Goal: Task Accomplishment & Management: Use online tool/utility

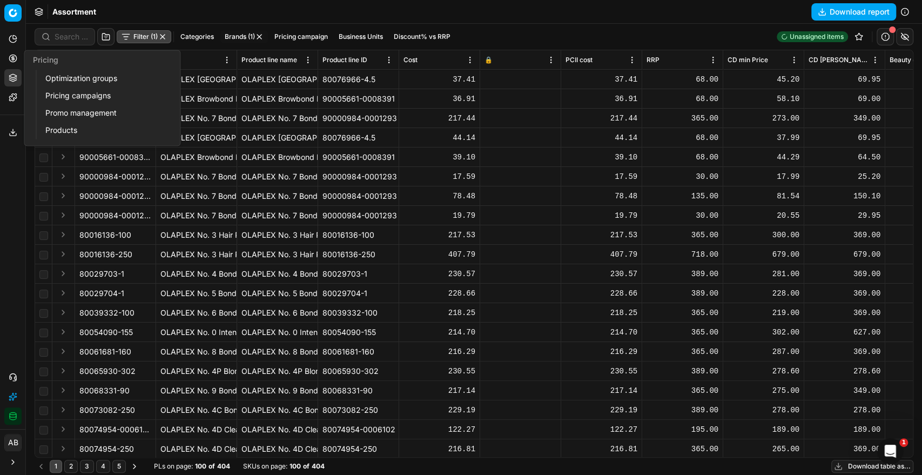
click at [79, 93] on link "Pricing campaigns" at bounding box center [104, 95] width 126 height 15
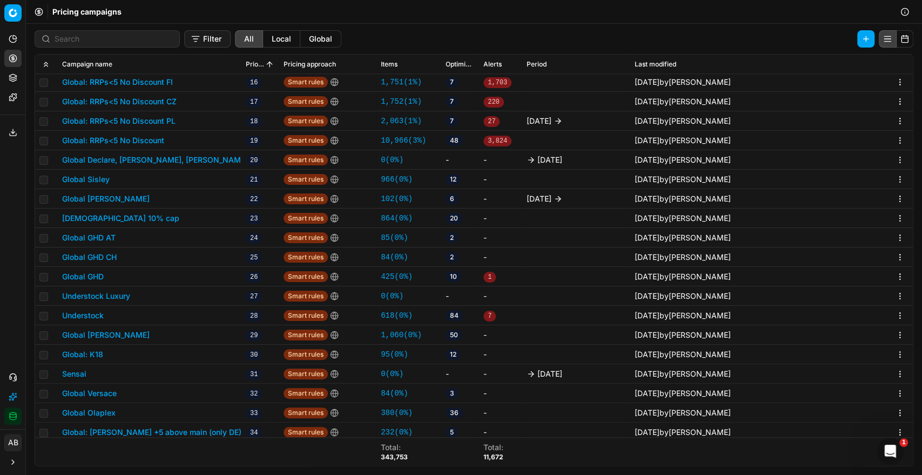
scroll to position [335, 0]
click at [86, 277] on button "Global GHD" at bounding box center [83, 277] width 42 height 11
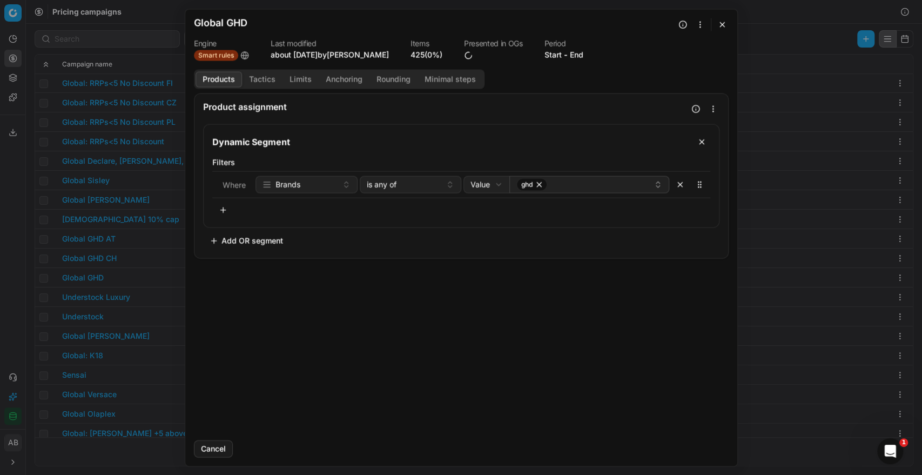
click at [263, 79] on button "Tactics" at bounding box center [262, 79] width 40 height 16
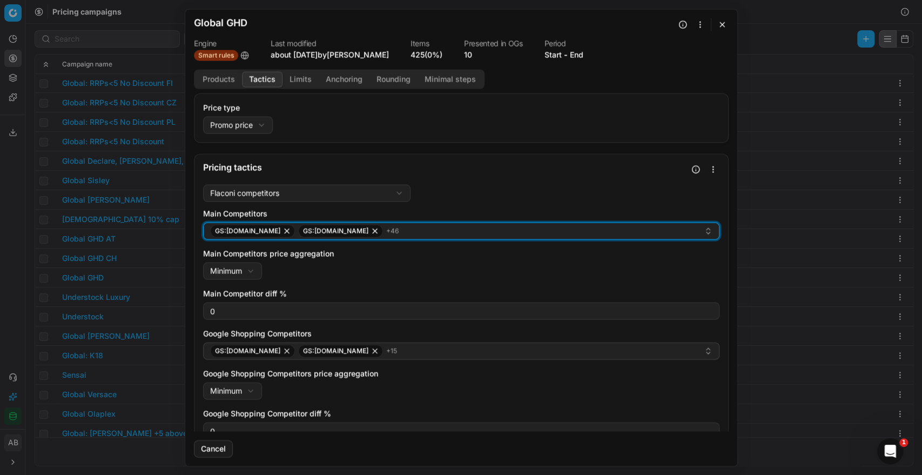
click at [601, 229] on div "GS:Amazon.de GS:Amazon.fr + 46" at bounding box center [456, 230] width 493 height 13
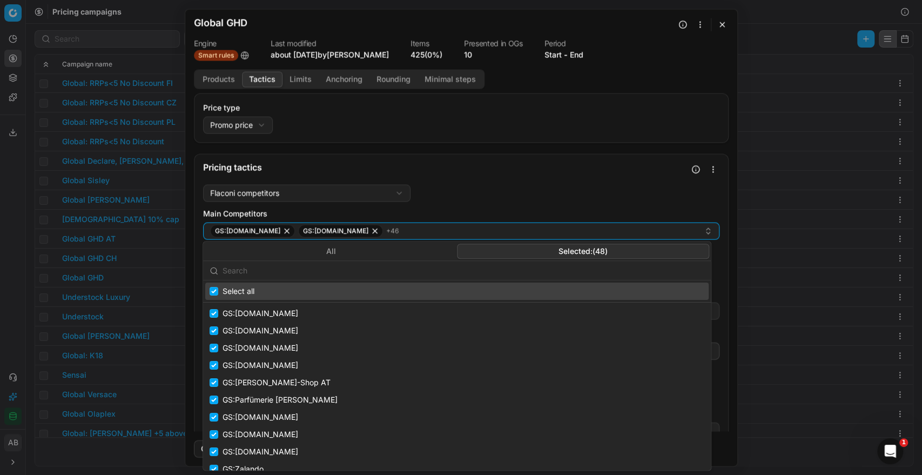
click at [639, 249] on button "Selected: ( 48 )" at bounding box center [583, 250] width 252 height 15
click at [460, 269] on input "text" at bounding box center [463, 271] width 482 height 22
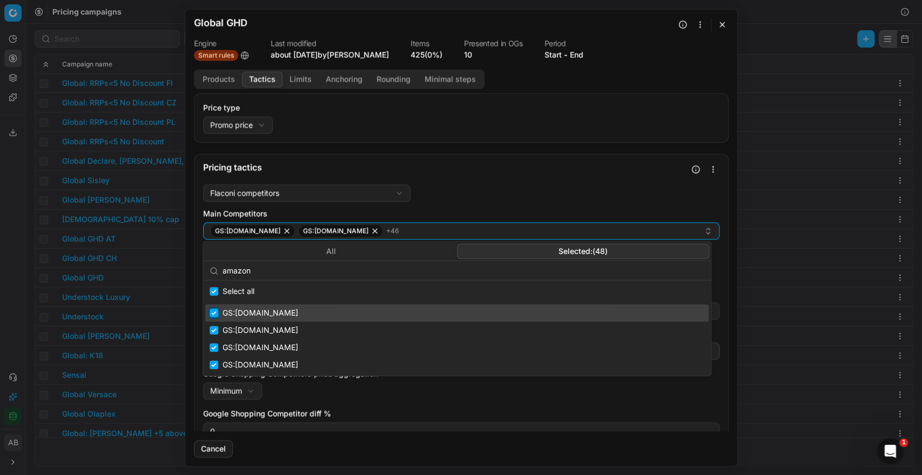
click at [213, 309] on input "Suggestions" at bounding box center [213, 312] width 9 height 9
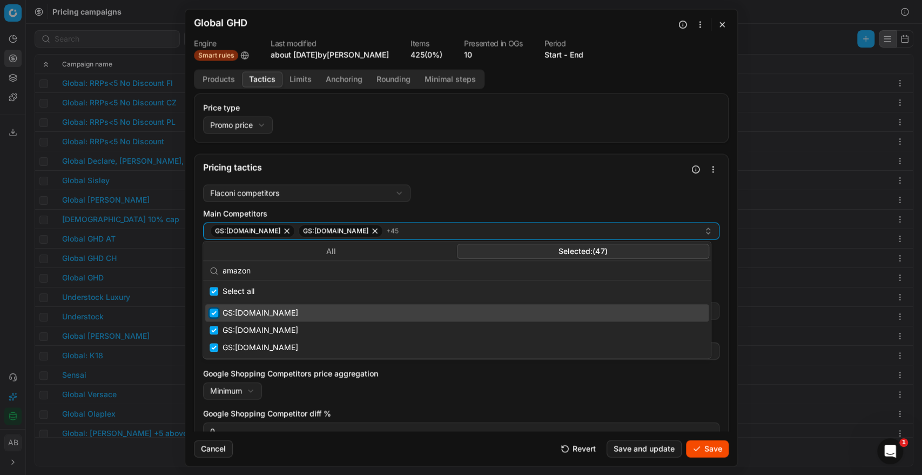
click at [215, 312] on input "Suggestions" at bounding box center [213, 312] width 9 height 9
click at [212, 314] on input "Suggestions" at bounding box center [213, 312] width 9 height 9
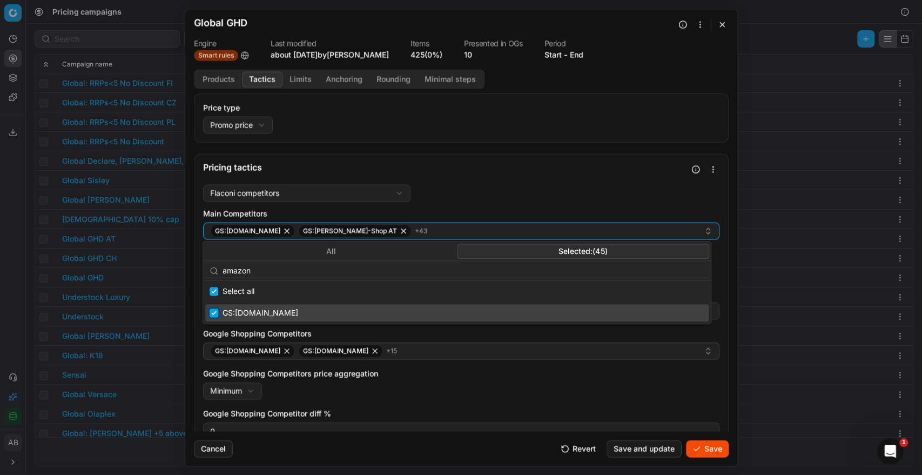
click at [212, 314] on input "Suggestions" at bounding box center [213, 312] width 9 height 9
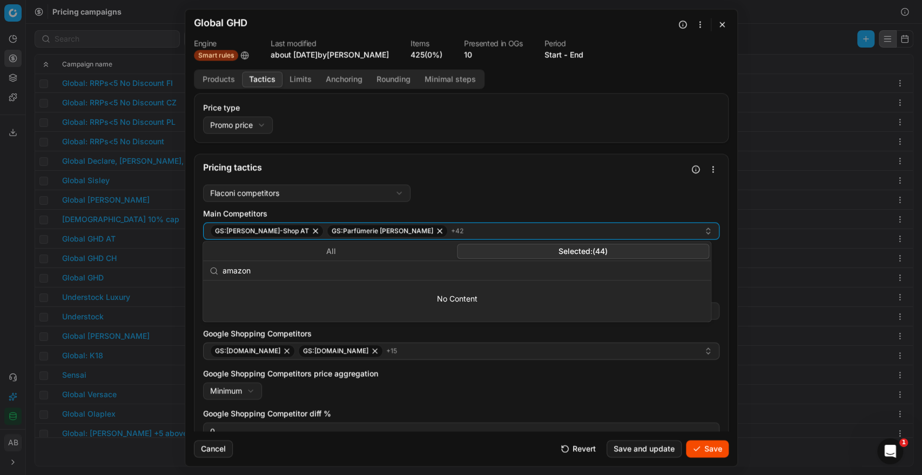
click at [263, 273] on input "amazon" at bounding box center [463, 271] width 482 height 22
type input "a"
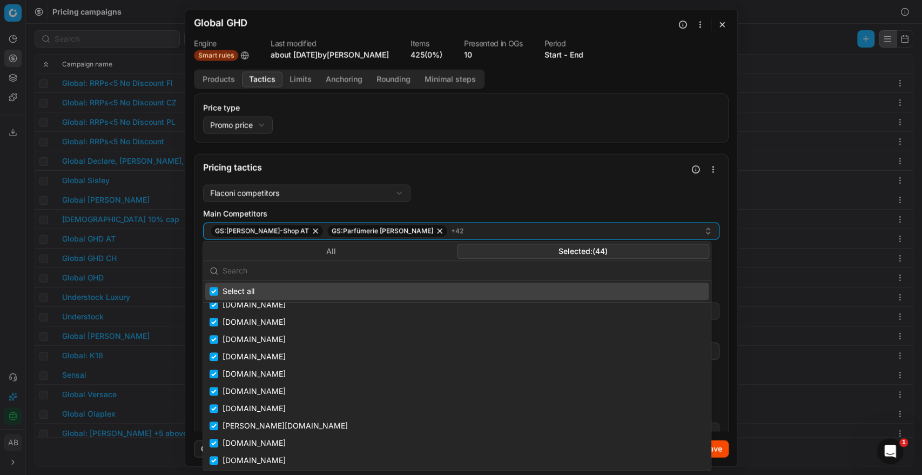
scroll to position [597, 0]
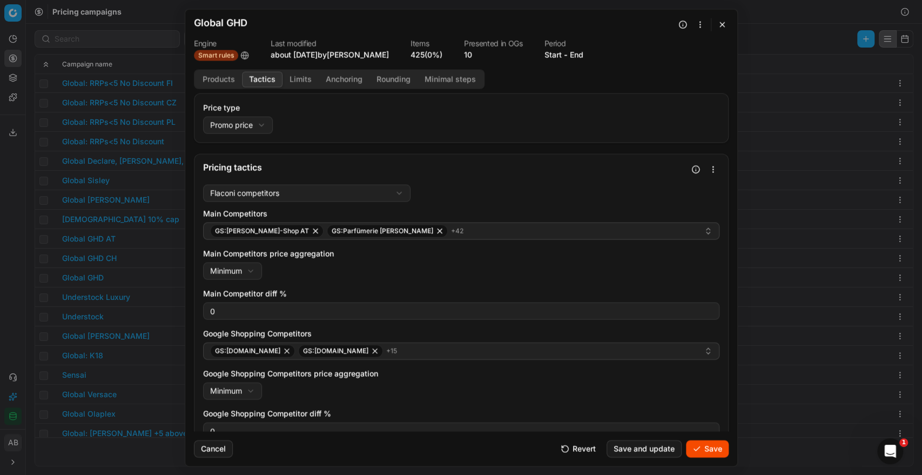
click at [732, 450] on form "We are saving PC settings. Please wait, it should take a few minutes Global GHD…" at bounding box center [461, 237] width 552 height 456
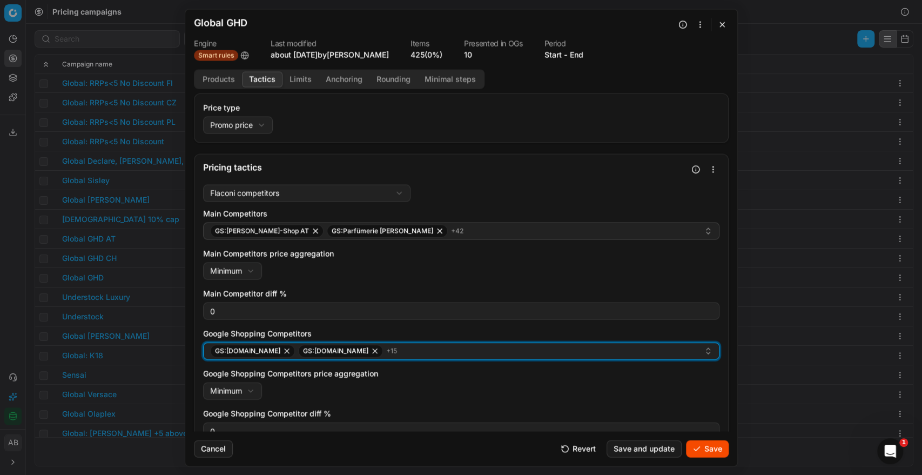
click at [597, 353] on div "GS:Deloox.nl GS:Douglas.at + 15" at bounding box center [456, 350] width 493 height 13
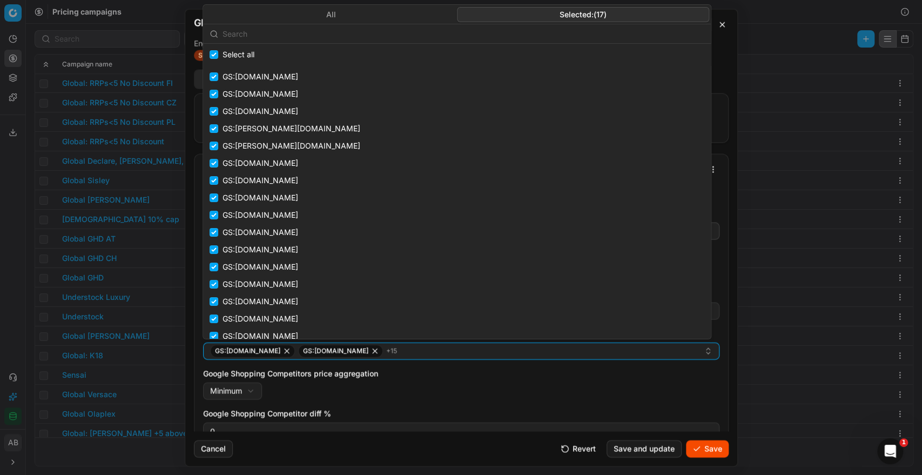
click at [563, 14] on button "Selected: ( 17 )" at bounding box center [583, 14] width 252 height 15
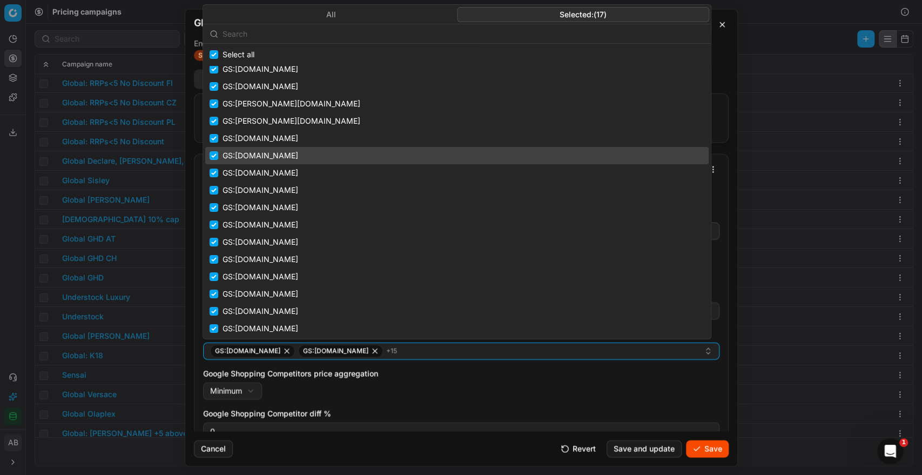
scroll to position [0, 0]
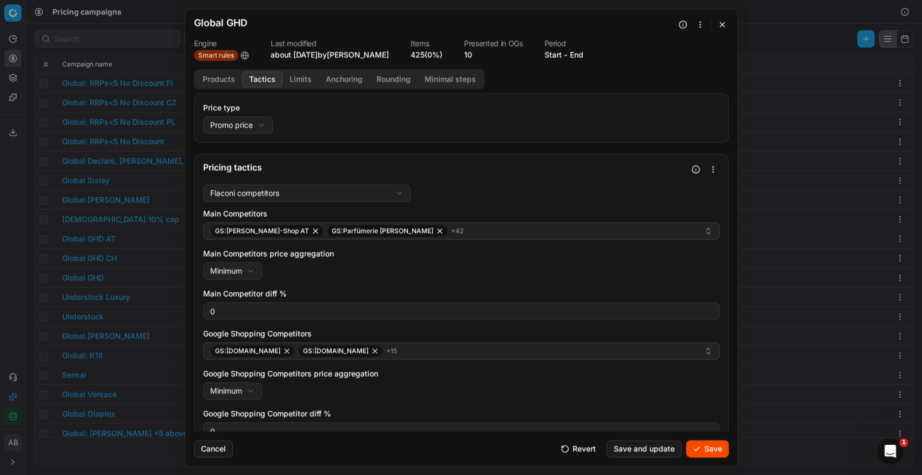
click at [703, 448] on button "Save" at bounding box center [707, 447] width 43 height 17
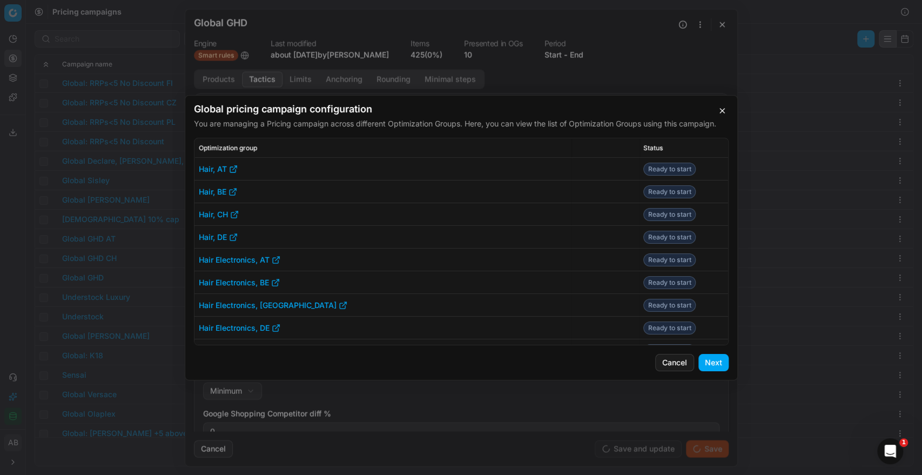
click at [713, 364] on button "Next" at bounding box center [713, 362] width 30 height 17
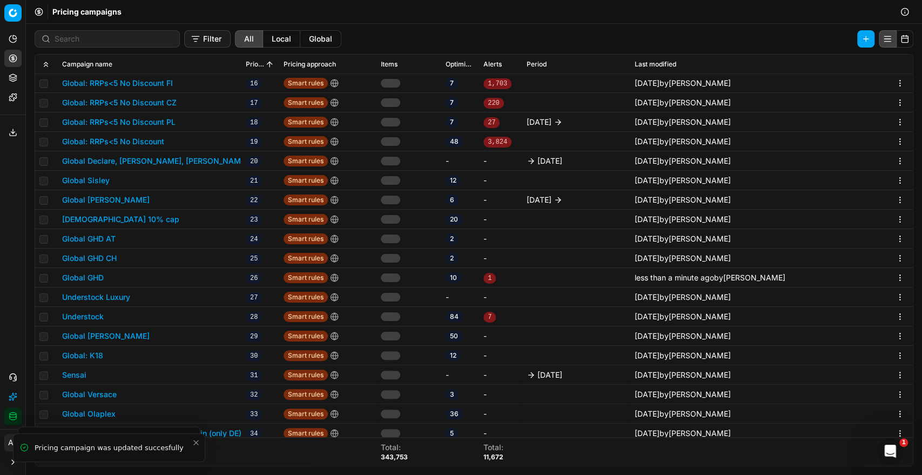
scroll to position [352, 0]
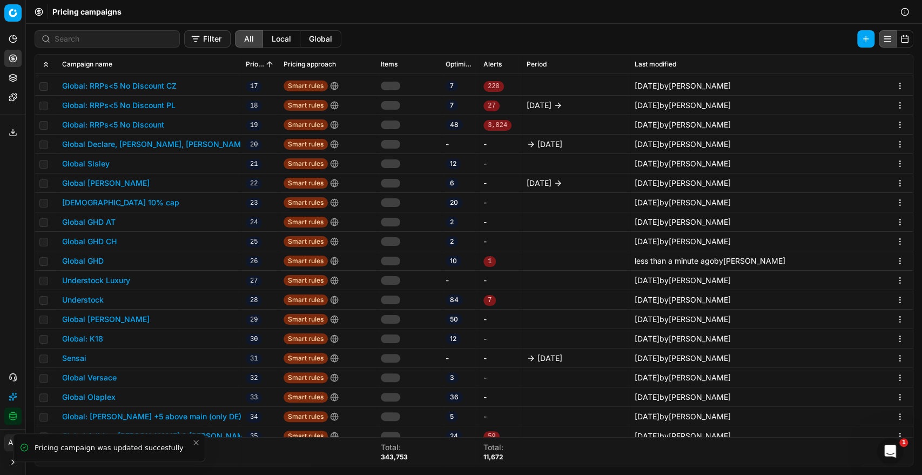
click at [105, 219] on button "Global GHD AT" at bounding box center [88, 221] width 53 height 11
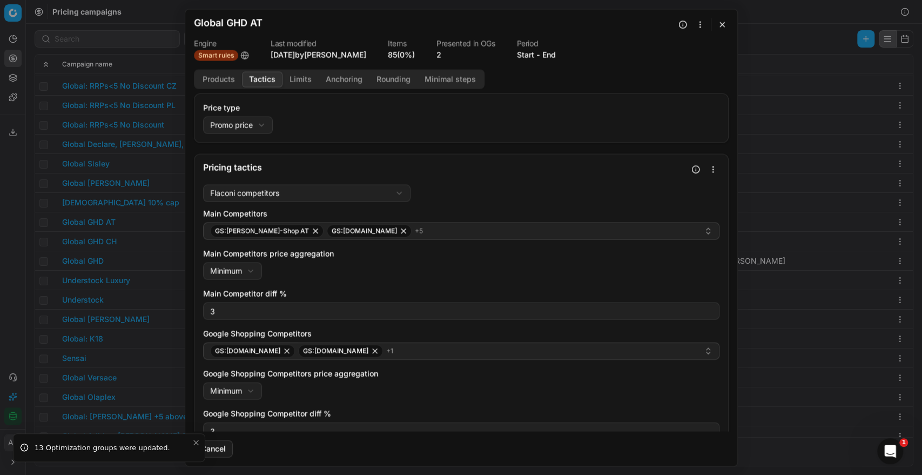
click at [267, 74] on button "Tactics" at bounding box center [262, 79] width 40 height 16
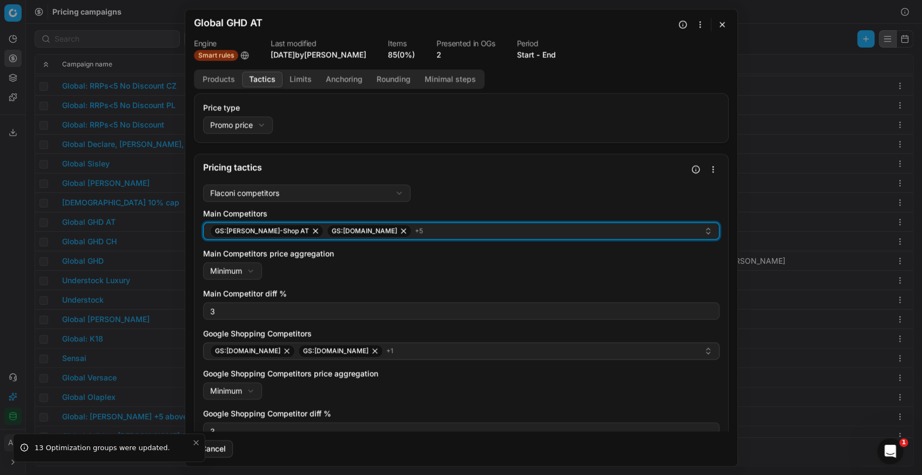
click at [492, 237] on button "GS:Hagel-Shop AT GS:Zalando.at + 5" at bounding box center [461, 230] width 516 height 17
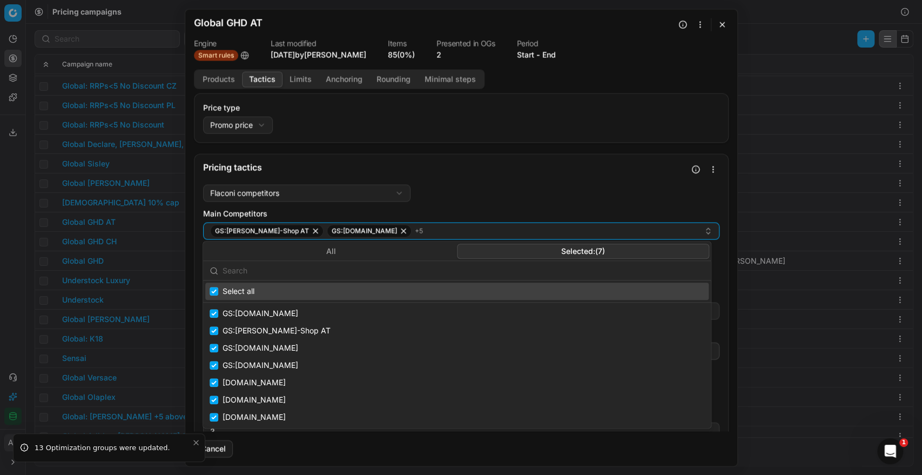
click at [614, 243] on button "Selected: ( 7 )" at bounding box center [583, 250] width 252 height 15
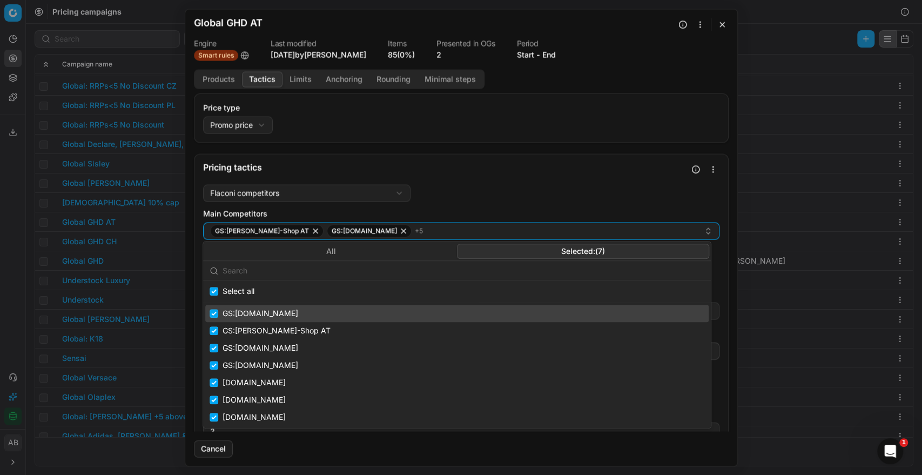
click at [246, 313] on span "GS:Amazon.de" at bounding box center [260, 313] width 76 height 11
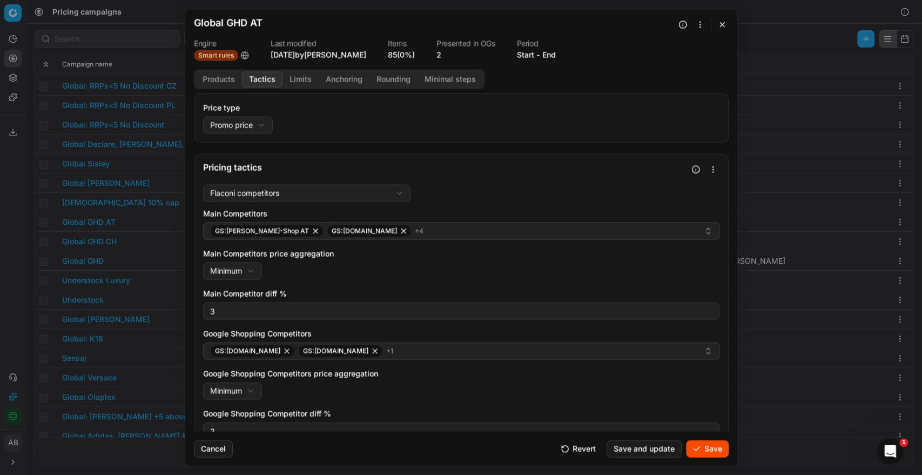
click at [707, 446] on button "Save" at bounding box center [707, 447] width 43 height 17
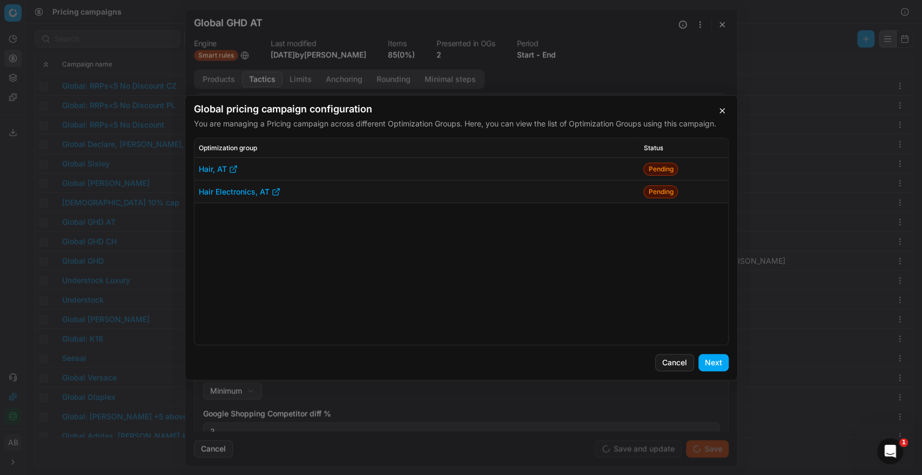
click at [710, 364] on button "Next" at bounding box center [713, 362] width 30 height 17
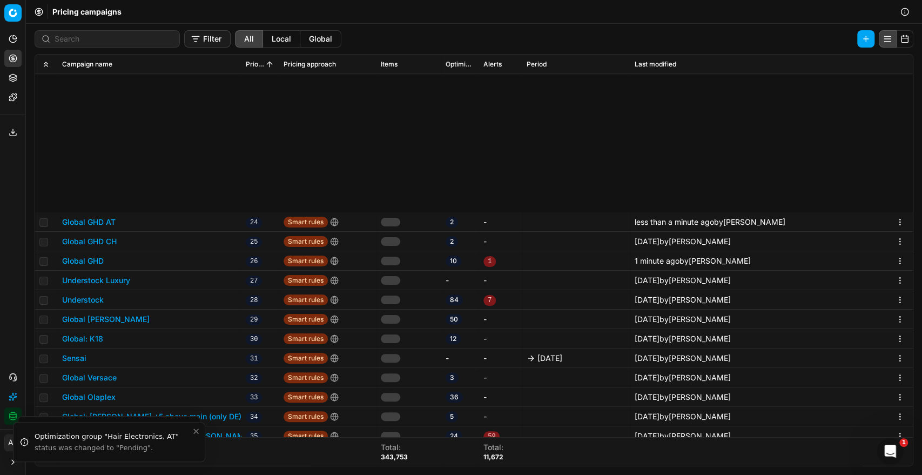
scroll to position [553, 0]
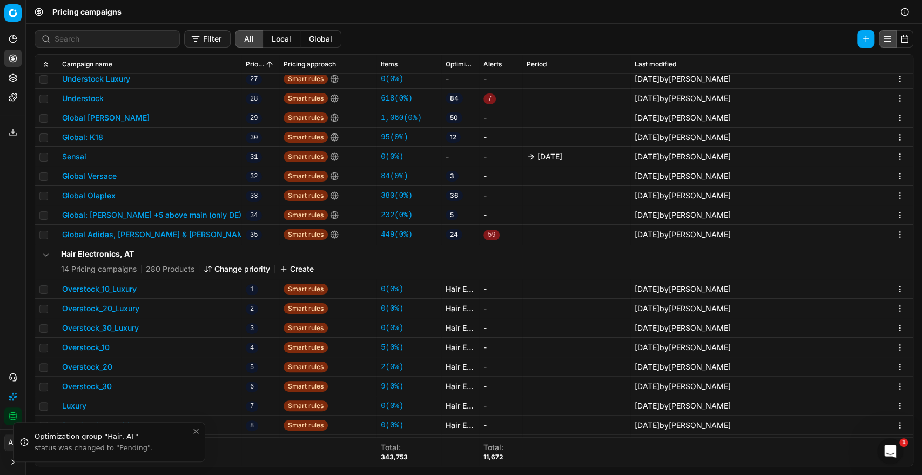
click at [101, 174] on button "Global Versace" at bounding box center [89, 176] width 55 height 11
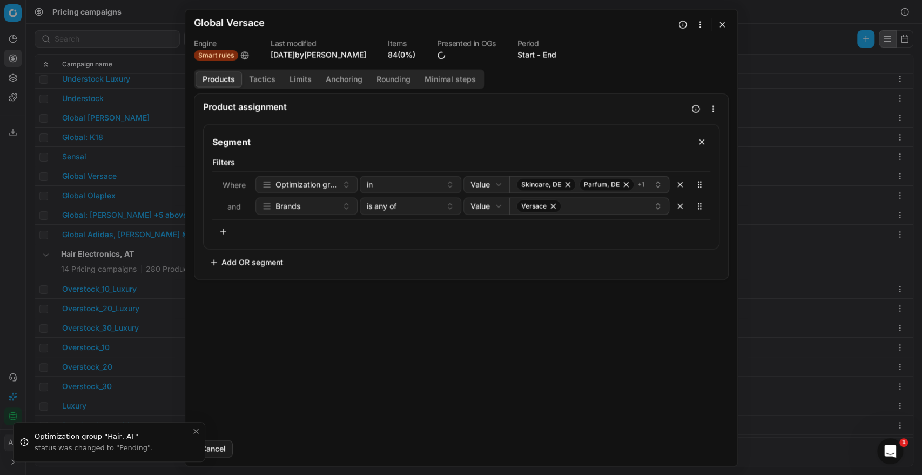
click at [717, 22] on button "button" at bounding box center [721, 24] width 13 height 13
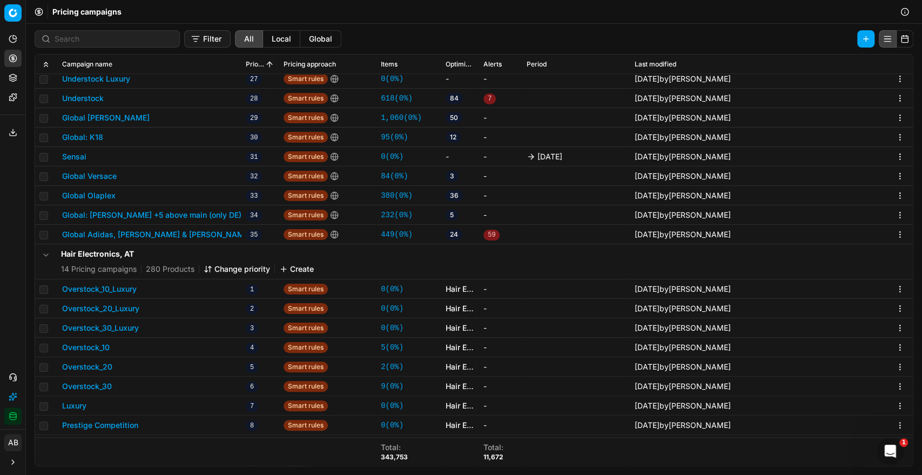
scroll to position [479, 0]
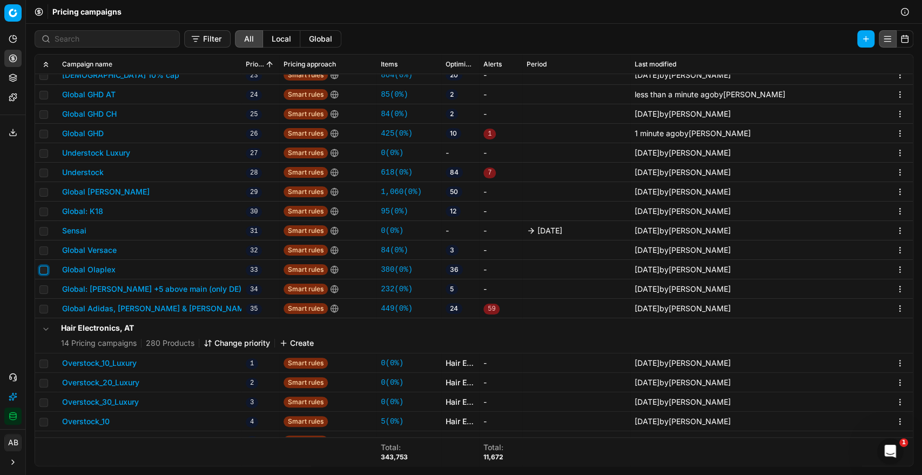
click at [43, 270] on input "checkbox" at bounding box center [43, 270] width 9 height 9
click at [43, 271] on input "checkbox" at bounding box center [43, 270] width 9 height 9
checkbox input "false"
click at [861, 38] on button "button" at bounding box center [865, 38] width 17 height 17
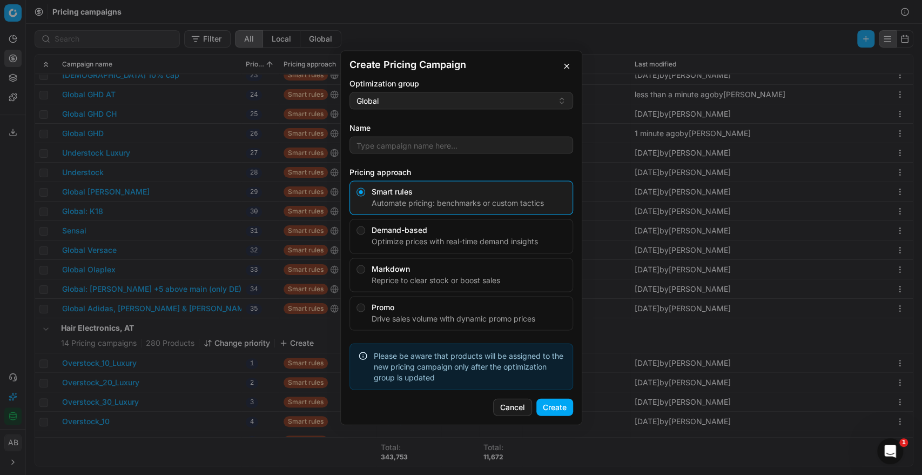
click at [407, 99] on div "Global" at bounding box center [454, 100] width 197 height 11
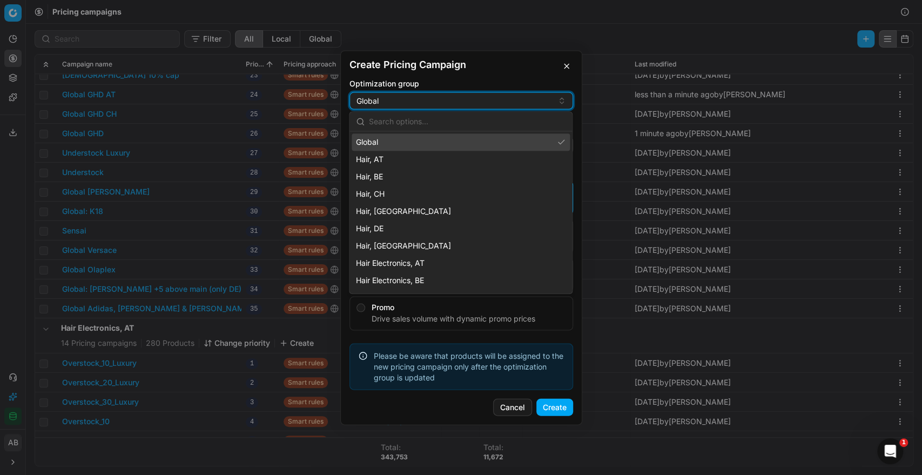
click at [405, 98] on div "Global" at bounding box center [454, 100] width 197 height 11
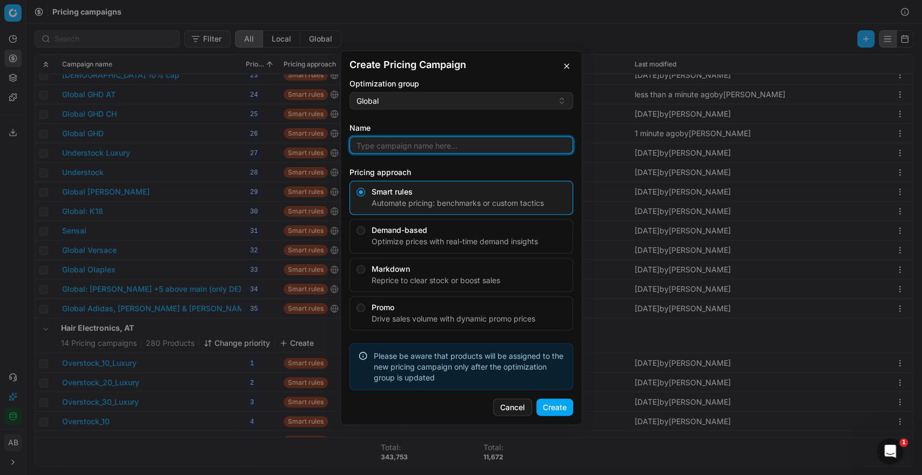
click at [396, 141] on input "Name" at bounding box center [461, 145] width 214 height 16
type input "Global Sol De Janeiro"
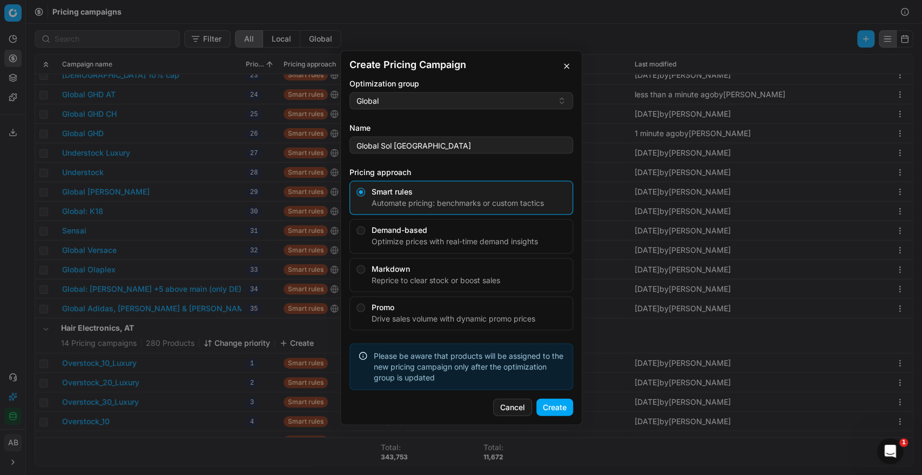
click at [553, 398] on button "Create" at bounding box center [554, 406] width 37 height 17
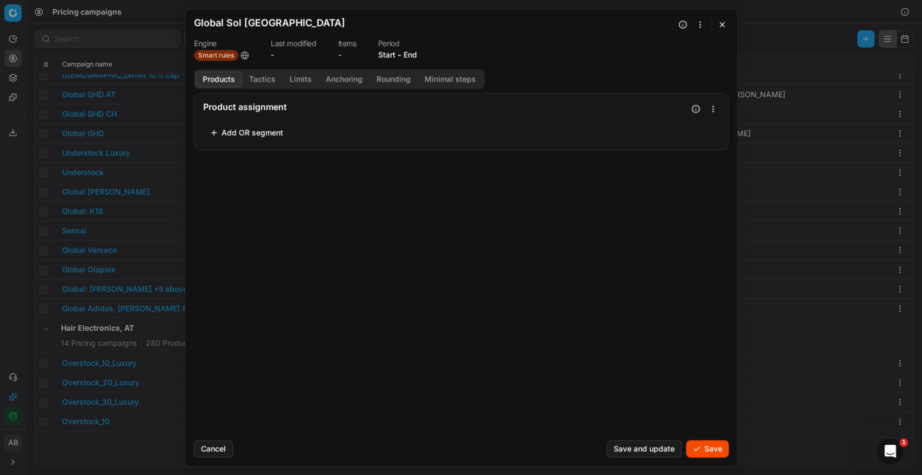
click at [293, 128] on div "Add OR segment" at bounding box center [461, 132] width 516 height 17
click at [263, 131] on button "Add OR segment" at bounding box center [246, 132] width 86 height 17
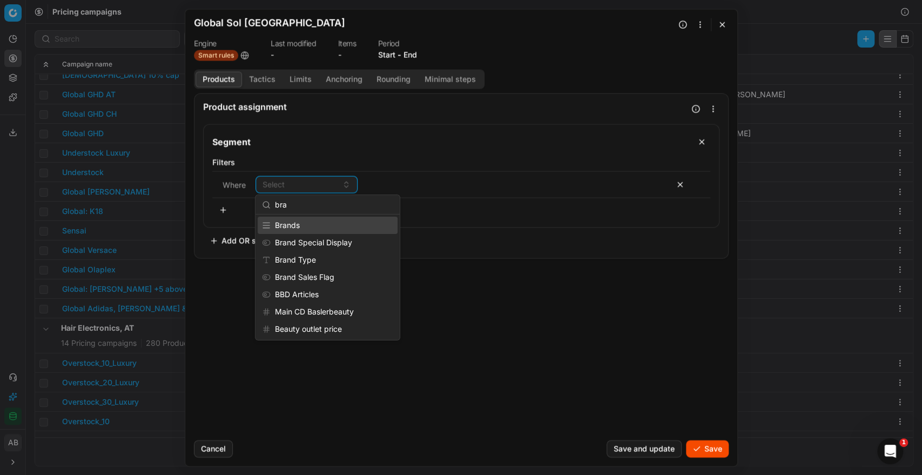
type input "bra"
click at [299, 228] on div "Brands" at bounding box center [328, 224] width 140 height 17
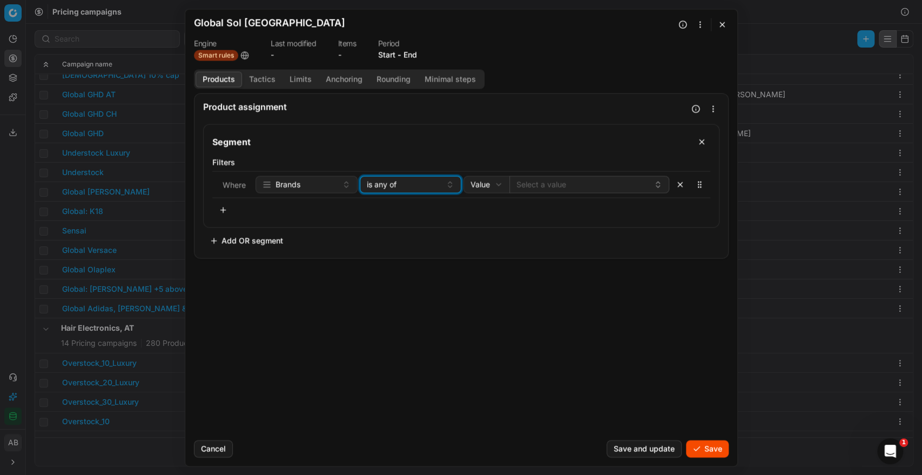
click at [448, 189] on button "is any of" at bounding box center [410, 183] width 102 height 17
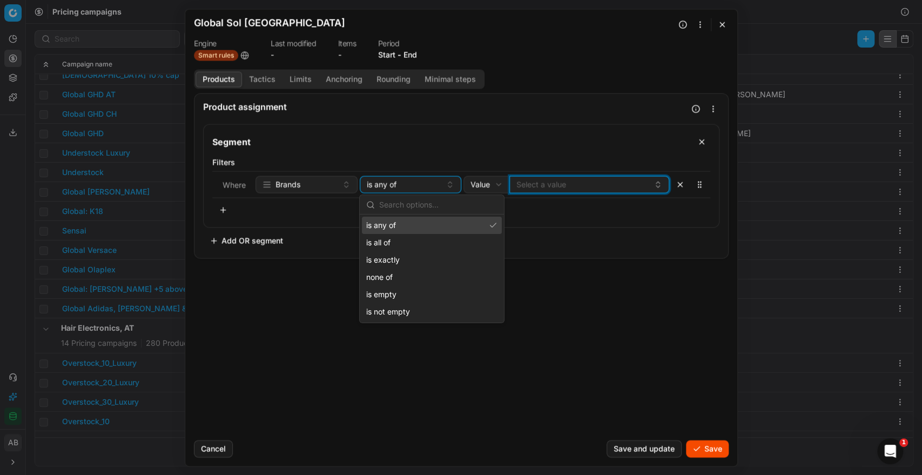
click at [518, 180] on button "Select a value" at bounding box center [589, 183] width 160 height 17
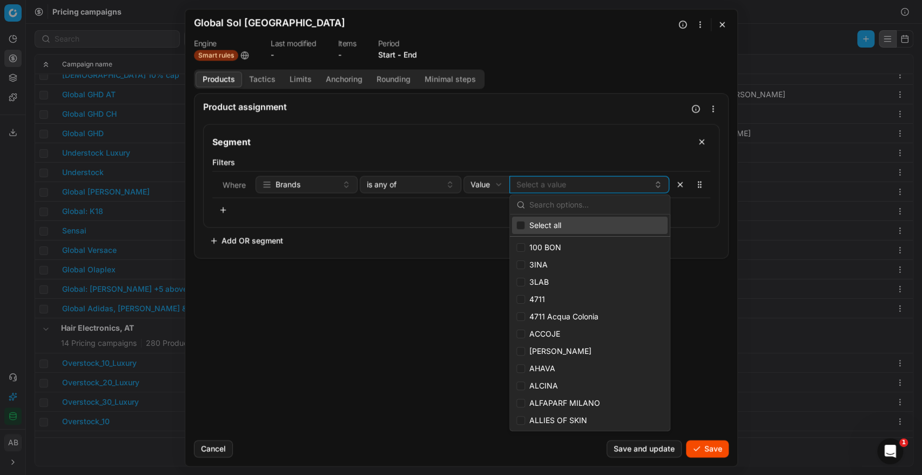
click at [496, 181] on div "We are saving PC settings. Please wait, it should take a few minutes Global Sol…" at bounding box center [461, 237] width 922 height 475
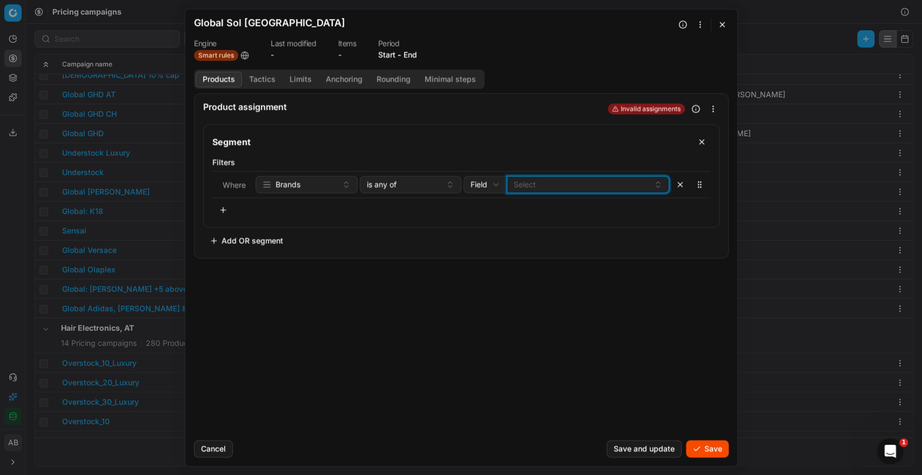
click at [510, 189] on button "Select" at bounding box center [587, 183] width 162 height 17
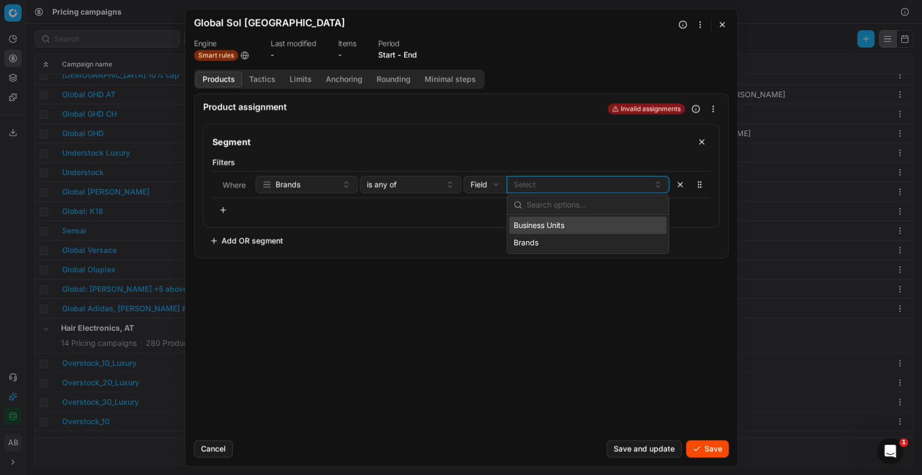
click at [492, 188] on div "We are saving PC settings. Please wait, it should take a few minutes Global Sol…" at bounding box center [461, 237] width 922 height 475
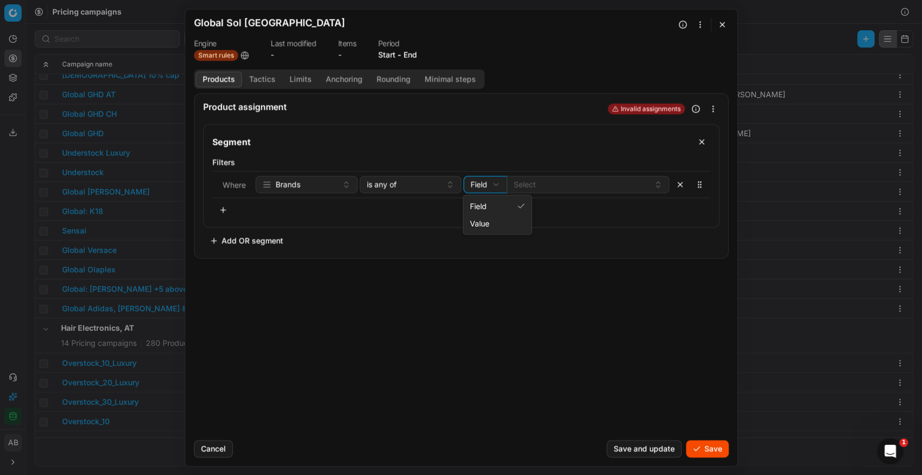
select select "value"
click at [536, 193] on div "Where Brands is any of Value Field Value Select a value" at bounding box center [461, 184] width 498 height 27
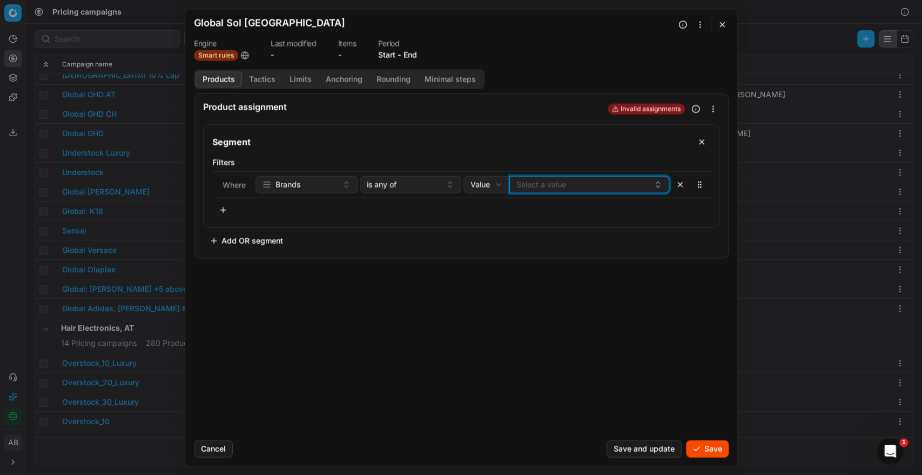
click at [536, 185] on button "Select a value" at bounding box center [589, 183] width 160 height 17
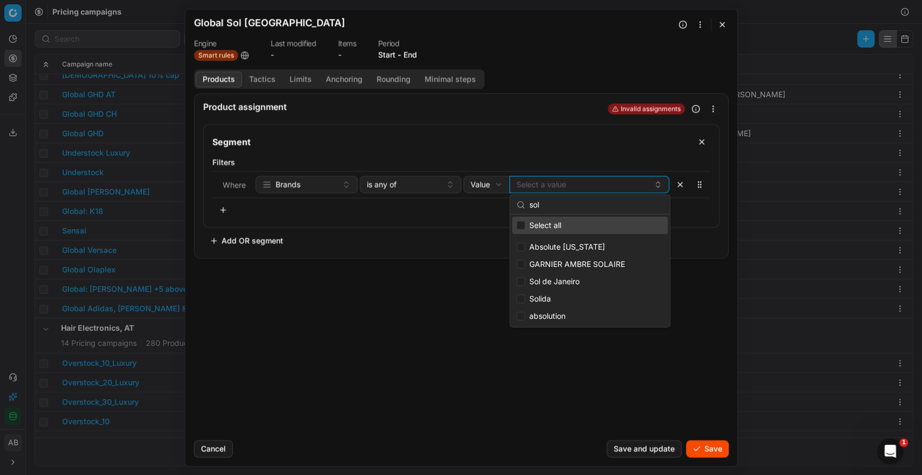
type input "sol"
click at [509, 175] on button "Select a value" at bounding box center [589, 183] width 160 height 17
click at [531, 190] on button "Select a value" at bounding box center [589, 183] width 160 height 17
click at [526, 280] on div "Sol de Janeiro" at bounding box center [589, 281] width 155 height 17
checkbox input "true"
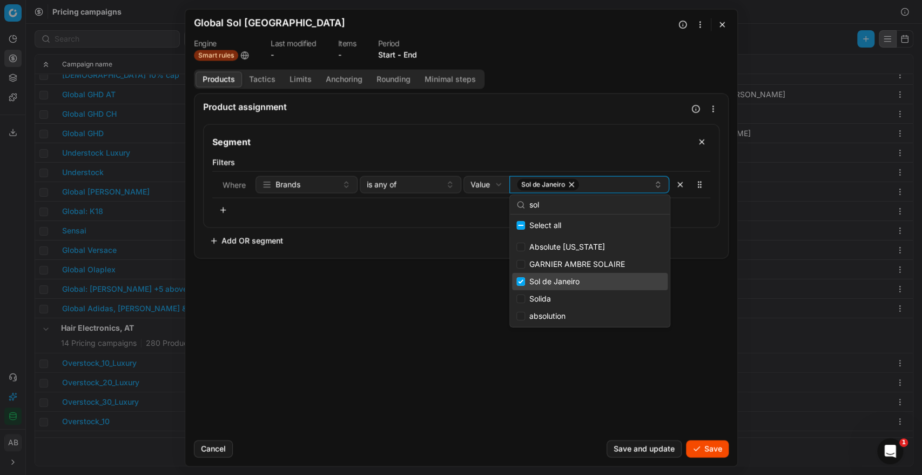
click at [436, 294] on div "Product assignment Segment Filters Where Brands is any of Value Field Value Sol…" at bounding box center [461, 262] width 552 height 338
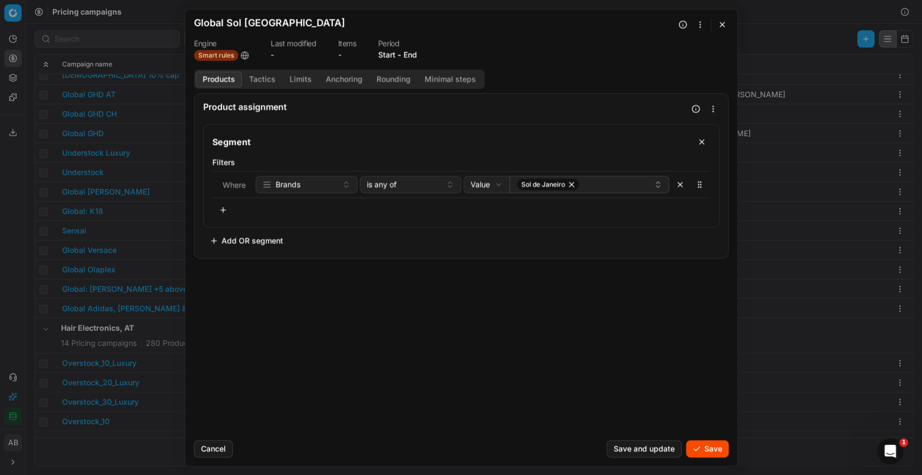
click at [260, 80] on button "Tactics" at bounding box center [262, 79] width 40 height 16
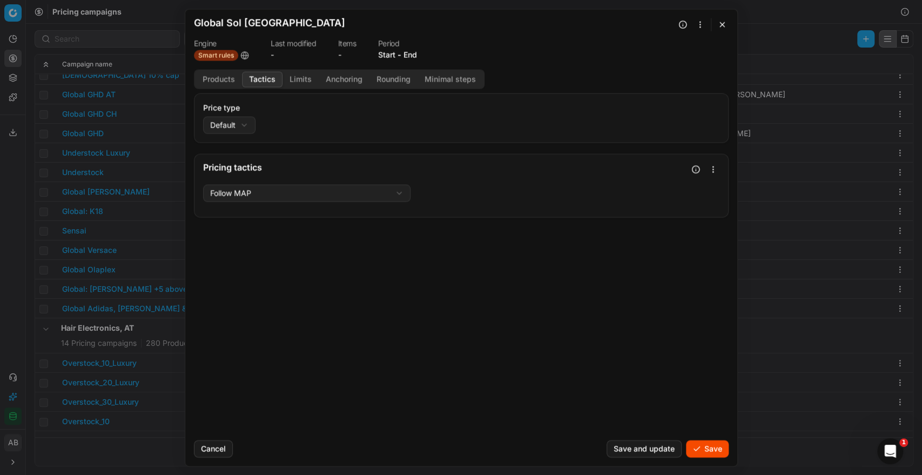
click at [263, 189] on div "We are saving PC settings. Please wait, it should take a few minutes Global Sol…" at bounding box center [461, 237] width 922 height 475
click at [613, 240] on div "We are saving PC settings. Please wait, it should take a few minutes Global Sol…" at bounding box center [461, 237] width 922 height 475
click at [227, 125] on div "We are saving PC settings. Please wait, it should take a few minutes Global Sol…" at bounding box center [461, 237] width 922 height 475
select select "promo"
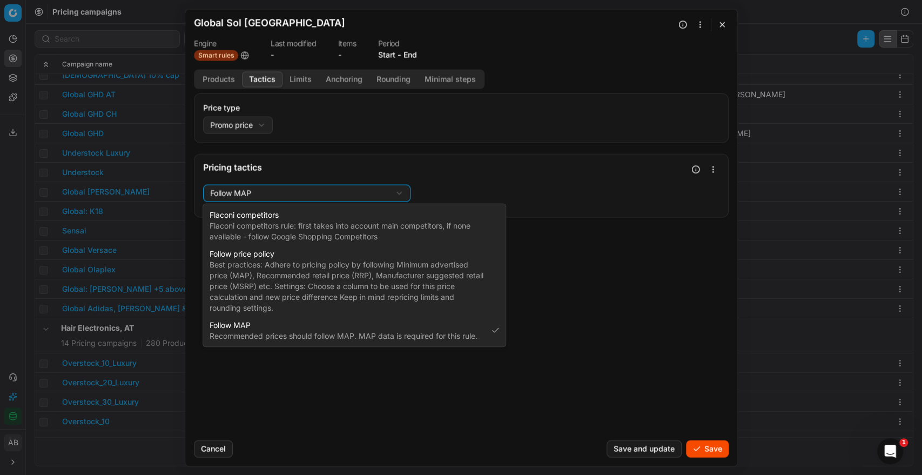
click at [320, 198] on div "We are saving PC settings. Please wait, it should take a few minutes Global Sol…" at bounding box center [461, 237] width 922 height 475
select select "flaconi"
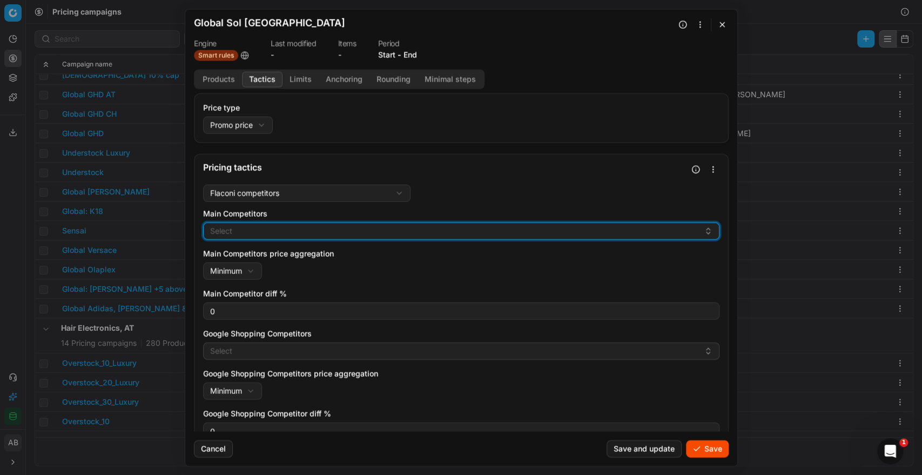
click at [283, 225] on button "Select" at bounding box center [461, 230] width 516 height 17
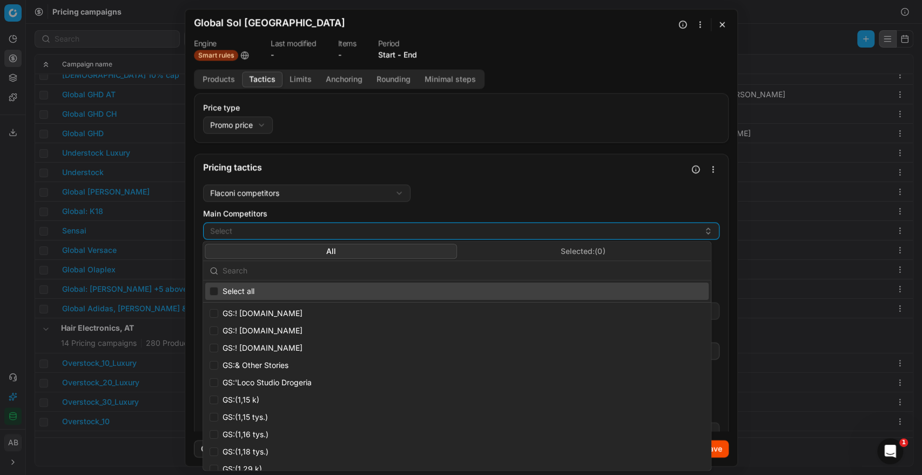
click at [353, 266] on input "text" at bounding box center [463, 271] width 482 height 22
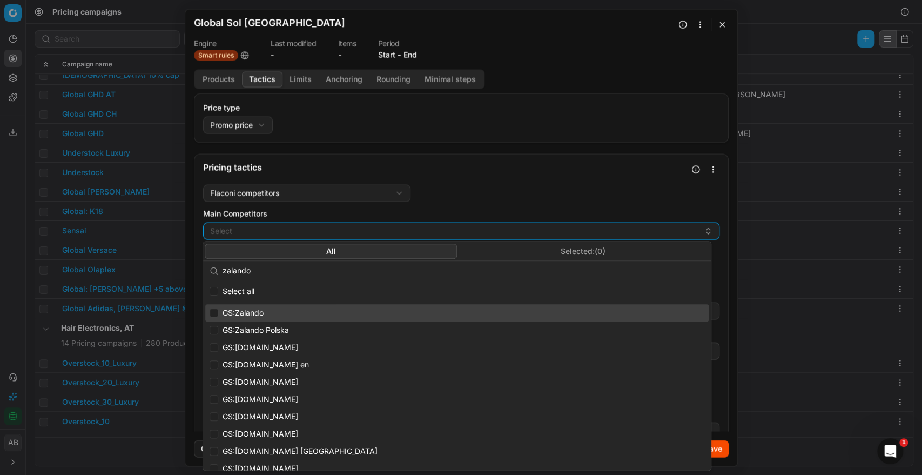
type input "zalando"
click at [247, 310] on span "GS:Zalando" at bounding box center [242, 312] width 41 height 11
checkbox input "true"
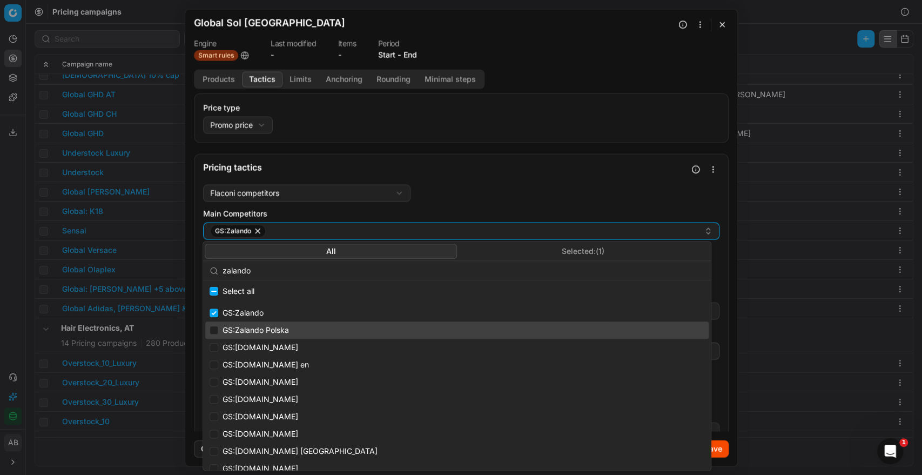
click at [239, 327] on span "GS:Zalando Polska" at bounding box center [255, 329] width 66 height 11
checkbox input "true"
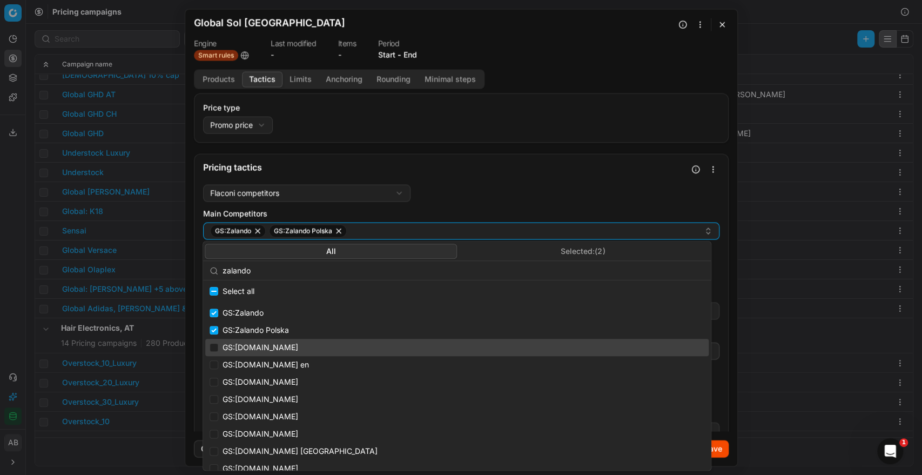
click at [234, 341] on div "GS:Zalando.at" at bounding box center [456, 346] width 503 height 17
checkbox input "true"
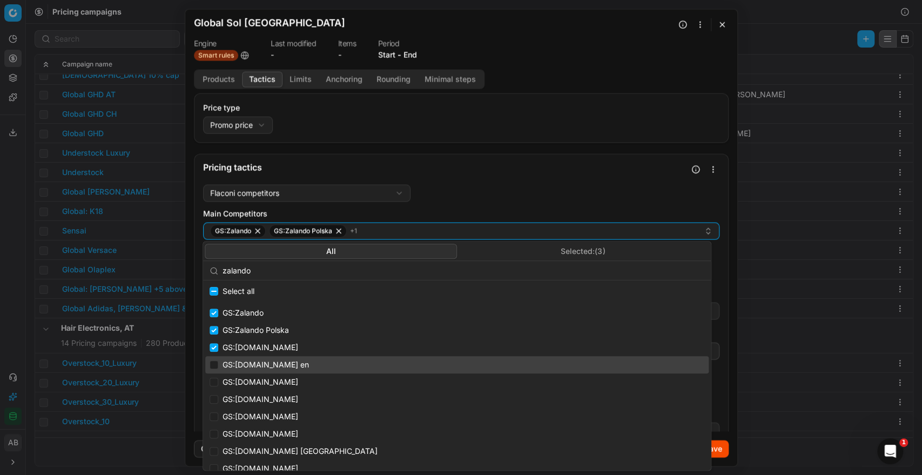
click at [233, 357] on div "GS:Zalando.at en" at bounding box center [456, 364] width 503 height 17
checkbox input "true"
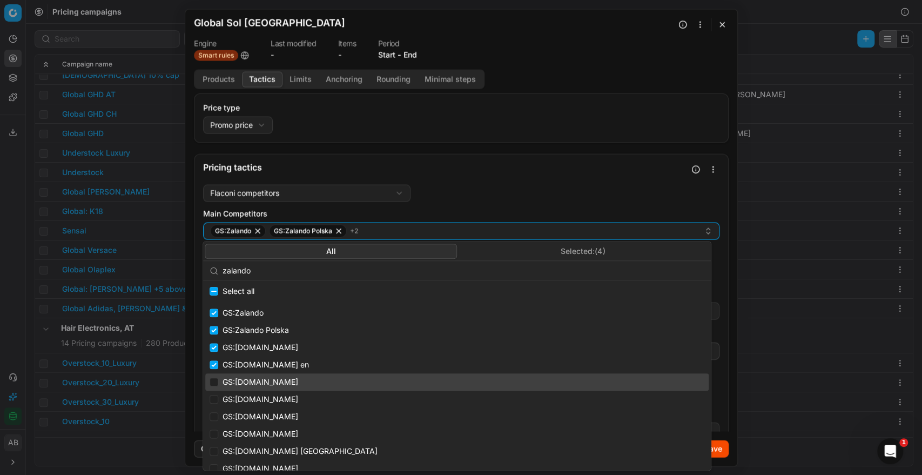
click at [233, 380] on span "GS:Zalando.cz" at bounding box center [260, 381] width 76 height 11
checkbox input "true"
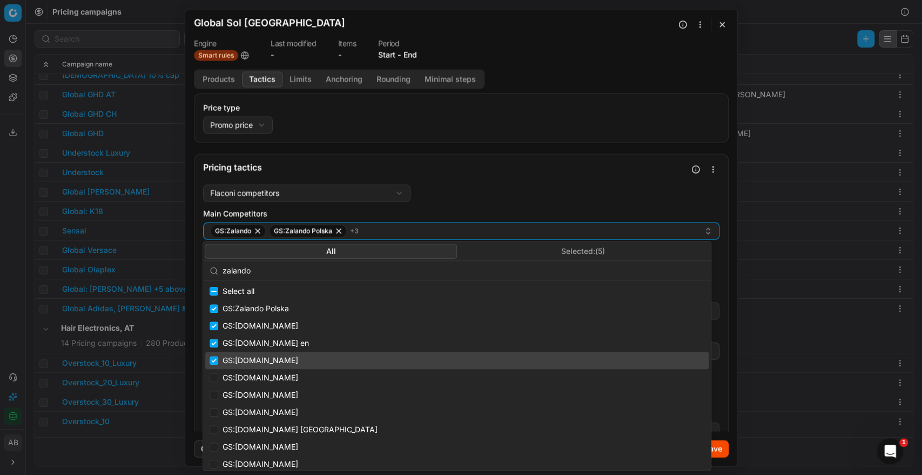
scroll to position [25, 0]
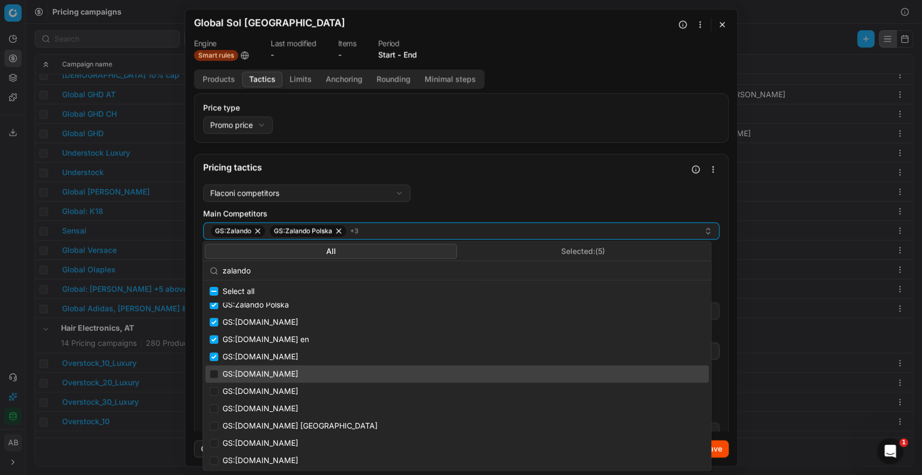
click at [234, 378] on span "GS:Zalando.dk" at bounding box center [260, 373] width 76 height 11
checkbox input "true"
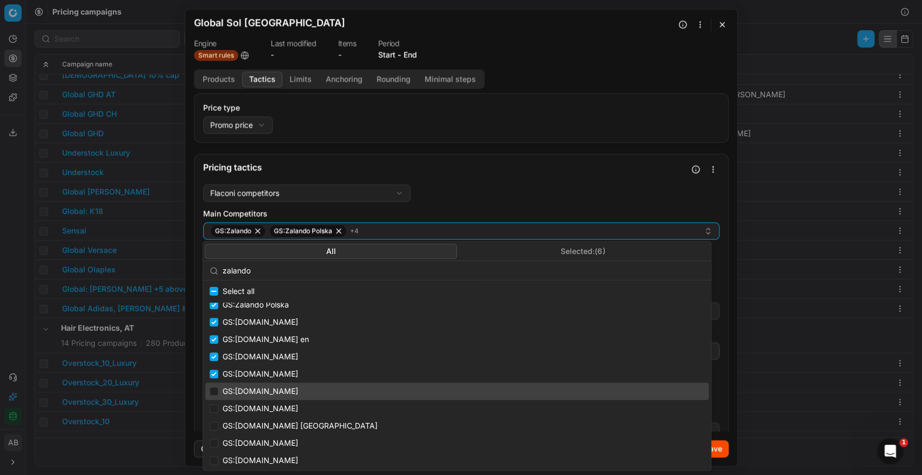
click at [234, 385] on span "GS:Zalando.fi" at bounding box center [260, 390] width 76 height 11
checkbox input "true"
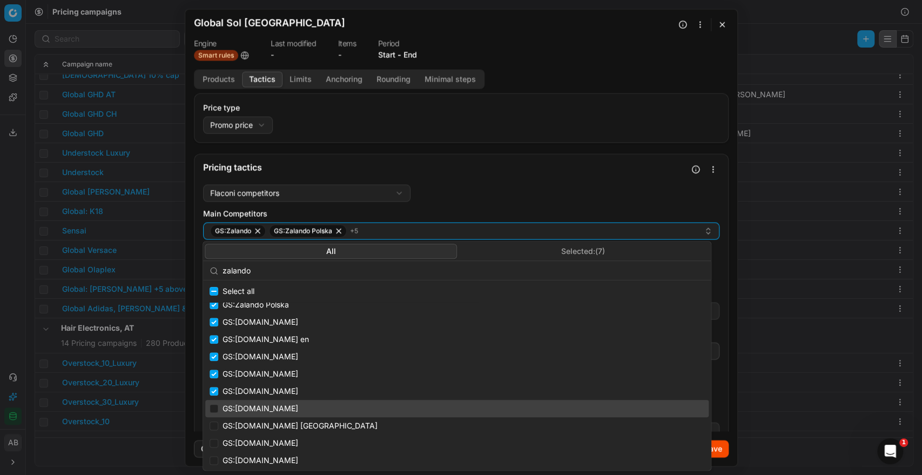
click at [235, 402] on div "GS:Zalando.fr" at bounding box center [456, 407] width 503 height 17
checkbox input "true"
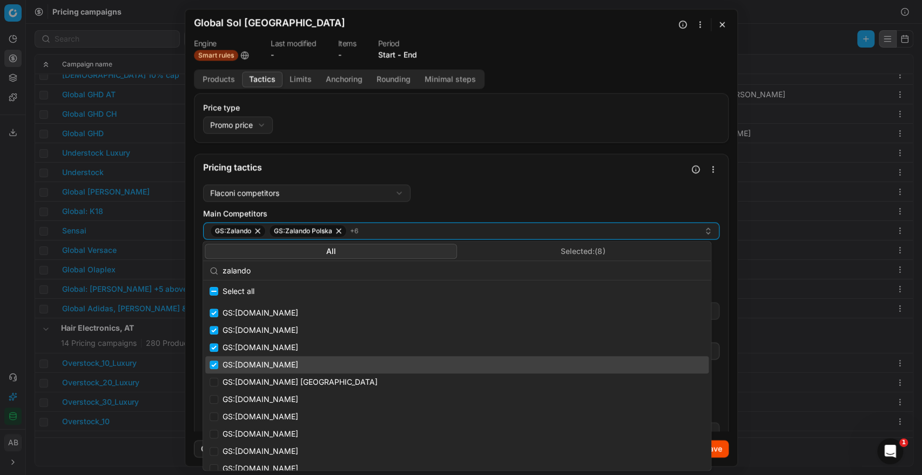
scroll to position [76, 0]
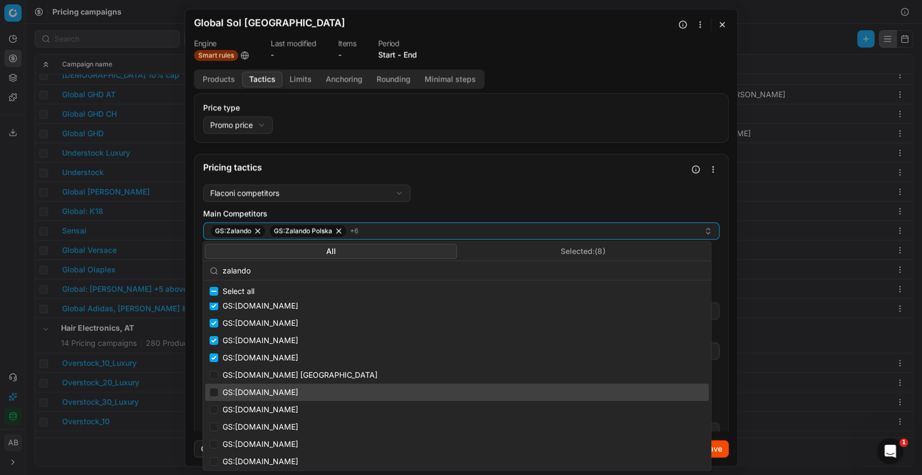
click at [247, 388] on span "GS:Zalando.it" at bounding box center [260, 392] width 76 height 11
checkbox input "true"
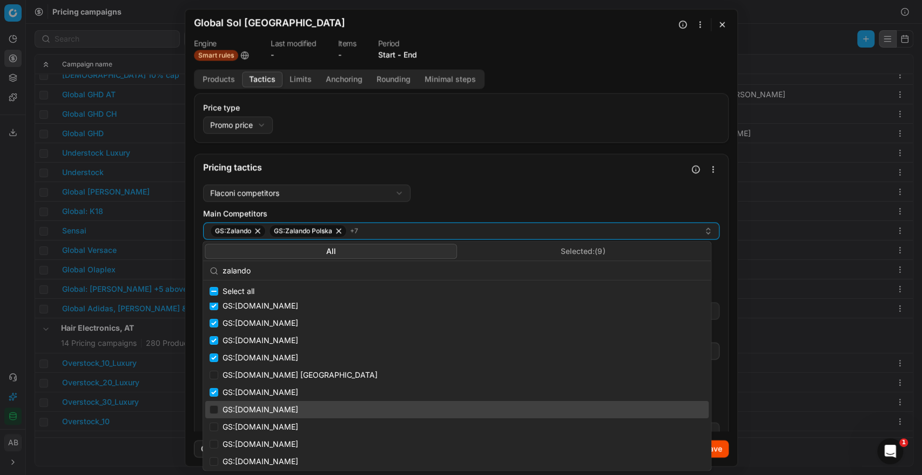
click at [246, 407] on span "GS:Zalando.nl" at bounding box center [260, 409] width 76 height 11
checkbox input "true"
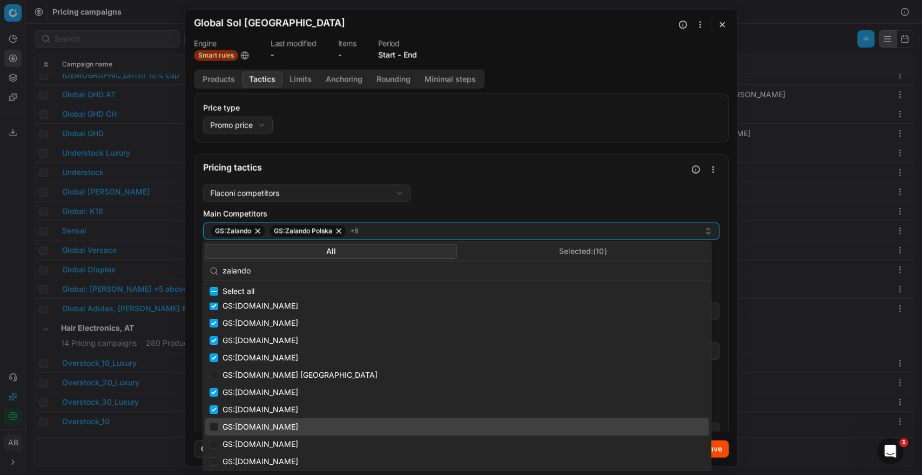
click at [243, 426] on span "GS:Zalando.pl" at bounding box center [260, 426] width 76 height 11
checkbox input "true"
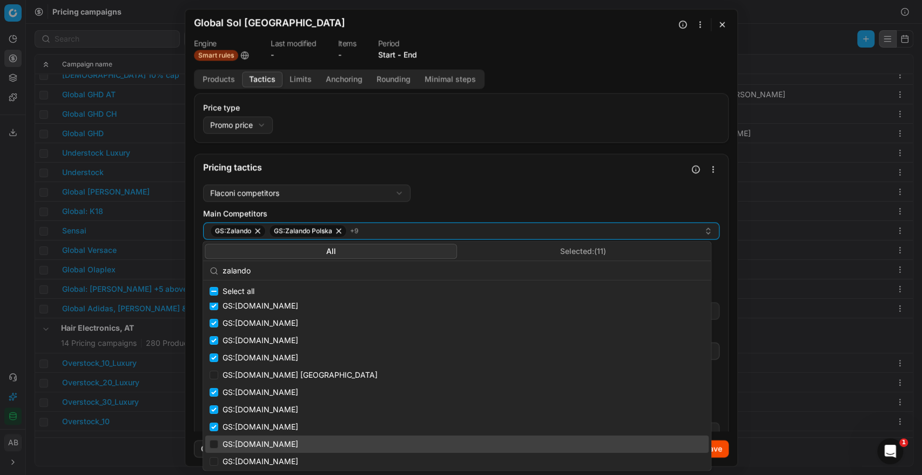
click at [242, 437] on div "GS:Zalando.se" at bounding box center [456, 443] width 503 height 17
checkbox input "true"
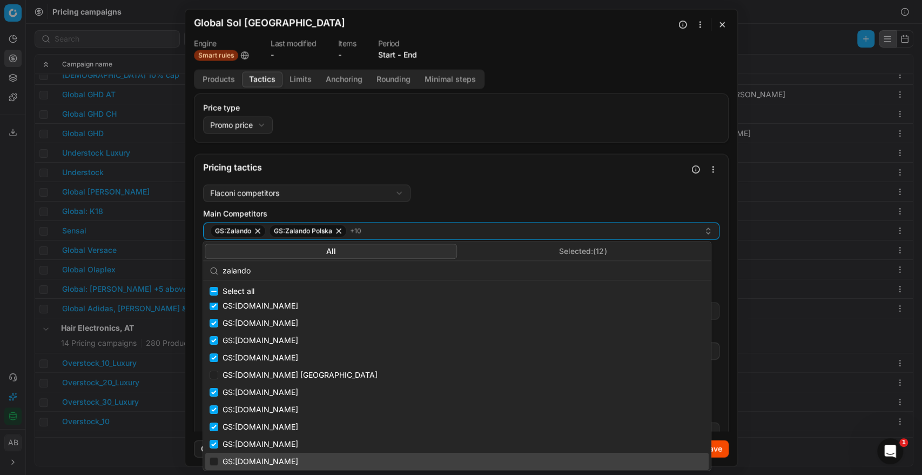
click at [240, 455] on div "GS:de.Zalando.ch" at bounding box center [456, 460] width 503 height 17
checkbox input "true"
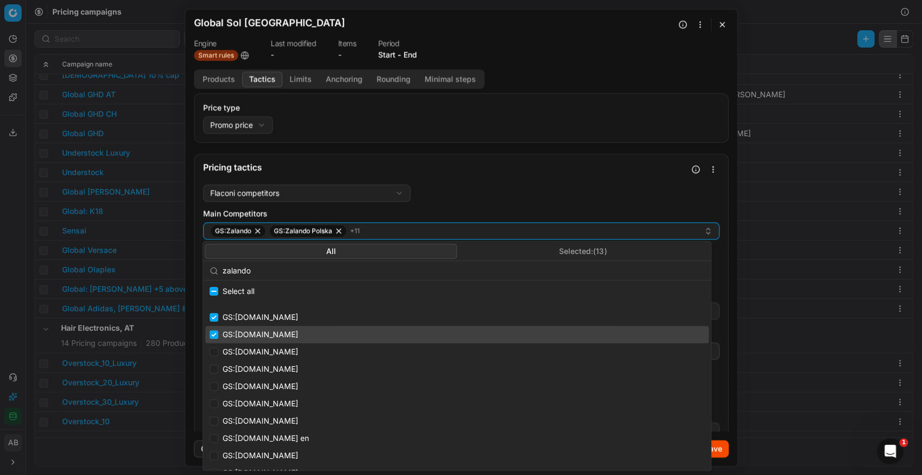
scroll to position [223, 0]
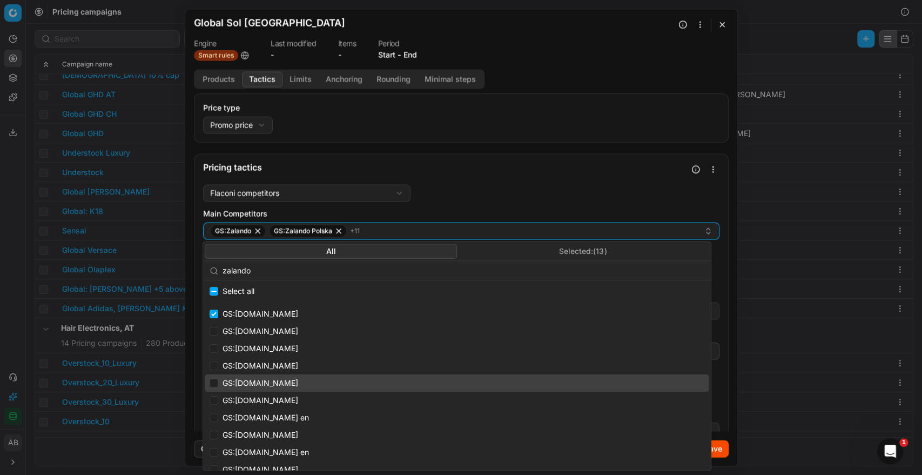
click at [242, 380] on span "GS:zalando.at" at bounding box center [260, 382] width 76 height 11
checkbox input "true"
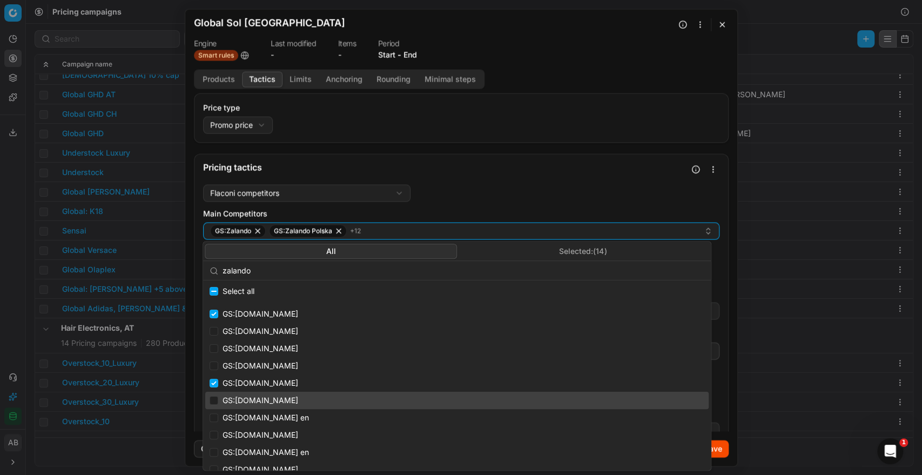
click at [239, 391] on div "GS:zalando.be" at bounding box center [456, 399] width 503 height 17
checkbox input "true"
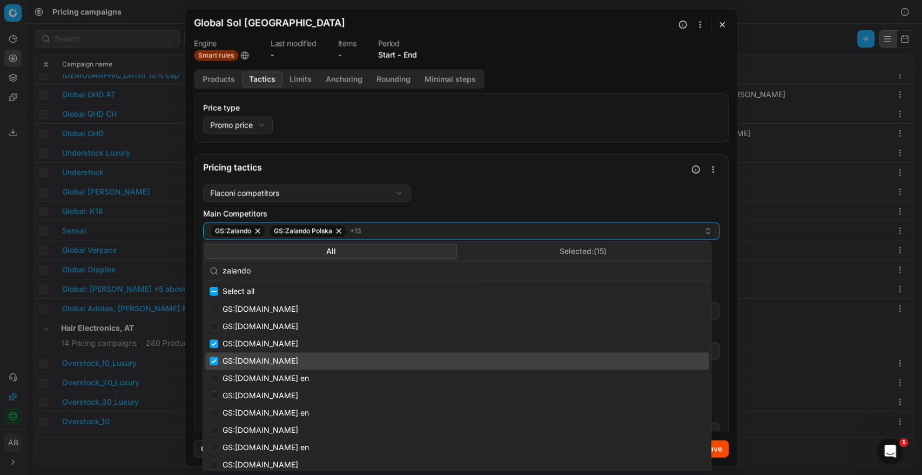
scroll to position [269, 0]
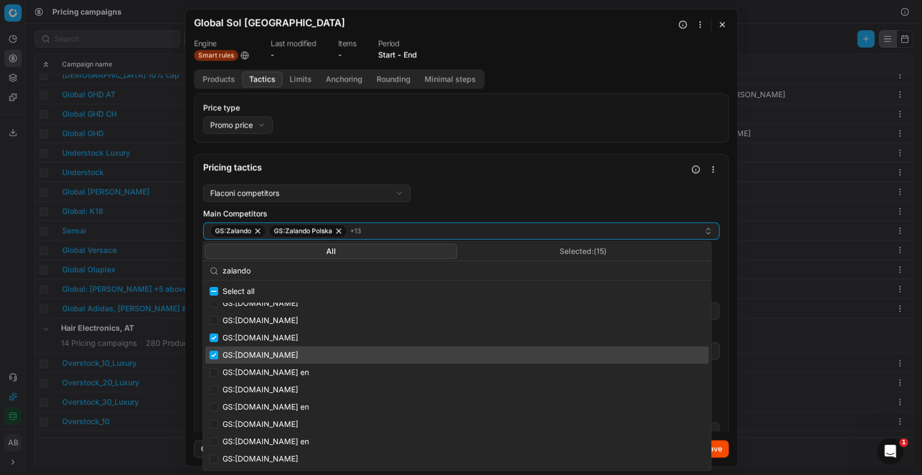
click at [239, 391] on span "GS:zalando.ch" at bounding box center [260, 389] width 76 height 11
checkbox input "true"
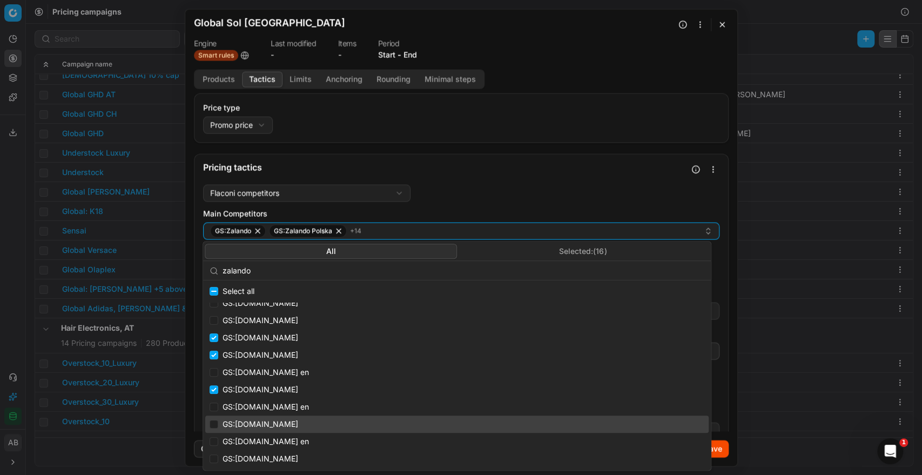
click at [243, 424] on span "GS:zalando.de" at bounding box center [260, 423] width 76 height 11
checkbox input "true"
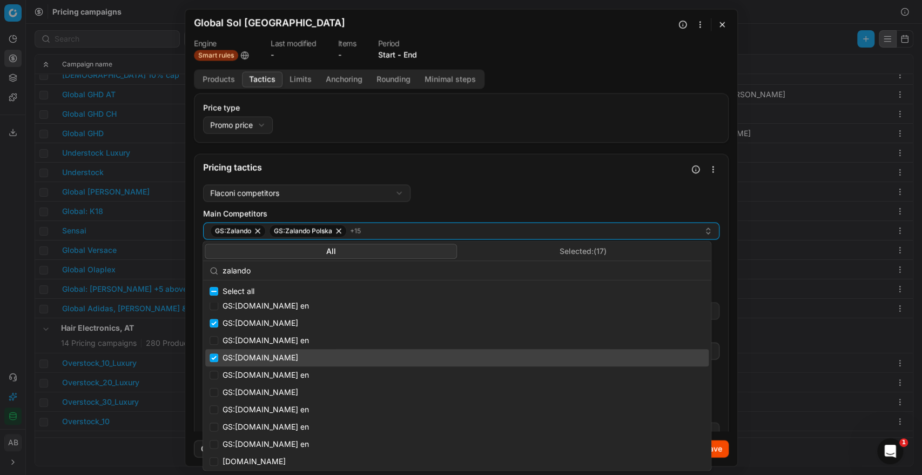
scroll to position [337, 0]
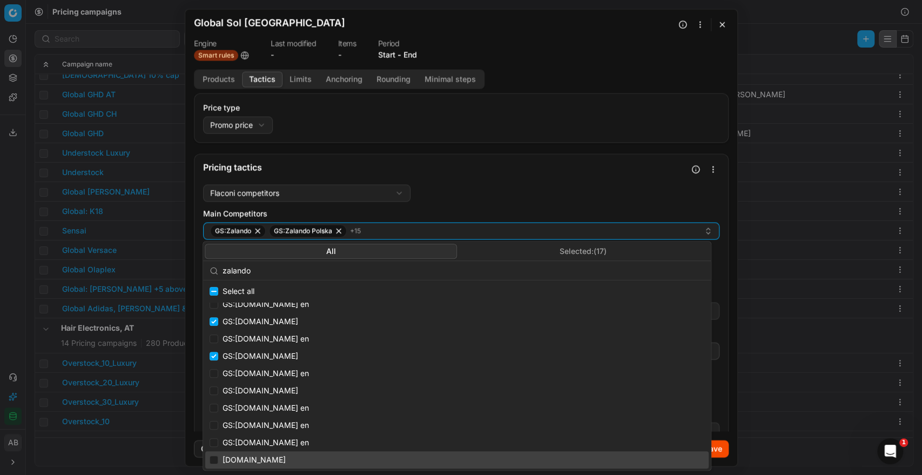
click at [235, 456] on span "zalando.ch" at bounding box center [253, 459] width 63 height 11
checkbox input "true"
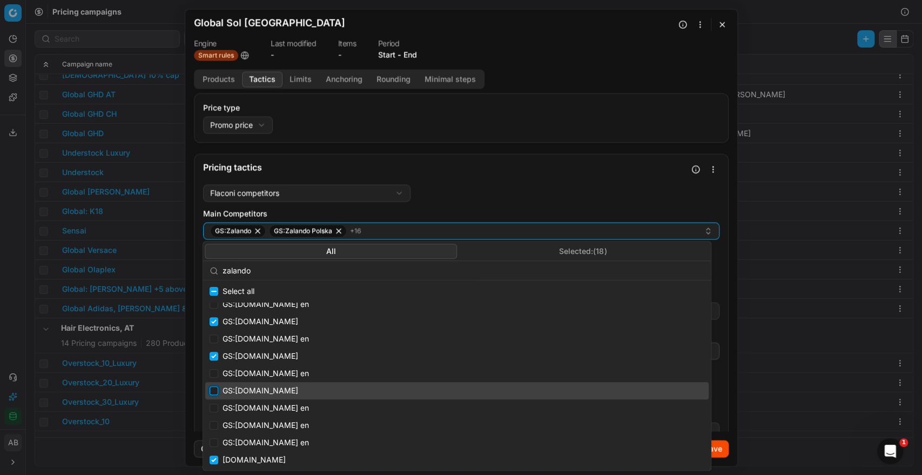
click at [212, 391] on input "Suggestions" at bounding box center [213, 390] width 9 height 9
checkbox input "true"
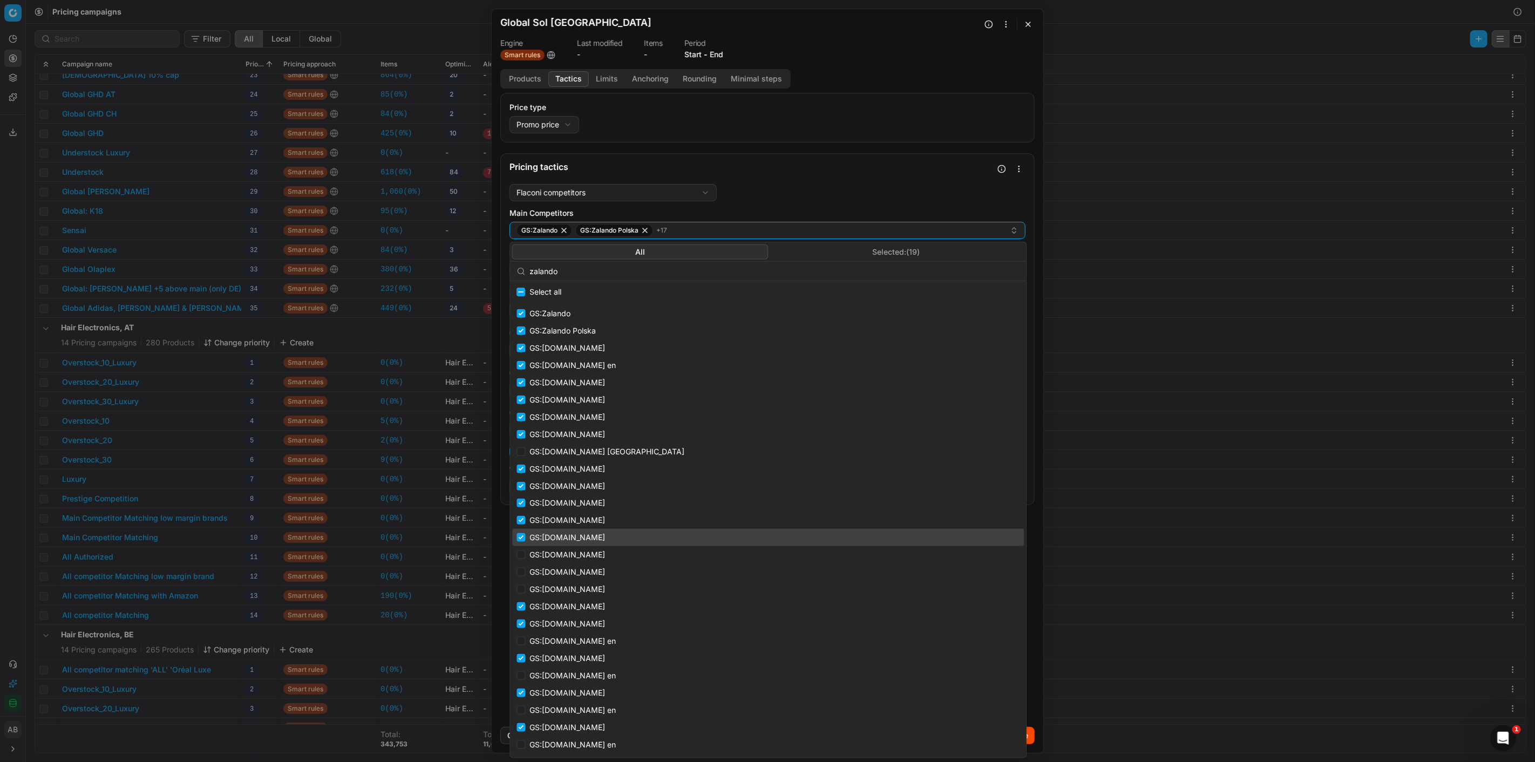
scroll to position [50, 0]
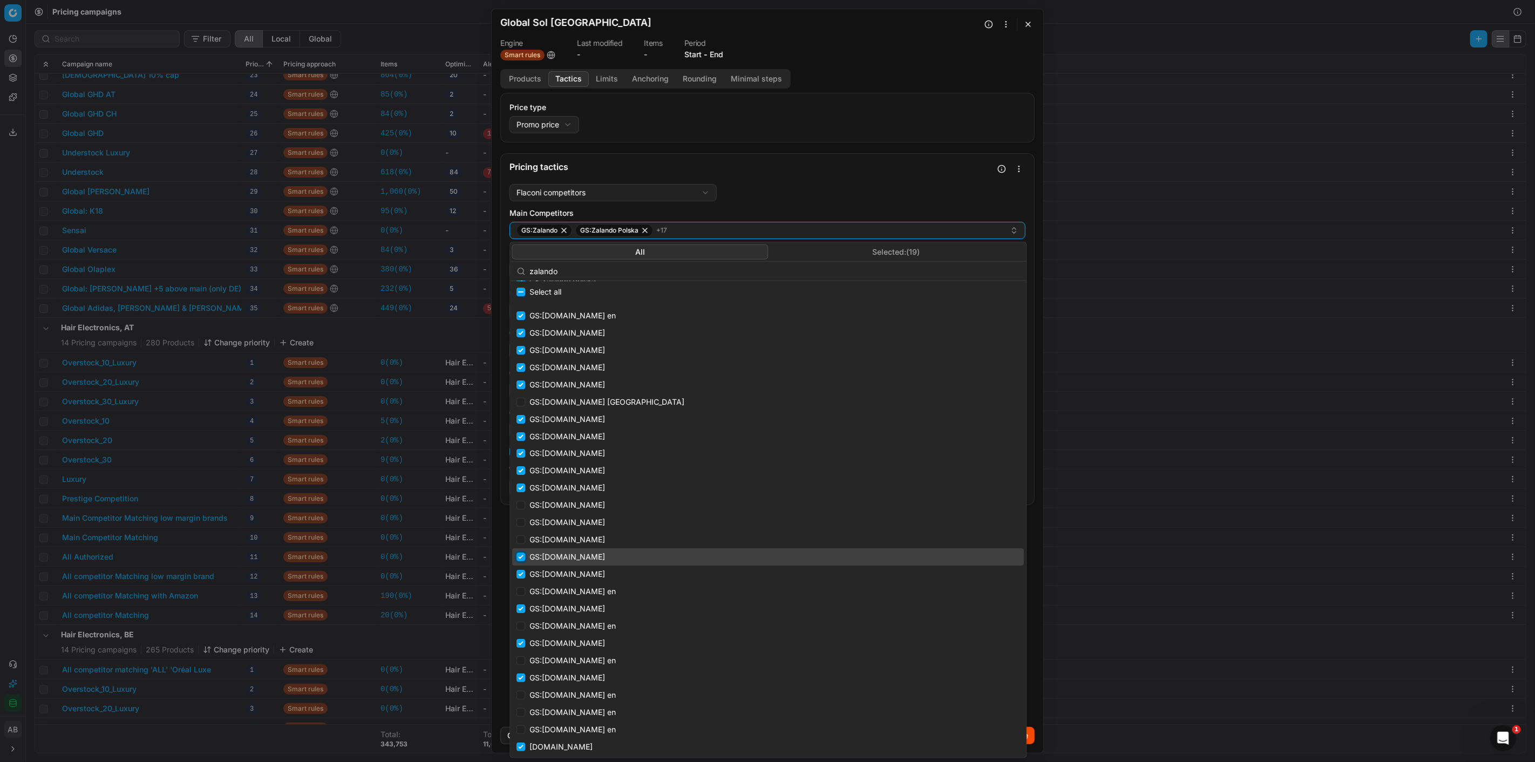
drag, startPoint x: 521, startPoint y: 555, endPoint x: 521, endPoint y: 570, distance: 14.6
click at [521, 474] on input "Suggestions" at bounding box center [521, 557] width 9 height 9
checkbox input "false"
click at [520, 474] on input "Suggestions" at bounding box center [521, 574] width 9 height 9
checkbox input "false"
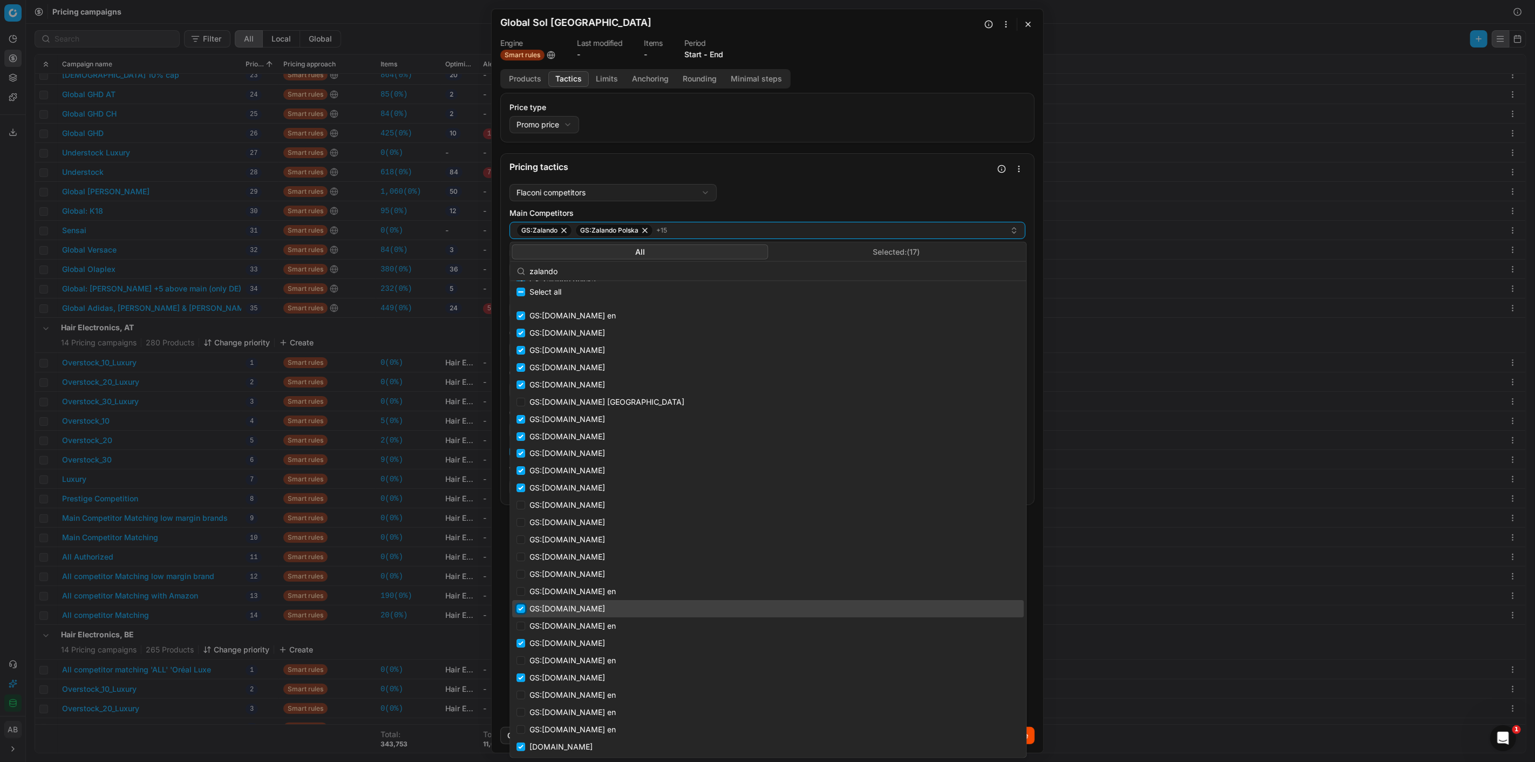
click at [523, 474] on input "Suggestions" at bounding box center [521, 609] width 9 height 9
checkbox input "false"
click at [523, 474] on input "Suggestions" at bounding box center [521, 643] width 9 height 9
checkbox input "false"
click at [522, 474] on input "Suggestions" at bounding box center [521, 678] width 9 height 9
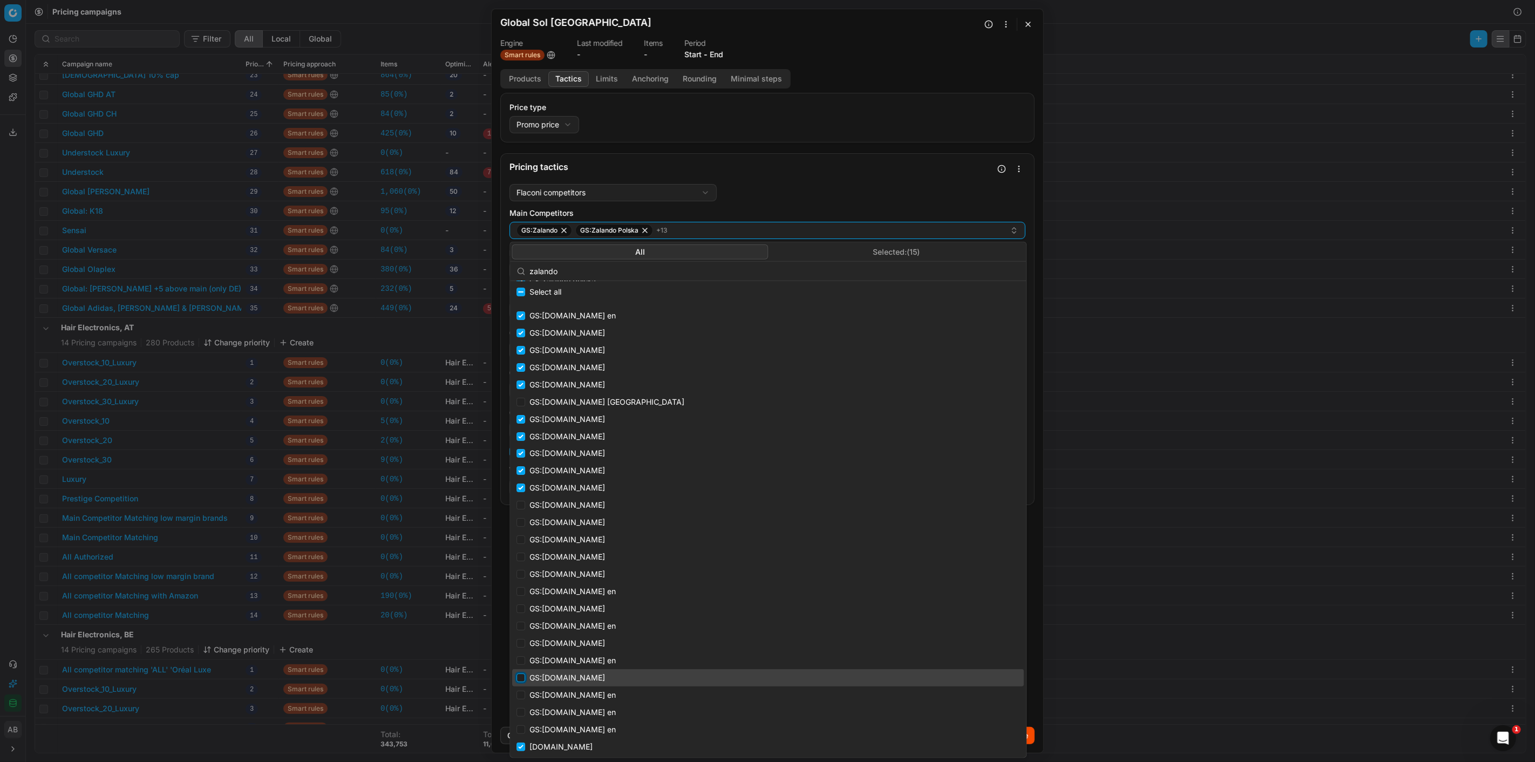
checkbox input "false"
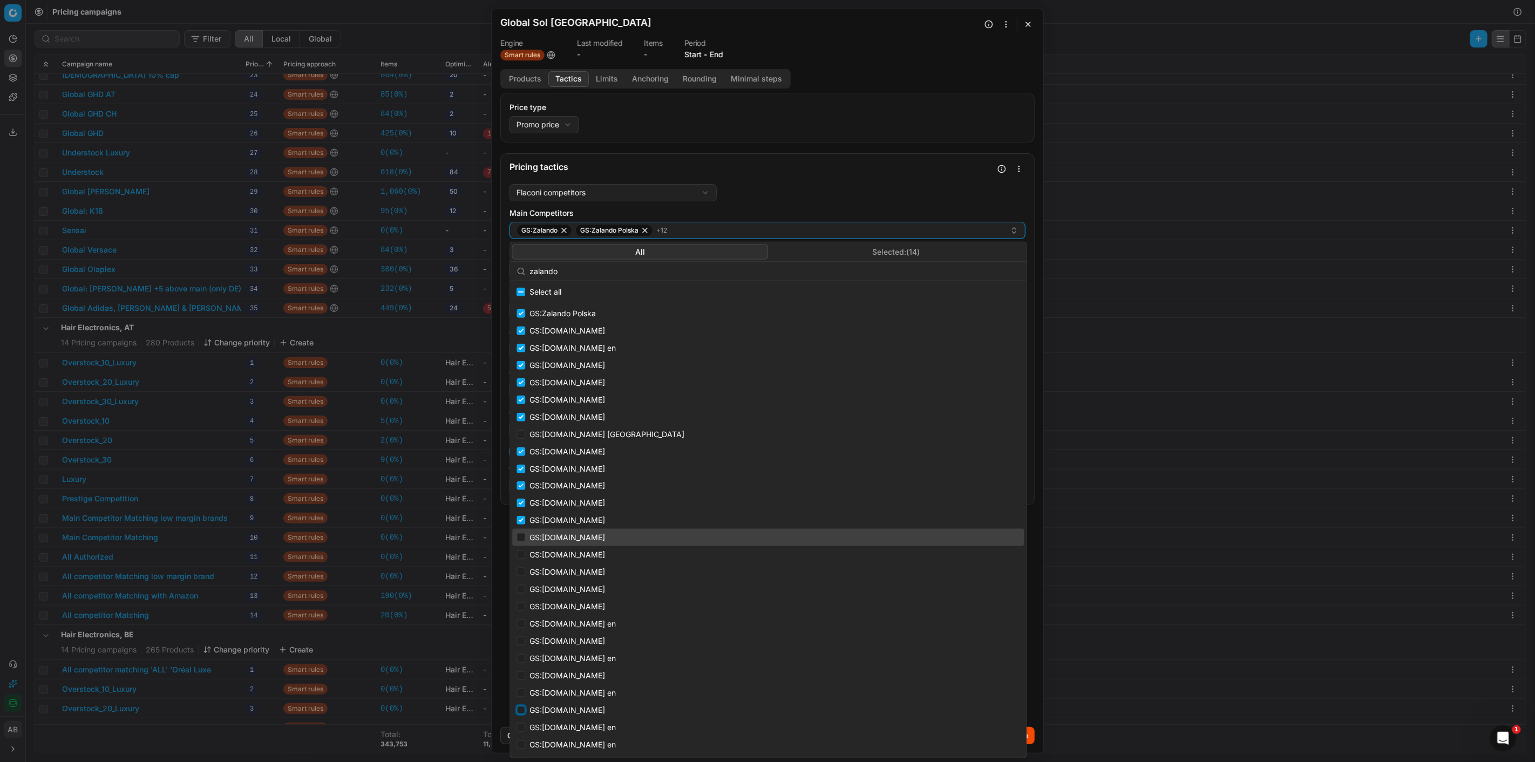
scroll to position [0, 0]
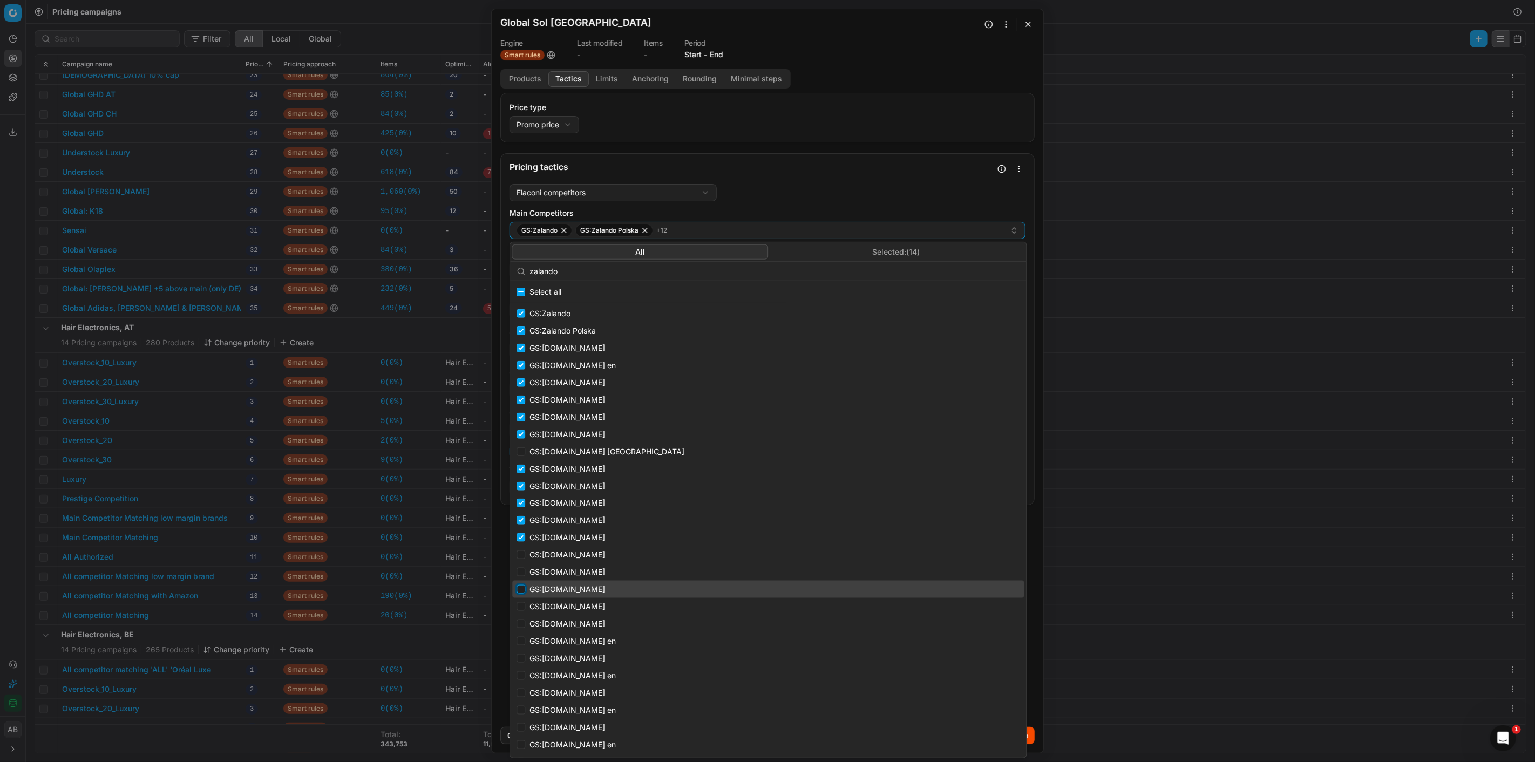
click at [521, 474] on input "Suggestions" at bounding box center [521, 589] width 9 height 9
checkbox input "true"
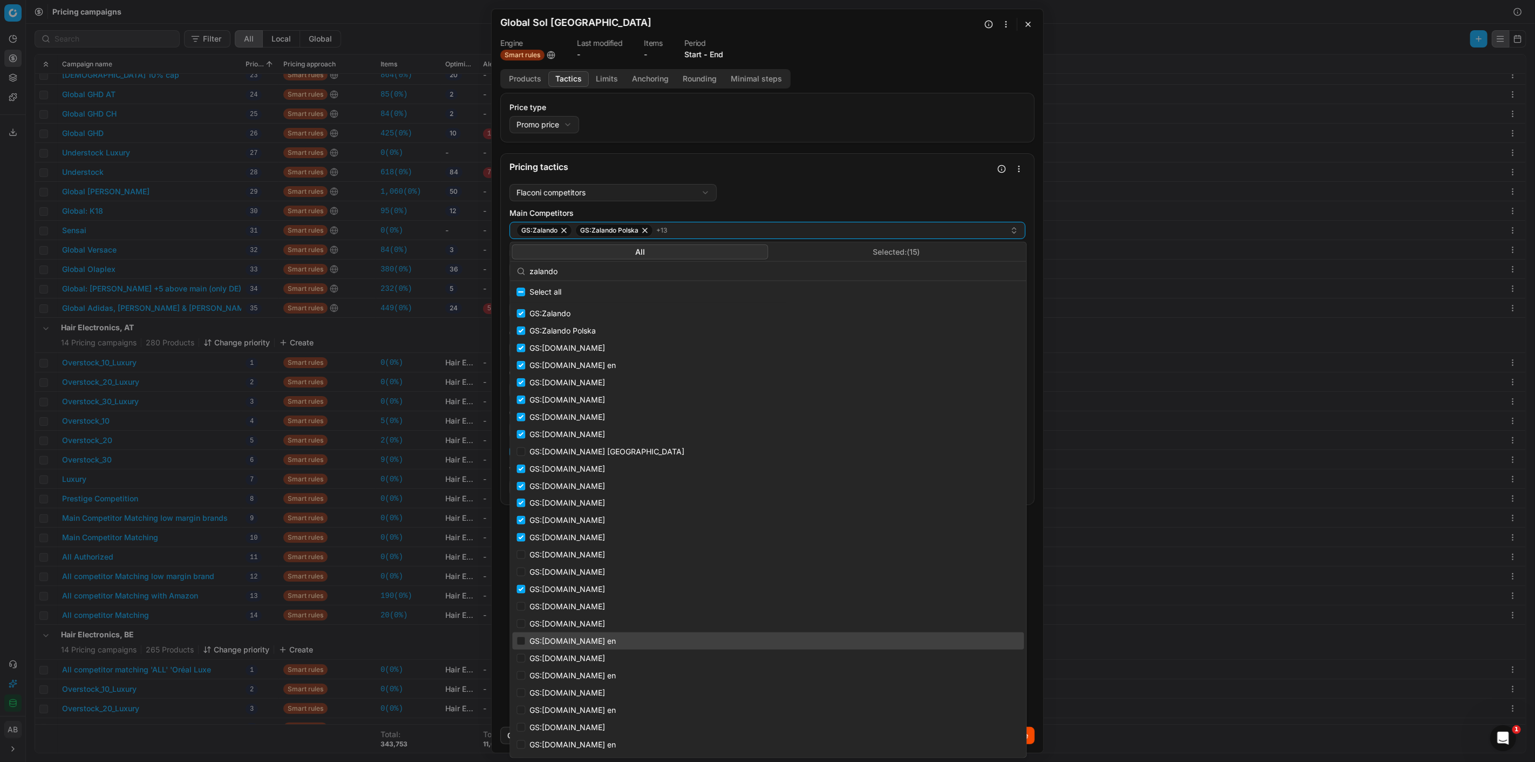
scroll to position [50, 0]
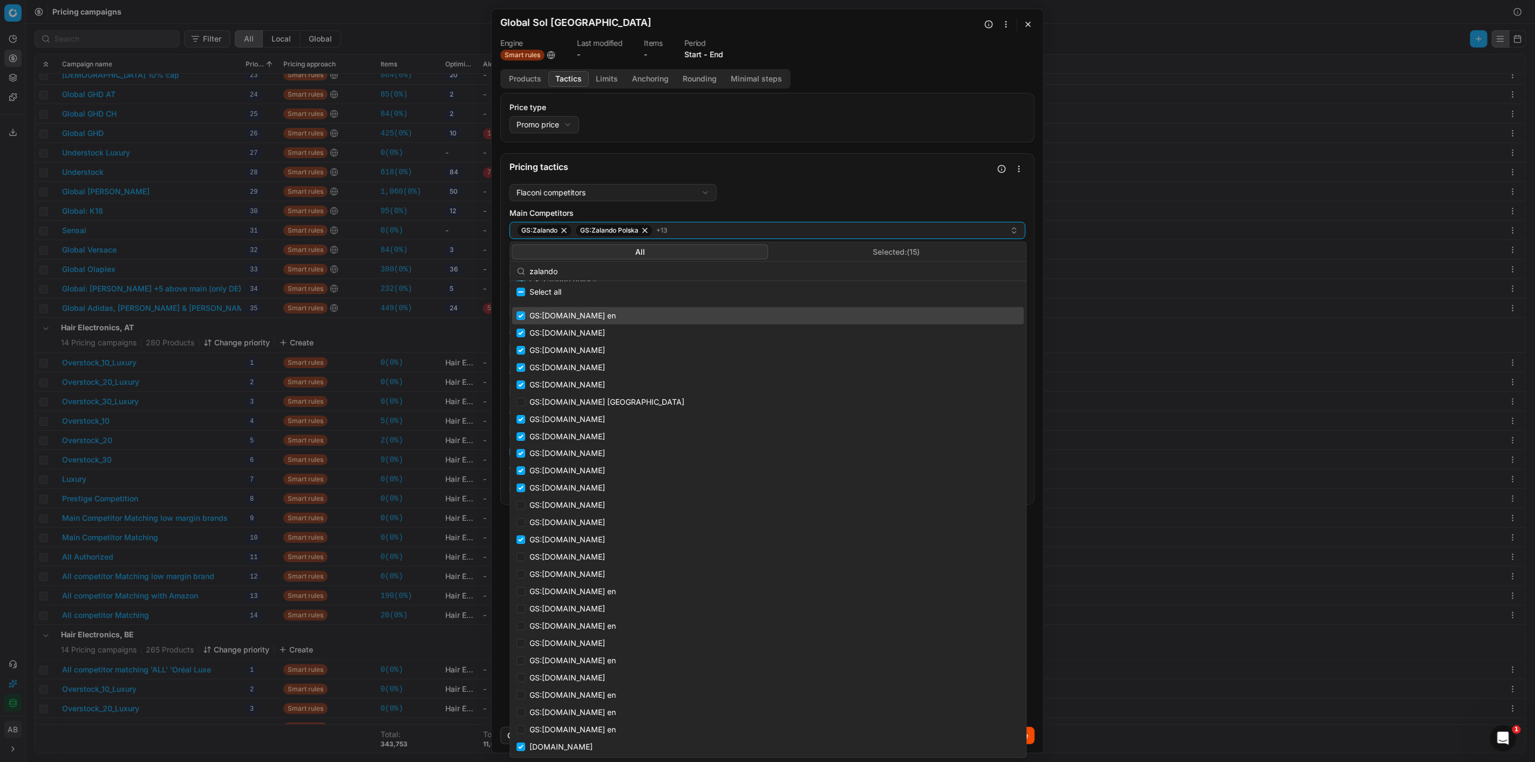
click at [911, 206] on div "Flaconi competitors Flaconi competitorsFlaconi competitors rule: first takes in…" at bounding box center [768, 340] width 516 height 312
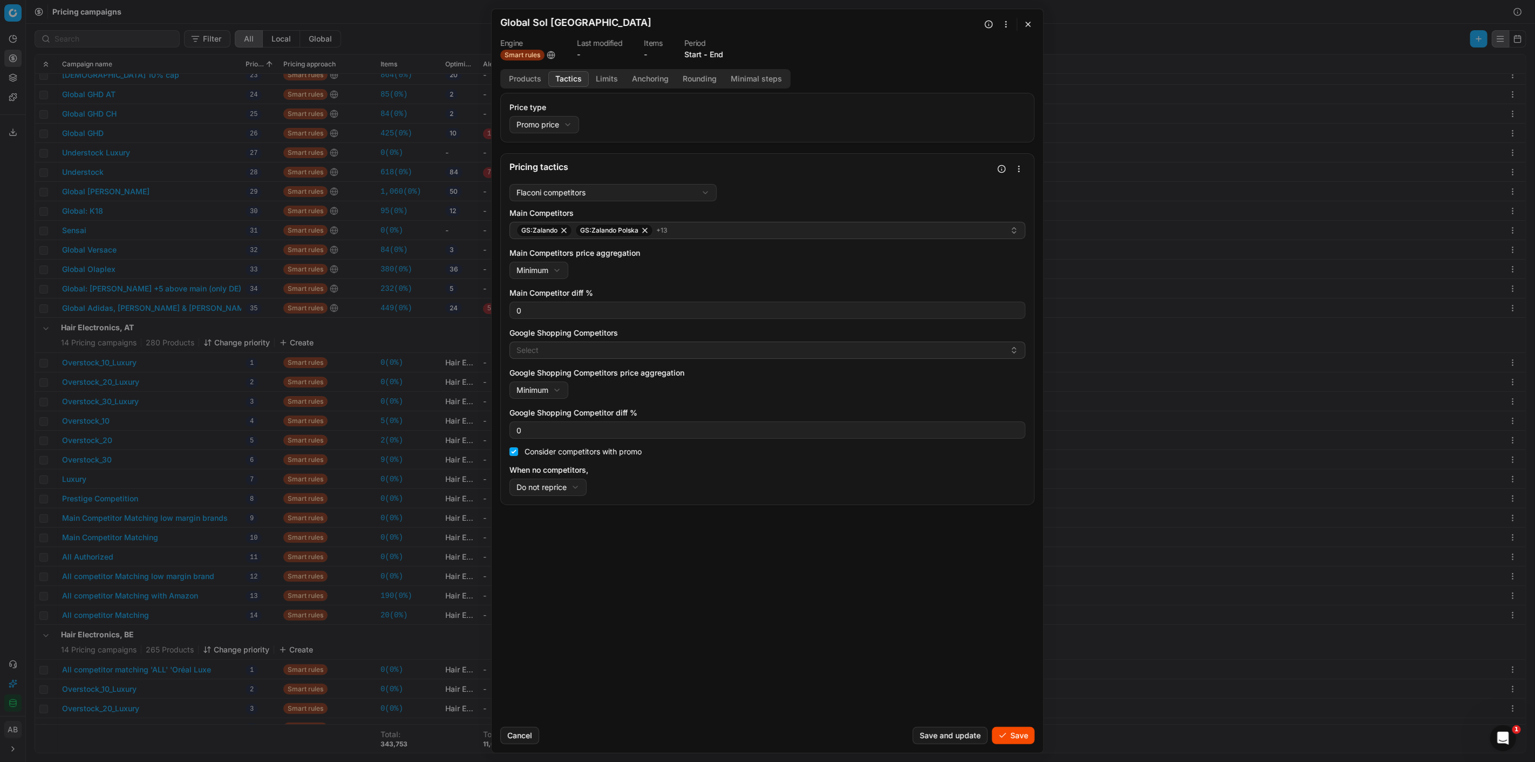
click at [565, 474] on div "We are saving PC settings. Please wait, it should take a few minutes Global Sol…" at bounding box center [767, 381] width 1535 height 762
select select "rrp"
click at [652, 348] on button "Select" at bounding box center [768, 350] width 516 height 17
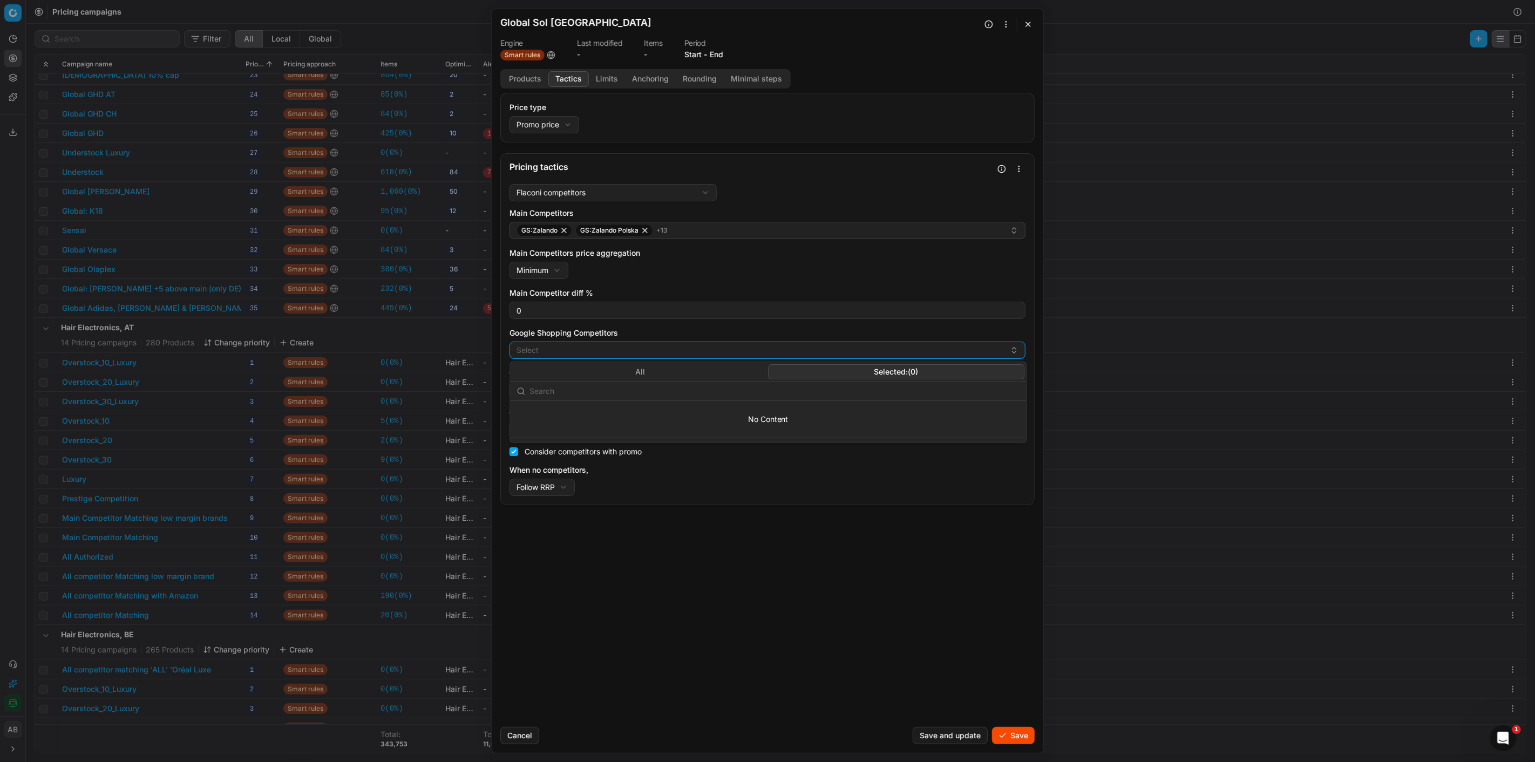
click at [882, 368] on button "Selected: ( 0 )" at bounding box center [896, 371] width 256 height 15
click at [690, 387] on input "text" at bounding box center [775, 392] width 490 height 22
type input "zaland"
click at [709, 352] on button "Select" at bounding box center [768, 350] width 516 height 17
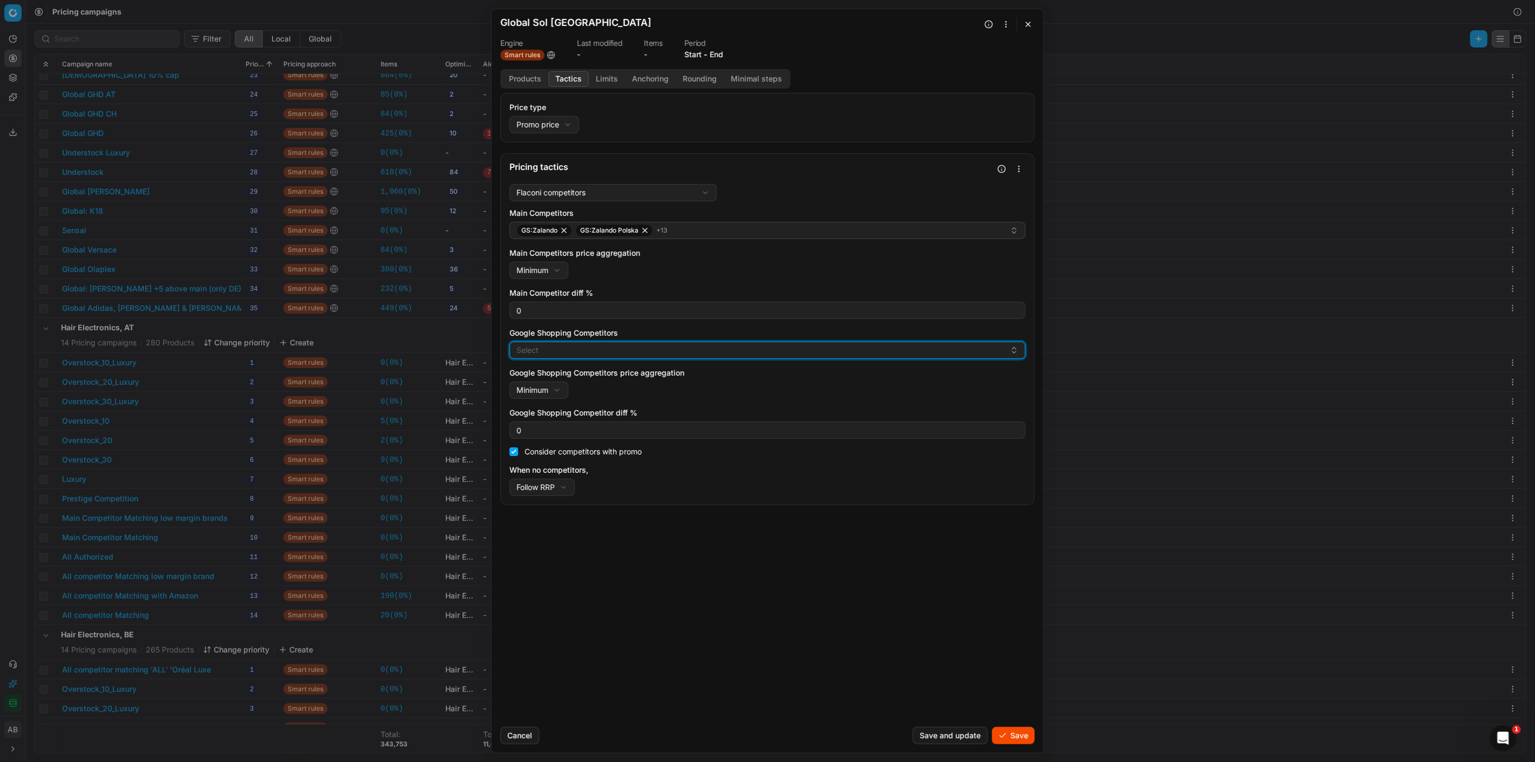
click at [702, 351] on button "Select" at bounding box center [768, 350] width 516 height 17
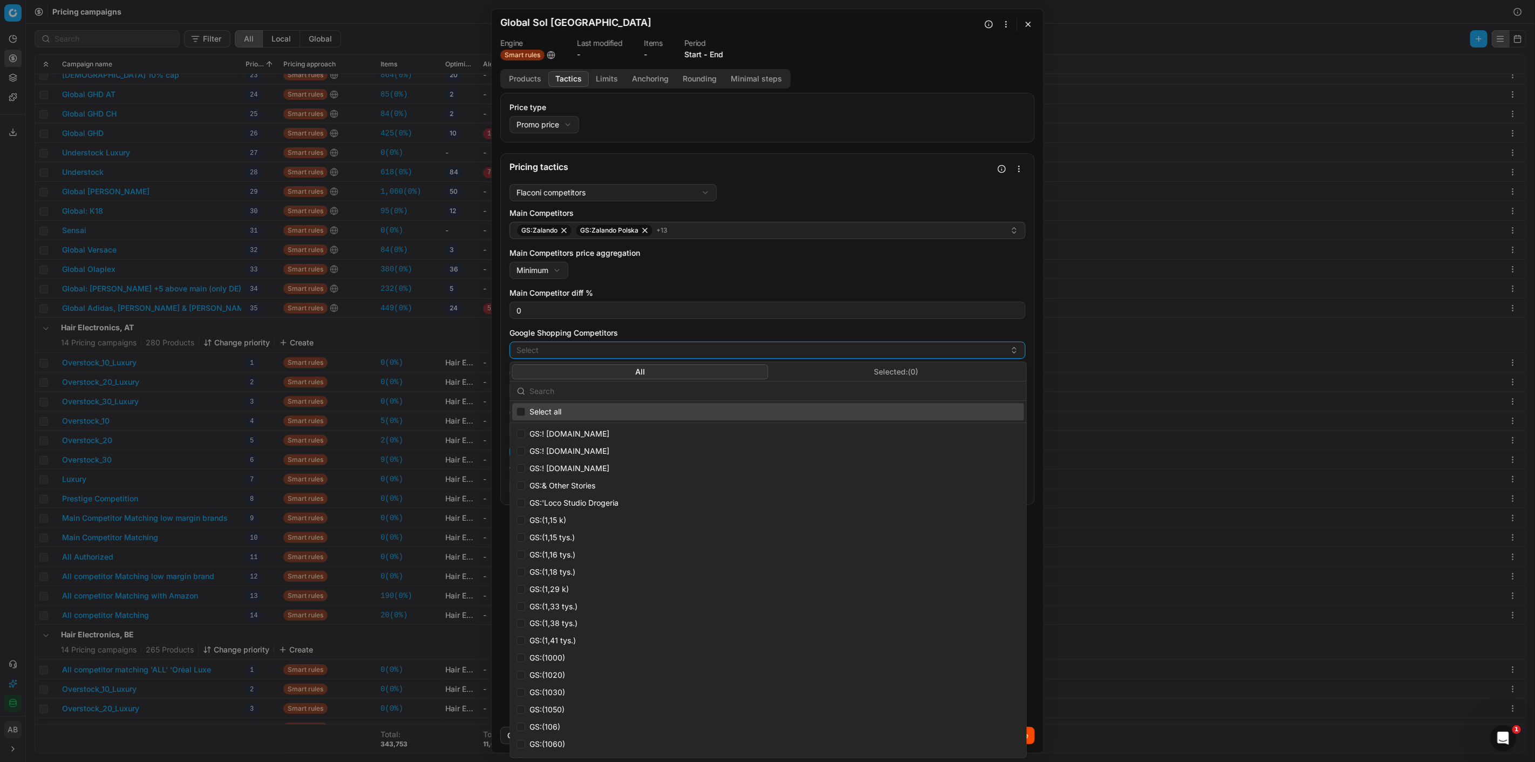
click at [613, 389] on input "text" at bounding box center [775, 392] width 490 height 22
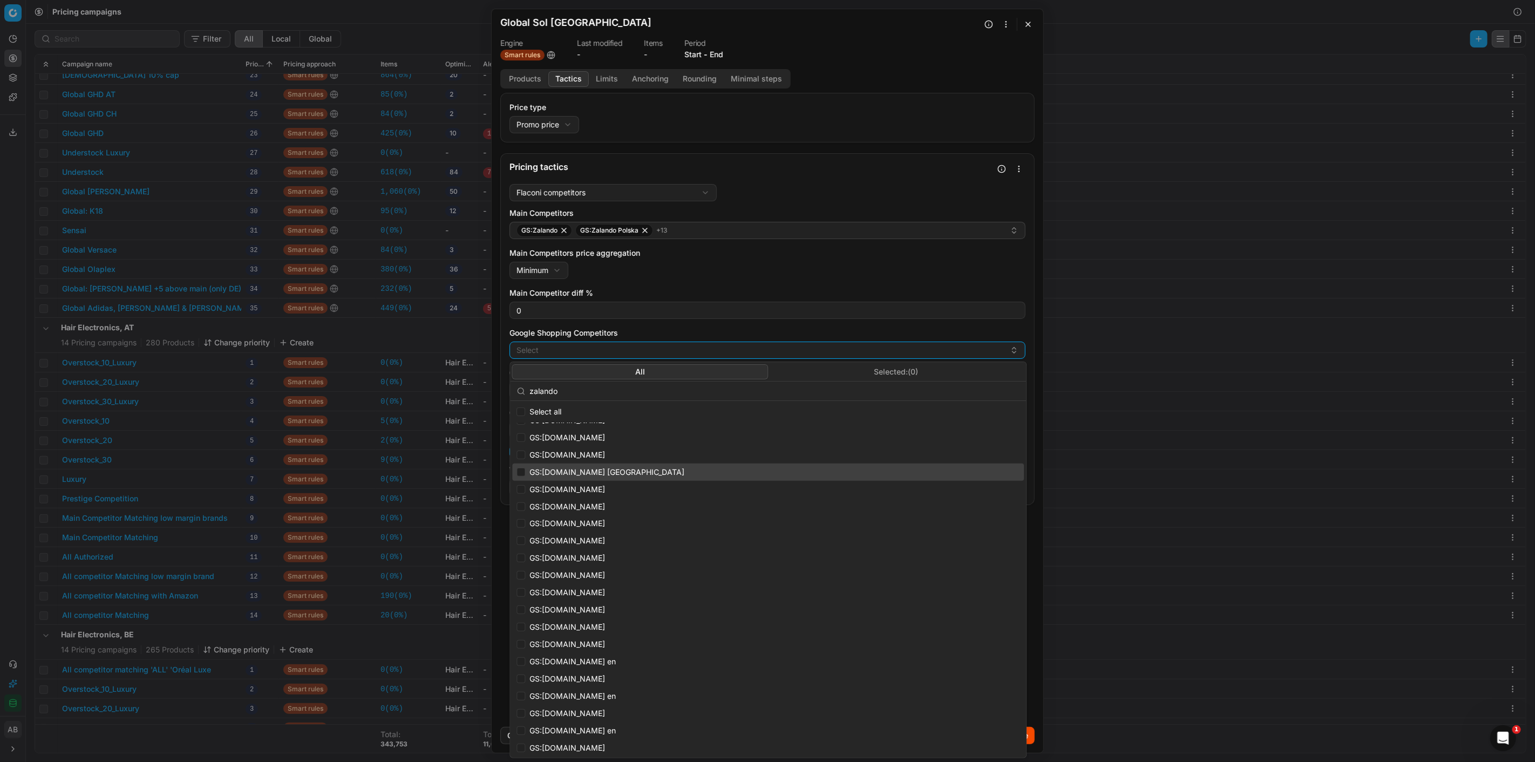
scroll to position [169, 0]
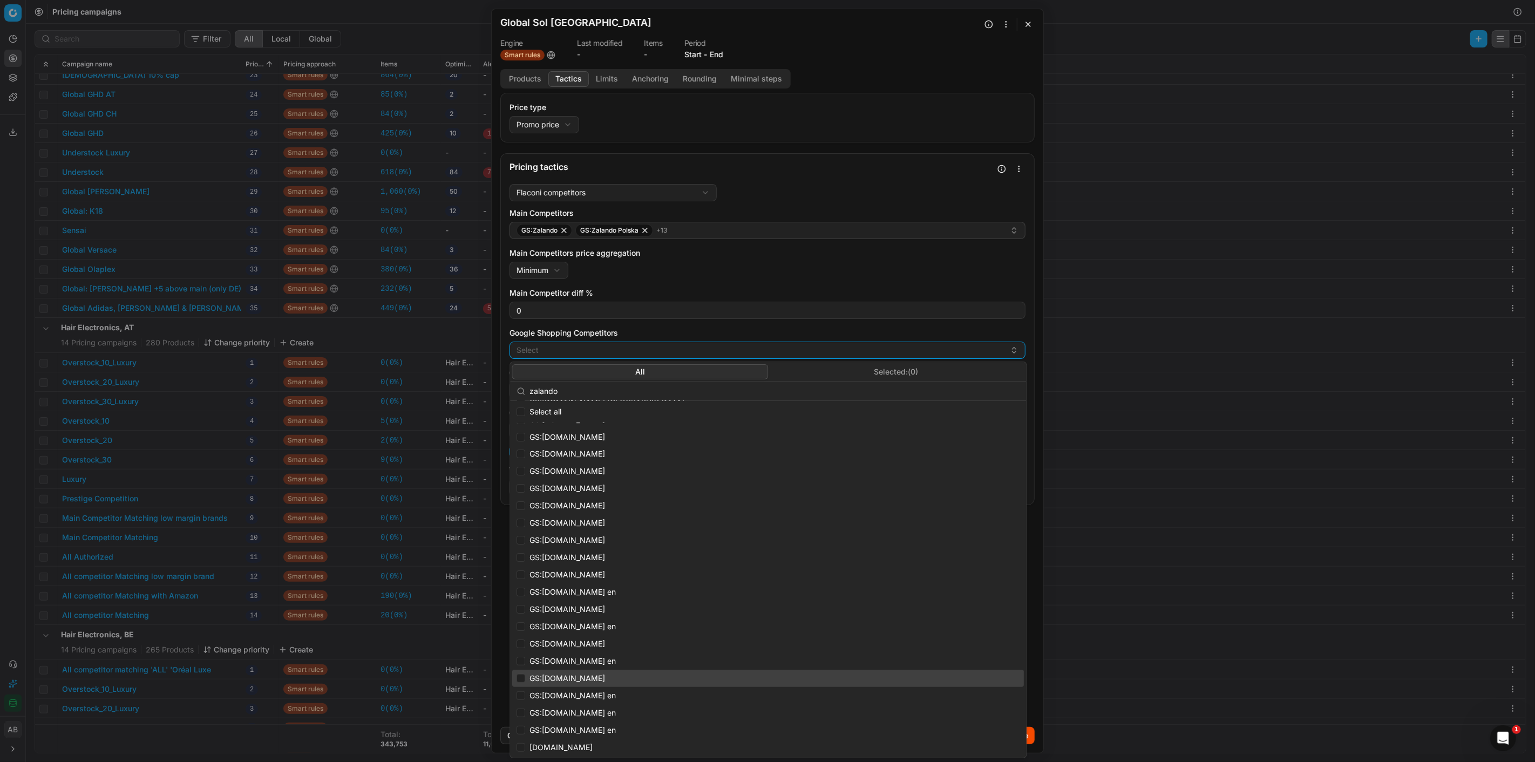
type input "zalando"
click at [557, 474] on span "GS:zalando.fi" at bounding box center [568, 678] width 76 height 11
checkbox input "true"
click at [557, 474] on span "GS:zalando.de" at bounding box center [568, 644] width 76 height 11
checkbox input "true"
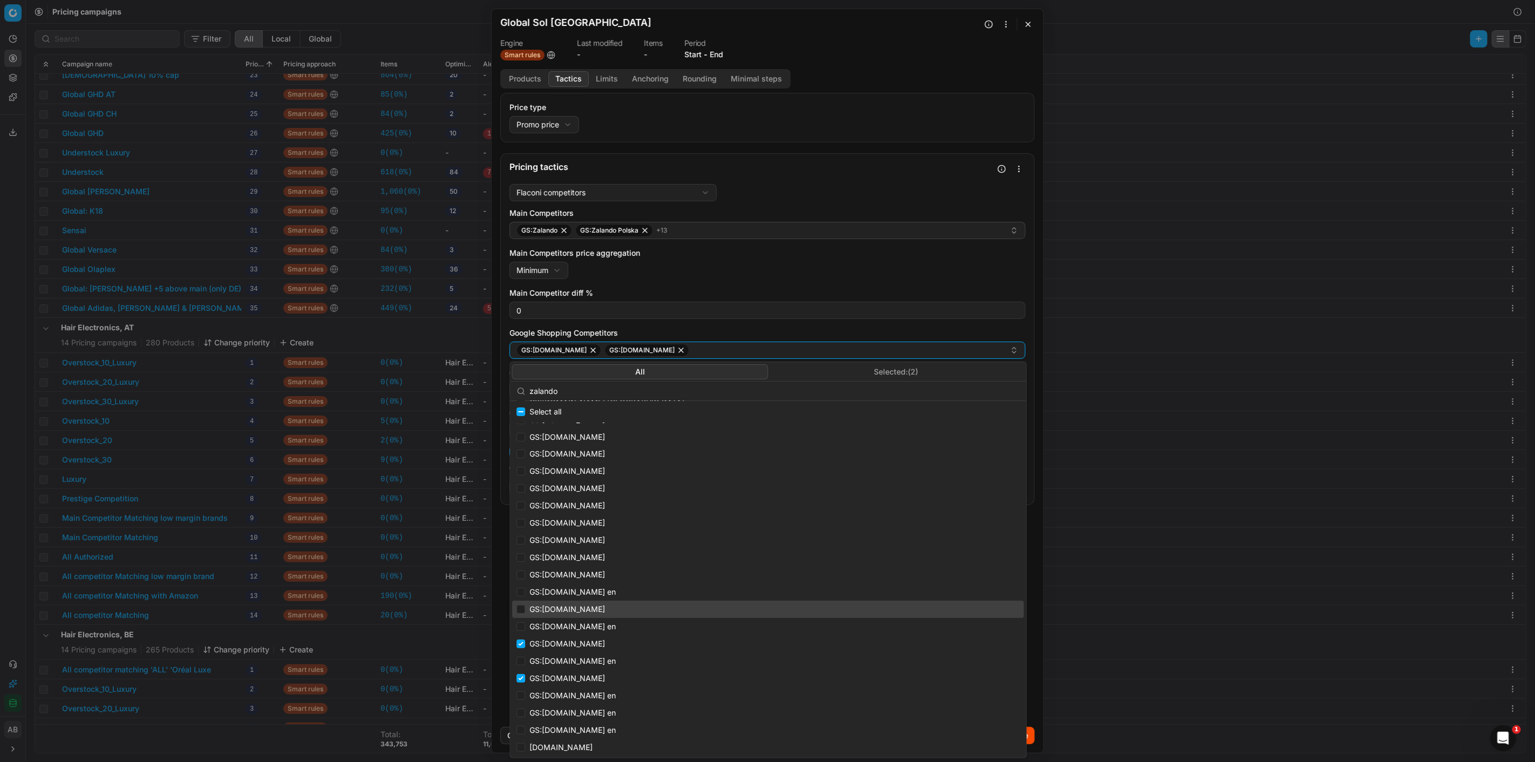
click at [558, 474] on span "GS:zalando.ch" at bounding box center [568, 609] width 76 height 11
checkbox input "true"
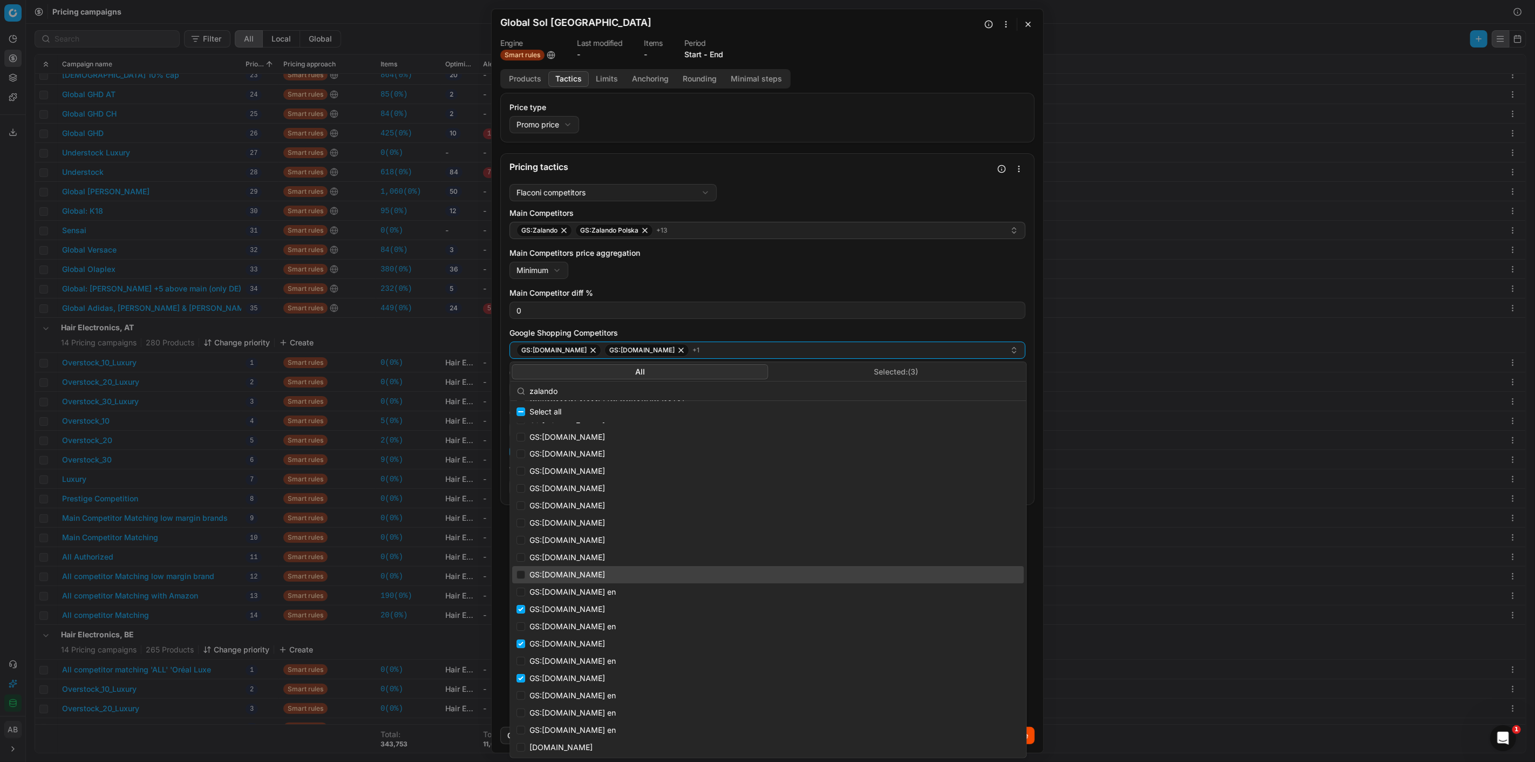
click at [565, 474] on span "GS:zalando.be" at bounding box center [568, 575] width 76 height 11
checkbox input "true"
click at [564, 474] on span "GS:zalando.at" at bounding box center [568, 557] width 76 height 11
checkbox input "true"
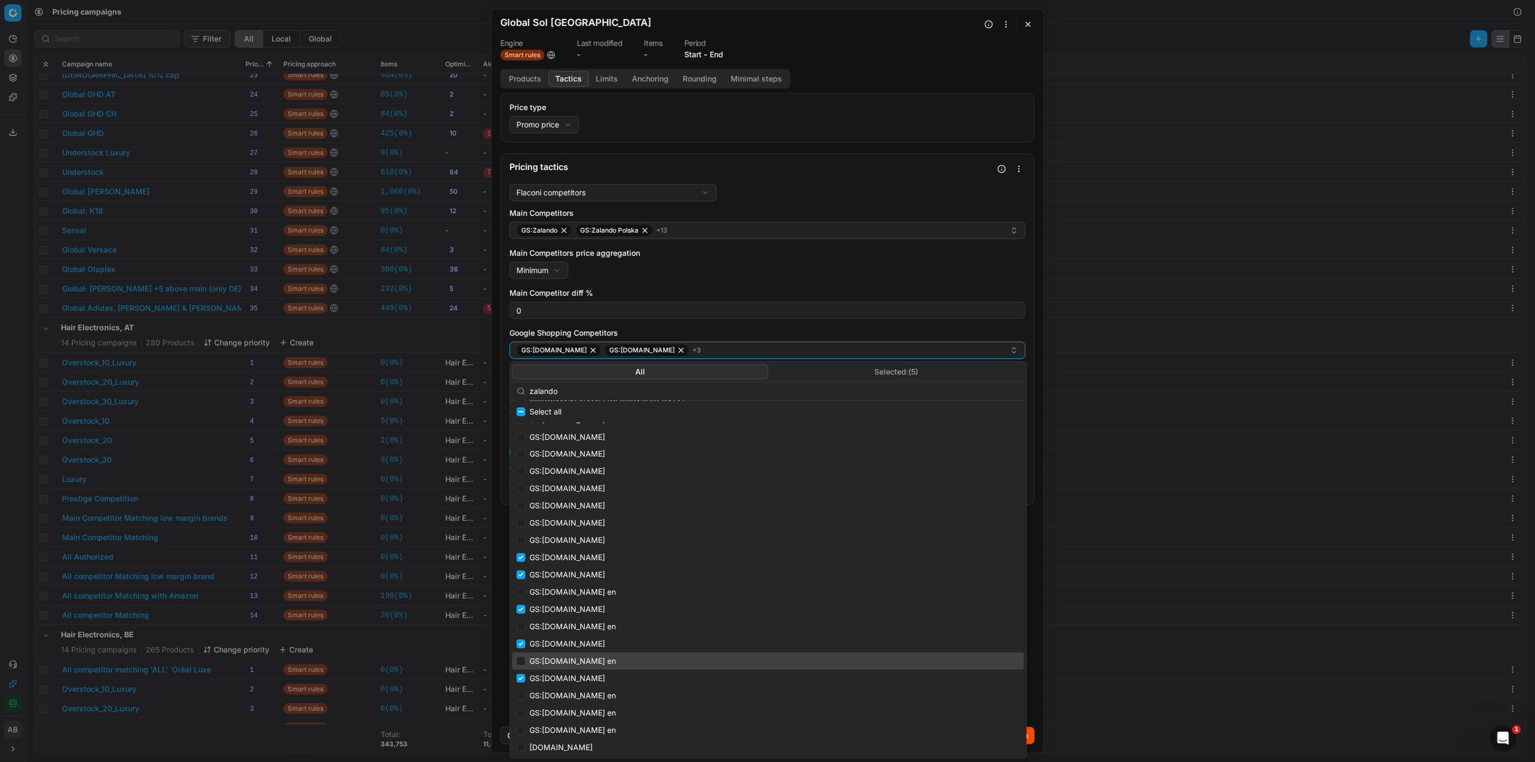
click at [566, 474] on span "GS:zalando.dk en" at bounding box center [573, 661] width 86 height 11
checkbox input "true"
click at [566, 474] on div "GS:zalando.ch en" at bounding box center [768, 626] width 512 height 17
checkbox input "true"
click at [571, 474] on span "GS:zalando.be en" at bounding box center [573, 592] width 86 height 11
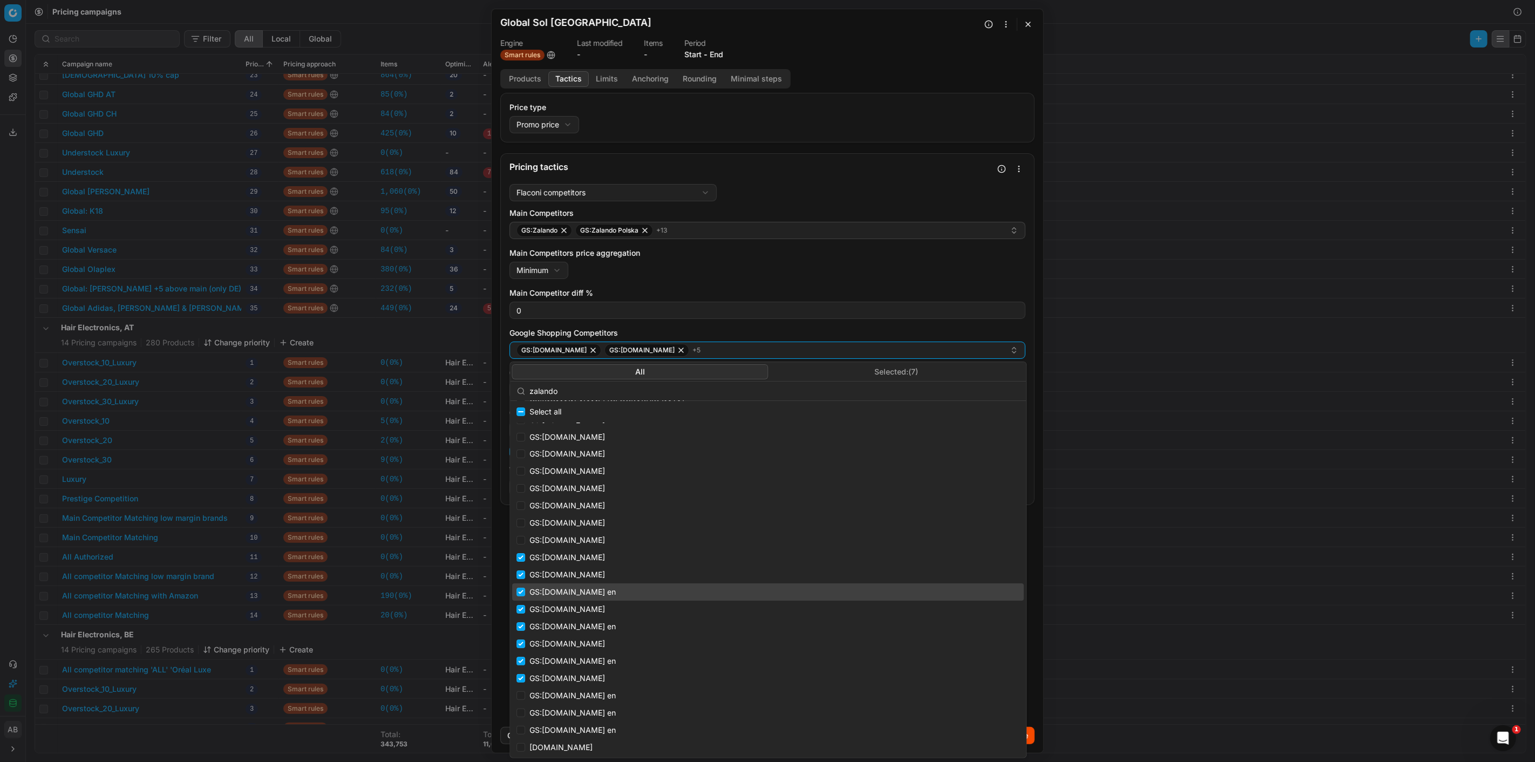
checkbox input "true"
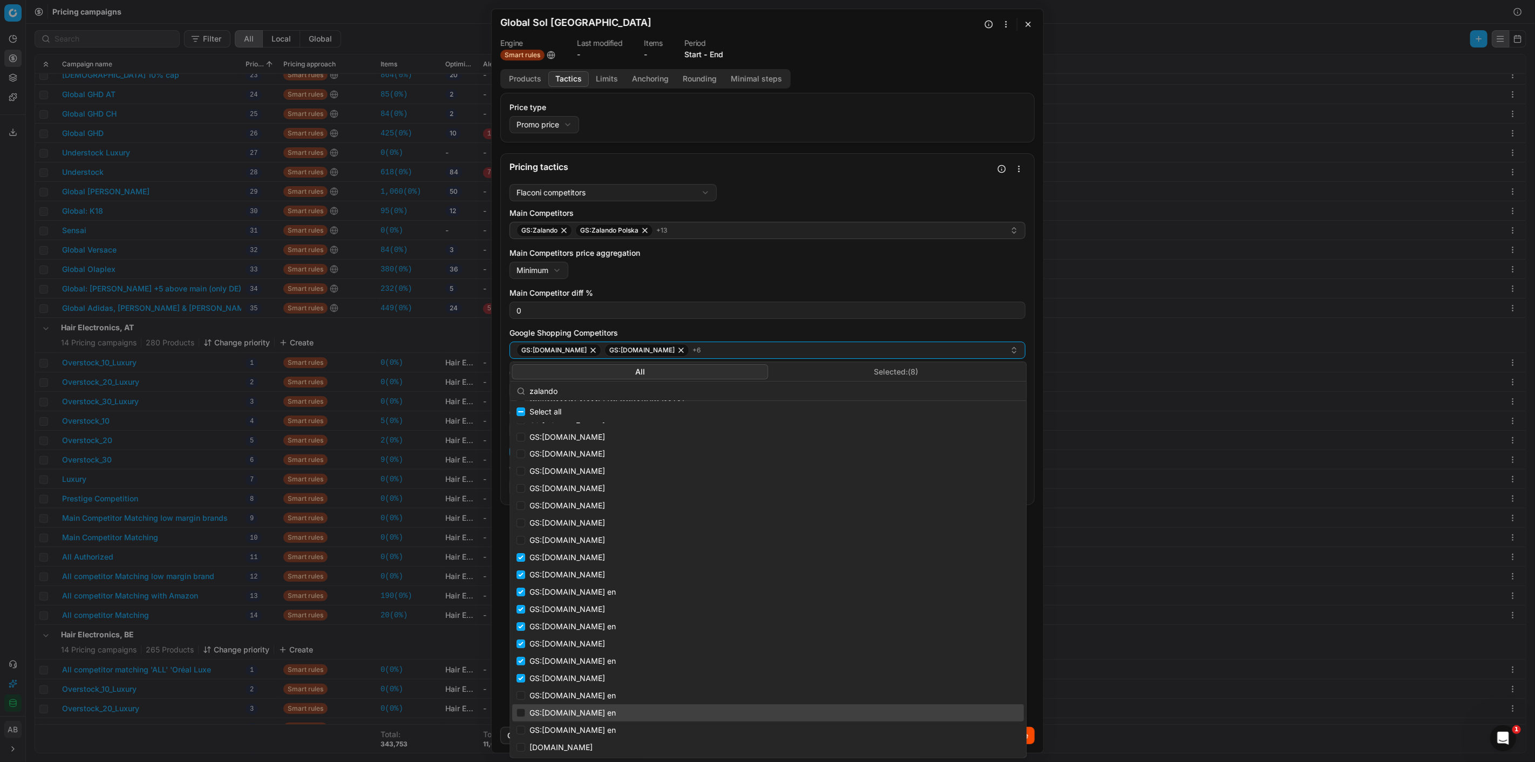
click at [580, 474] on span "GS:zalando.nl en" at bounding box center [573, 713] width 86 height 11
checkbox input "true"
drag, startPoint x: 574, startPoint y: 729, endPoint x: 581, endPoint y: 690, distance: 40.0
click at [574, 474] on span "GS:zalando.se en" at bounding box center [573, 730] width 86 height 11
checkbox input "true"
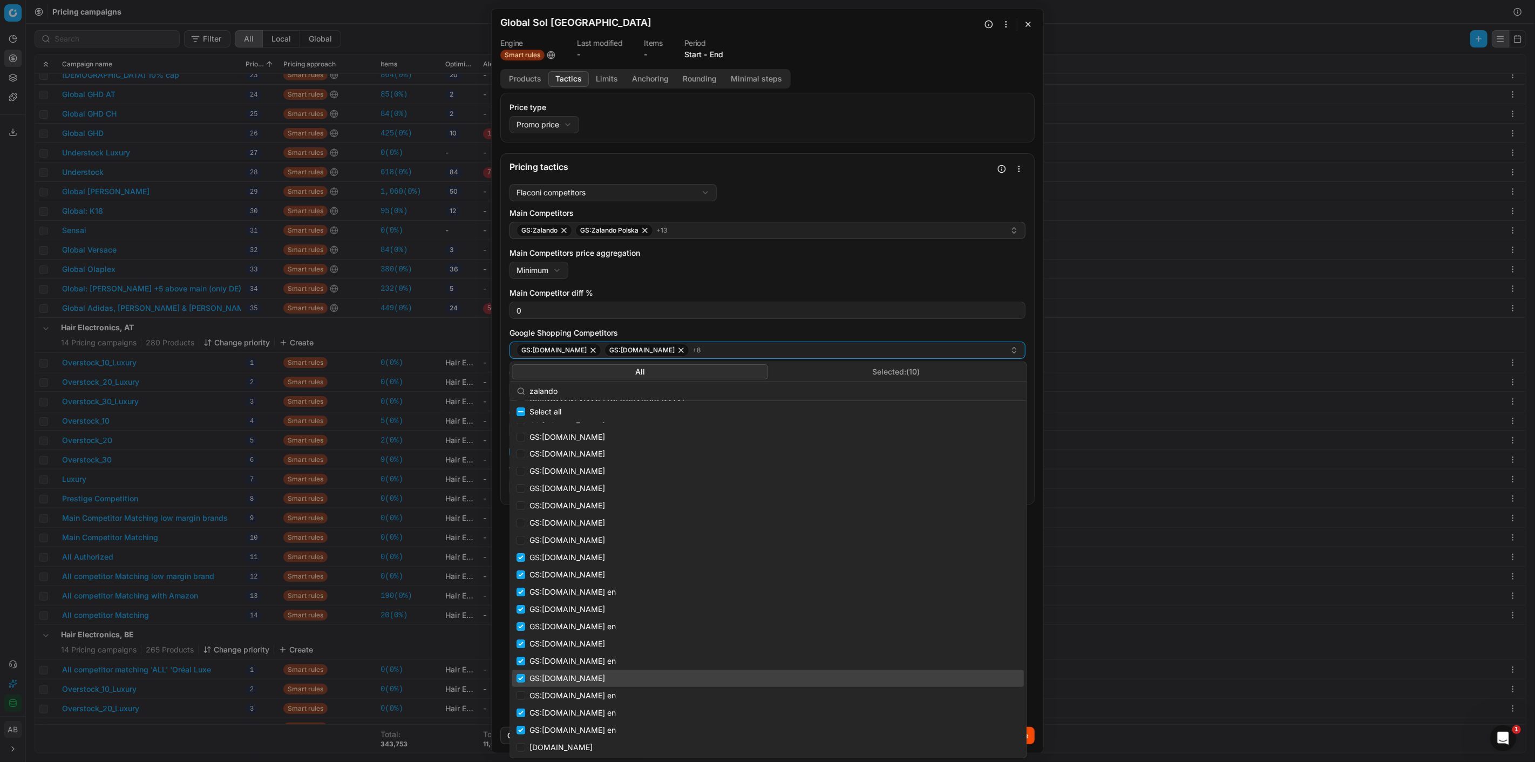
click at [582, 474] on div "GS:zalando.fi" at bounding box center [768, 678] width 512 height 17
checkbox input "false"
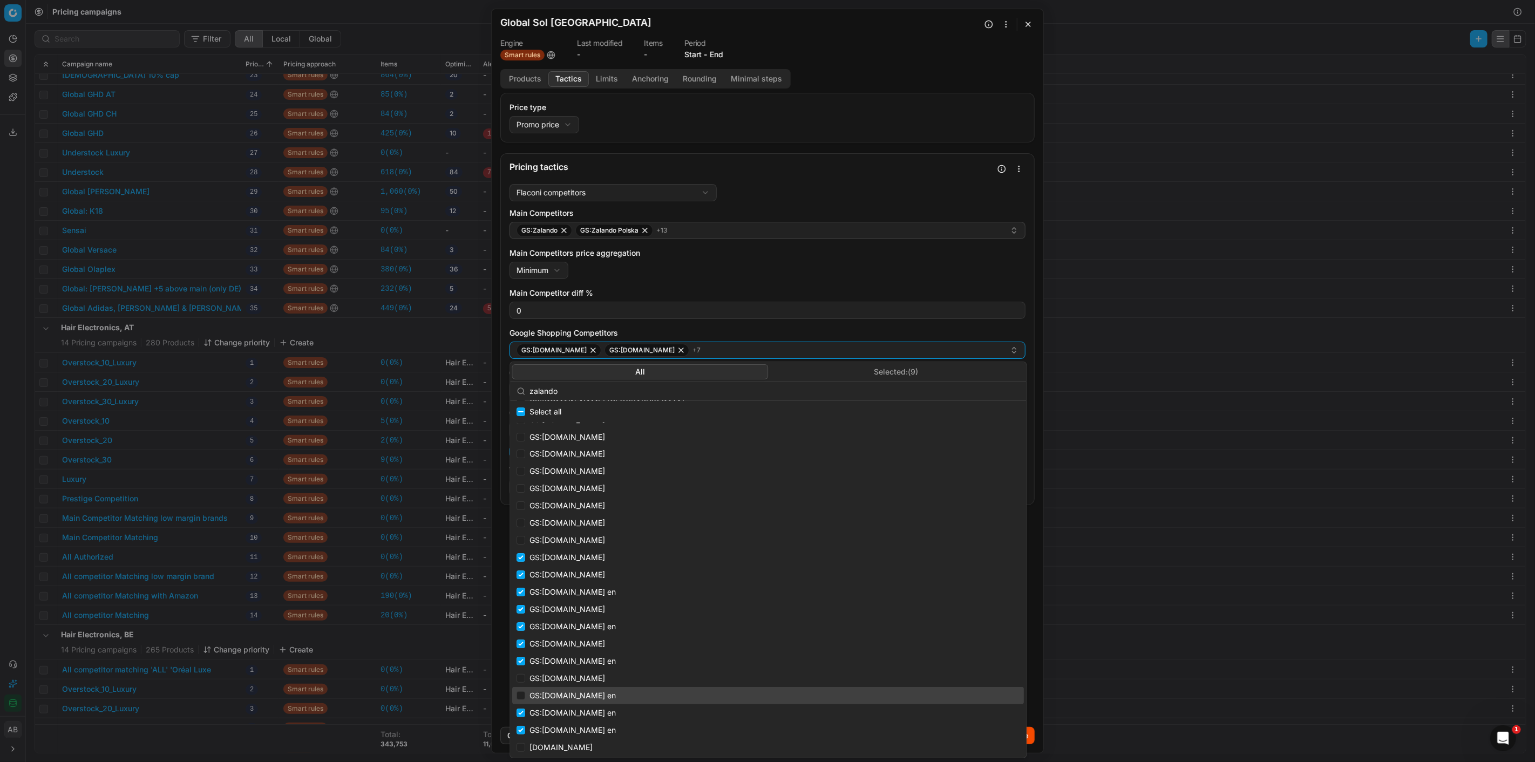
click at [575, 474] on span "GS:zalando.fr en" at bounding box center [573, 695] width 86 height 11
checkbox input "true"
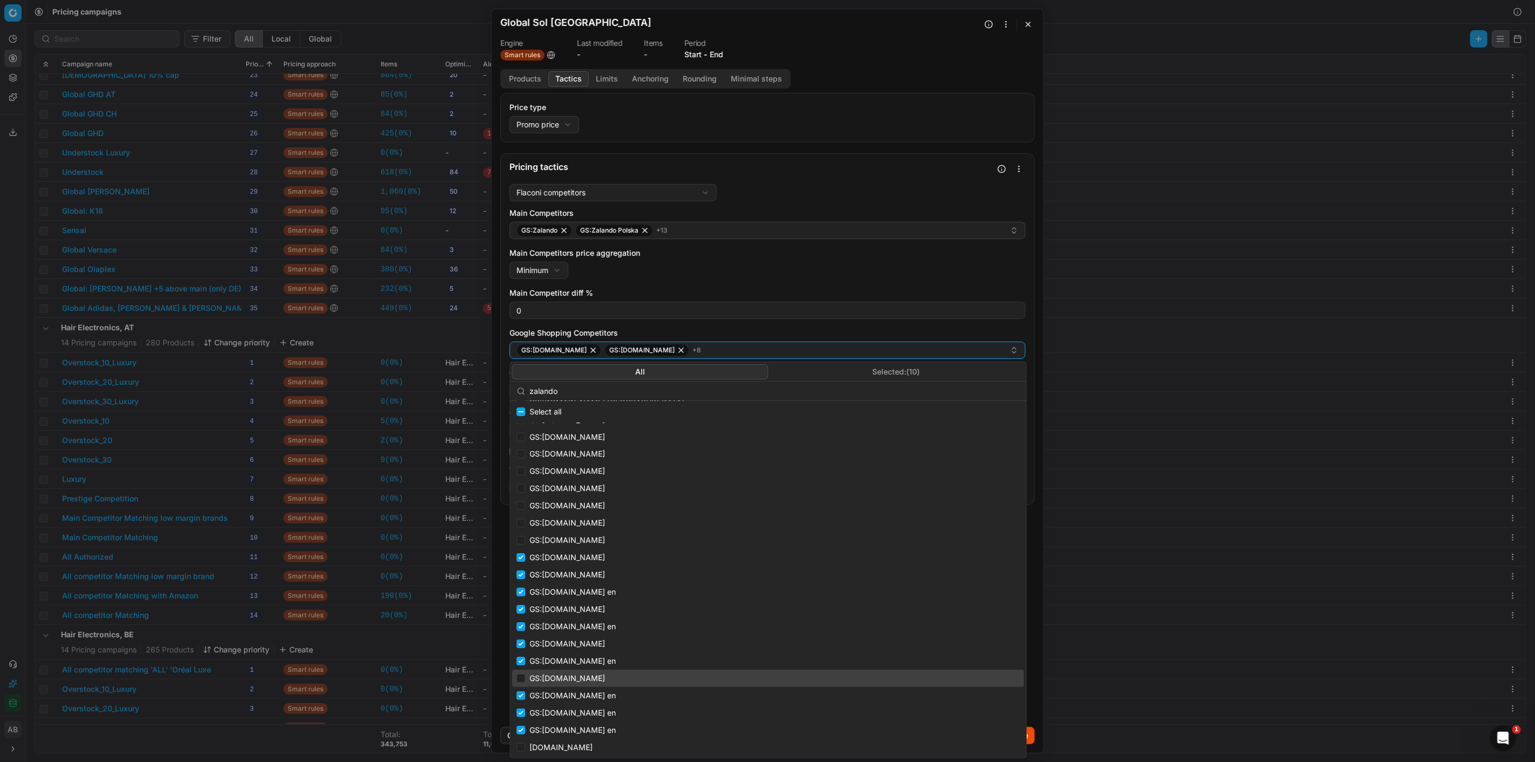
click at [579, 474] on div "GS:zalando.fi" at bounding box center [768, 678] width 512 height 17
checkbox input "true"
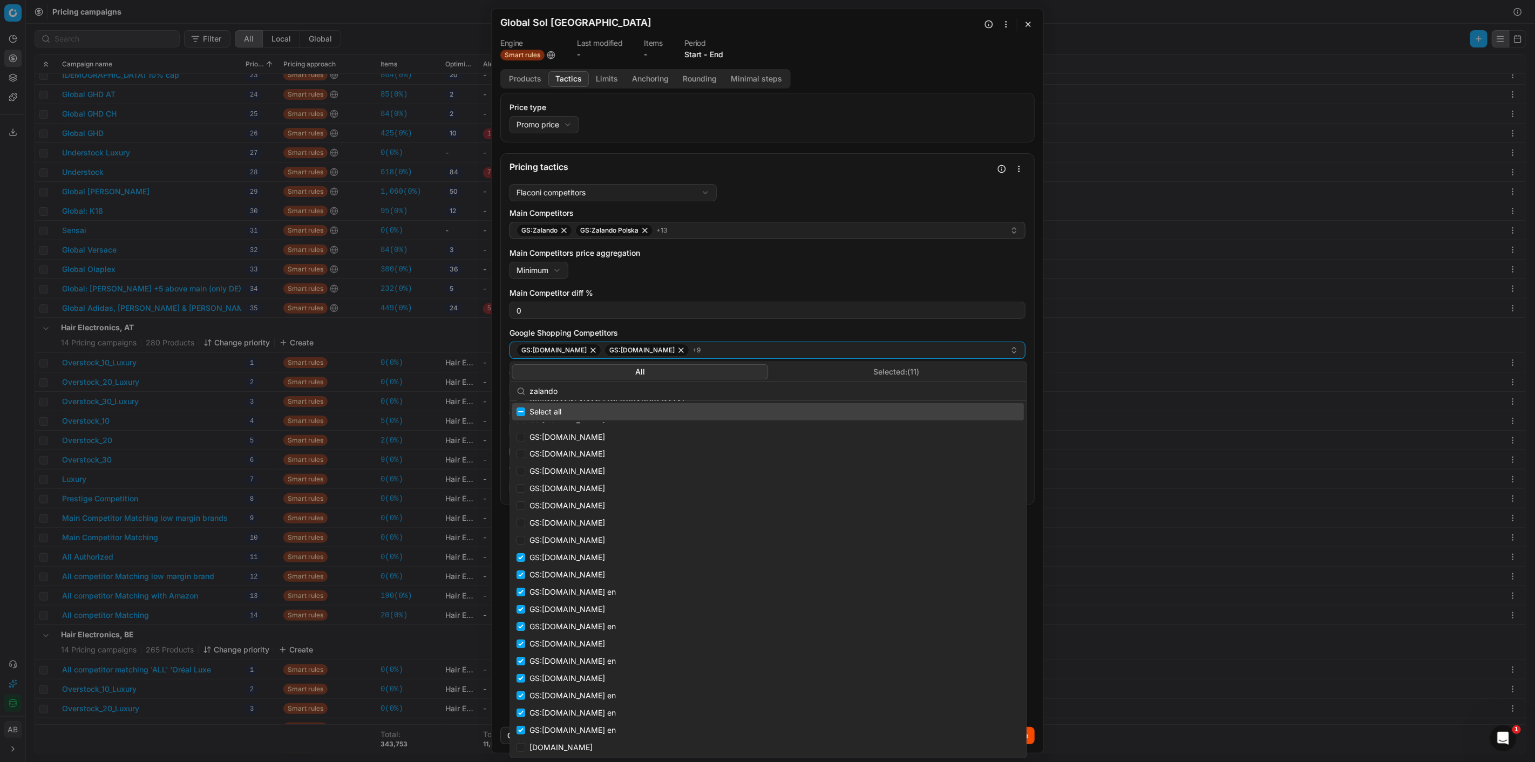
click at [921, 334] on label "Google Shopping Competitors" at bounding box center [768, 333] width 516 height 11
click at [921, 342] on button "GS:zalando.de GS:zalando.ch + 9" at bounding box center [768, 350] width 516 height 17
click at [921, 270] on div "Main Competitors price aggregation Minimum Minimum Maximum" at bounding box center [768, 263] width 516 height 31
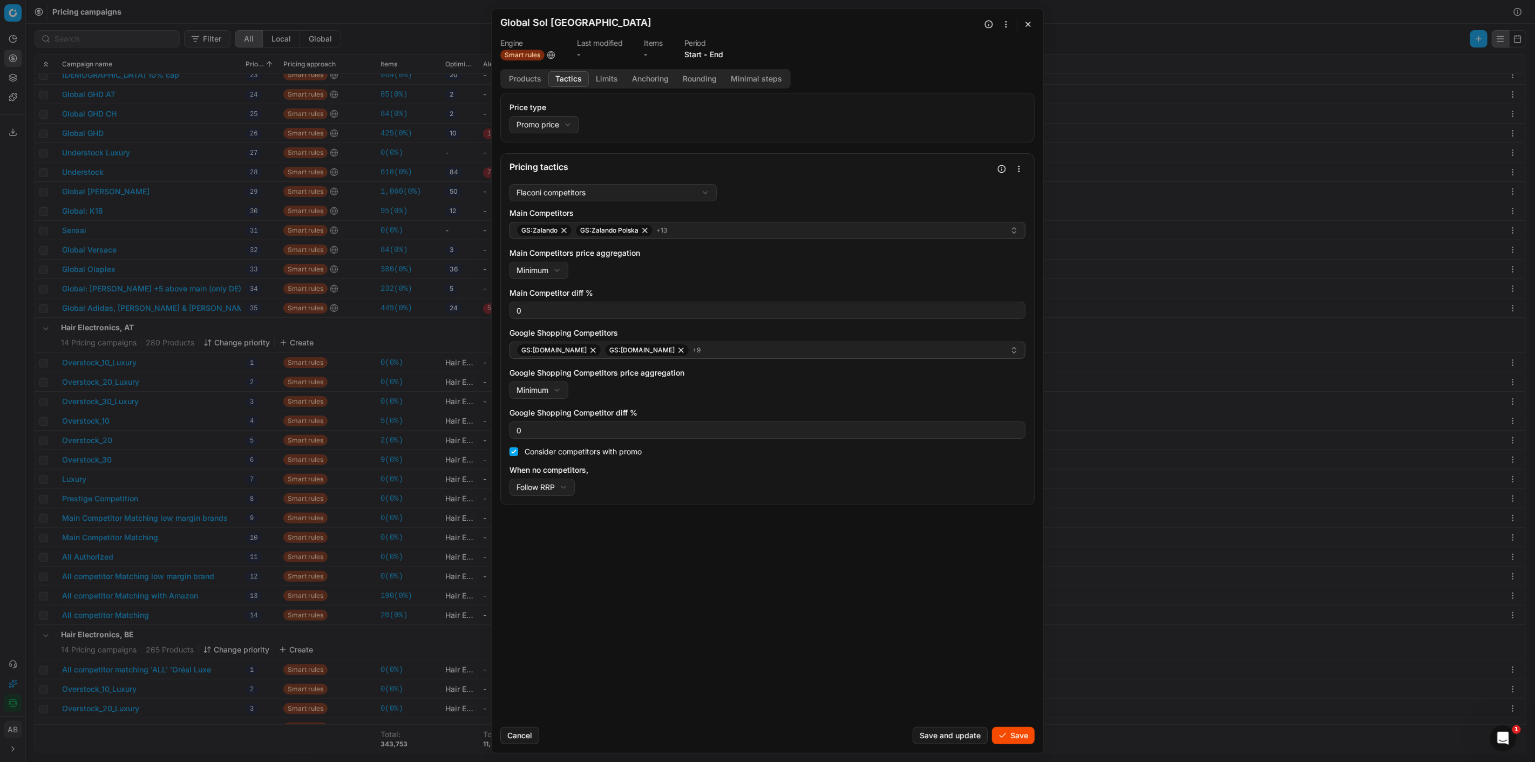
click at [609, 80] on button "Limits" at bounding box center [607, 79] width 36 height 16
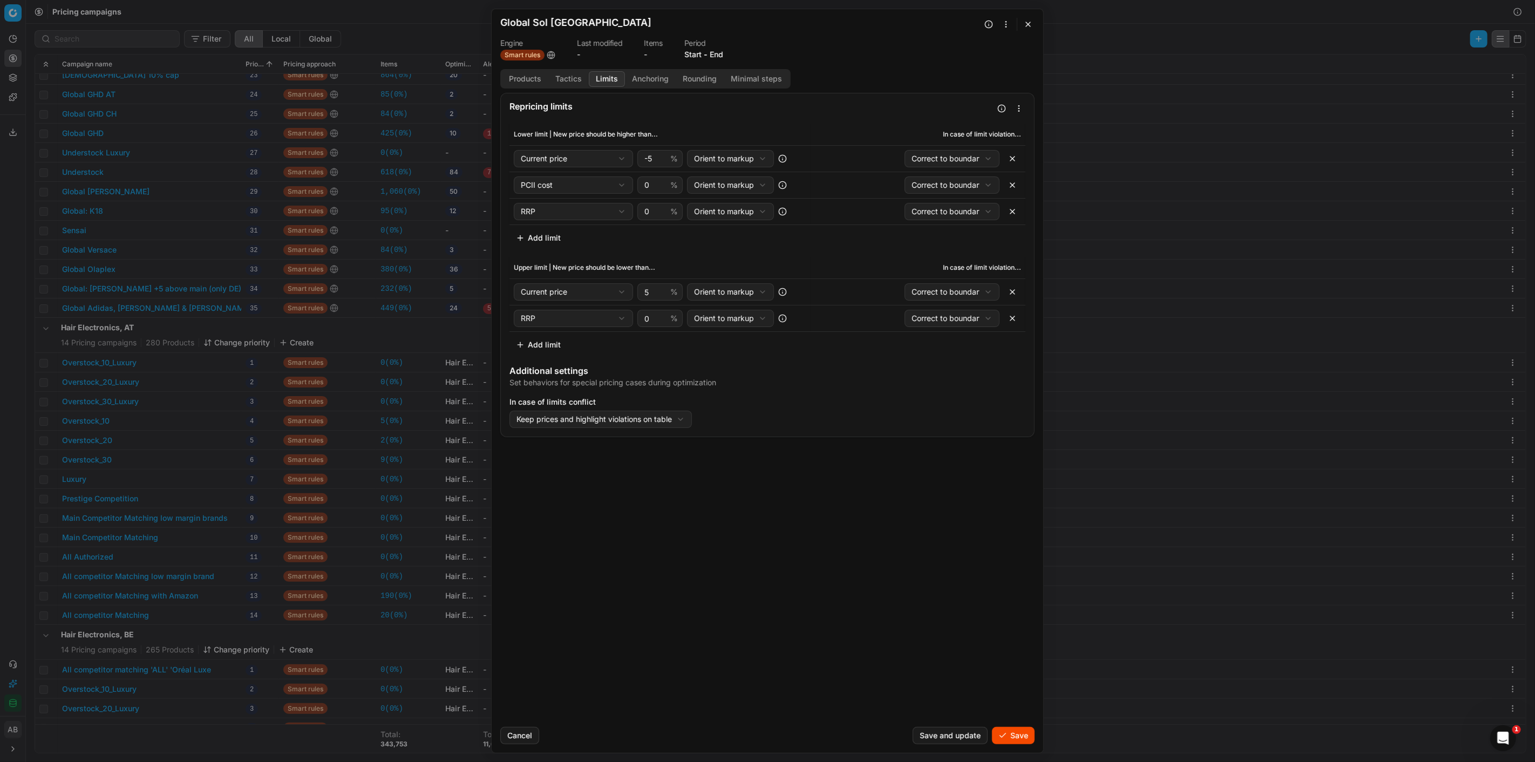
click at [921, 158] on button "button" at bounding box center [1012, 158] width 17 height 17
select select "numeric_feature_pcii_cost"
select select "rrp"
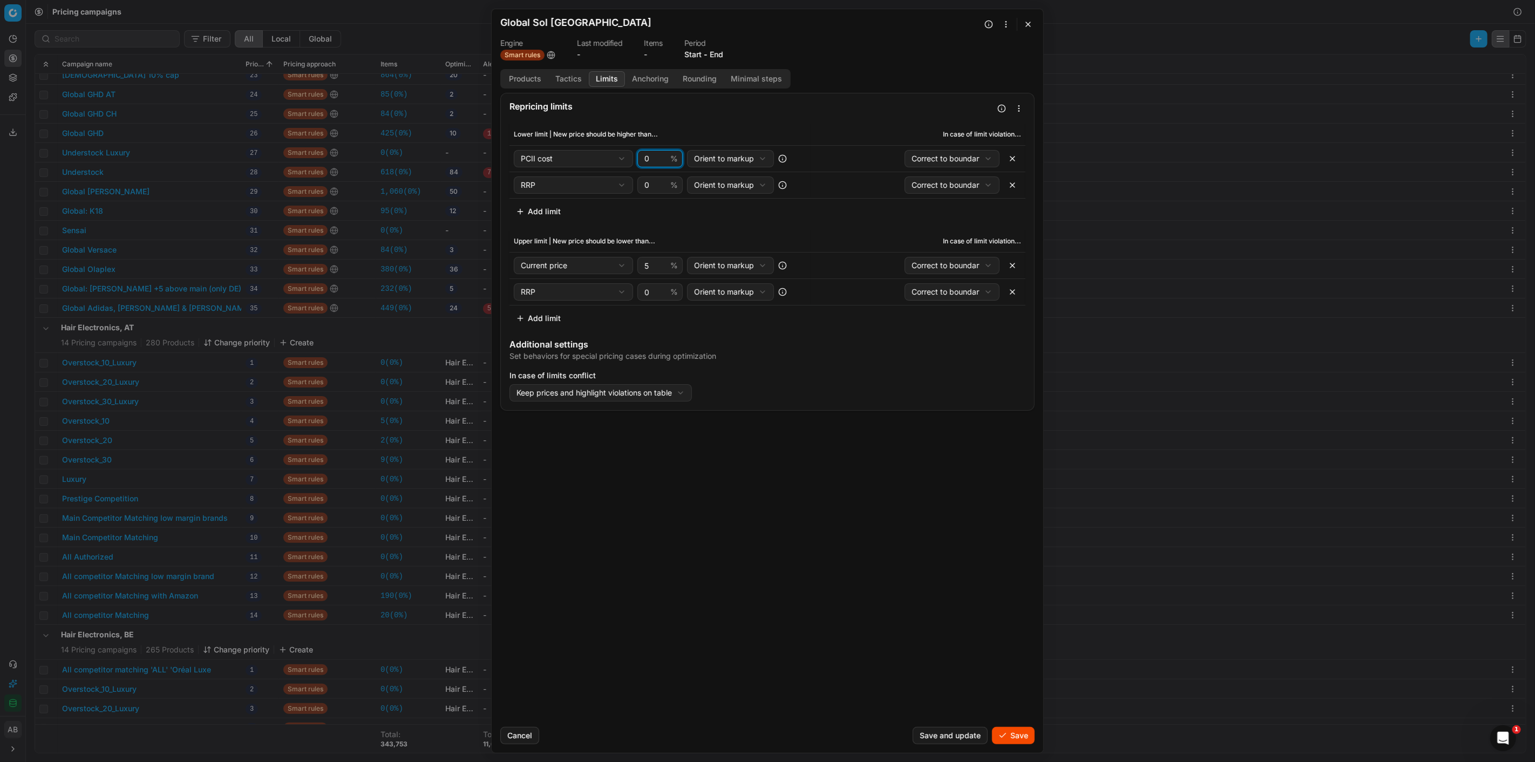
drag, startPoint x: 652, startPoint y: 162, endPoint x: 644, endPoint y: 159, distance: 9.0
click at [644, 159] on input "0" at bounding box center [655, 159] width 26 height 16
type input "7"
click at [921, 265] on button "button" at bounding box center [1012, 265] width 17 height 17
select select "rrp"
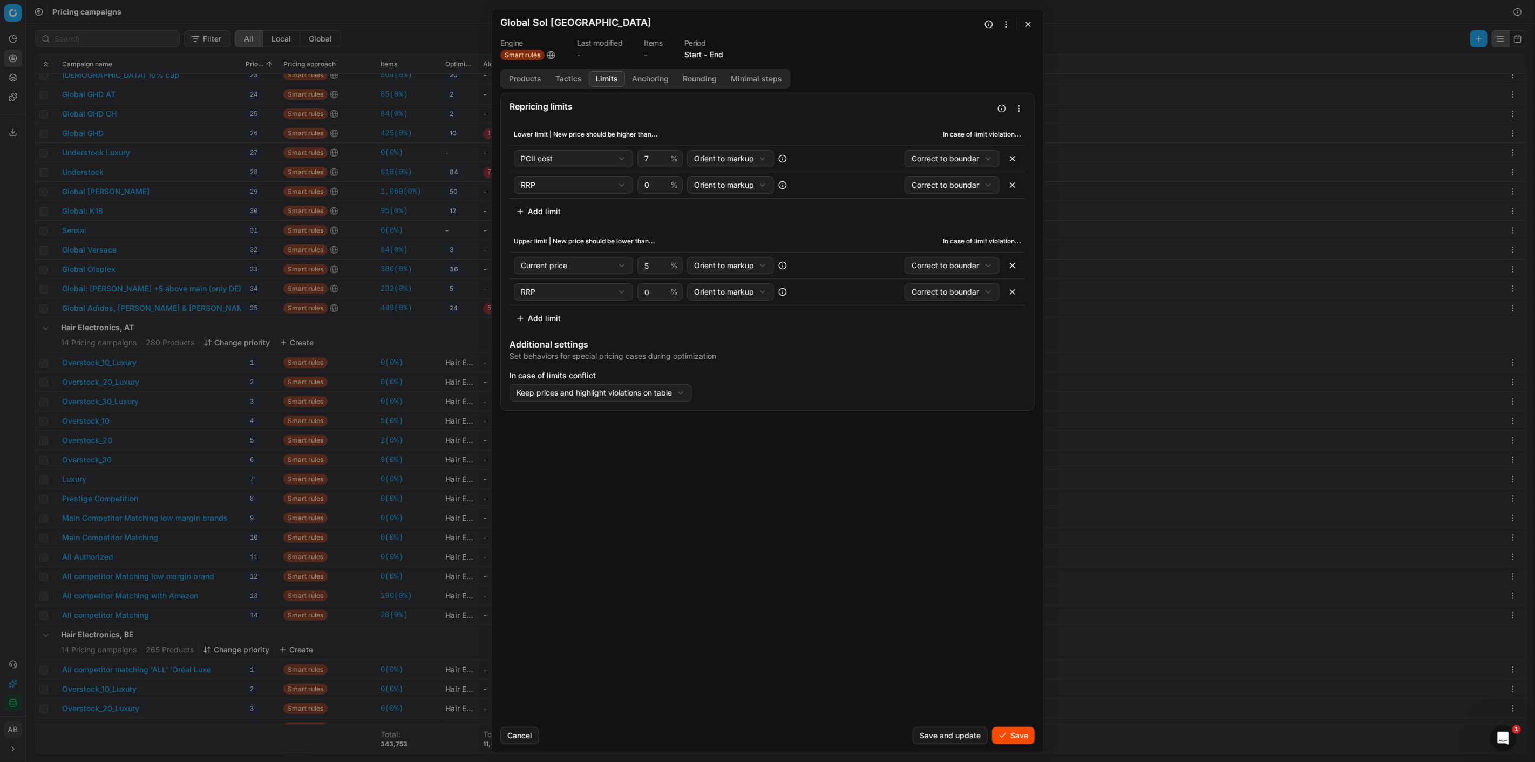
type input "0"
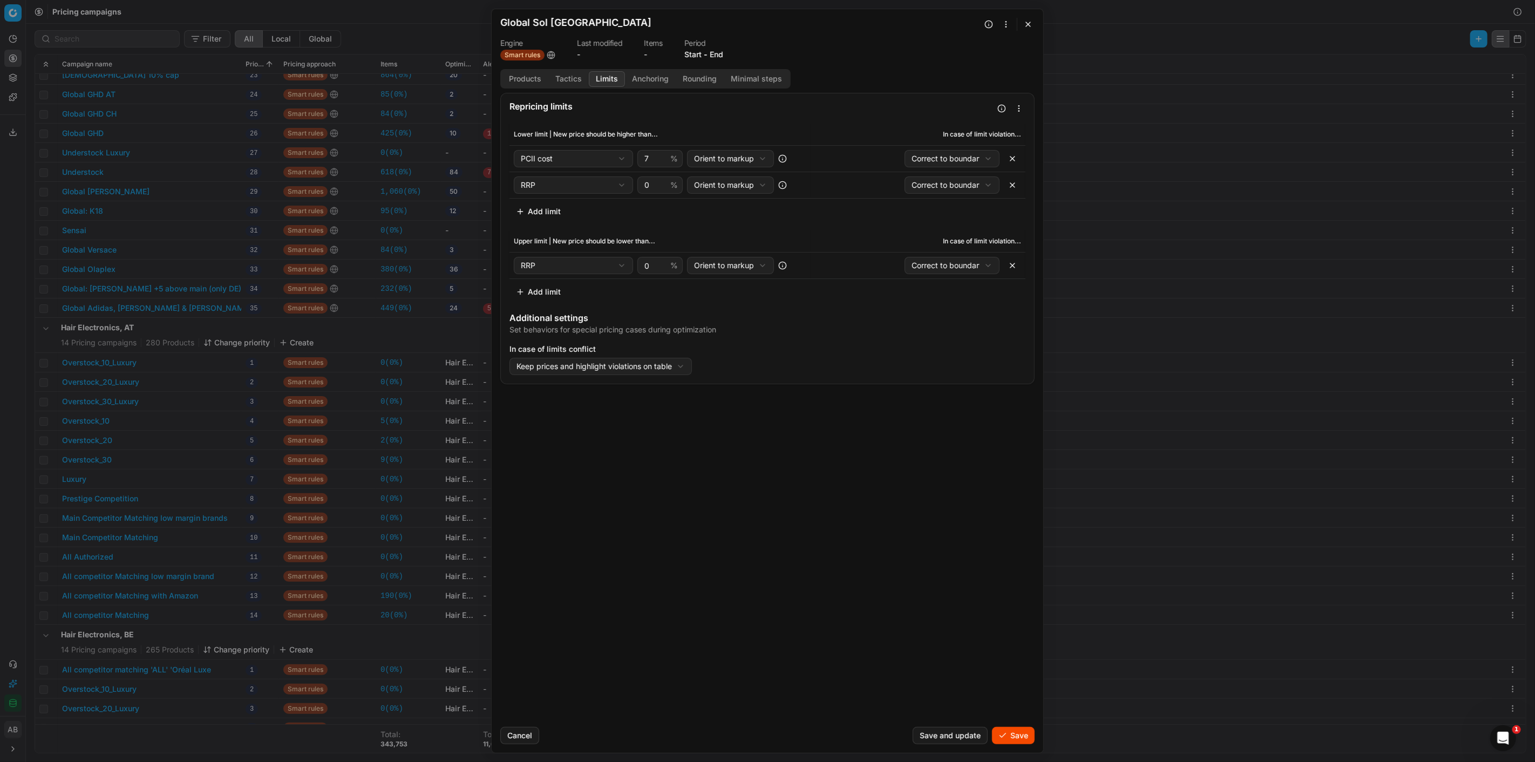
click at [652, 77] on button "Anchoring" at bounding box center [650, 79] width 51 height 16
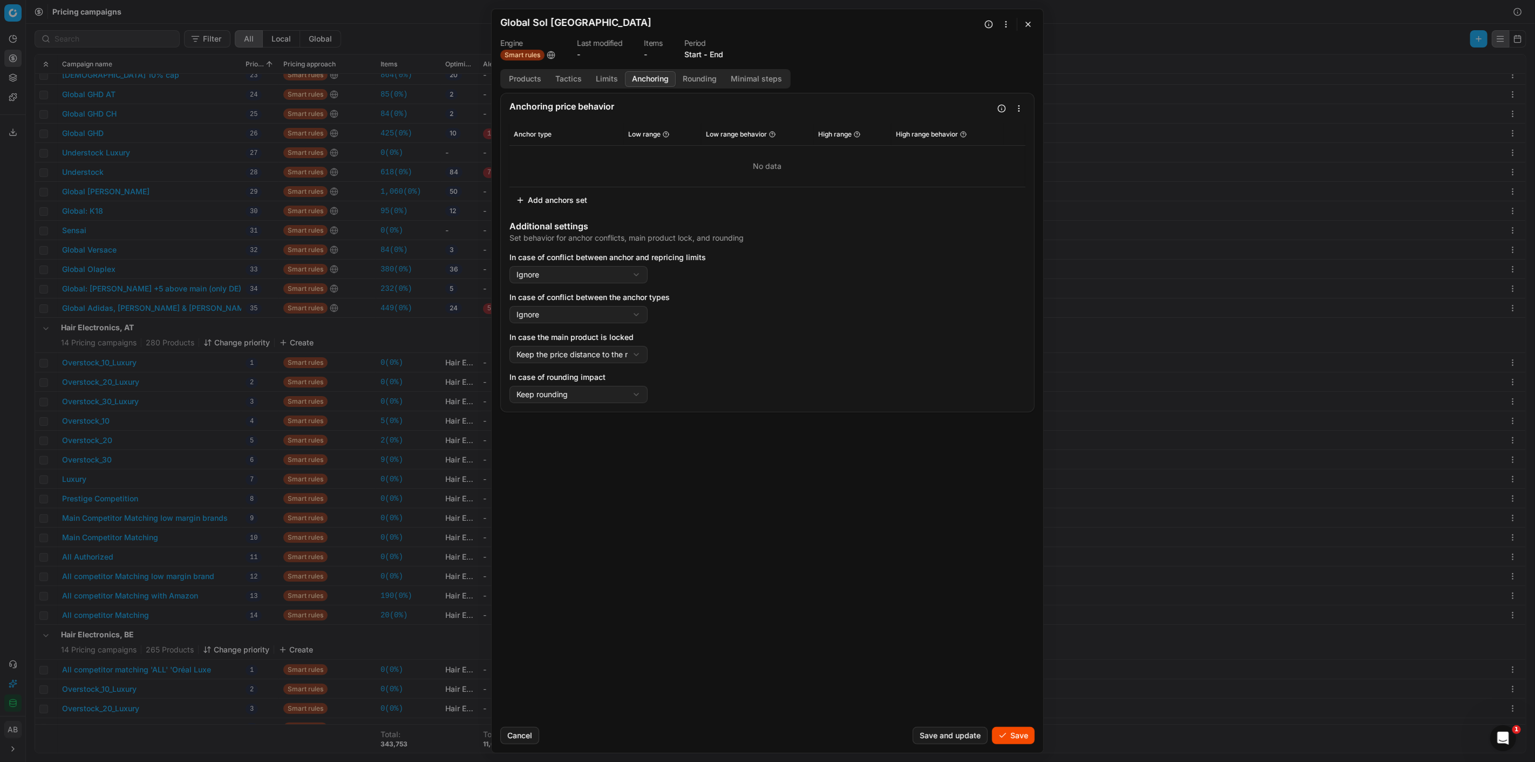
click at [584, 198] on button "Add anchors set" at bounding box center [552, 200] width 84 height 17
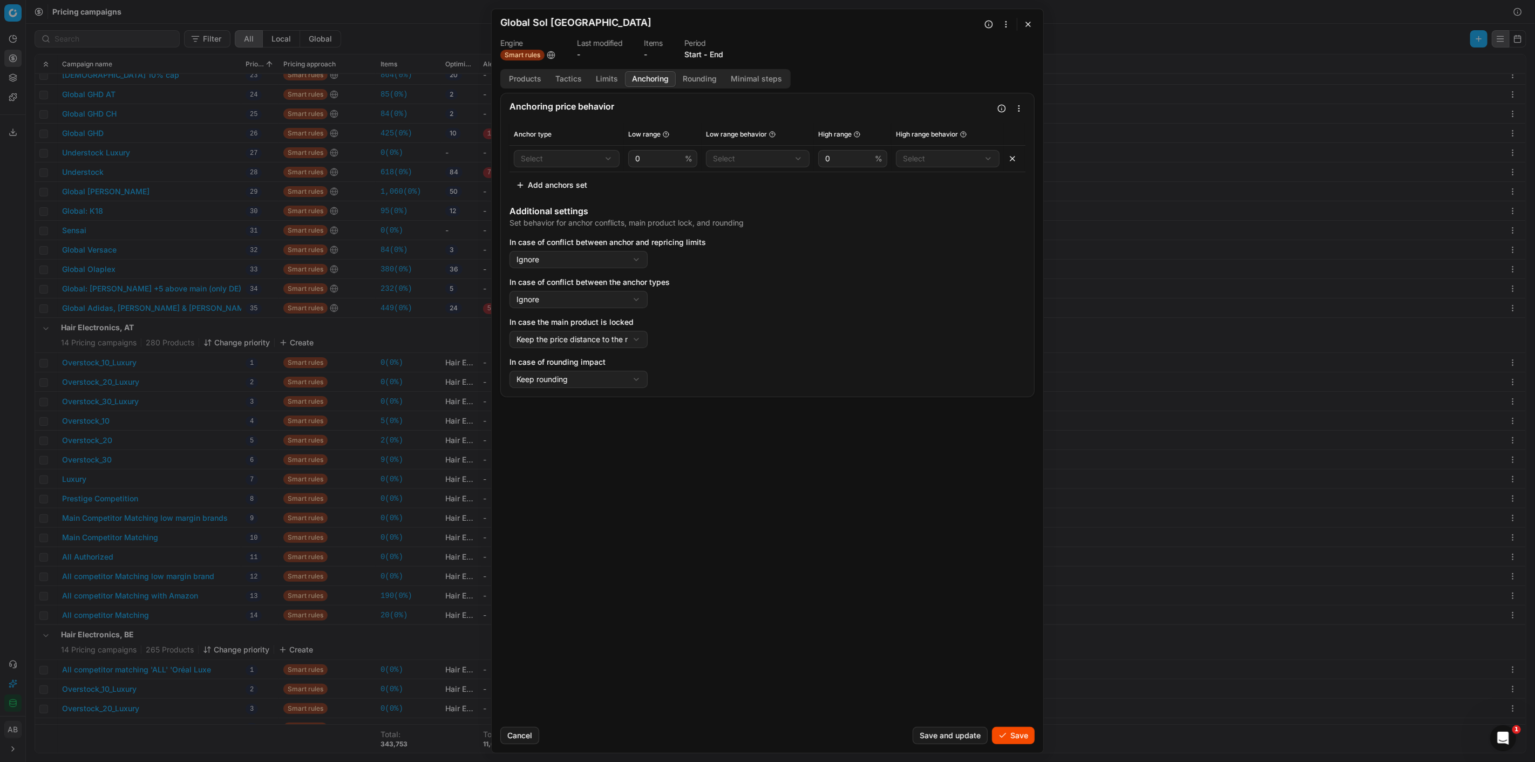
click at [921, 159] on button "button" at bounding box center [1012, 158] width 17 height 17
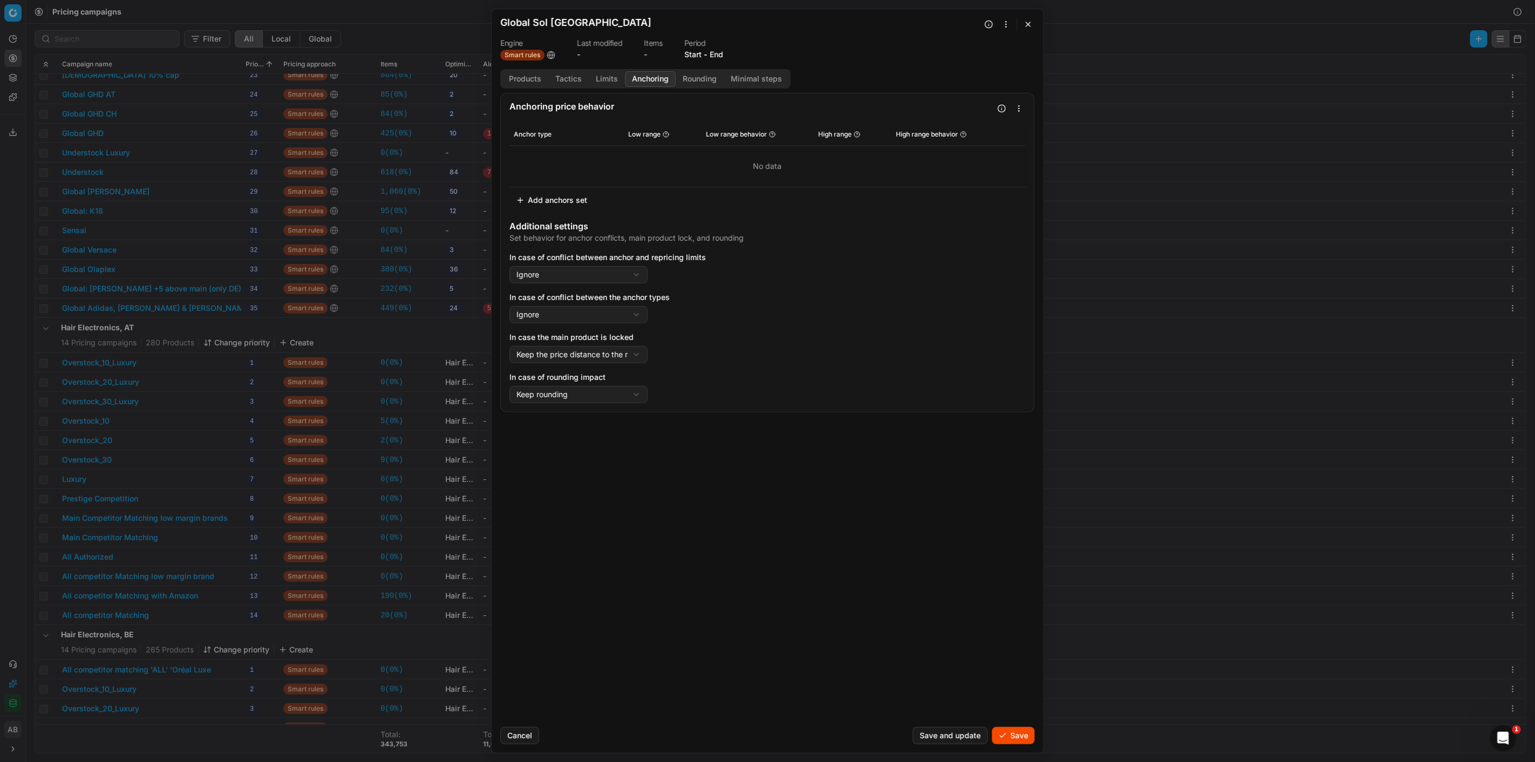
click at [626, 272] on div "We are saving PC settings. Please wait, it should take a few minutes Global Sol…" at bounding box center [767, 381] width 1535 height 762
select select "use_anchor_price"
click at [750, 160] on div "No data" at bounding box center [767, 166] width 507 height 32
click at [558, 200] on button "Add anchors set" at bounding box center [552, 200] width 84 height 17
click at [563, 160] on div "We are saving PC settings. Please wait, it should take a few minutes Global Sol…" at bounding box center [767, 381] width 1535 height 762
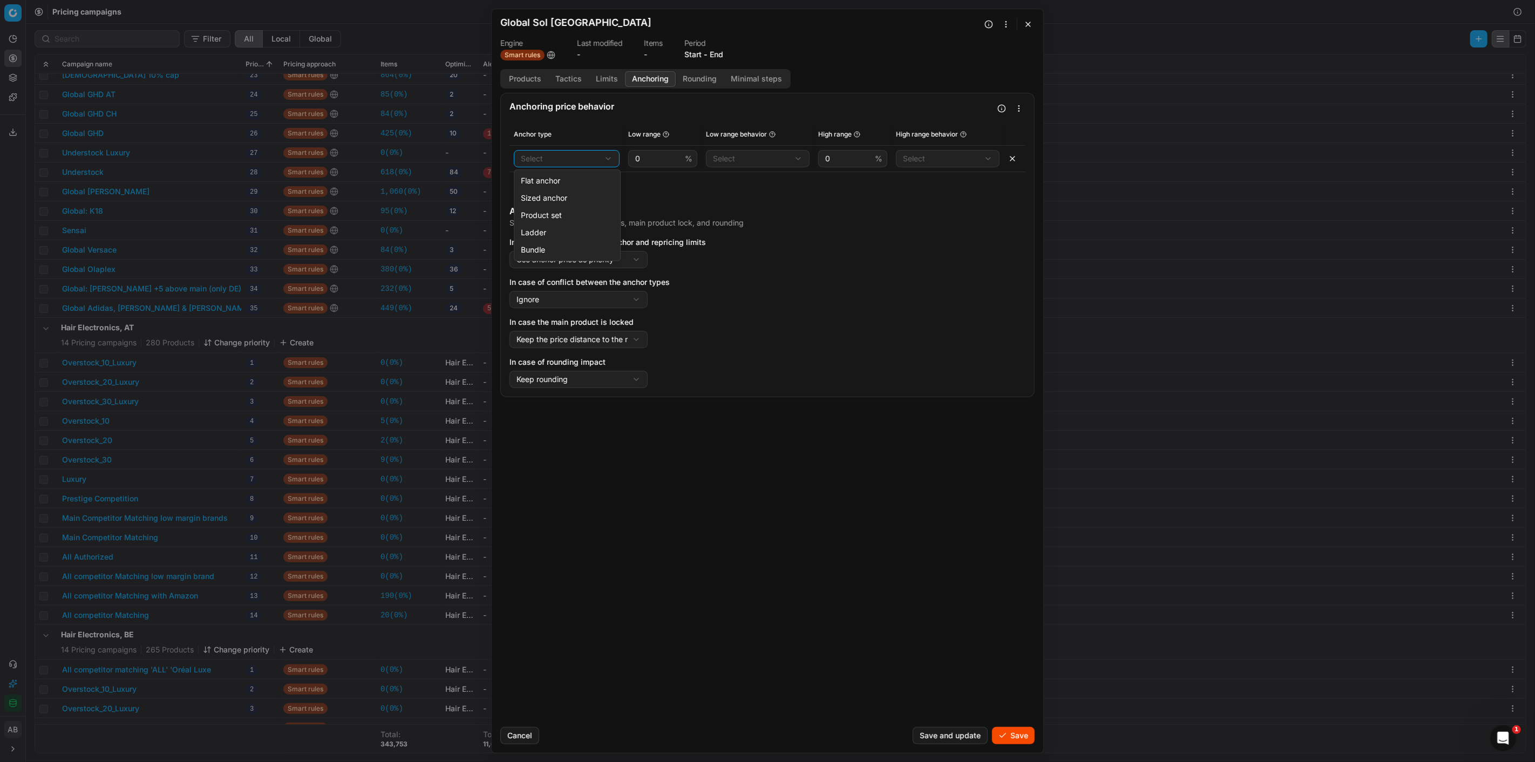
select select "sized_anchor"
click at [650, 157] on input "0" at bounding box center [658, 159] width 50 height 16
type input "-50"
click at [758, 159] on div "We are saving PC settings. Please wait, it should take a few minutes Global Sol…" at bounding box center [767, 381] width 1535 height 762
select select "correct"
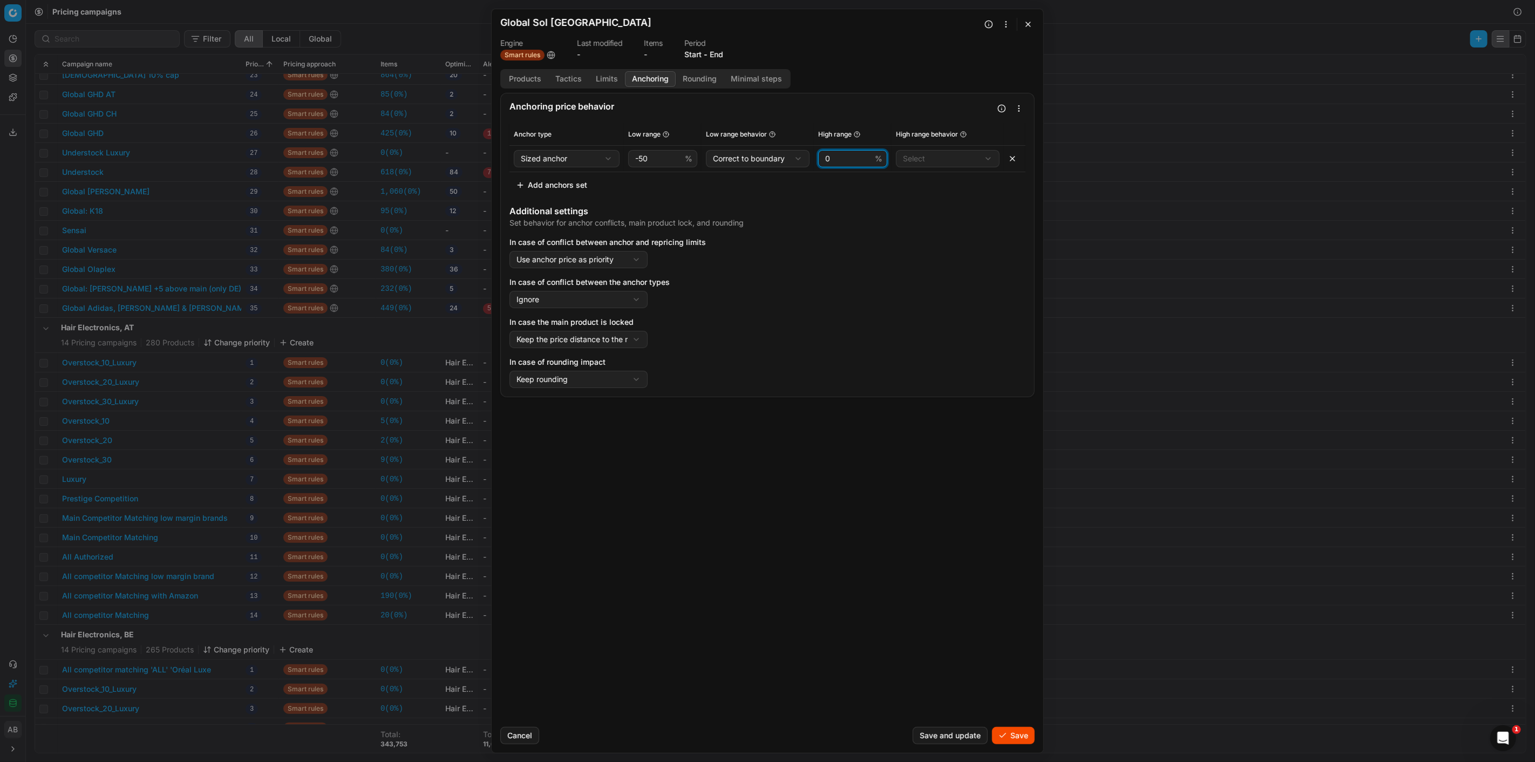
drag, startPoint x: 855, startPoint y: 159, endPoint x: 799, endPoint y: 158, distance: 56.2
click at [799, 158] on tr "Sized anchor Flat anchor Sized anchor Product set Ladder Bundle -50 % Correct t…" at bounding box center [768, 158] width 516 height 26
type input "10"
click at [921, 161] on div "We are saving PC settings. Please wait, it should take a few minutes Global Sol…" at bounding box center [767, 381] width 1535 height 762
select select "correct"
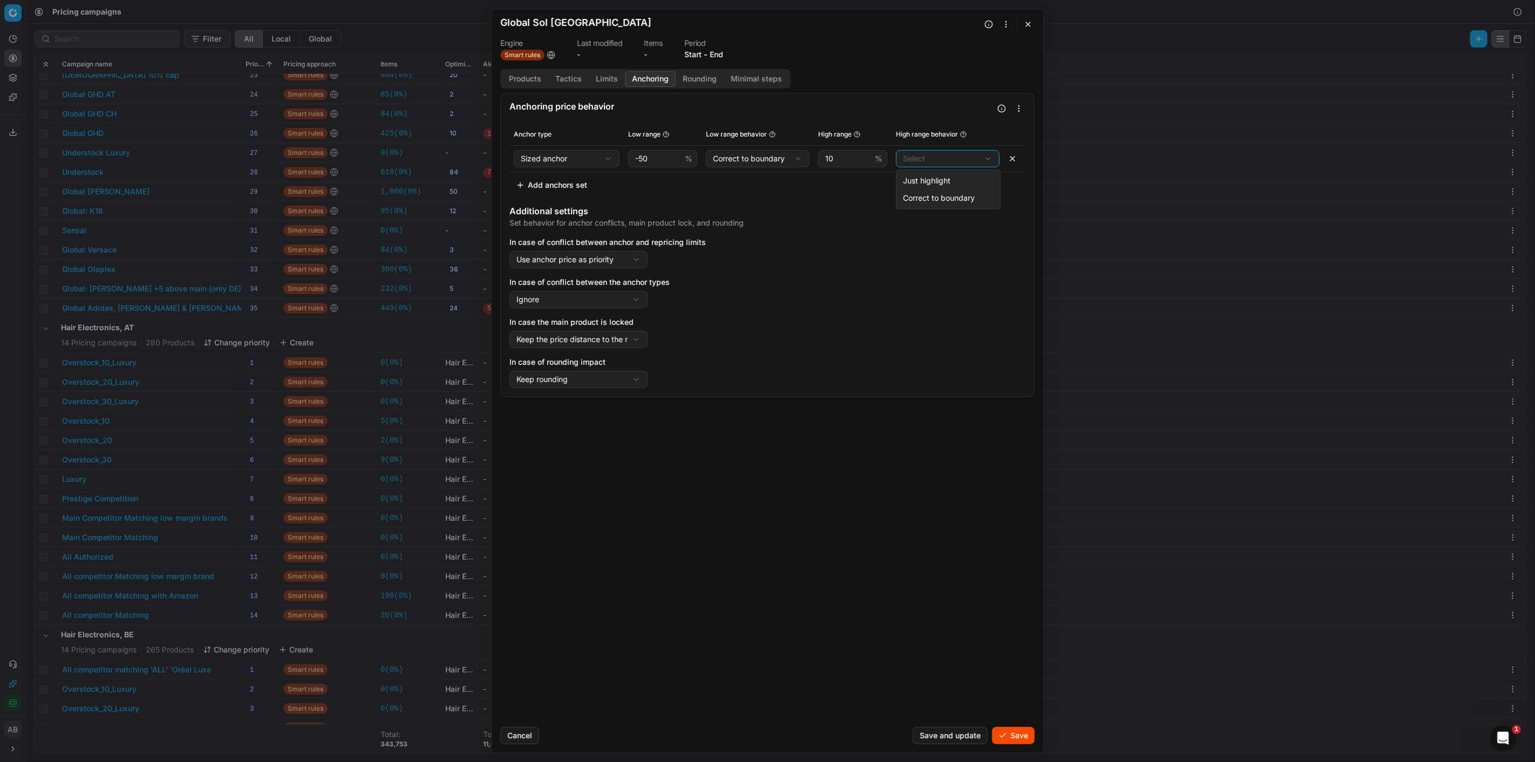
drag, startPoint x: 927, startPoint y: 198, endPoint x: 602, endPoint y: 178, distance: 326.1
click at [541, 184] on button "Add anchors set" at bounding box center [552, 185] width 84 height 17
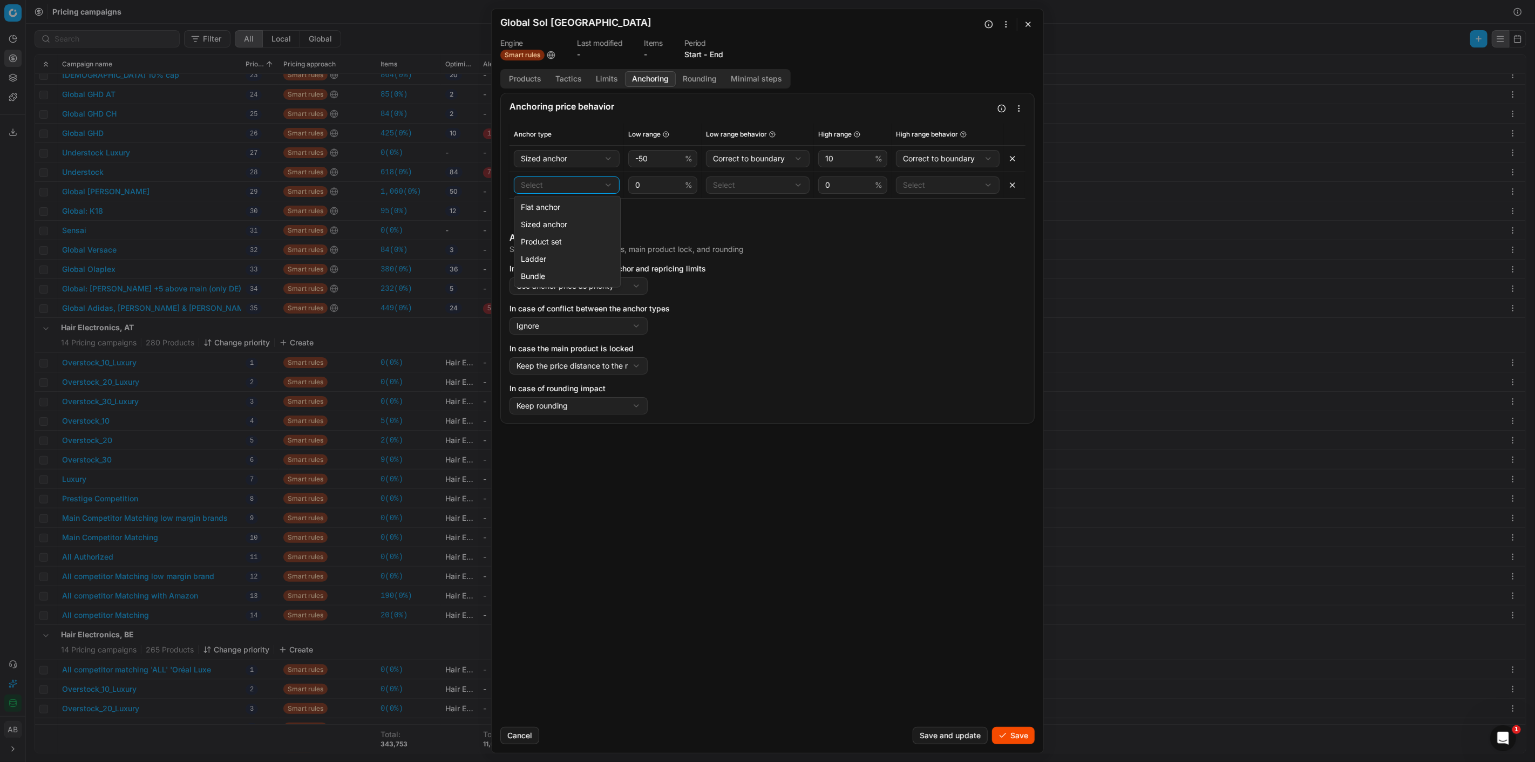
click at [551, 187] on div "We are saving PC settings. Please wait, it should take a few minutes Global Sol…" at bounding box center [767, 381] width 1535 height 762
select select "flat_anchor"
drag, startPoint x: 655, startPoint y: 182, endPoint x: 624, endPoint y: 181, distance: 31.9
click at [624, 181] on td "0 %" at bounding box center [663, 185] width 78 height 26
type input "-50"
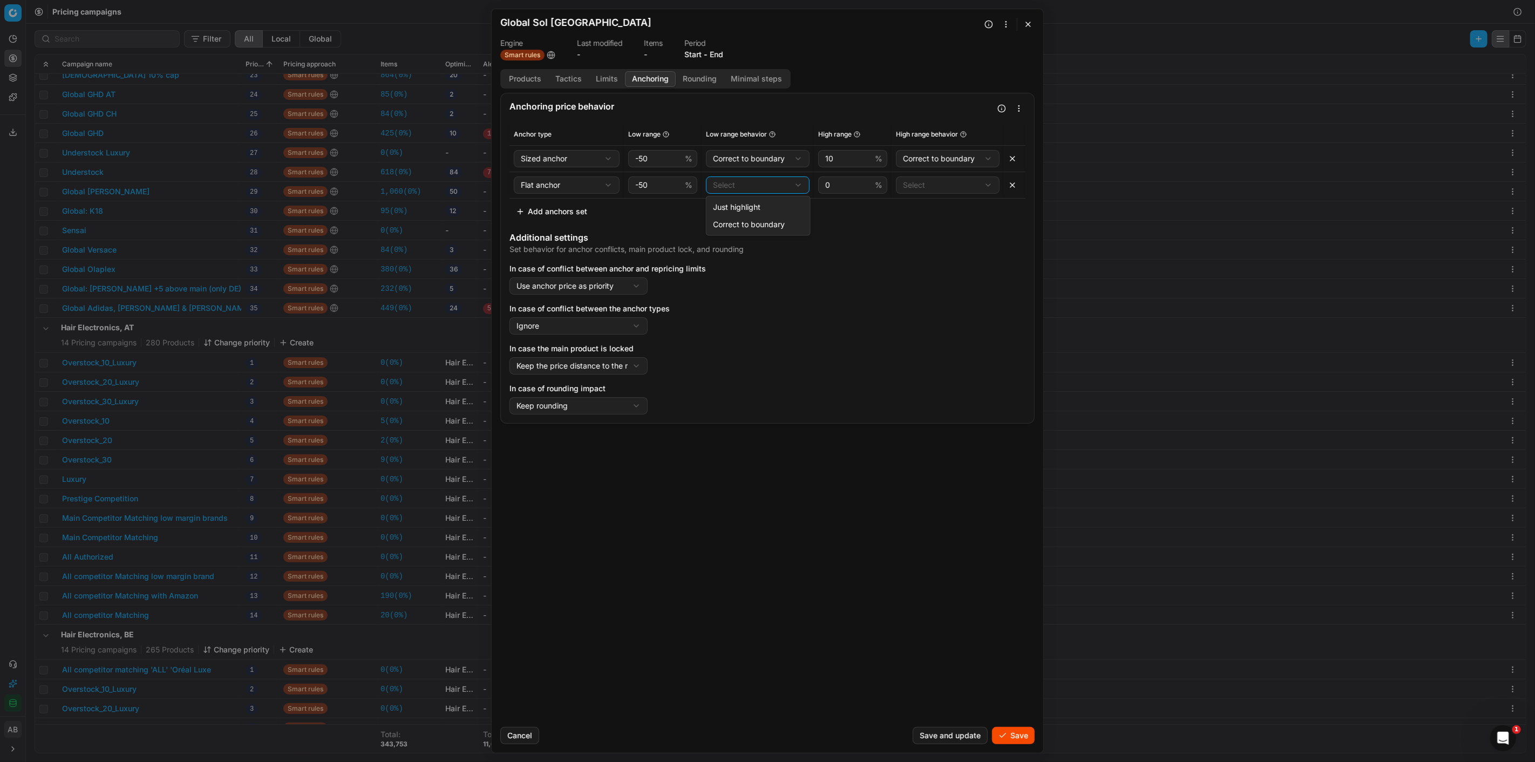
click at [751, 186] on div "We are saving PC settings. Please wait, it should take a few minutes Global Sol…" at bounding box center [767, 381] width 1535 height 762
select select "correct"
click at [919, 182] on div "We are saving PC settings. Please wait, it should take a few minutes Global Sol…" at bounding box center [767, 381] width 1535 height 762
select select "correct"
click at [554, 212] on button "Add anchors set" at bounding box center [552, 211] width 84 height 17
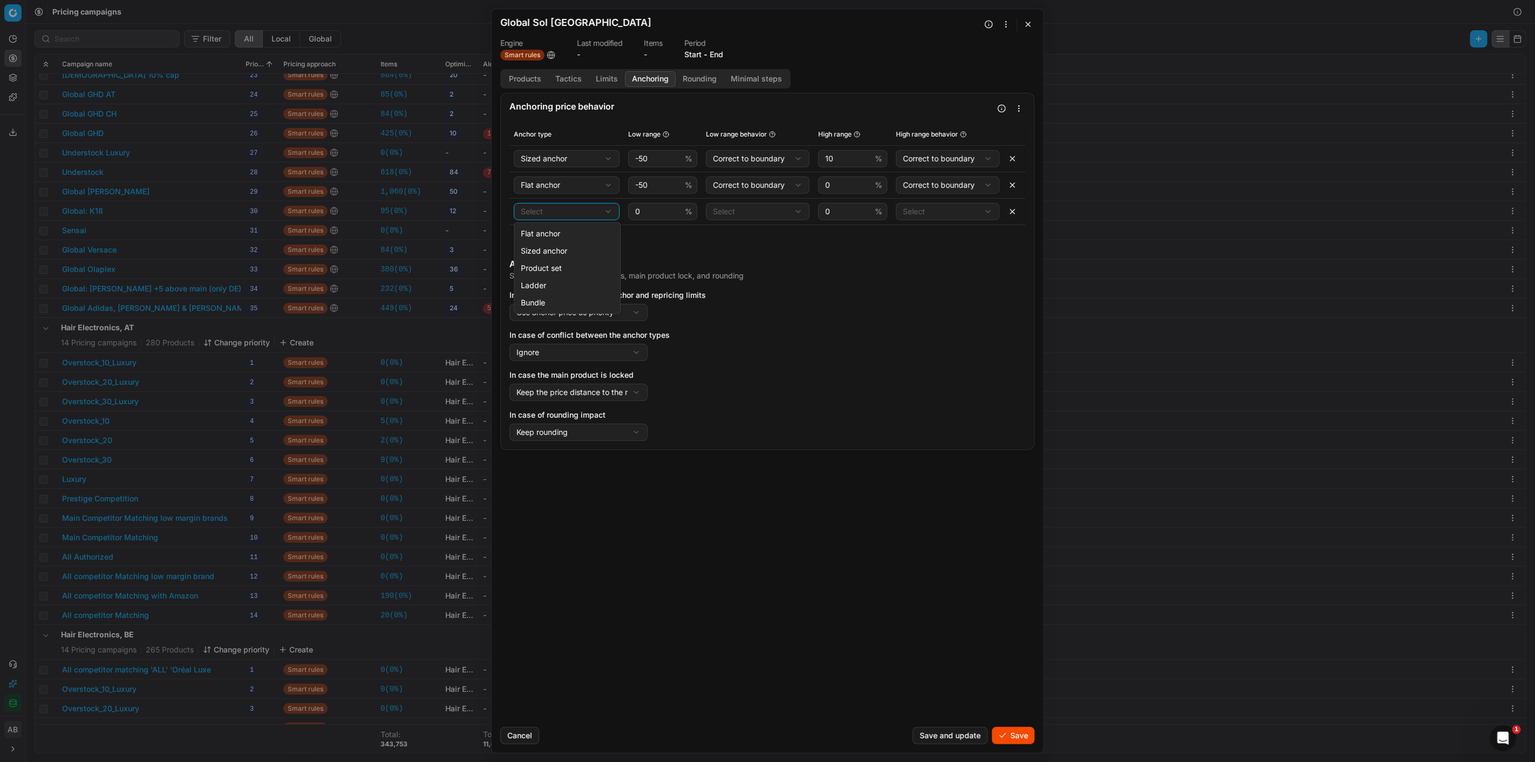
click at [552, 216] on div "We are saving PC settings. Please wait, it should take a few minutes Global Sol…" at bounding box center [767, 381] width 1535 height 762
select select "ladder_anchor"
drag, startPoint x: 651, startPoint y: 211, endPoint x: 617, endPoint y: 208, distance: 34.1
click at [617, 208] on tr "Ladder Flat anchor Sized anchor Product set Ladder Bundle 0 % Select Just highl…" at bounding box center [768, 211] width 516 height 26
type input "-50"
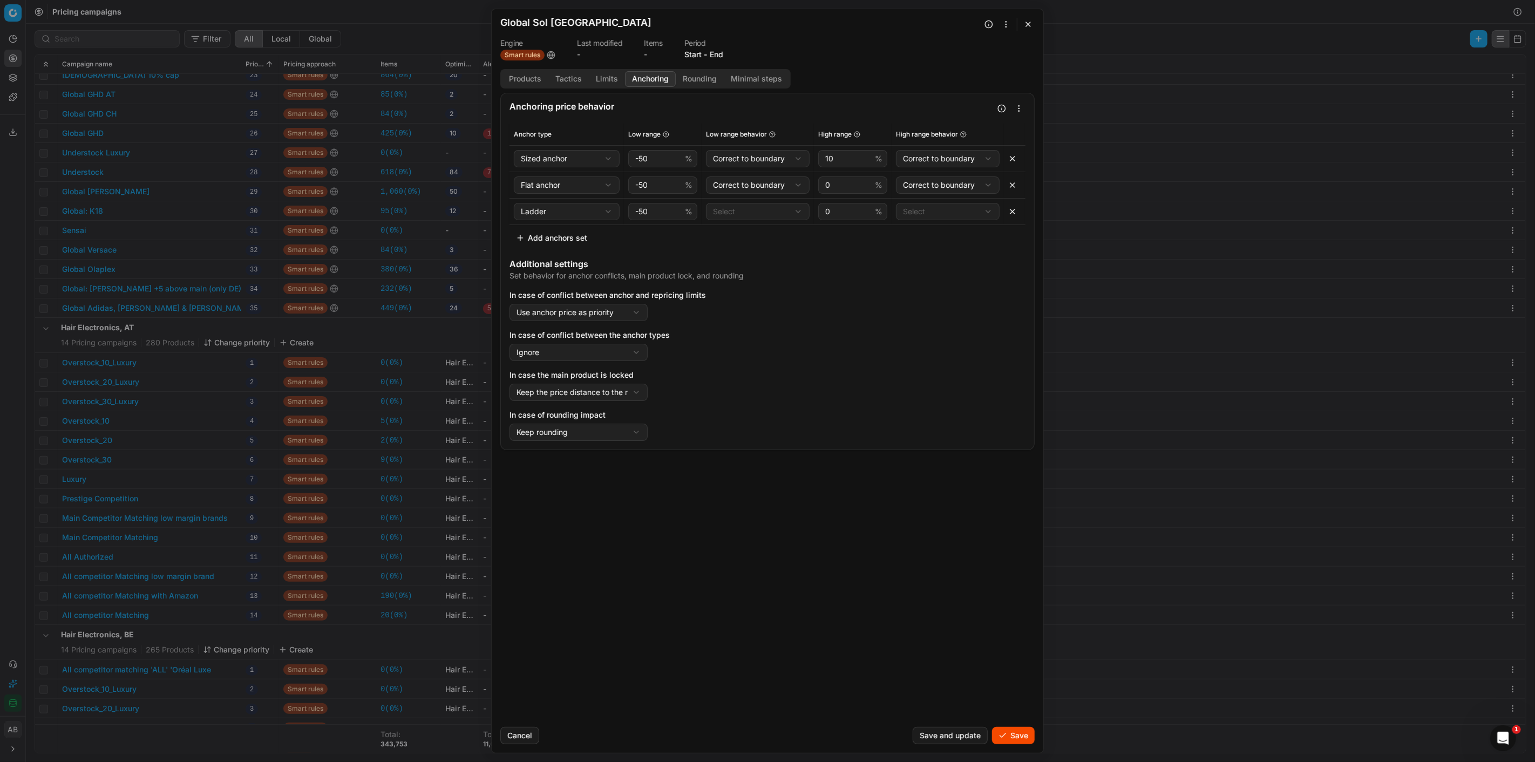
click at [722, 217] on div "We are saving PC settings. Please wait, it should take a few minutes Global Sol…" at bounding box center [767, 381] width 1535 height 762
select select "correct"
drag, startPoint x: 744, startPoint y: 249, endPoint x: 856, endPoint y: 205, distance: 120.5
click at [921, 213] on div "We are saving PC settings. Please wait, it should take a few minutes Global Sol…" at bounding box center [767, 381] width 1535 height 762
select select "correct"
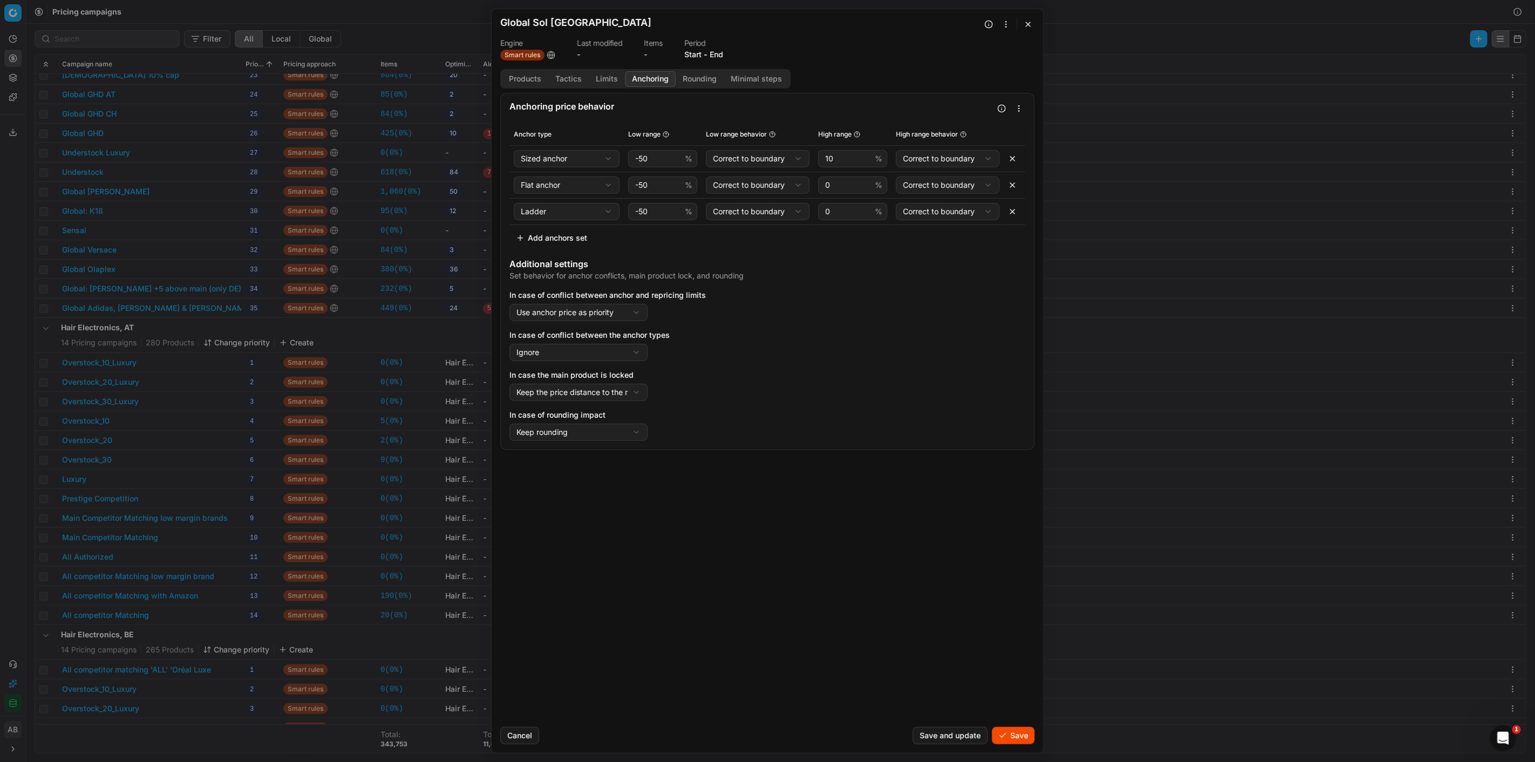
click at [699, 76] on button "Rounding" at bounding box center [700, 79] width 48 height 16
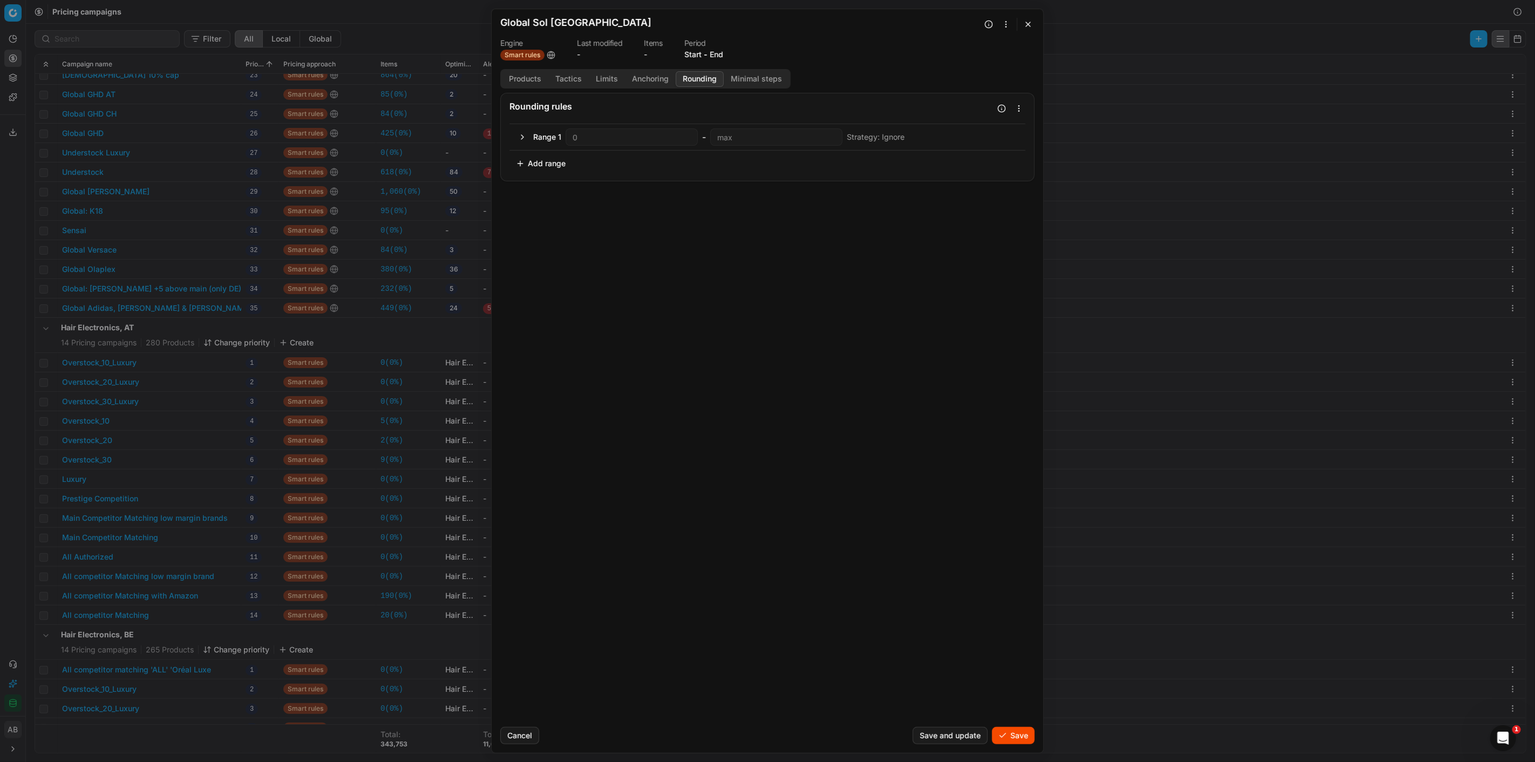
click at [741, 77] on button "Minimal steps" at bounding box center [756, 79] width 65 height 16
click at [921, 474] on button "Save" at bounding box center [1013, 735] width 43 height 17
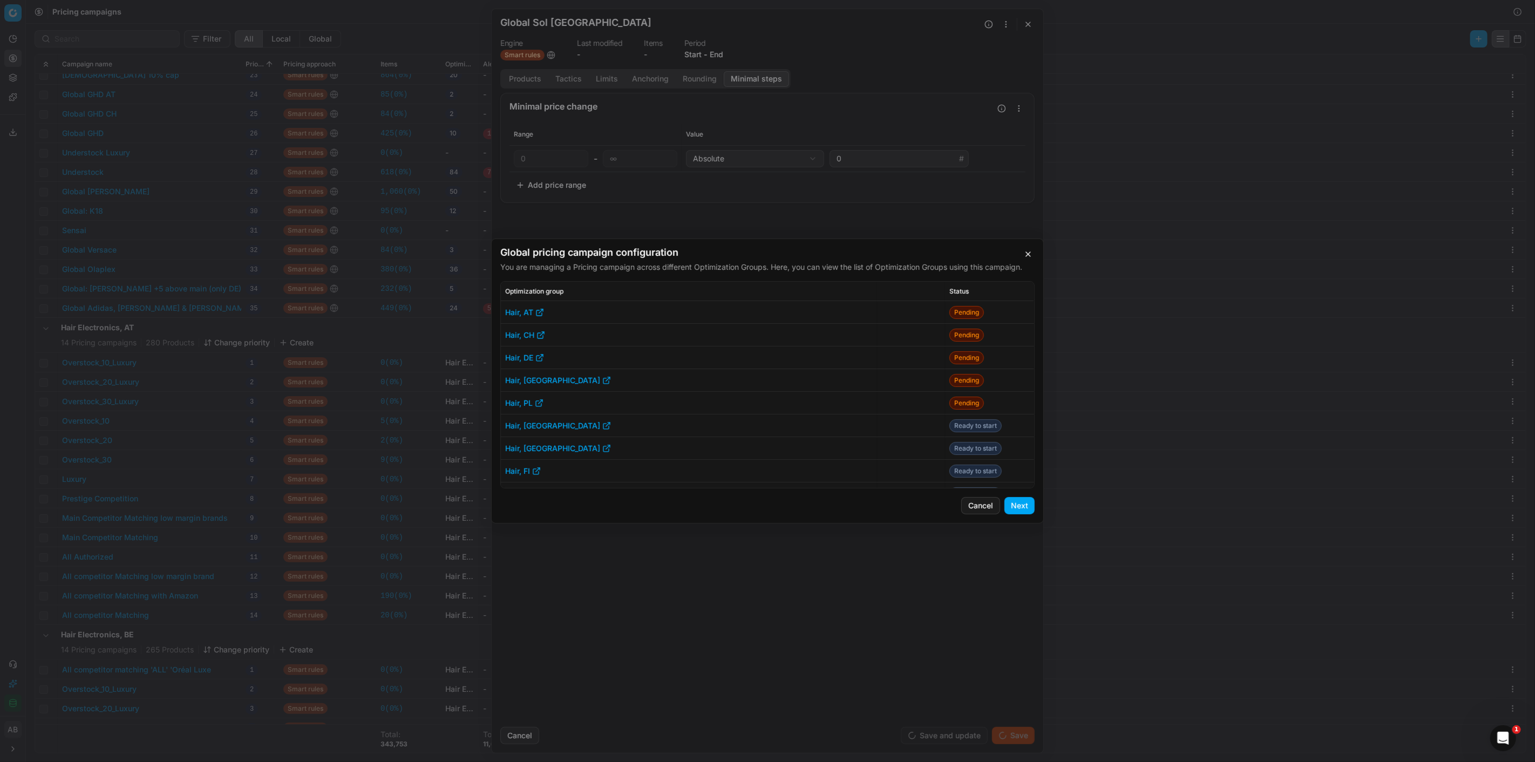
click at [921, 474] on button "Next" at bounding box center [1020, 505] width 30 height 17
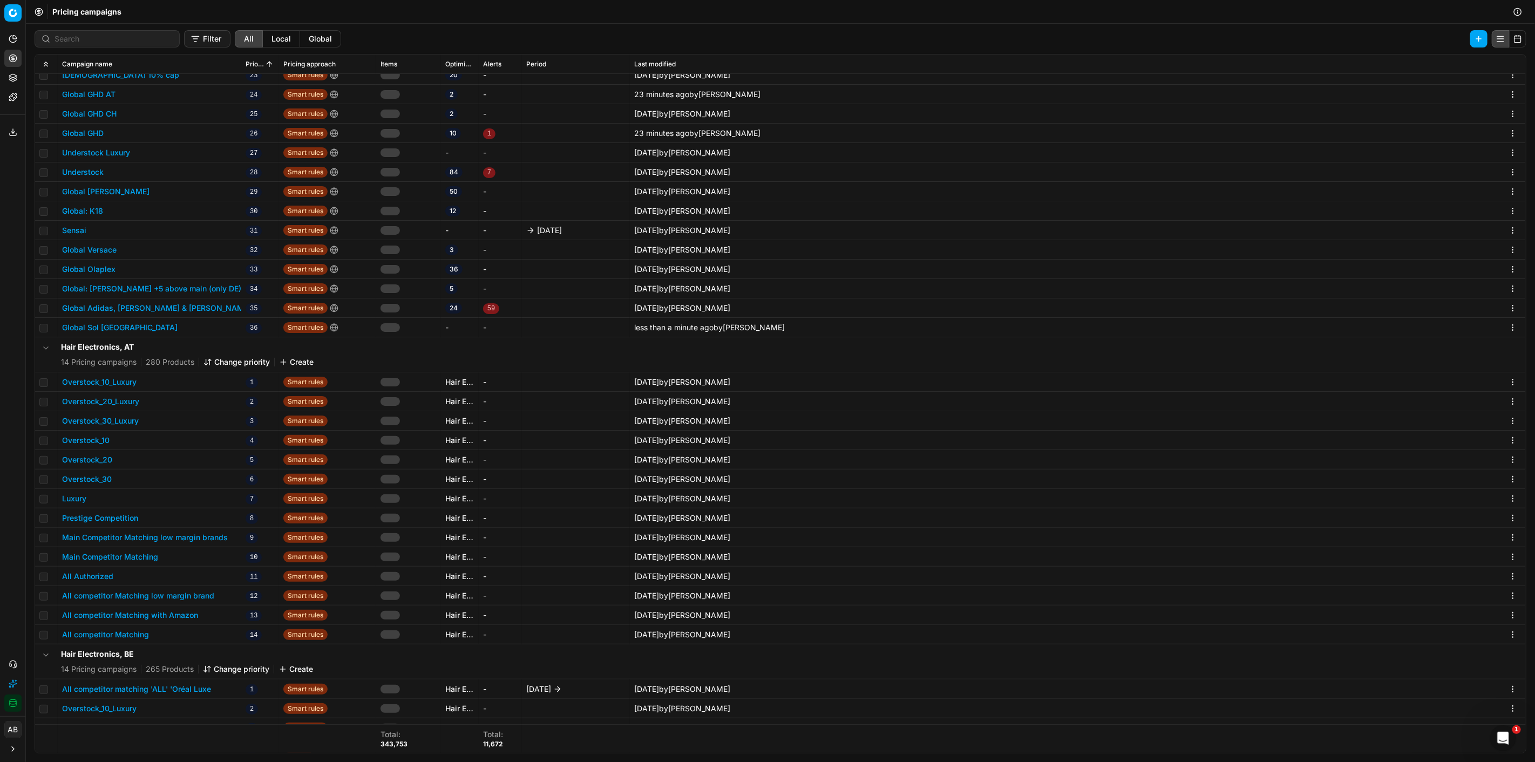
click at [118, 324] on button "Global Sol De Janeiro" at bounding box center [120, 327] width 116 height 11
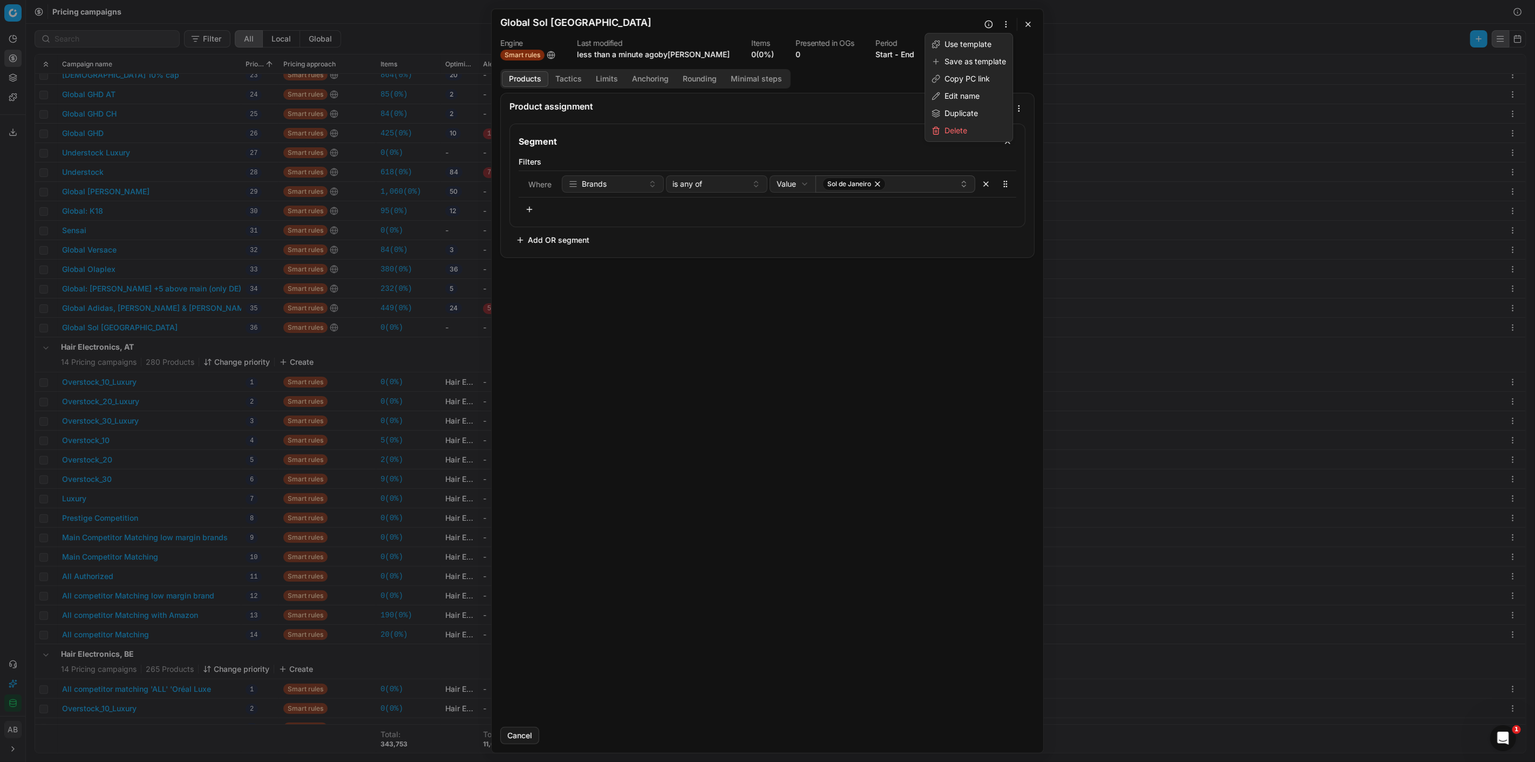
click at [921, 25] on button "button" at bounding box center [1006, 24] width 13 height 13
click at [921, 83] on div "Copy PC link" at bounding box center [968, 78] width 83 height 17
click at [175, 341] on div "We are saving PC settings. Please wait, it should take a few minutes Global Sol…" at bounding box center [767, 381] width 1535 height 762
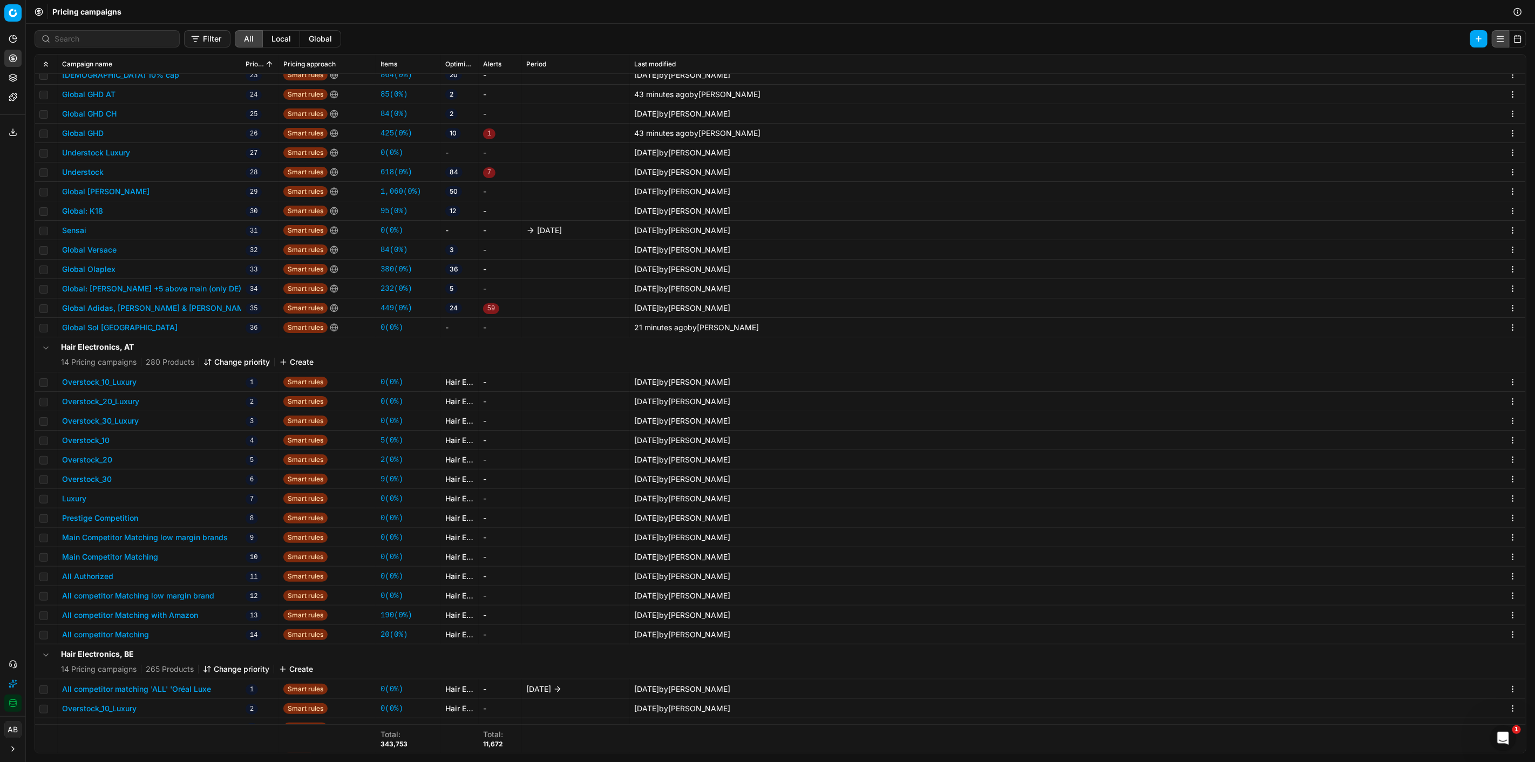
click at [91, 130] on button "Global GHD" at bounding box center [83, 133] width 42 height 11
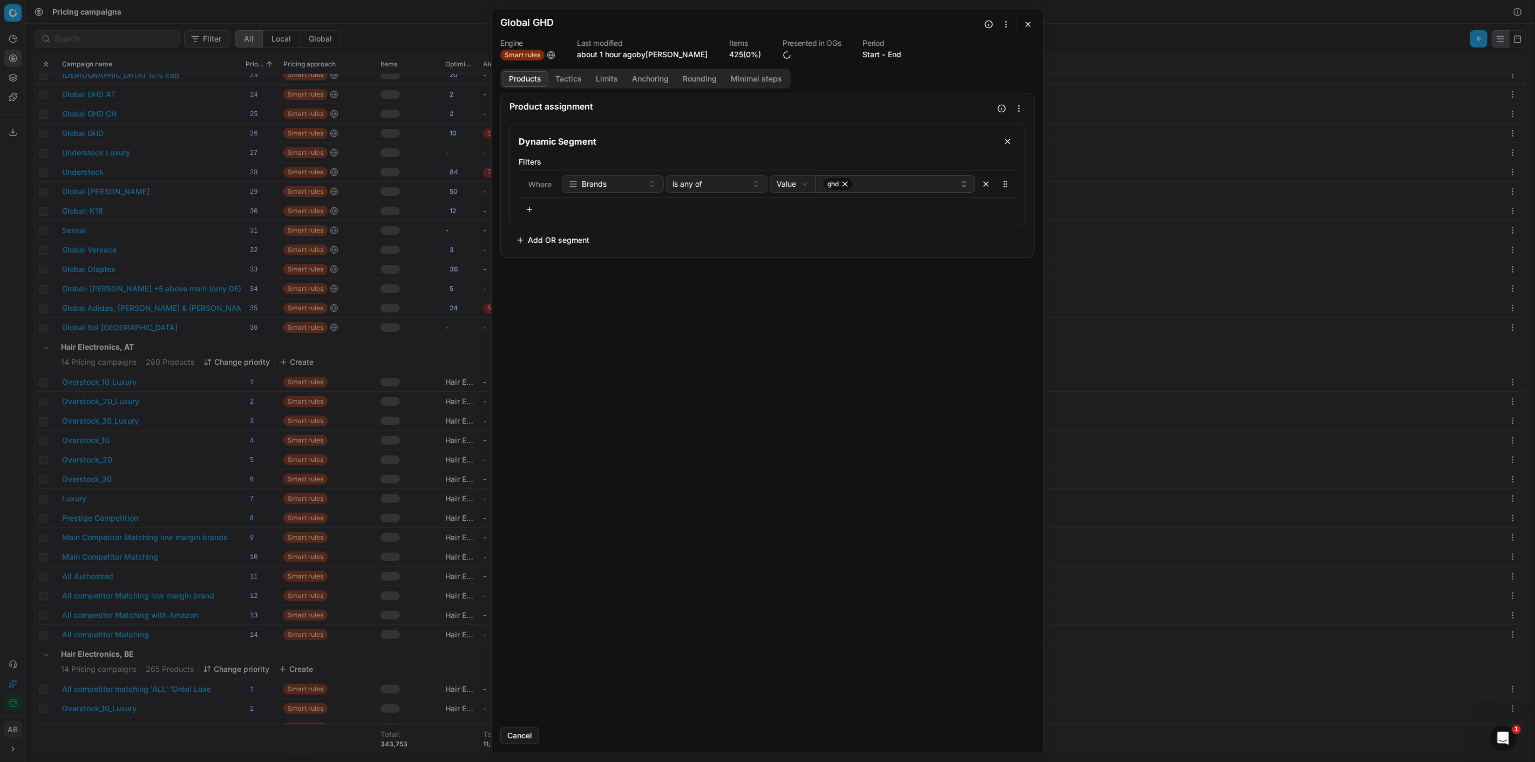
click at [921, 24] on button "button" at bounding box center [1006, 24] width 13 height 13
click at [921, 77] on div "Copy PC link" at bounding box center [968, 78] width 83 height 17
drag, startPoint x: 1027, startPoint y: 22, endPoint x: 1004, endPoint y: 30, distance: 24.1
click at [921, 22] on button "button" at bounding box center [1028, 24] width 13 height 13
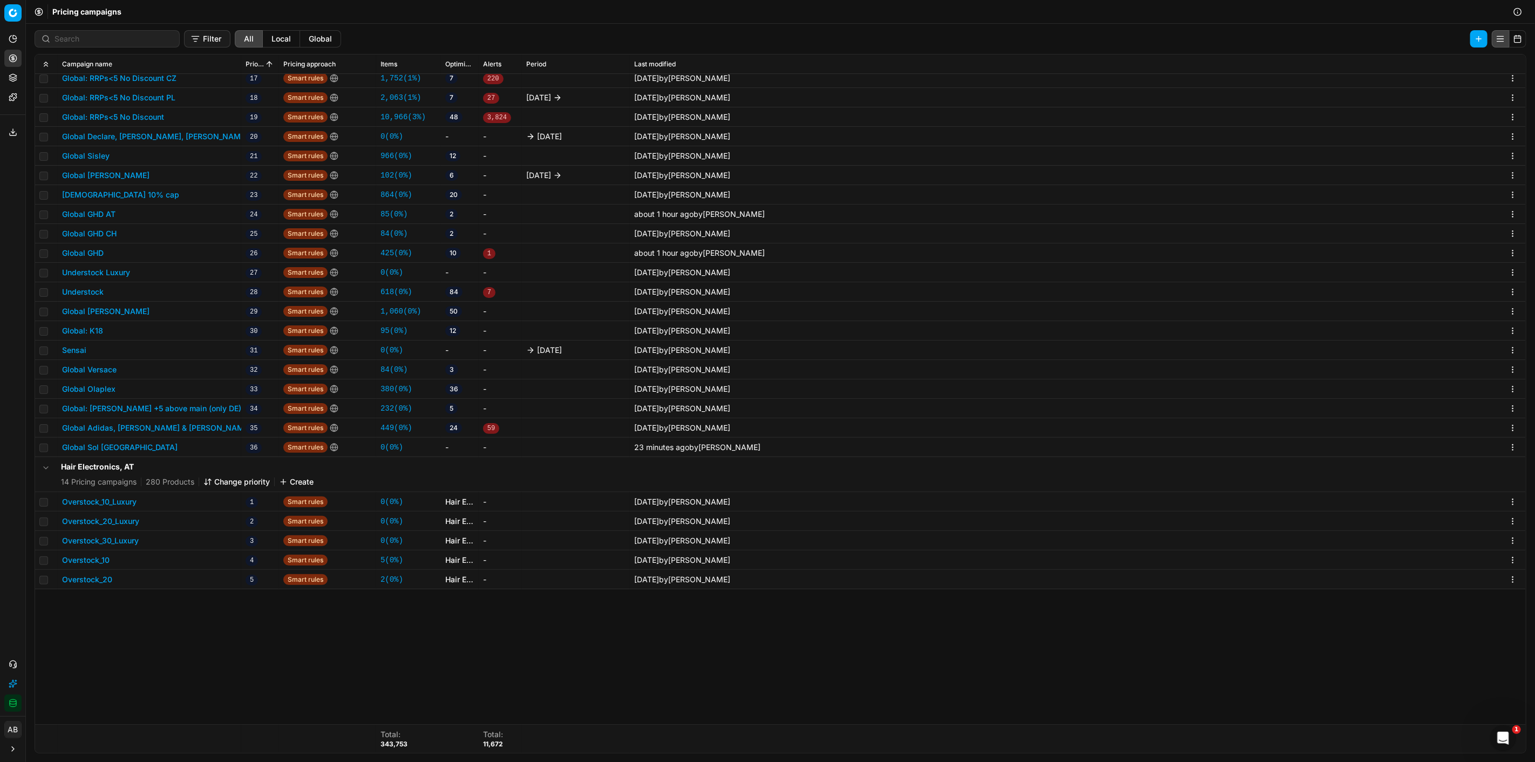
scroll to position [120, 0]
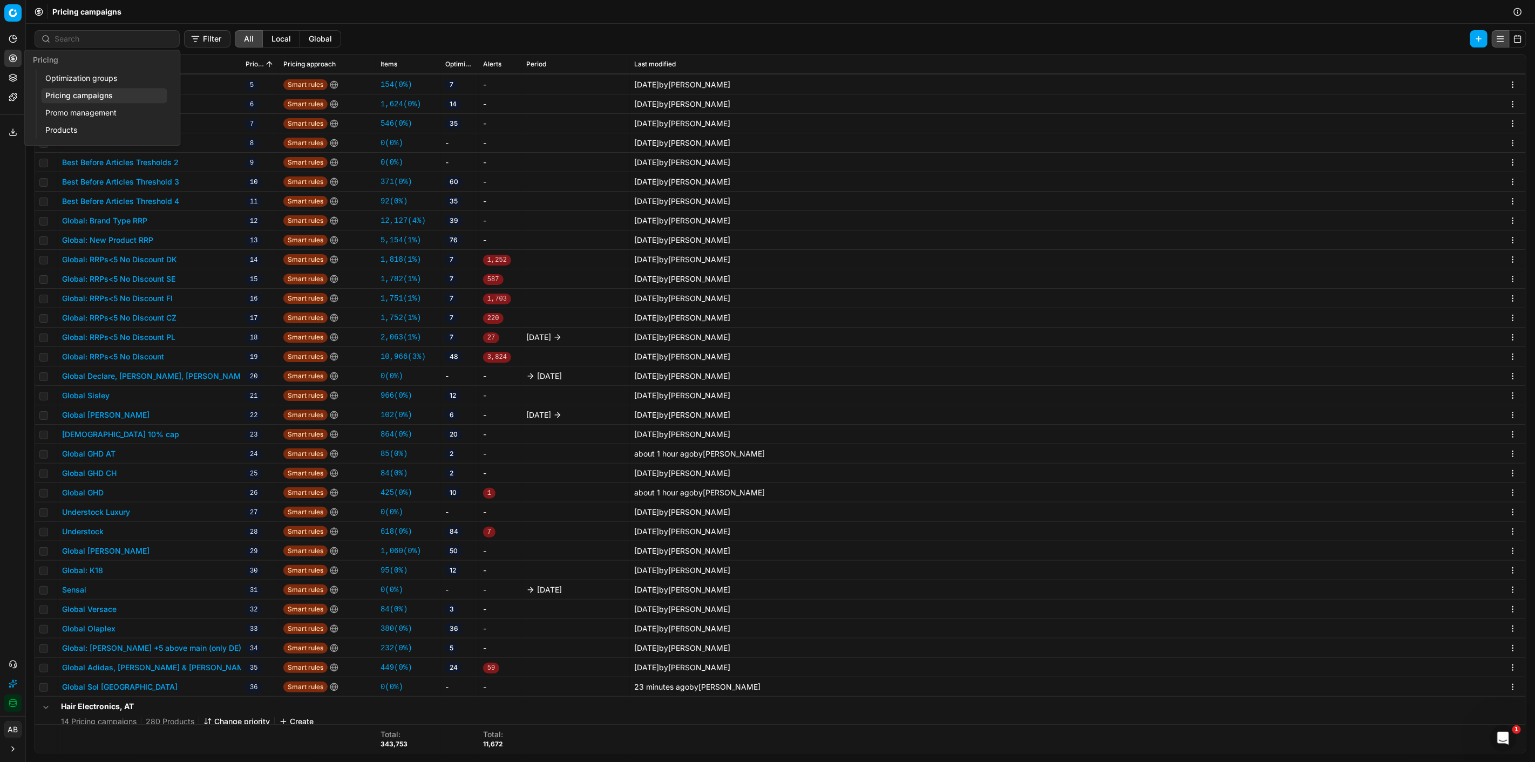
click at [90, 81] on link "Optimization groups" at bounding box center [104, 78] width 126 height 15
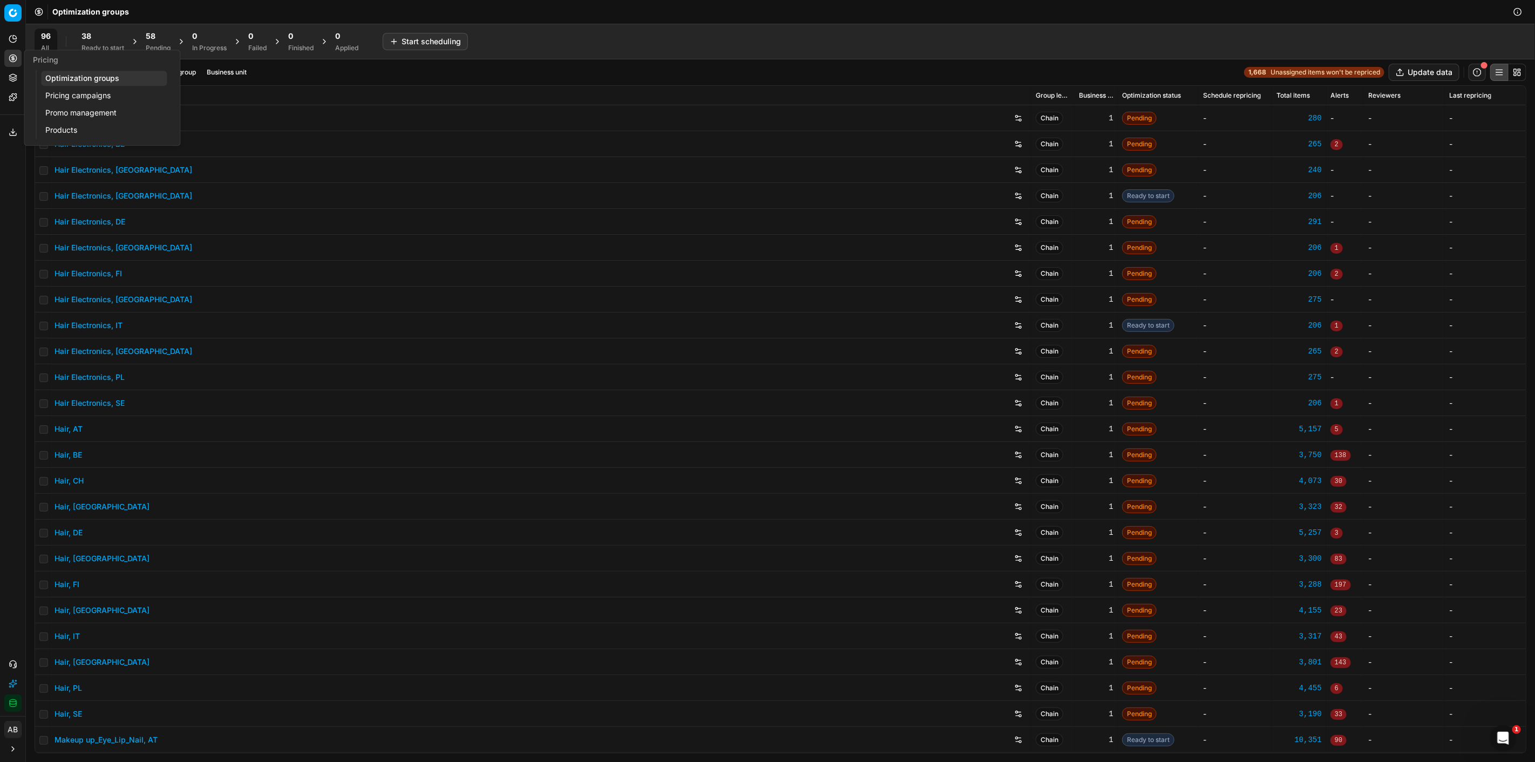
click at [157, 44] on div "Pending" at bounding box center [158, 48] width 25 height 9
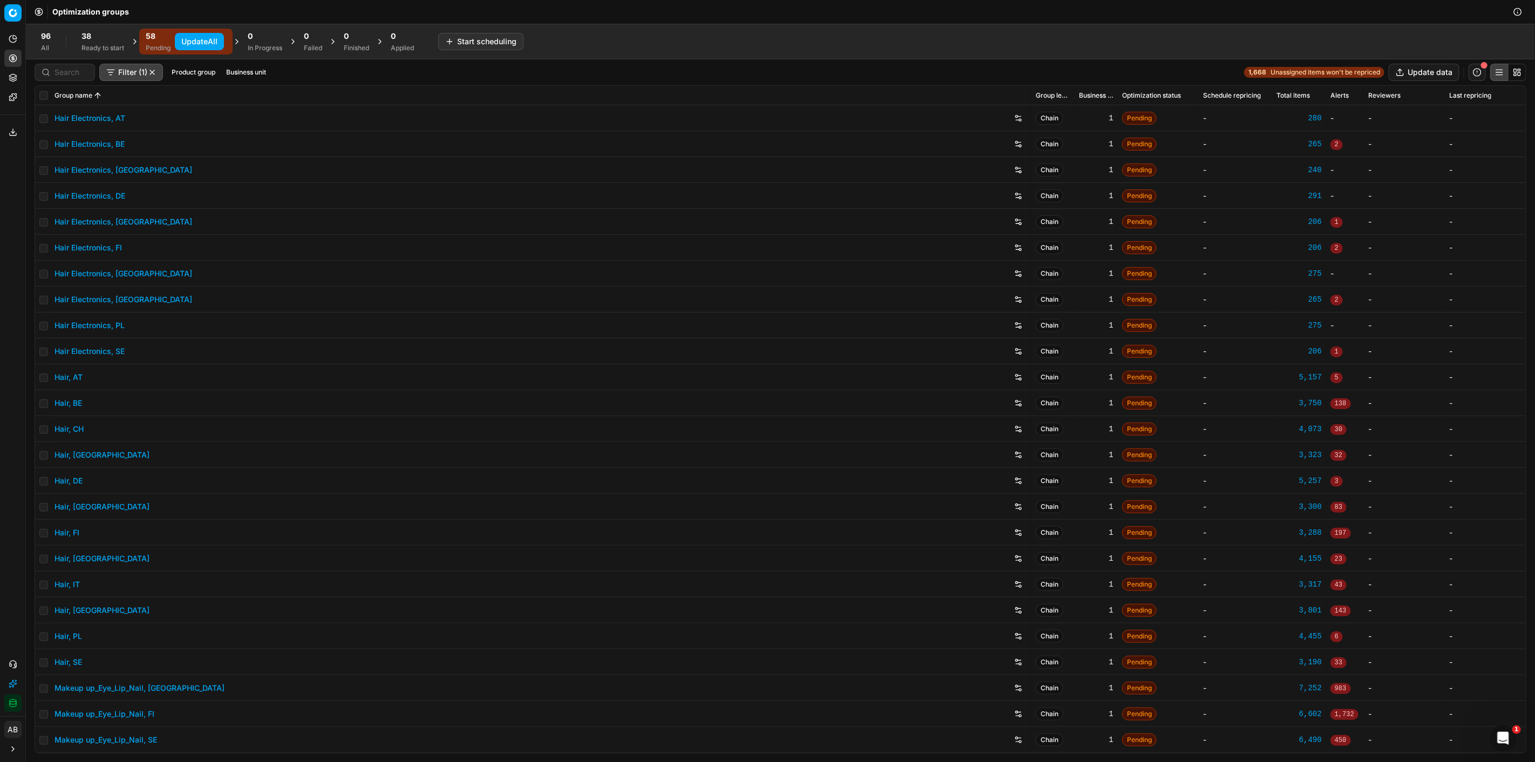
click at [205, 44] on button "Update All" at bounding box center [199, 41] width 49 height 17
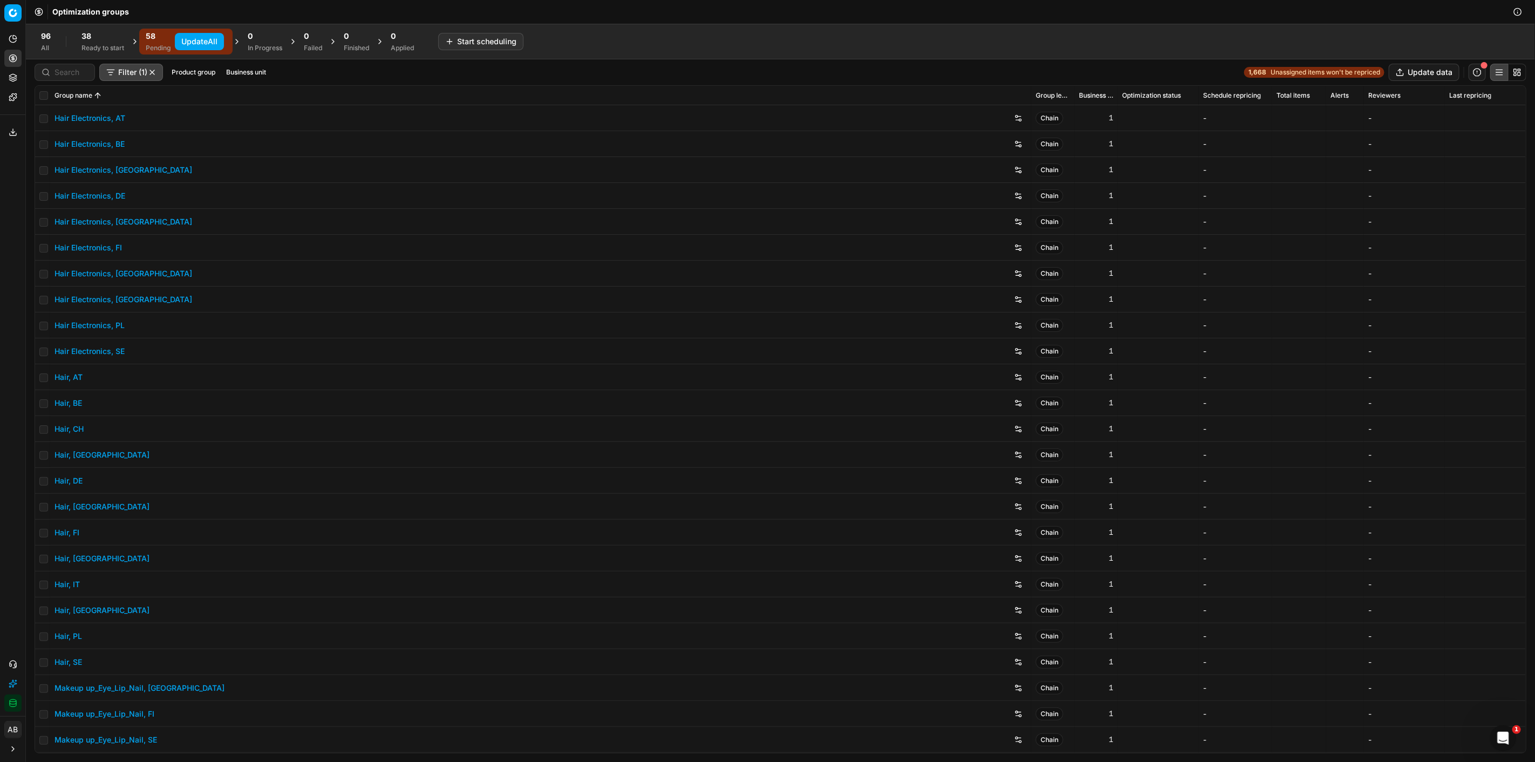
click at [197, 39] on button "Update All" at bounding box center [199, 41] width 49 height 17
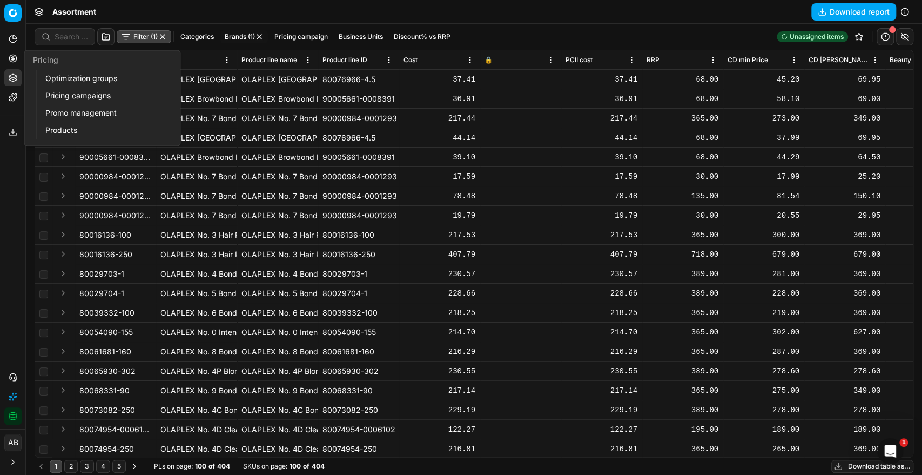
click at [69, 73] on link "Optimization groups" at bounding box center [104, 78] width 126 height 15
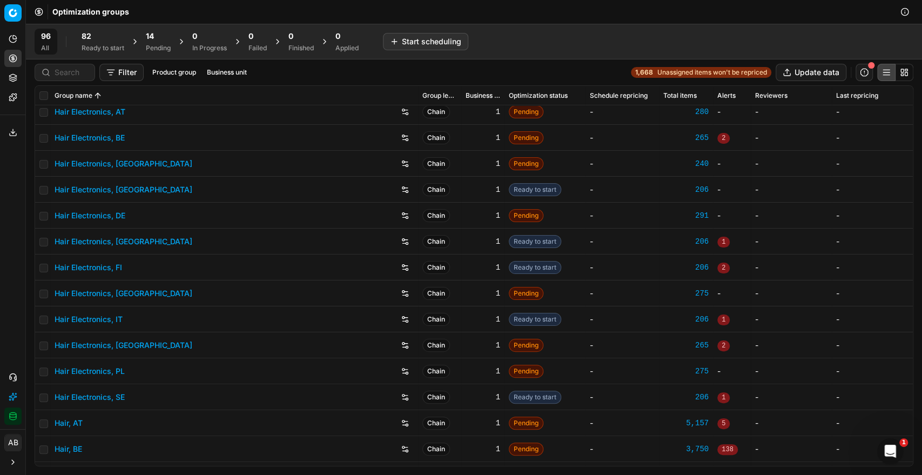
scroll to position [7, 0]
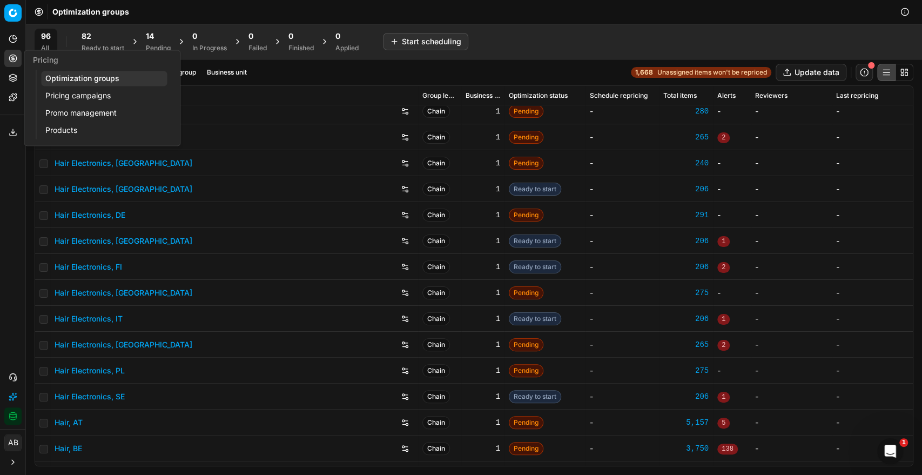
click at [64, 100] on link "Pricing campaigns" at bounding box center [104, 95] width 126 height 15
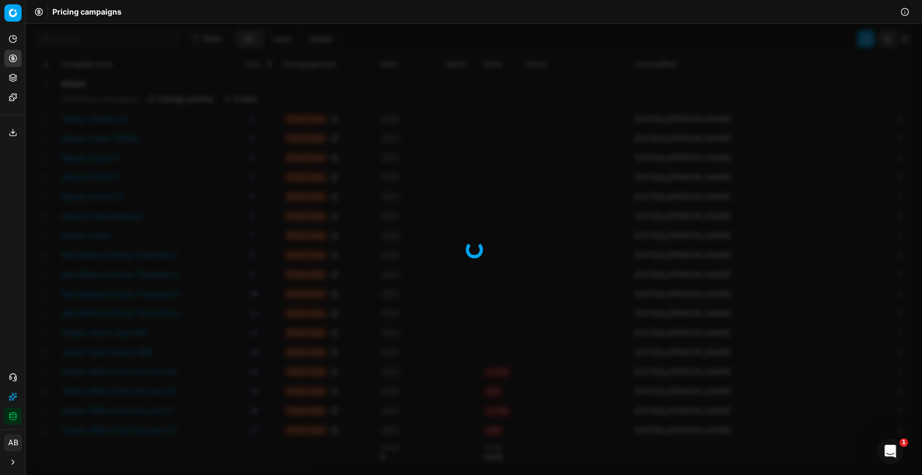
click at [178, 251] on div "Filter All Local Global Campaign name Priority Pricing approach Items Optimizat…" at bounding box center [474, 249] width 896 height 451
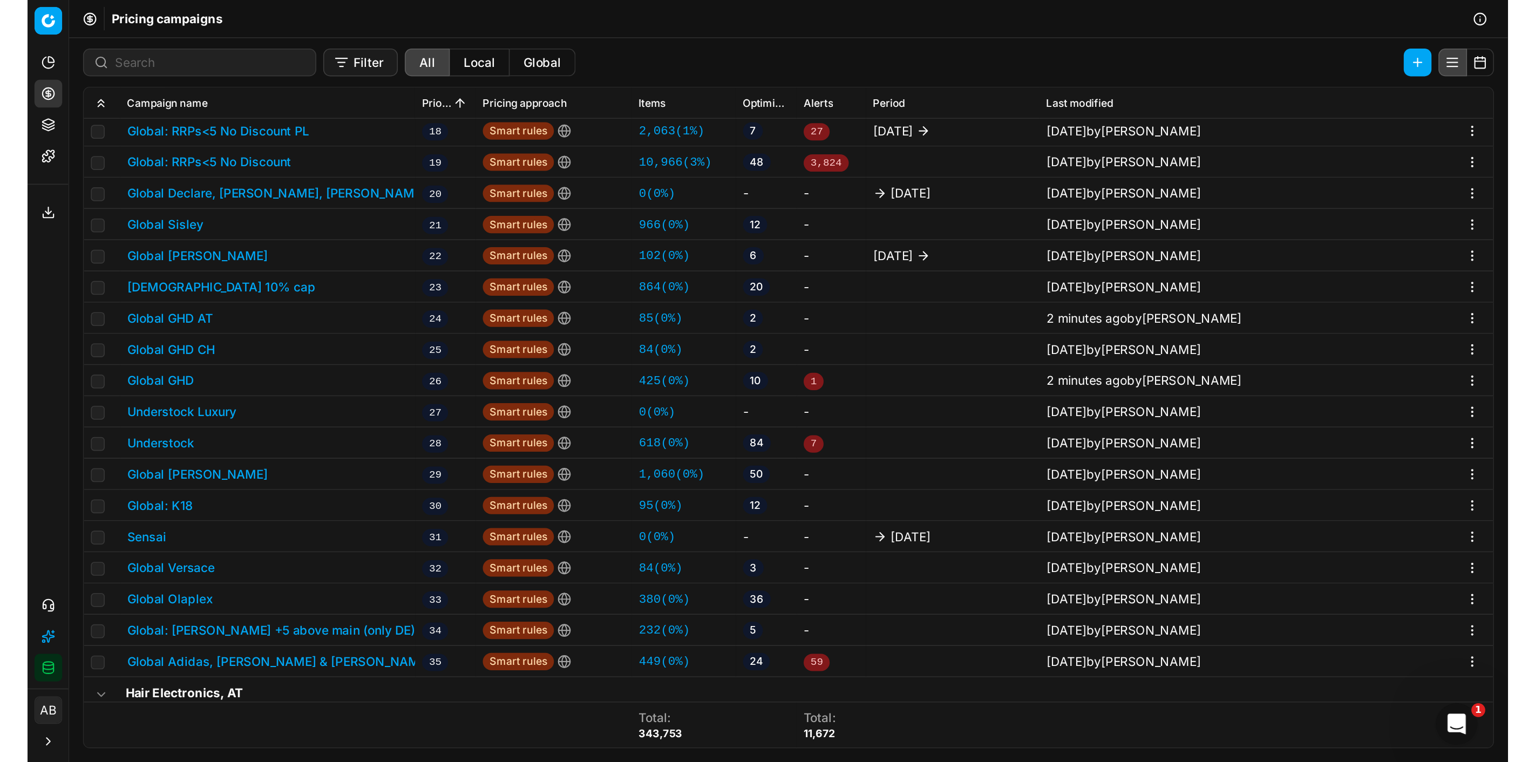
scroll to position [377, 0]
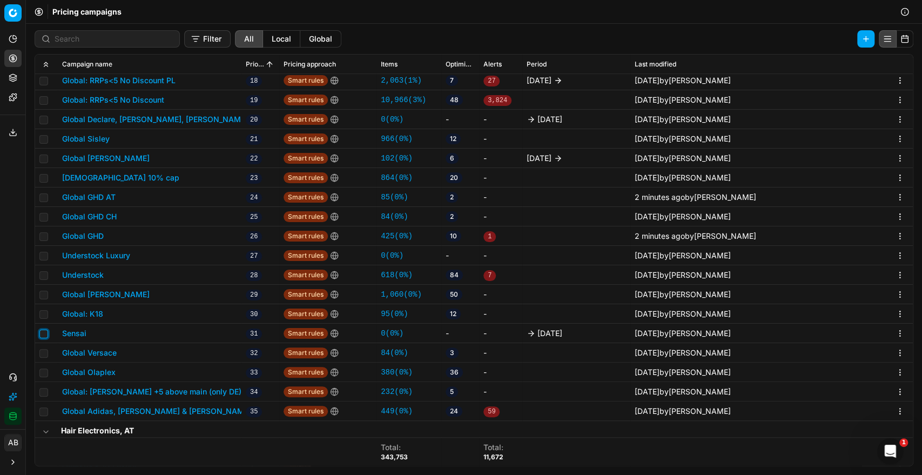
click at [41, 334] on input "checkbox" at bounding box center [43, 333] width 9 height 9
checkbox input "false"
click at [79, 351] on button "Global Versace" at bounding box center [89, 352] width 55 height 11
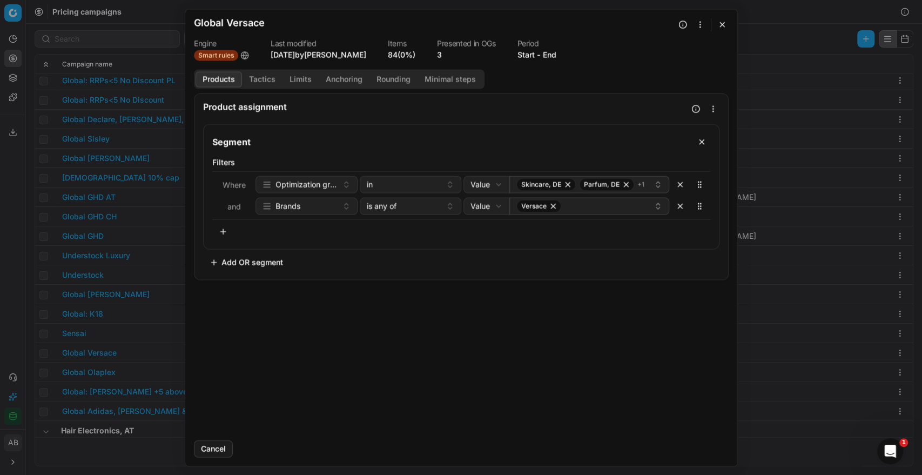
click at [721, 27] on button "button" at bounding box center [721, 24] width 13 height 13
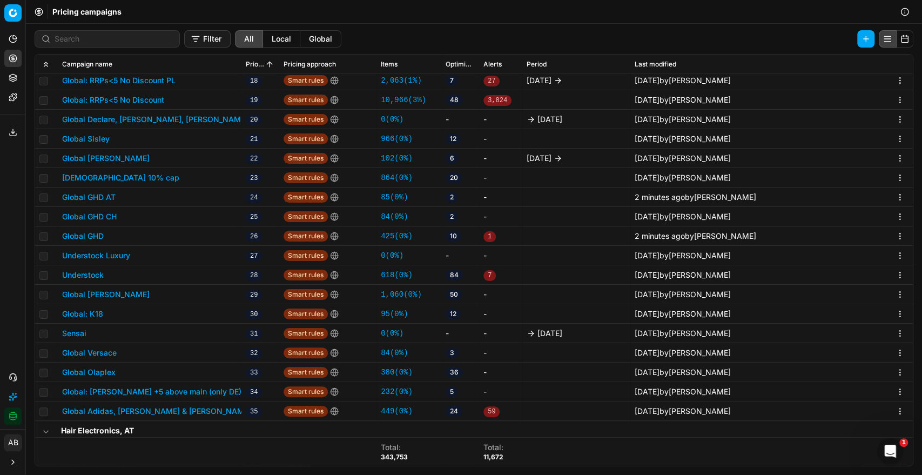
click at [95, 376] on button "Global Olaplex" at bounding box center [88, 372] width 53 height 11
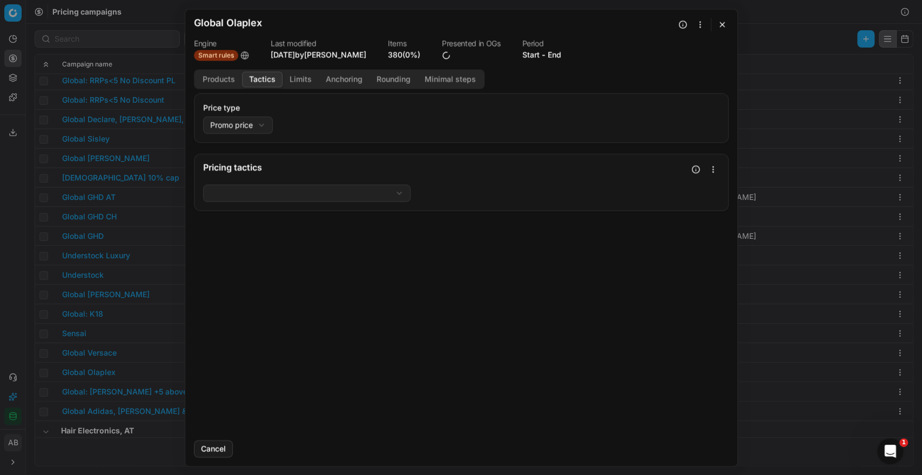
click at [268, 82] on button "Tactics" at bounding box center [262, 79] width 40 height 16
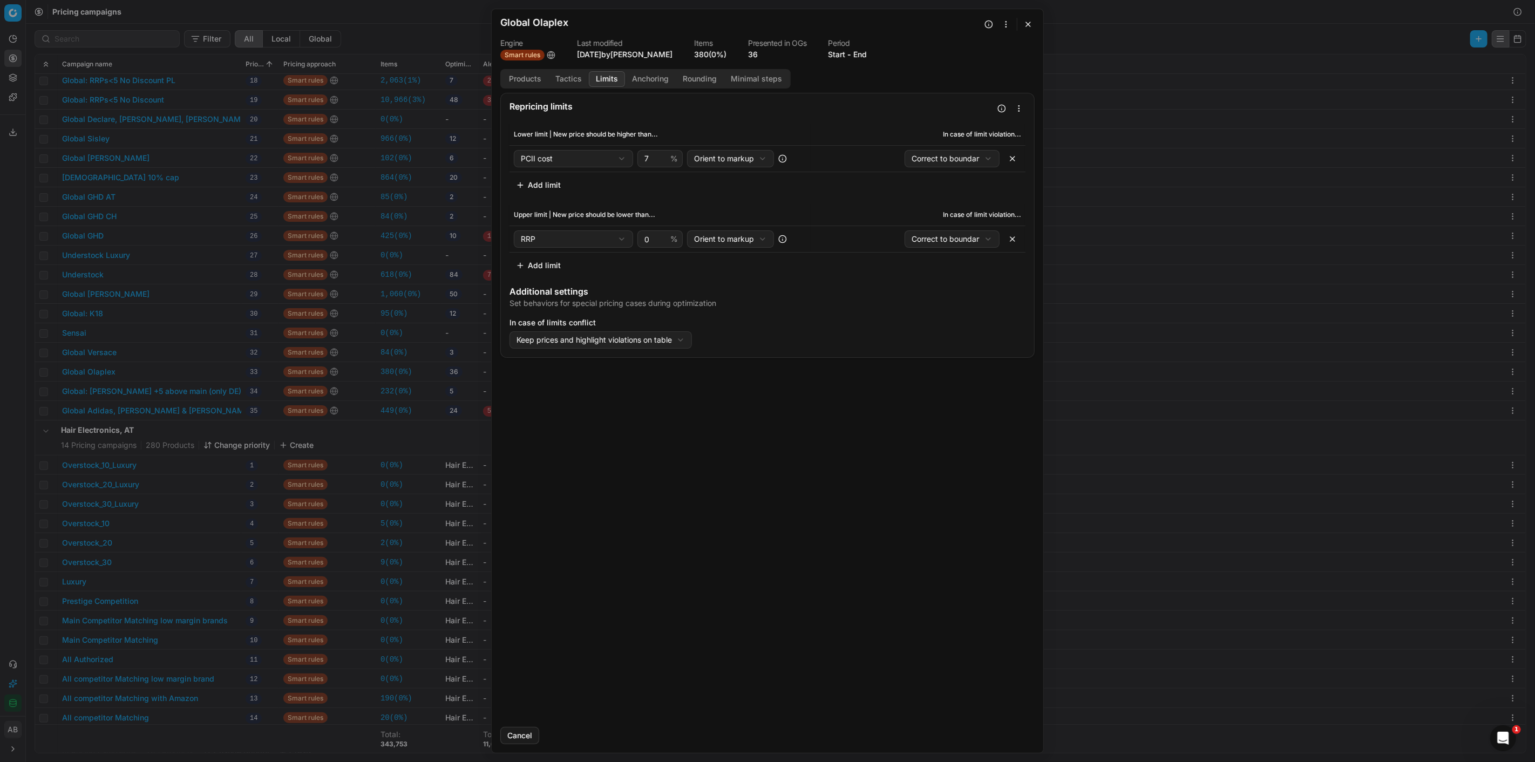
click at [612, 81] on button "Limits" at bounding box center [607, 79] width 36 height 16
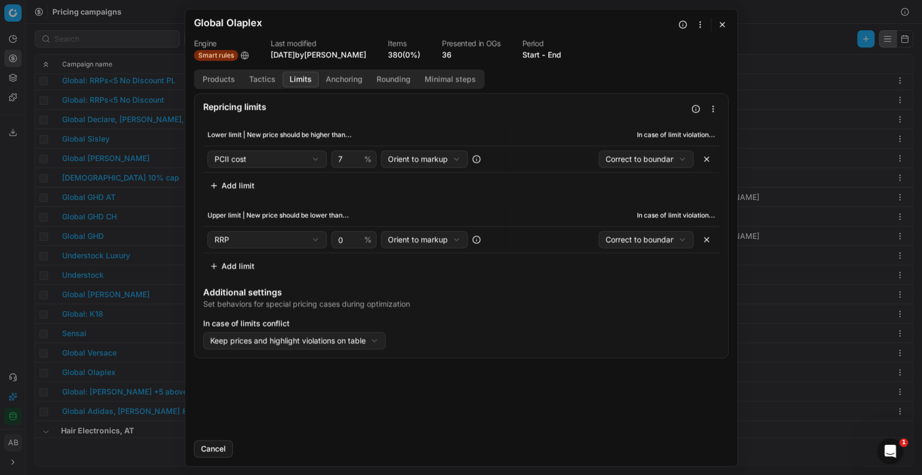
click at [344, 77] on button "Anchoring" at bounding box center [344, 79] width 51 height 16
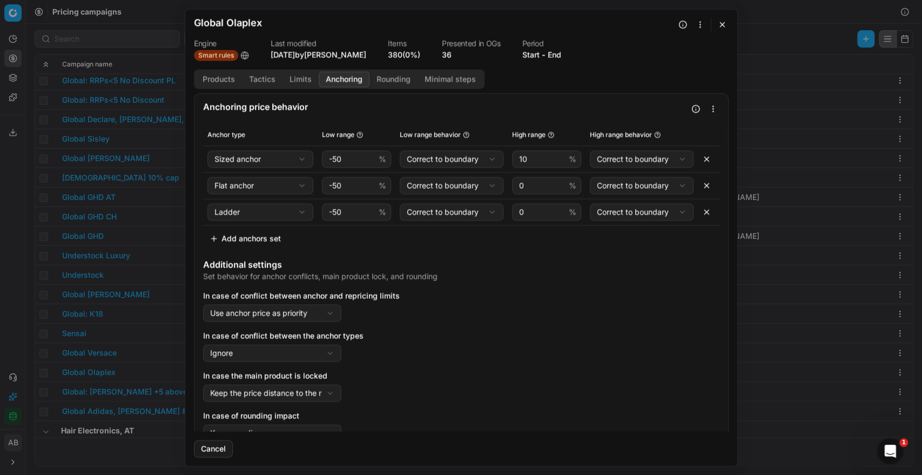
click at [385, 79] on button "Rounding" at bounding box center [393, 79] width 48 height 16
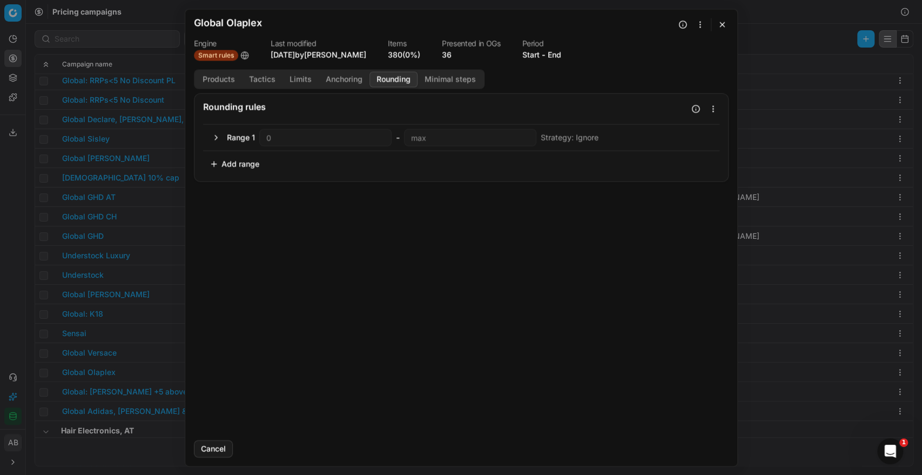
click at [444, 80] on button "Minimal steps" at bounding box center [449, 79] width 65 height 16
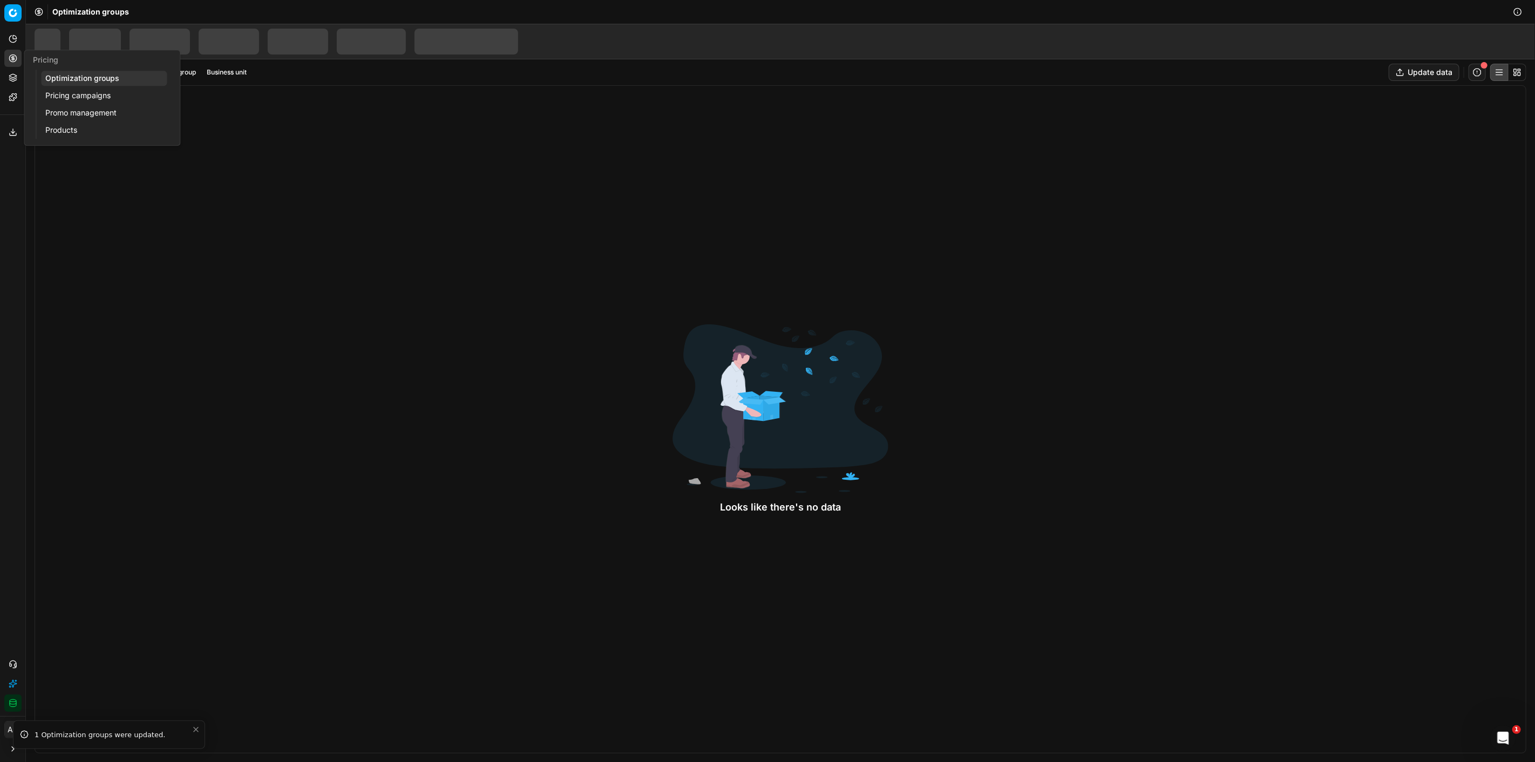
click at [58, 76] on link "Optimization groups" at bounding box center [104, 78] width 126 height 15
click at [88, 72] on link "Optimization groups" at bounding box center [104, 78] width 126 height 15
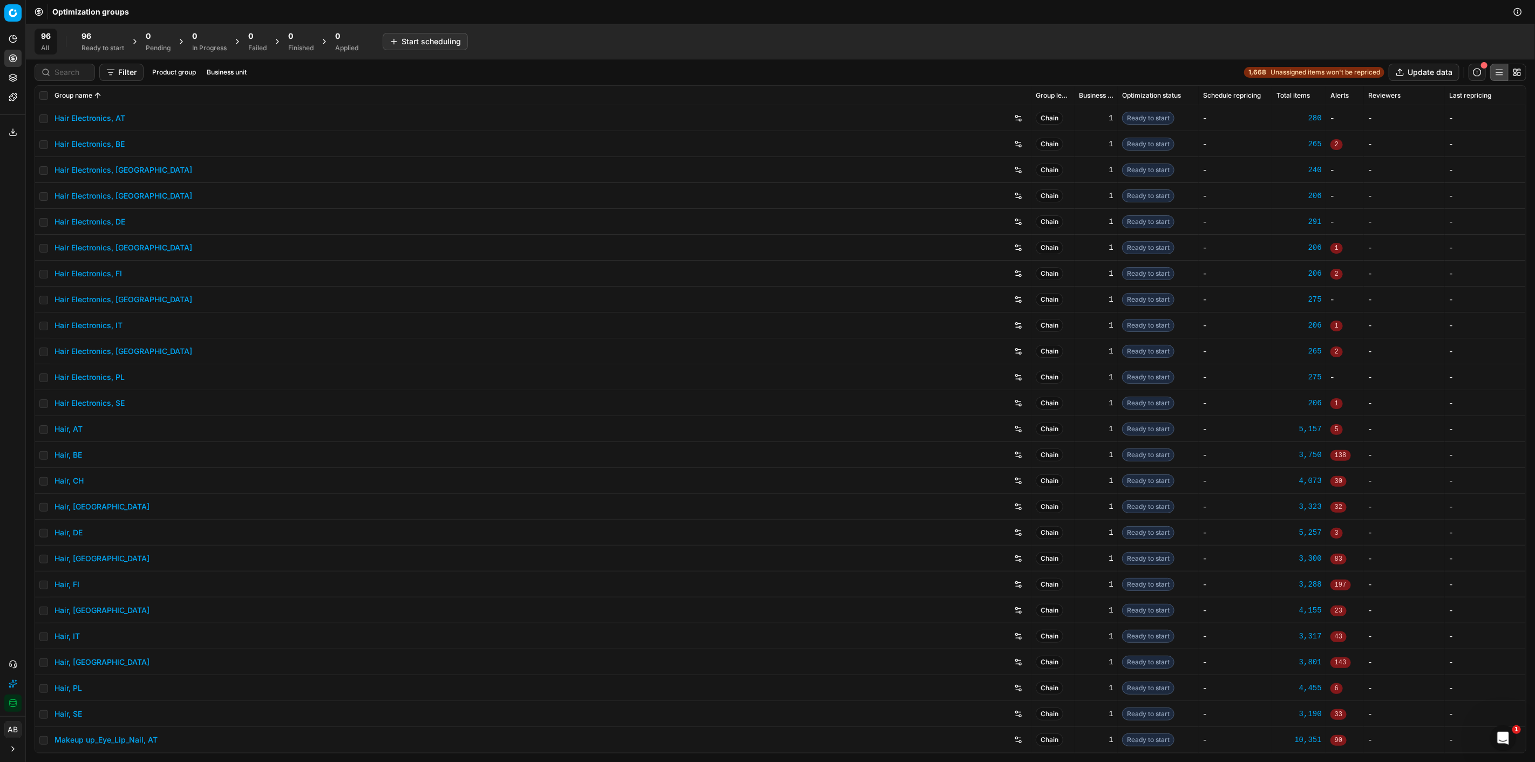
click at [121, 42] on div "96 Ready to start" at bounding box center [103, 42] width 43 height 22
click at [249, 71] on button "Business unit" at bounding box center [246, 72] width 49 height 13
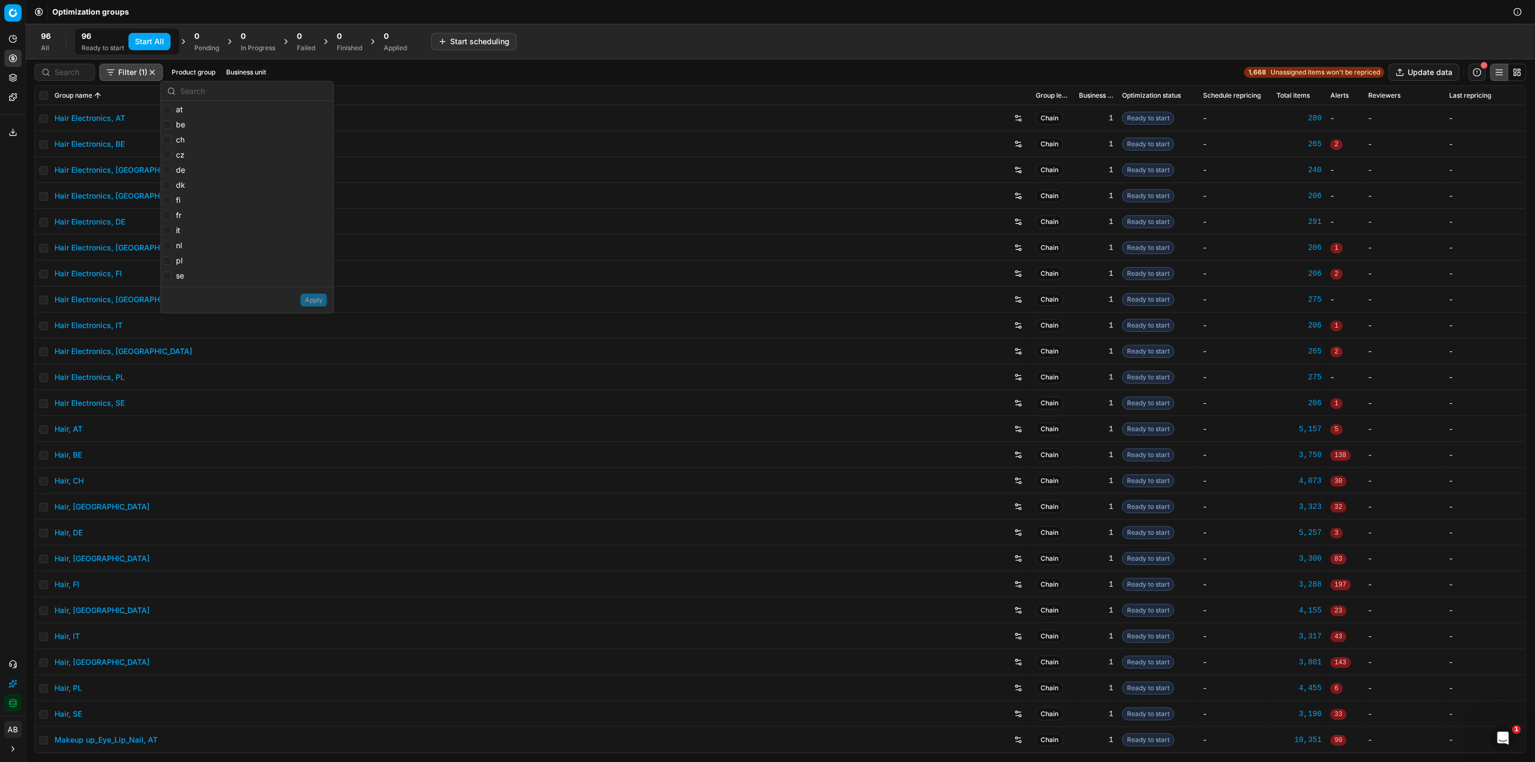
click at [173, 108] on label "at" at bounding box center [173, 109] width 20 height 11
click at [172, 108] on input "at" at bounding box center [167, 109] width 9 height 9
checkbox input "true"
click at [168, 125] on input "be" at bounding box center [167, 124] width 9 height 9
checkbox input "true"
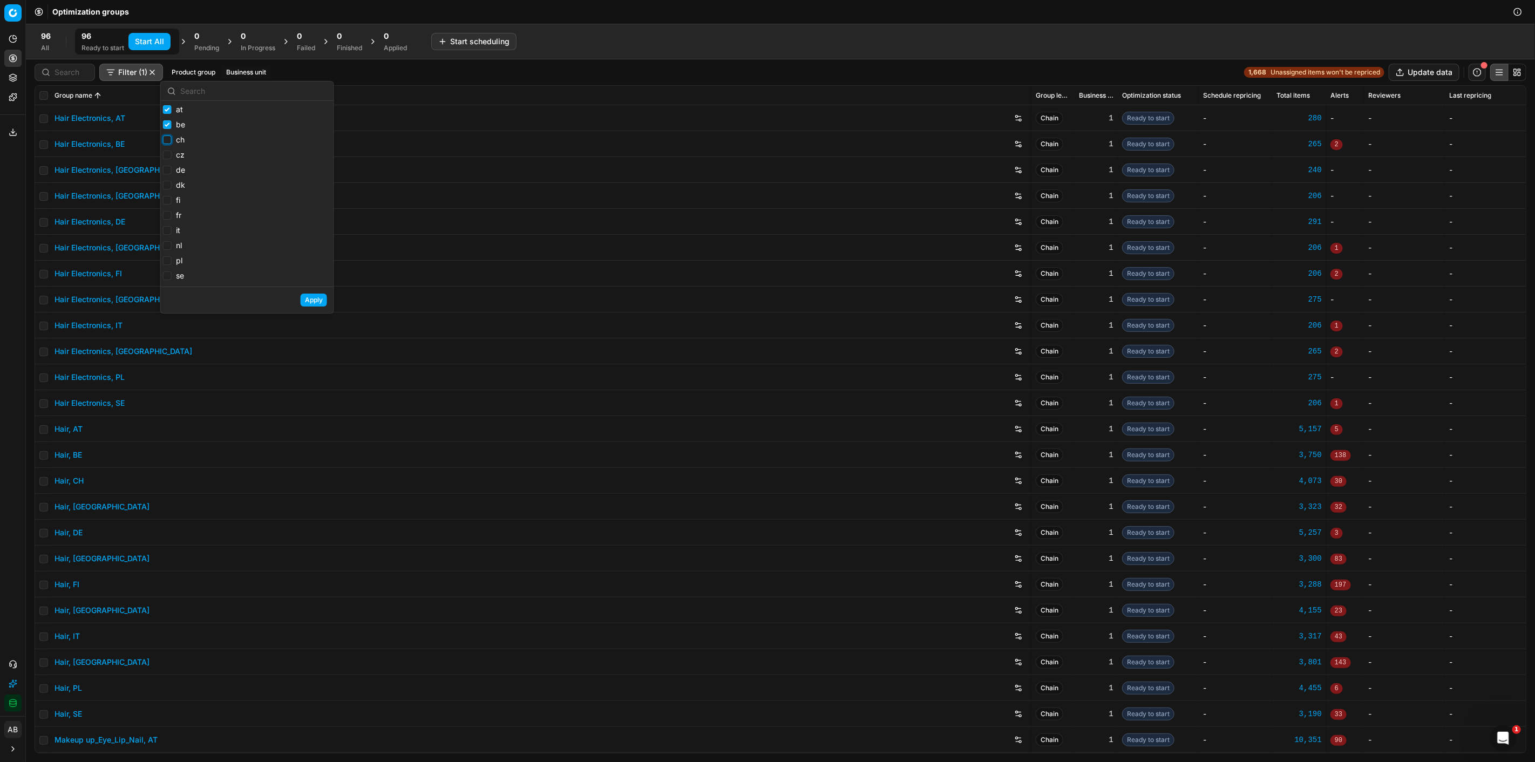
click at [168, 138] on input "ch" at bounding box center [167, 140] width 9 height 9
checkbox input "true"
drag, startPoint x: 167, startPoint y: 152, endPoint x: 165, endPoint y: 167, distance: 15.3
click at [167, 153] on input "cz" at bounding box center [167, 155] width 9 height 9
checkbox input "true"
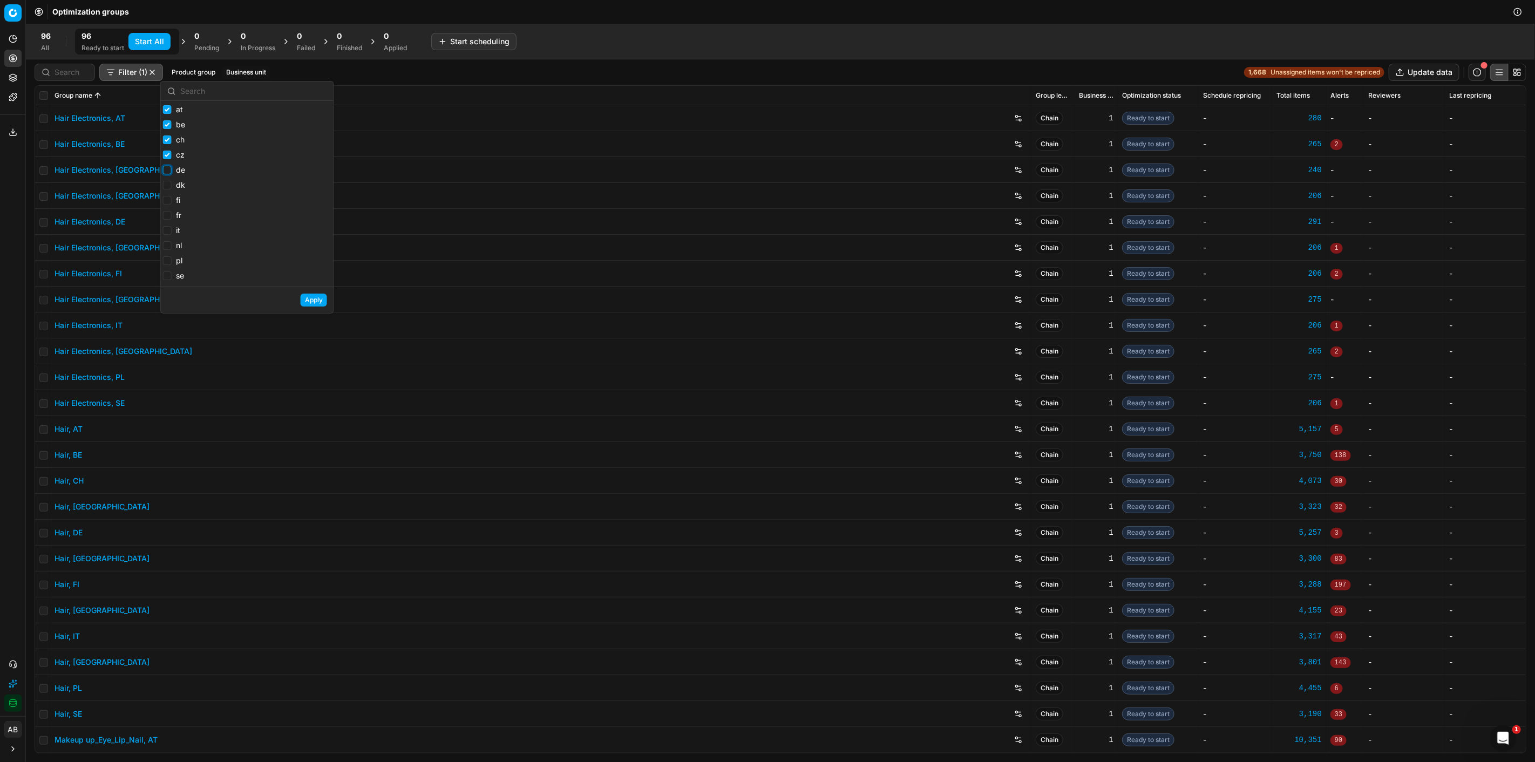
click at [165, 173] on input "de" at bounding box center [167, 170] width 9 height 9
checkbox input "true"
click at [164, 189] on input "dk" at bounding box center [167, 185] width 9 height 9
checkbox input "true"
click at [164, 201] on input "fi" at bounding box center [167, 200] width 9 height 9
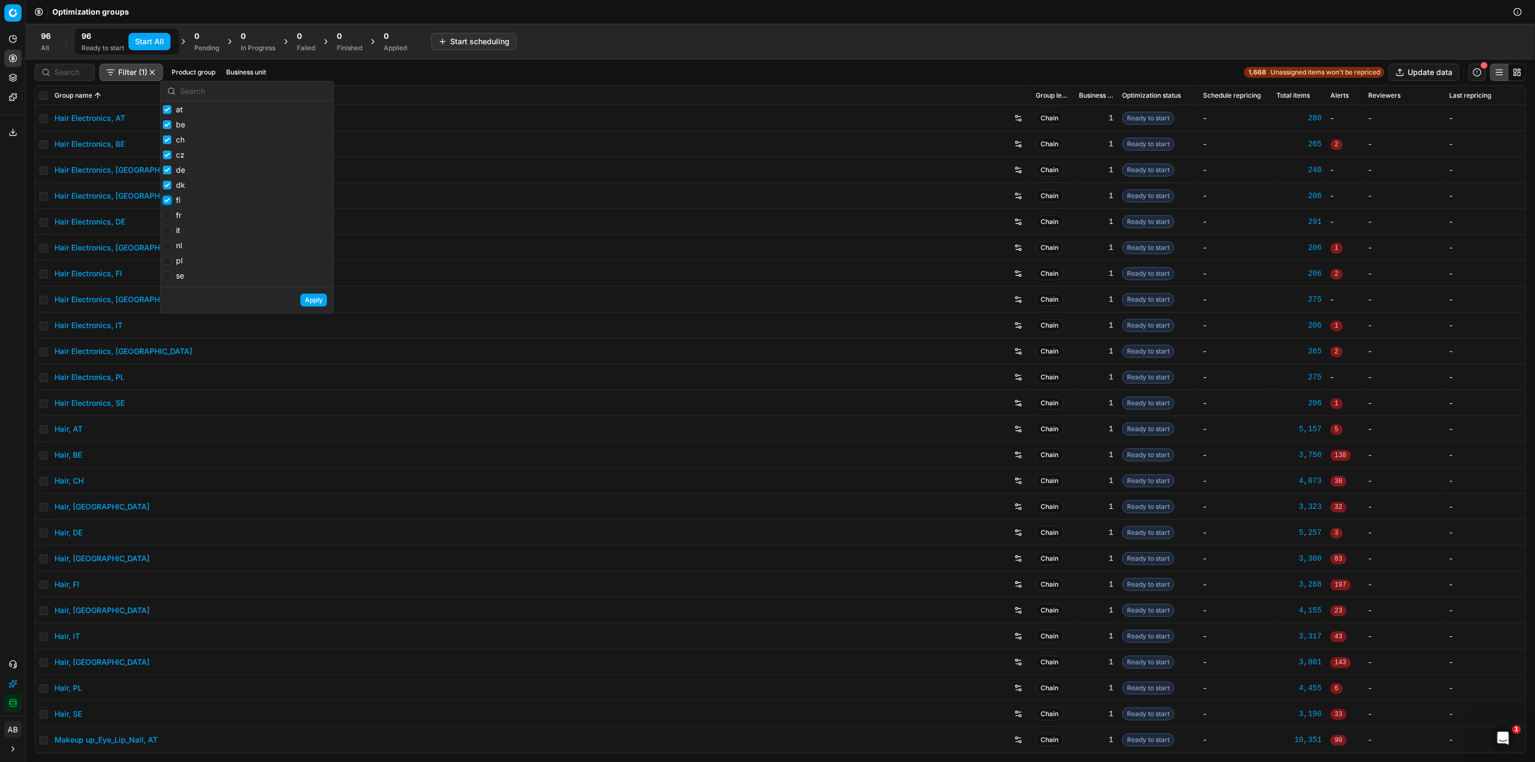
checkbox input "true"
click at [163, 214] on input "fr" at bounding box center [167, 215] width 9 height 9
checkbox input "true"
click at [164, 238] on div "it" at bounding box center [174, 231] width 22 height 13
click at [163, 231] on input "it" at bounding box center [167, 230] width 9 height 9
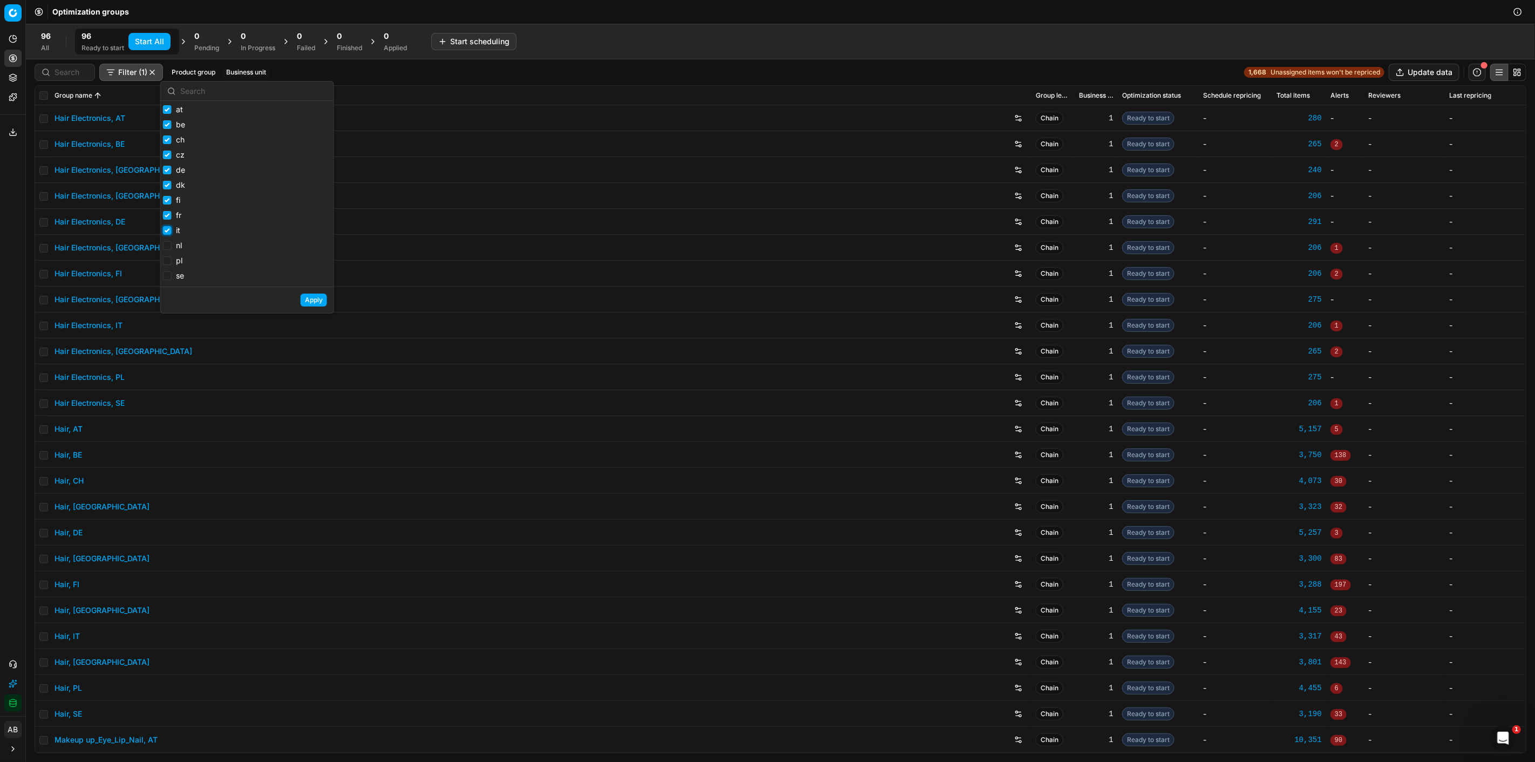
checkbox input "true"
click at [168, 262] on input "pl" at bounding box center [167, 260] width 9 height 9
checkbox input "true"
click at [168, 276] on input "se" at bounding box center [167, 276] width 9 height 9
checkbox input "true"
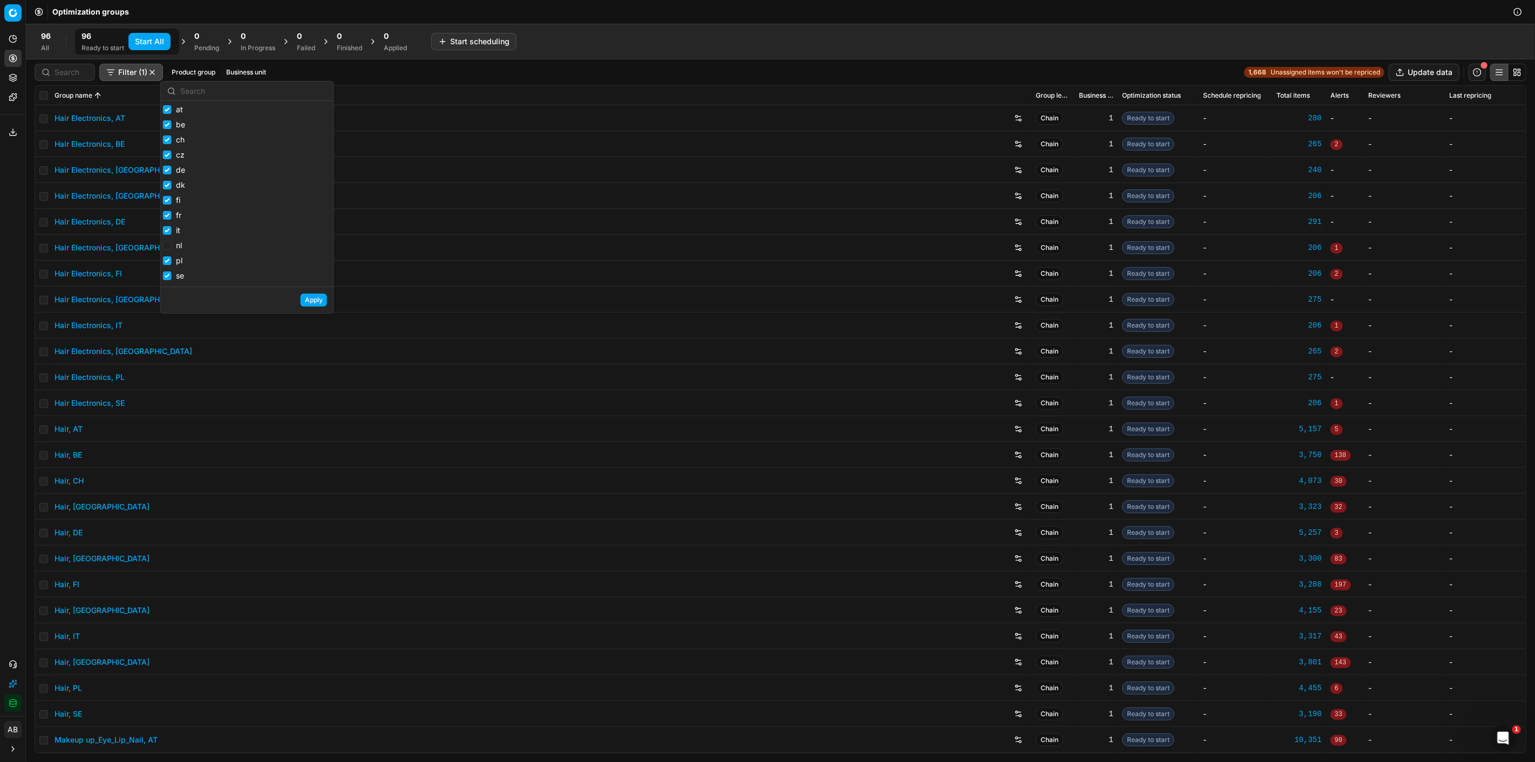
click at [314, 302] on button "Apply" at bounding box center [314, 300] width 26 height 13
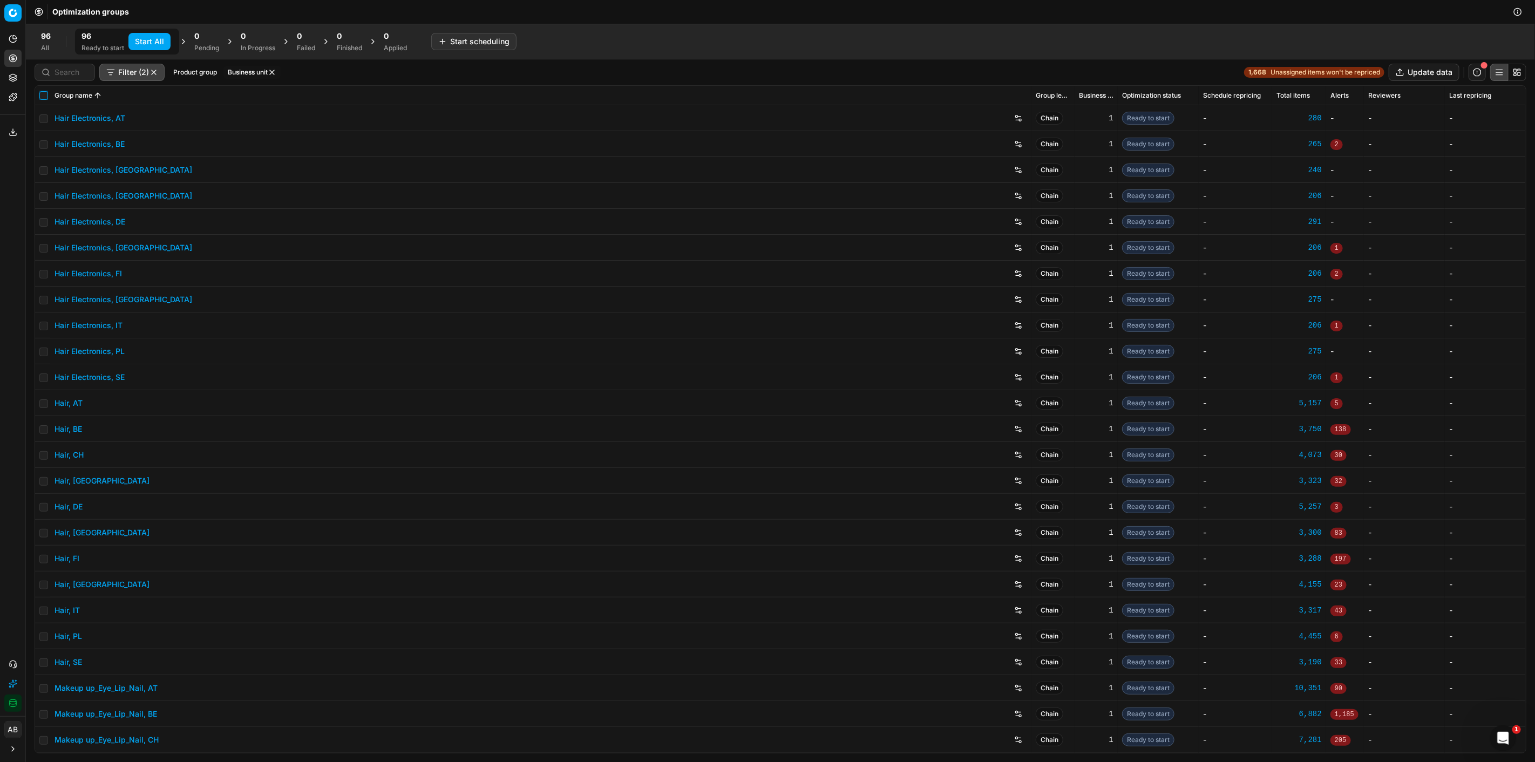
click at [42, 93] on input "checkbox" at bounding box center [43, 95] width 9 height 9
checkbox input "true"
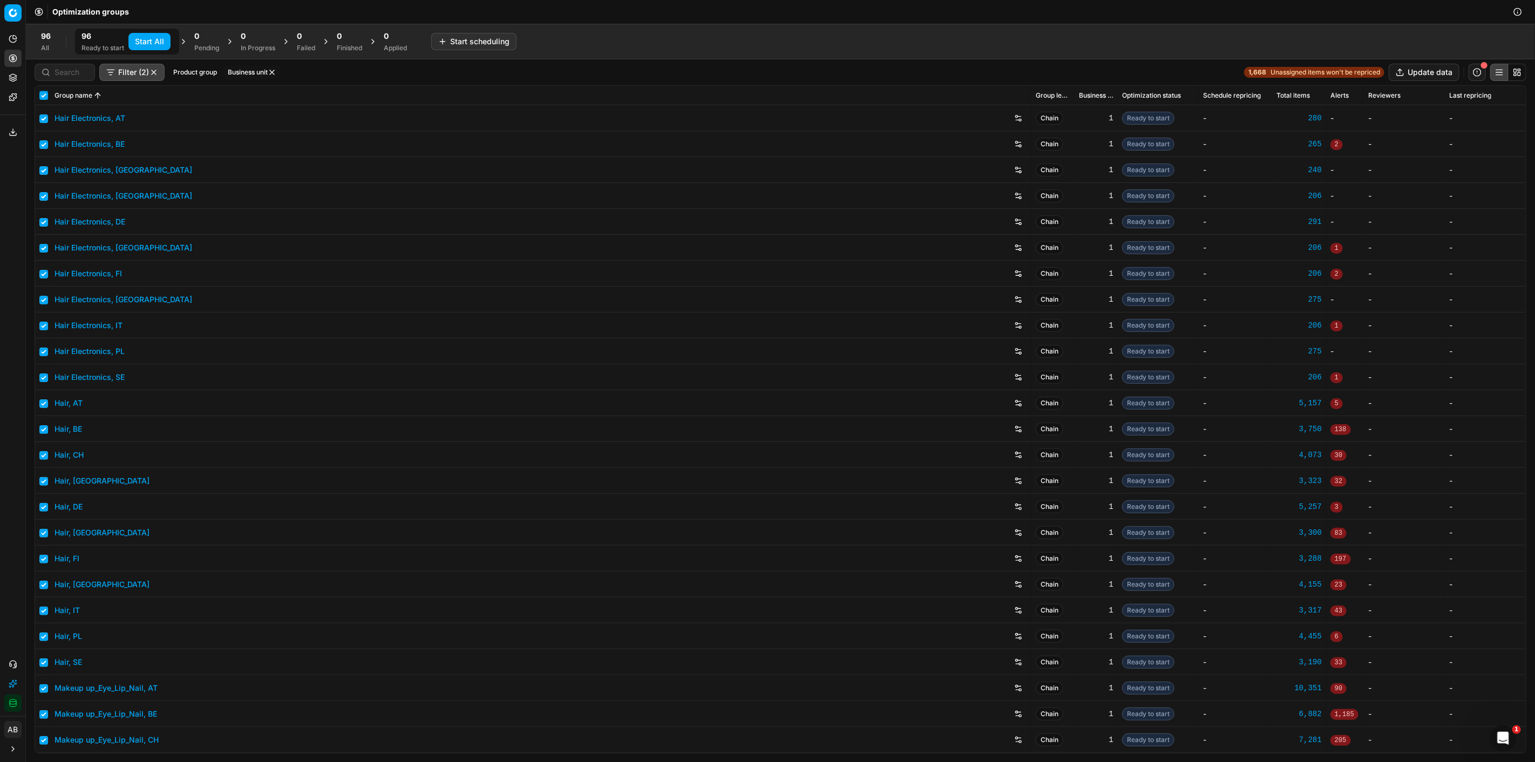
checkbox input "true"
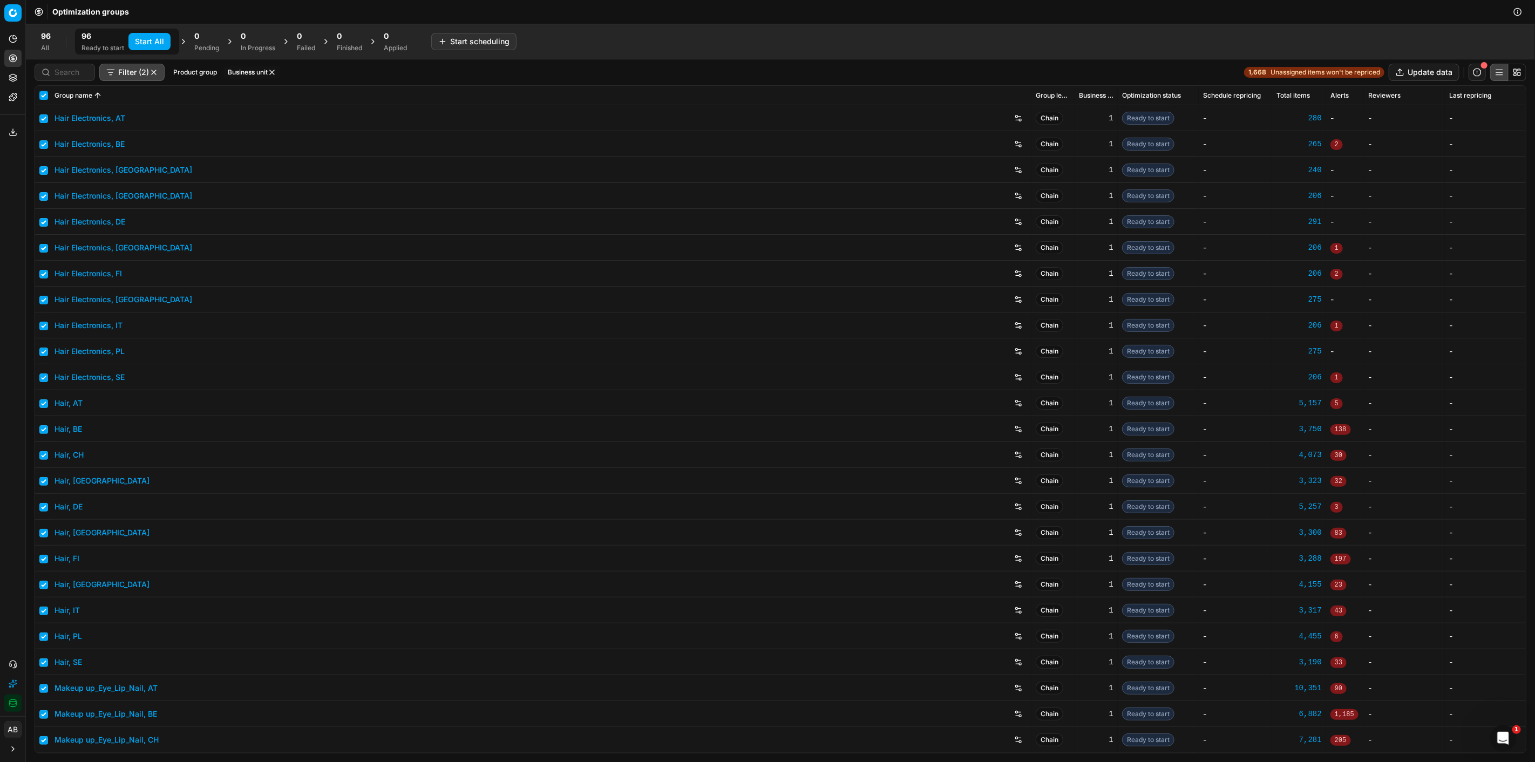
checkbox input "true"
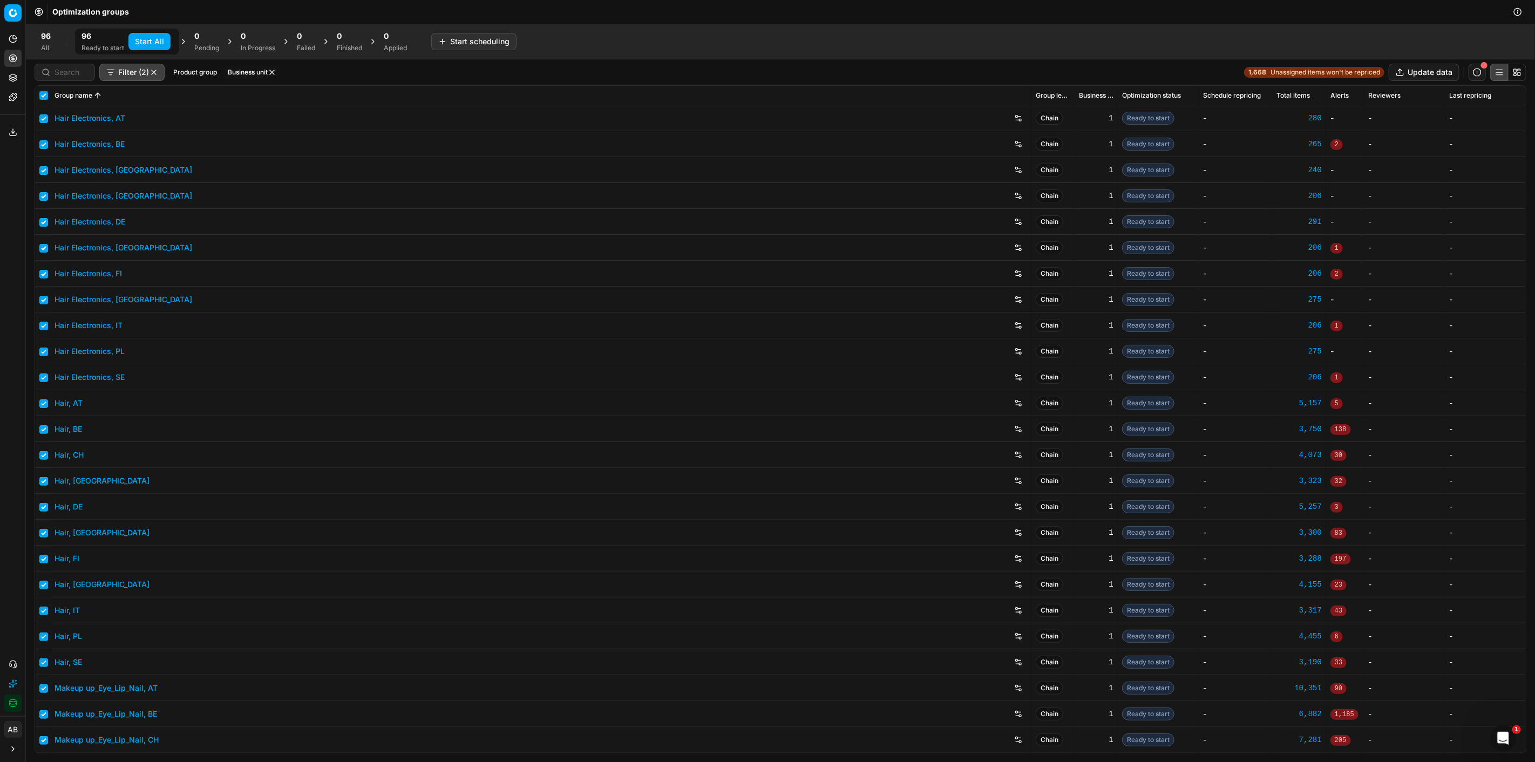
checkbox input "true"
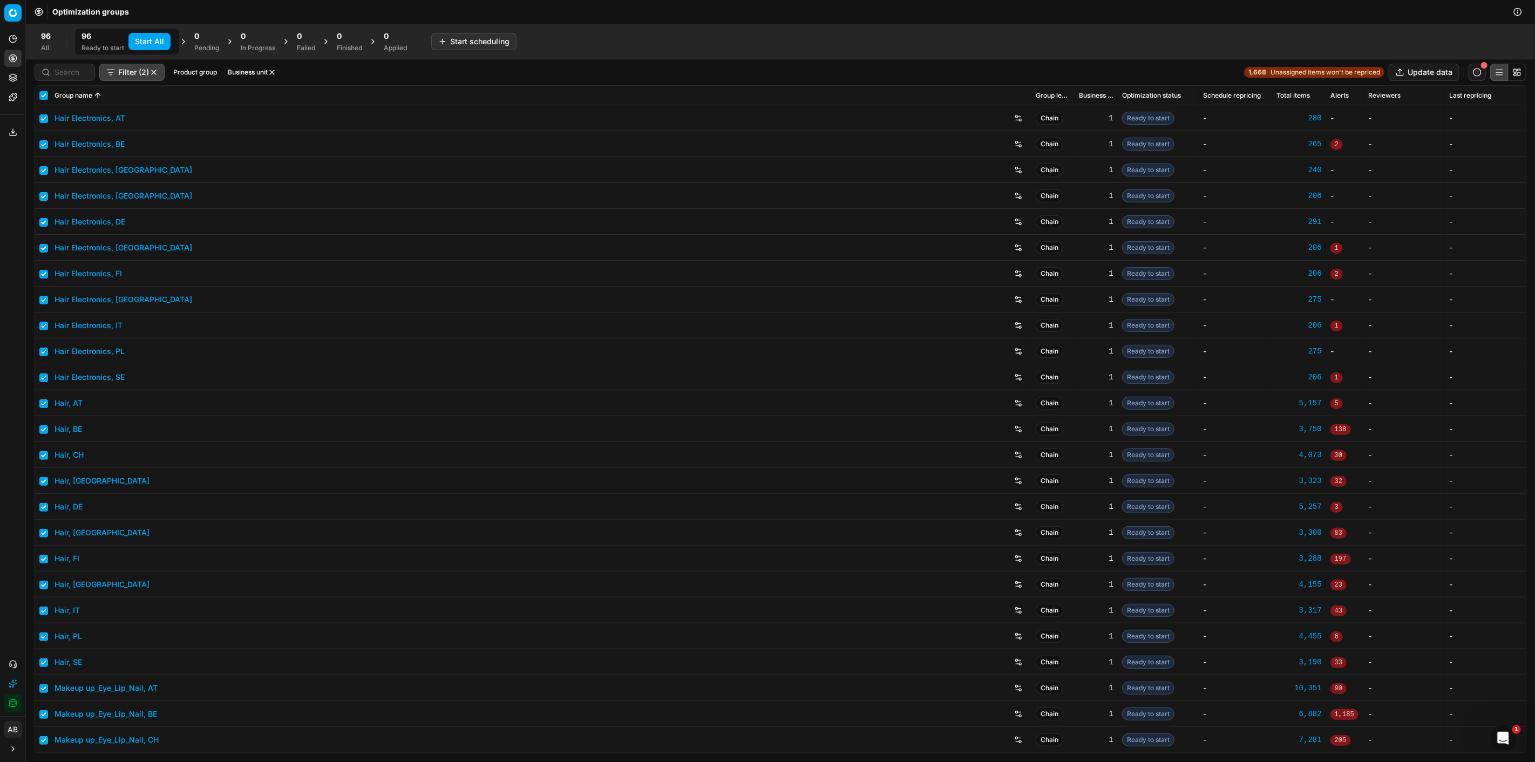
checkbox input "true"
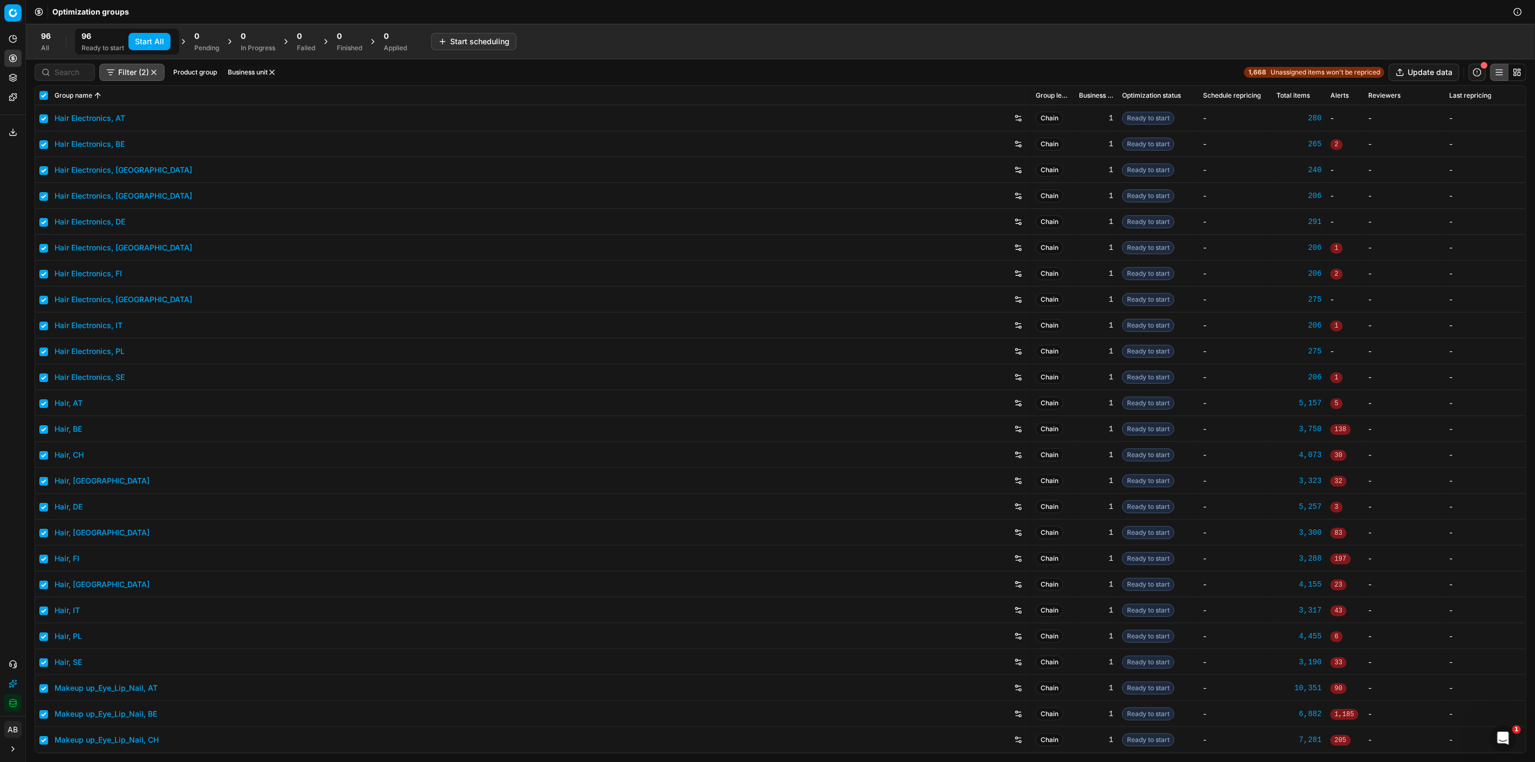
checkbox input "true"
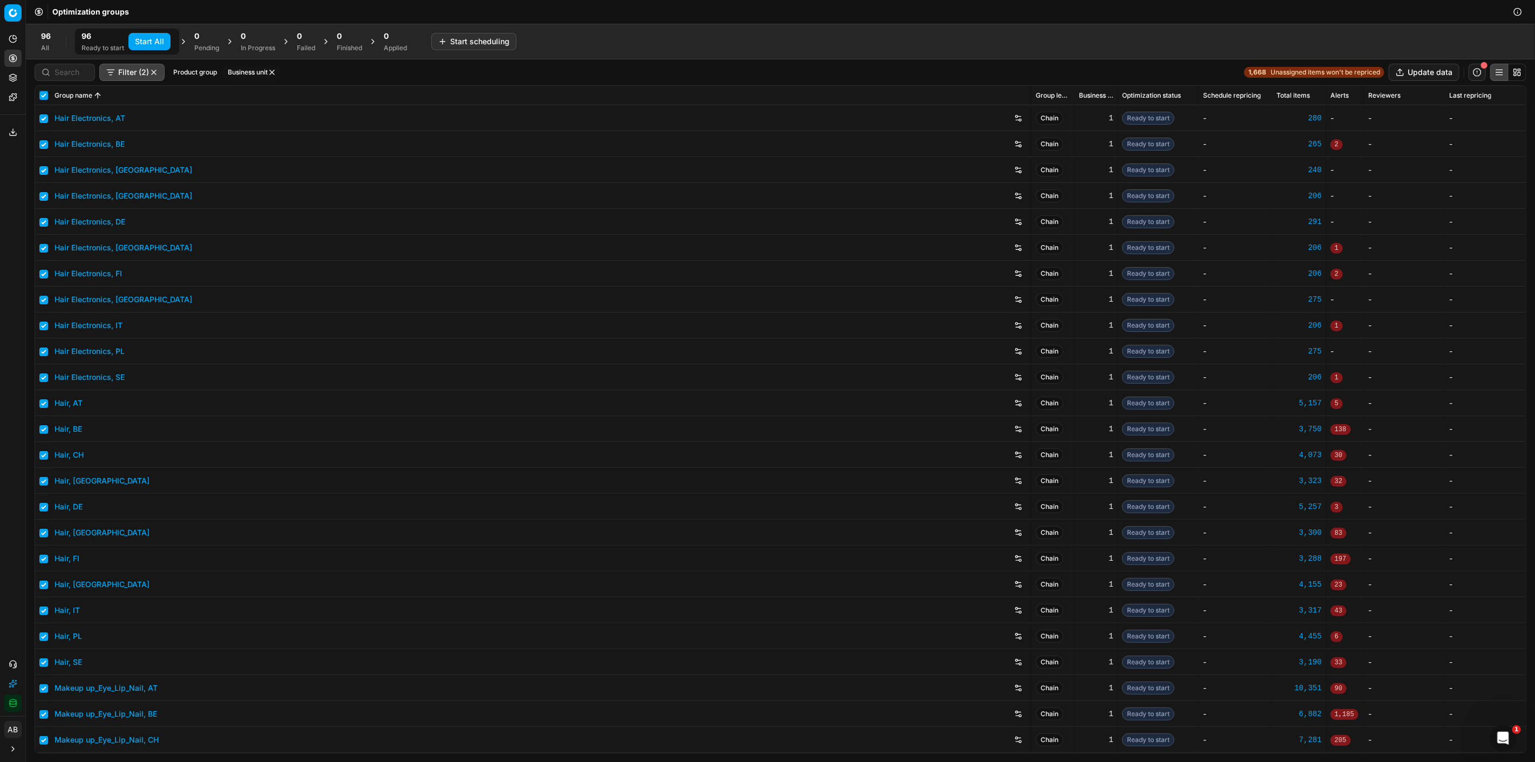
checkbox input "true"
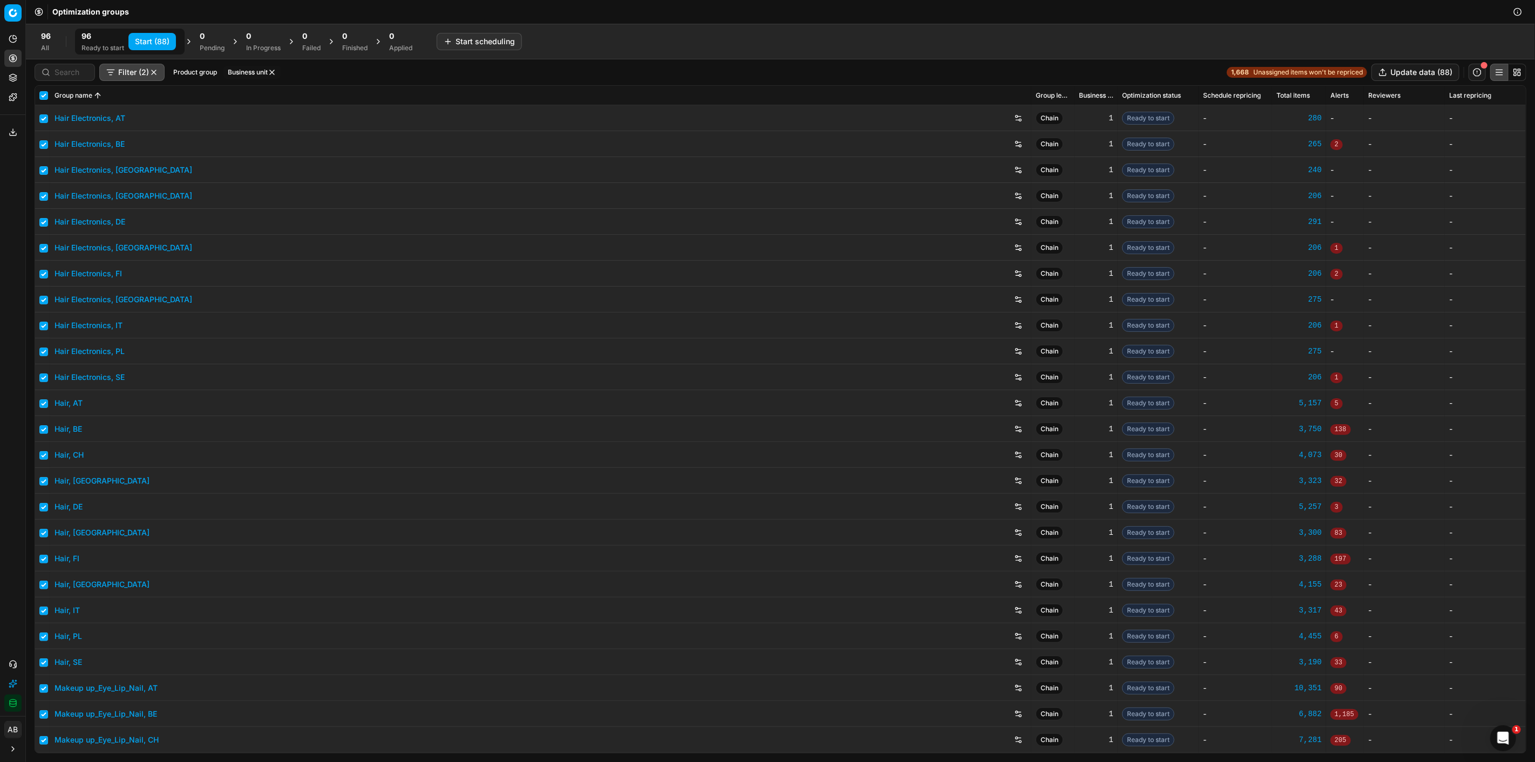
click at [159, 42] on button "Start (88)" at bounding box center [152, 41] width 48 height 17
checkbox input "false"
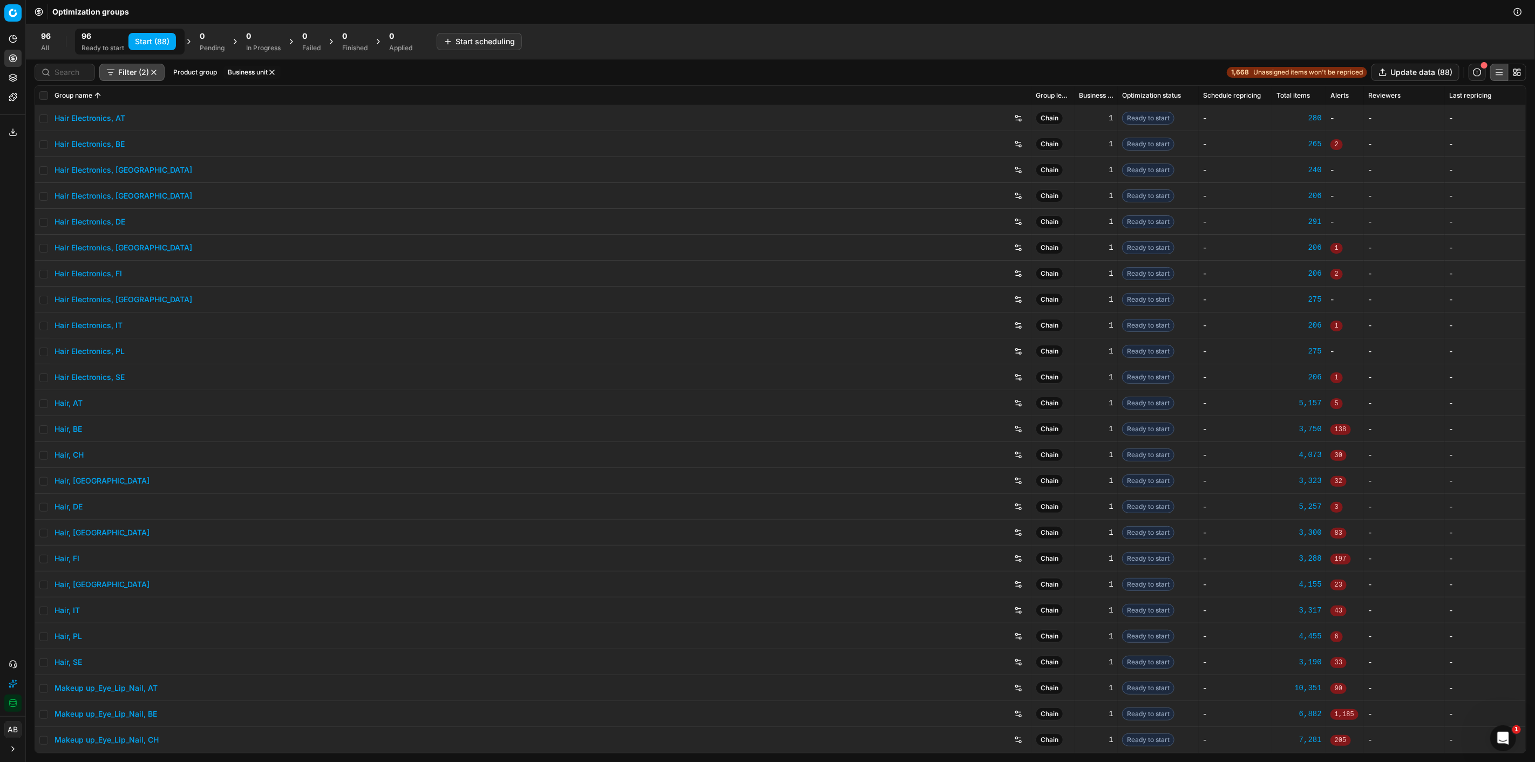
checkbox input "false"
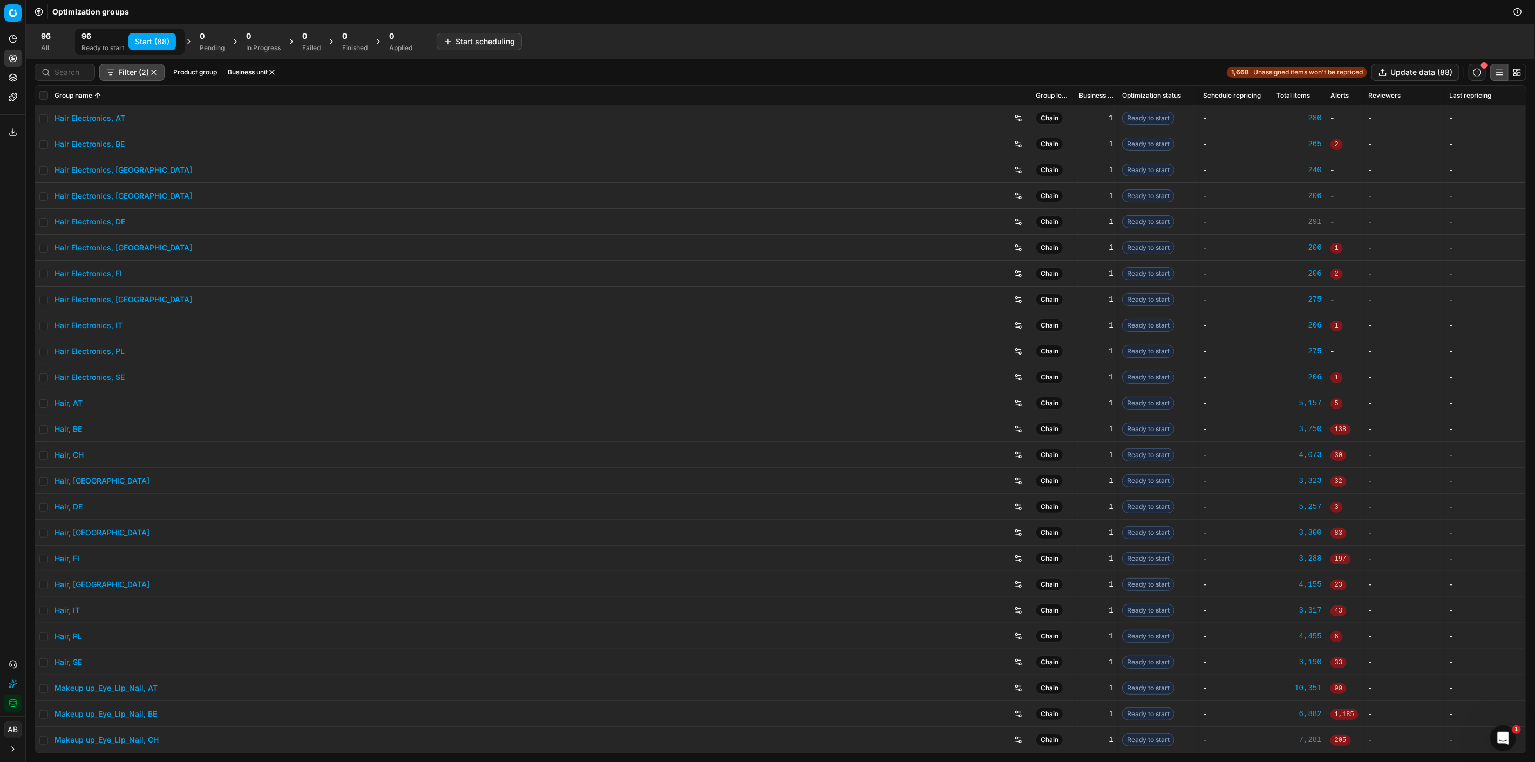
checkbox input "false"
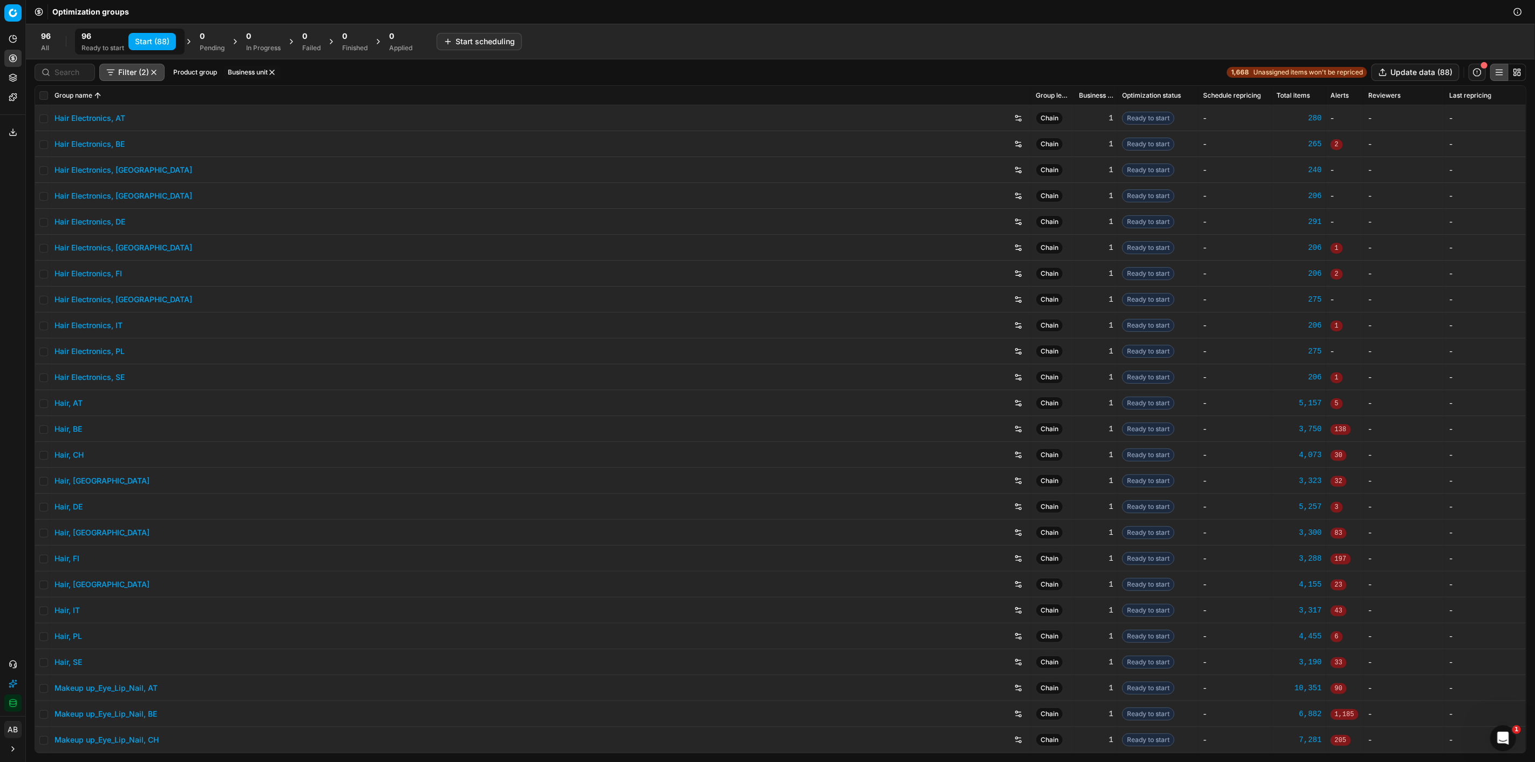
checkbox input "false"
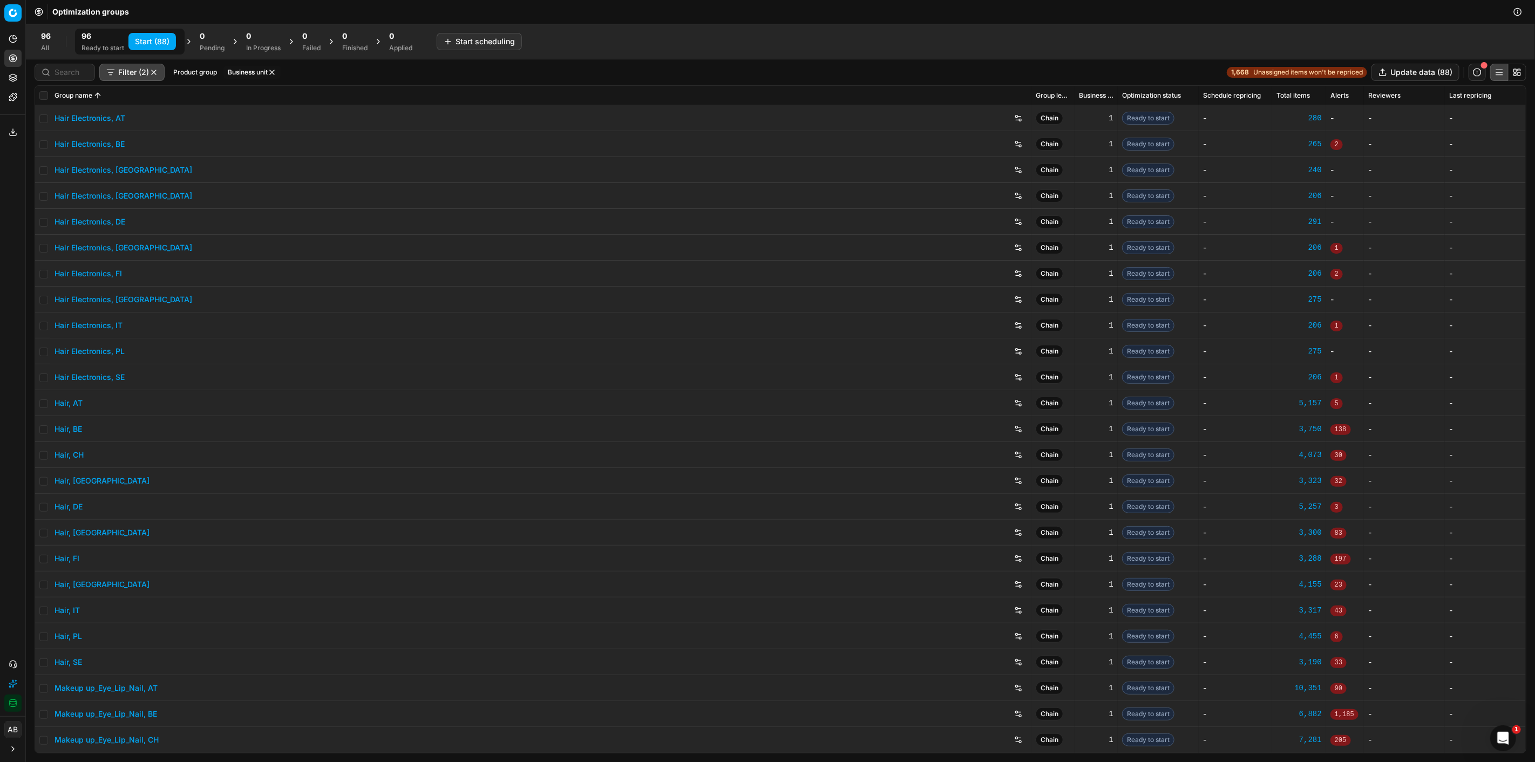
checkbox input "false"
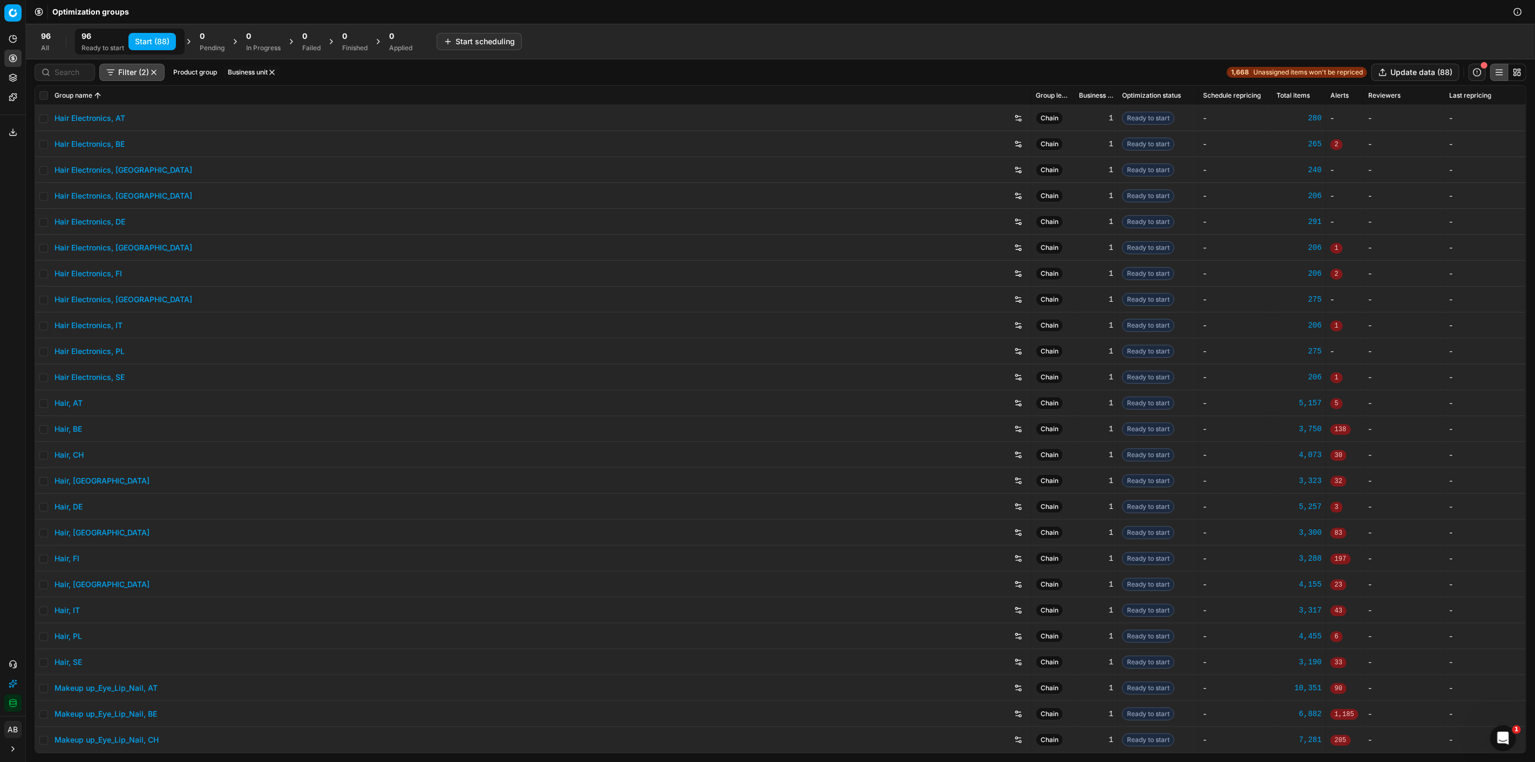
checkbox input "false"
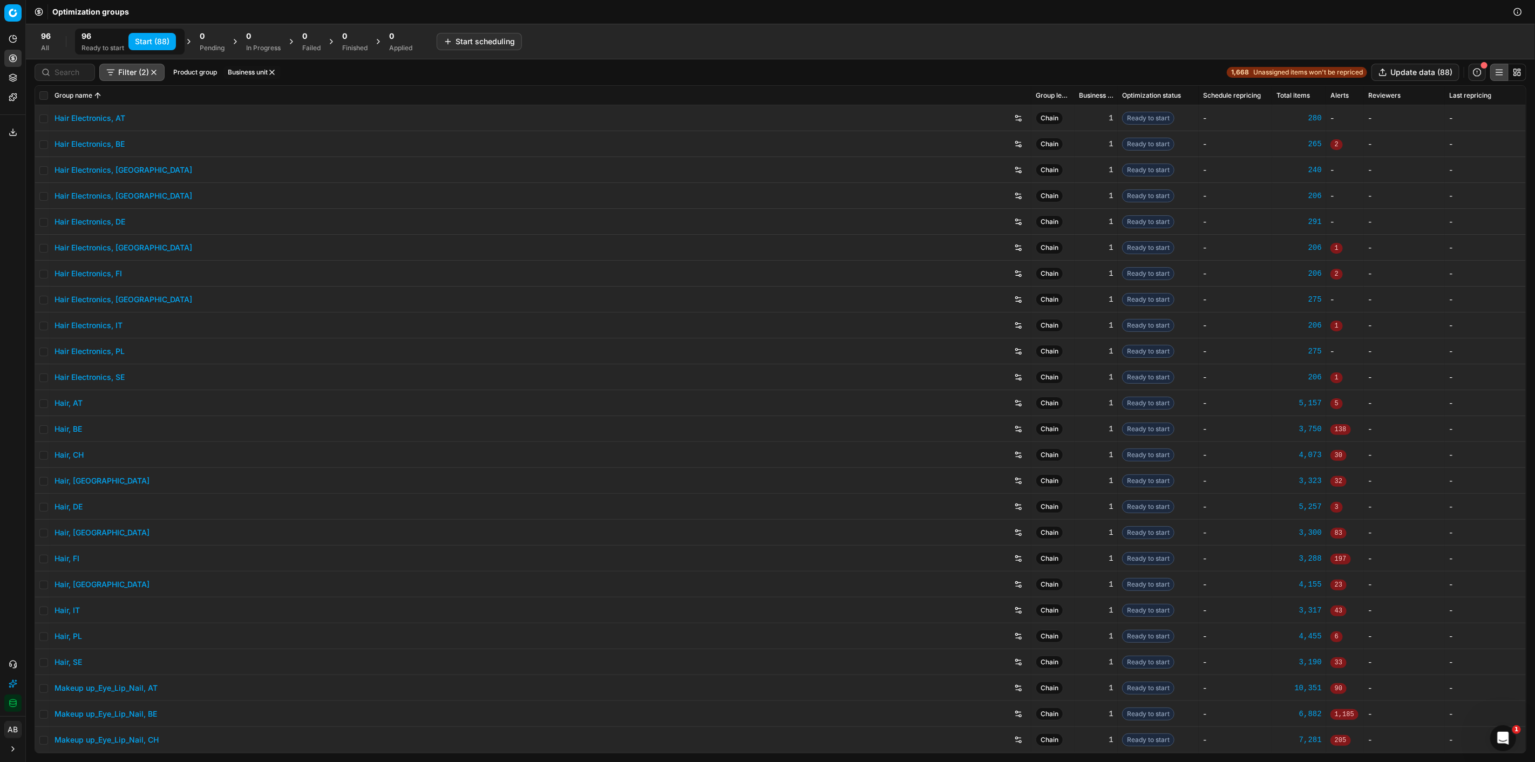
checkbox input "false"
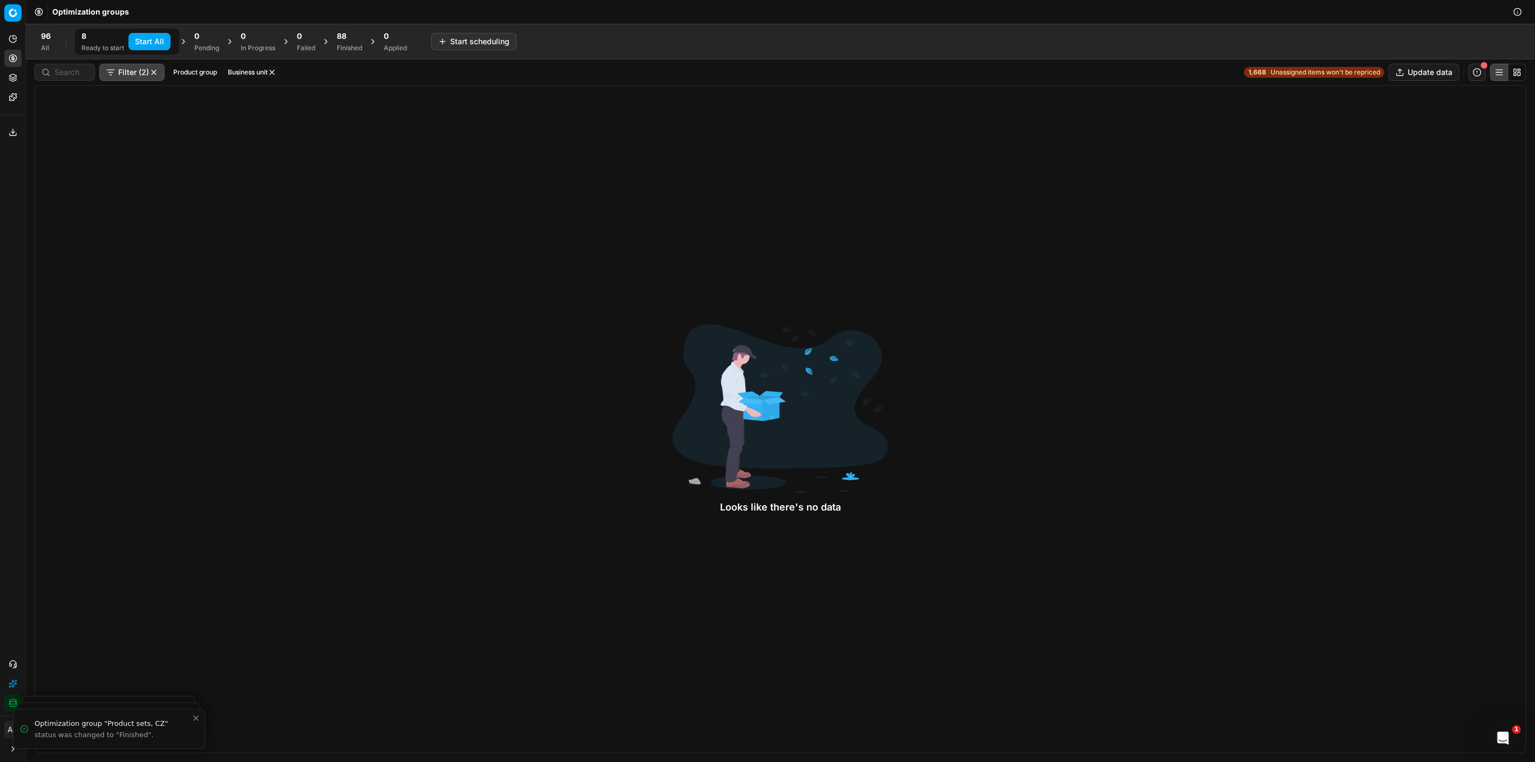
click at [350, 44] on div "Finished" at bounding box center [349, 48] width 25 height 9
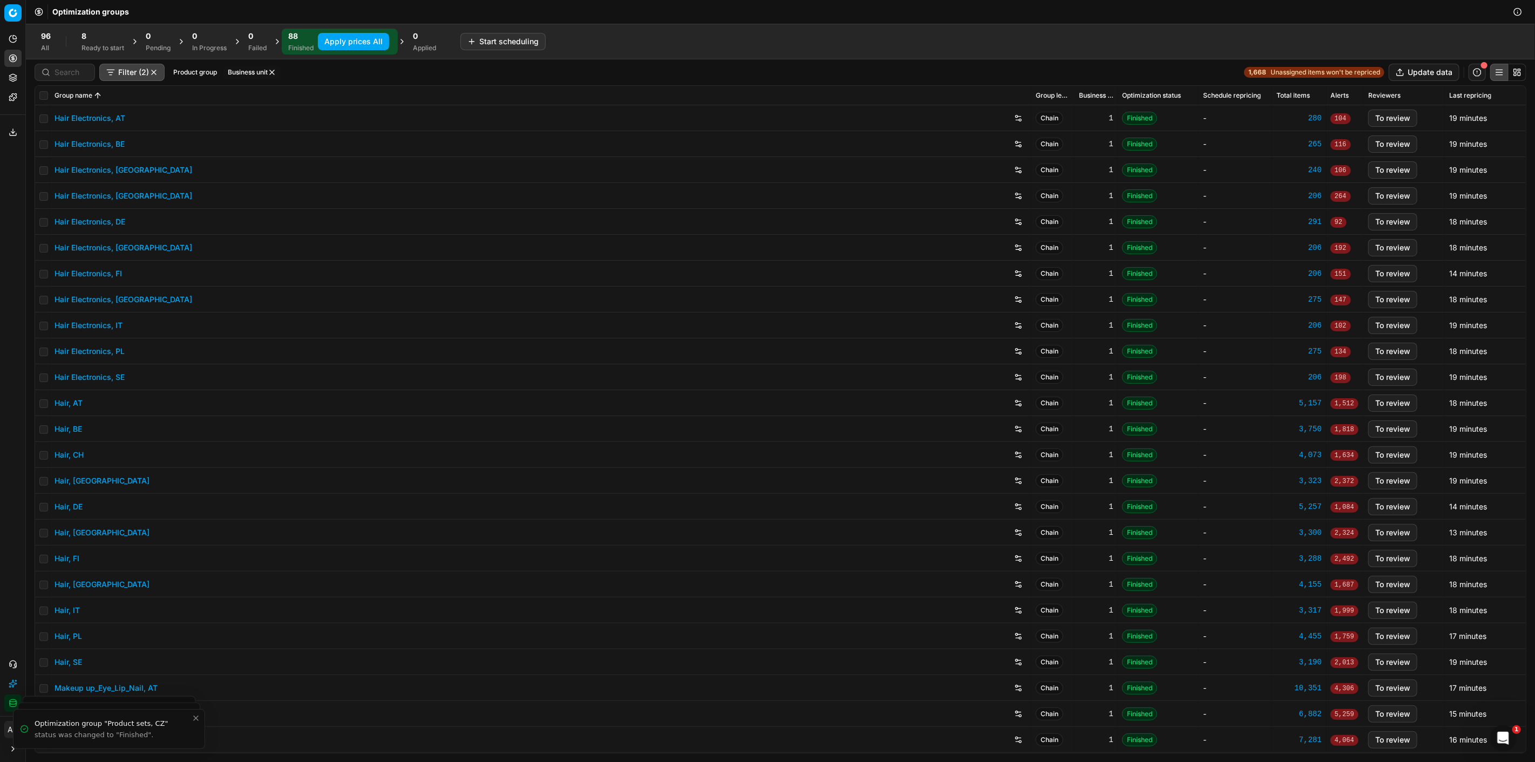
click at [364, 46] on button "Apply prices All" at bounding box center [353, 41] width 71 height 17
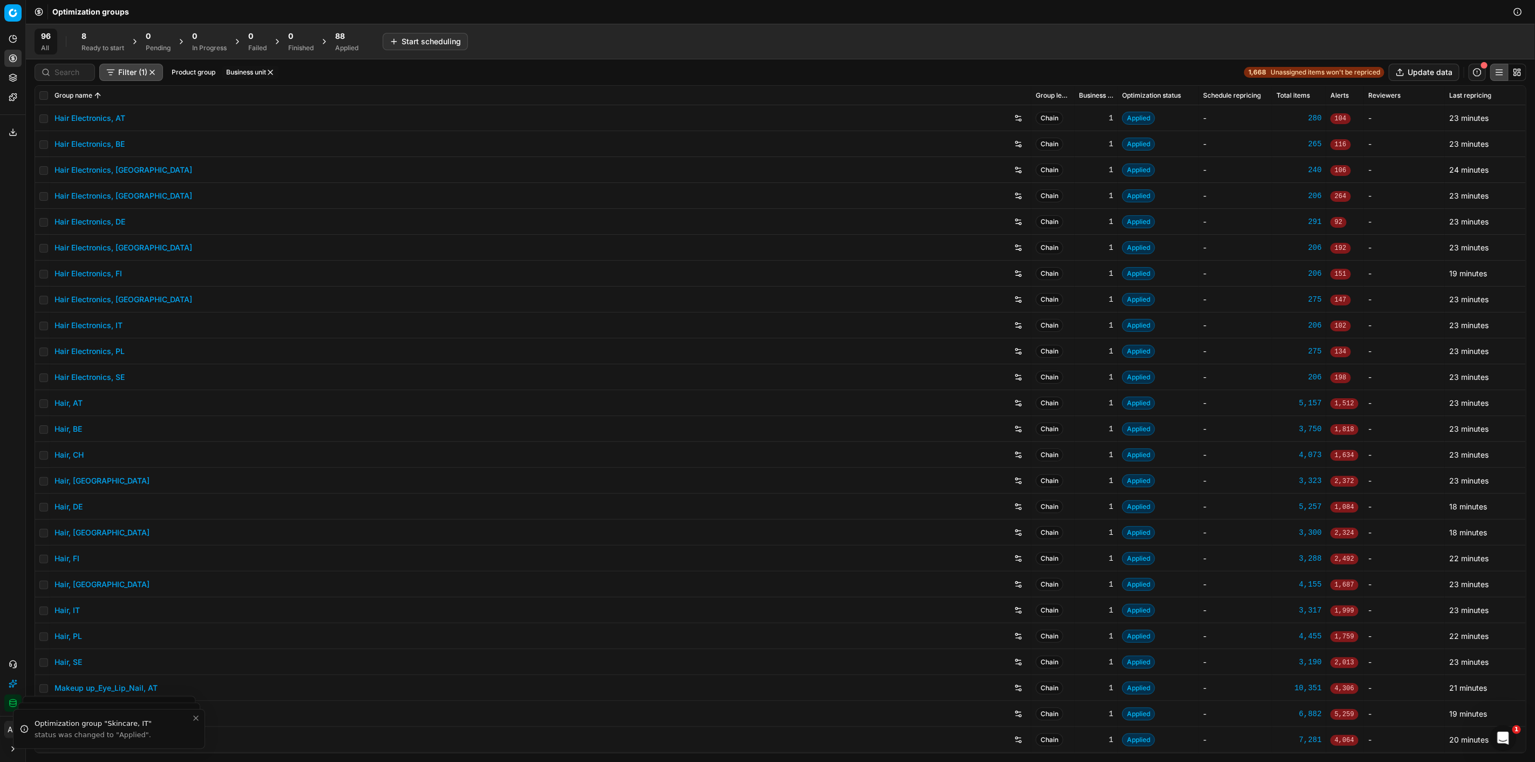
click at [351, 32] on div "88" at bounding box center [346, 36] width 23 height 11
click at [259, 71] on button "Business unit" at bounding box center [251, 72] width 57 height 13
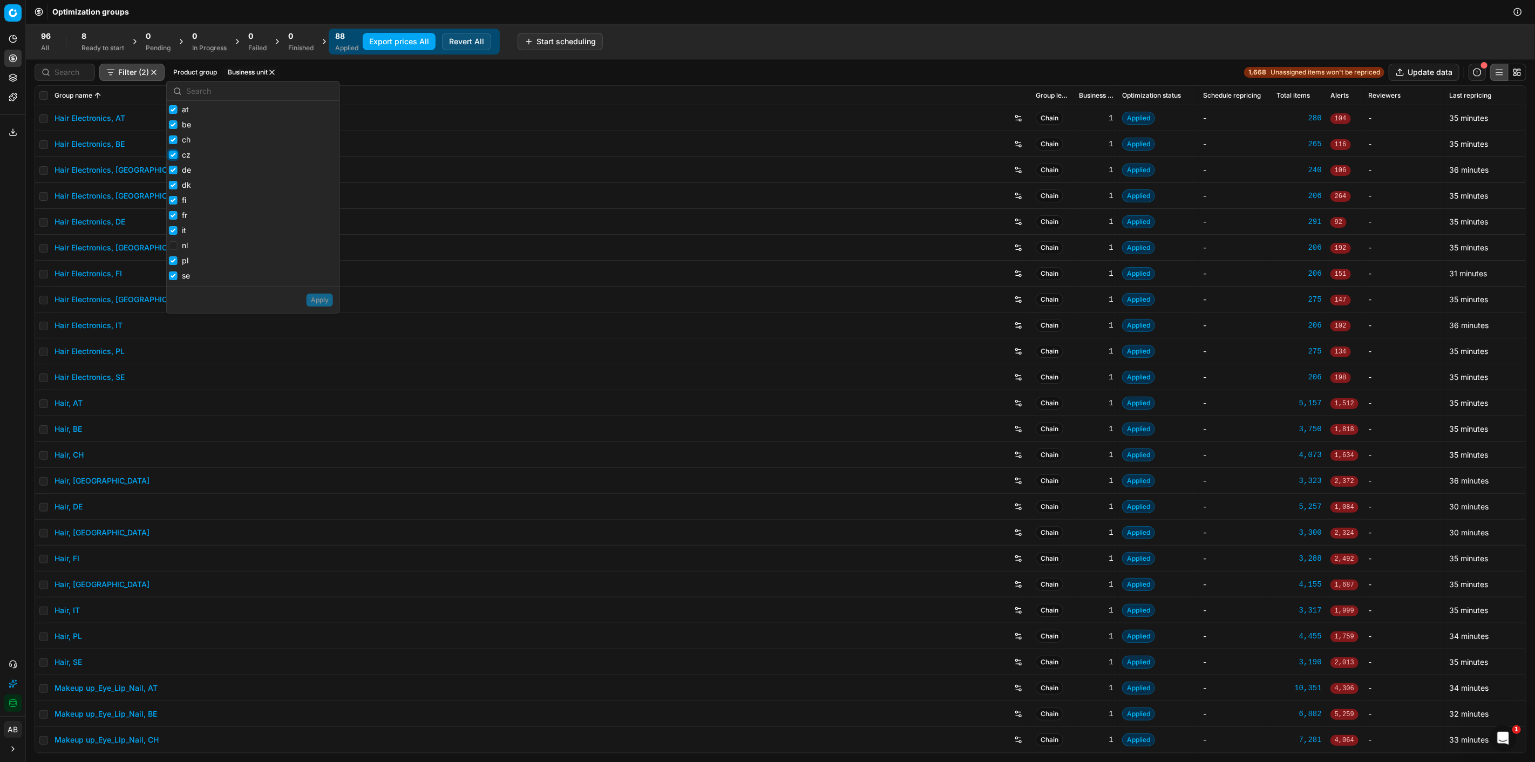
click at [173, 155] on input "cz" at bounding box center [173, 155] width 9 height 9
checkbox input "false"
click at [172, 185] on input "dk" at bounding box center [173, 185] width 9 height 9
checkbox input "false"
click at [171, 202] on input "fi" at bounding box center [173, 200] width 9 height 9
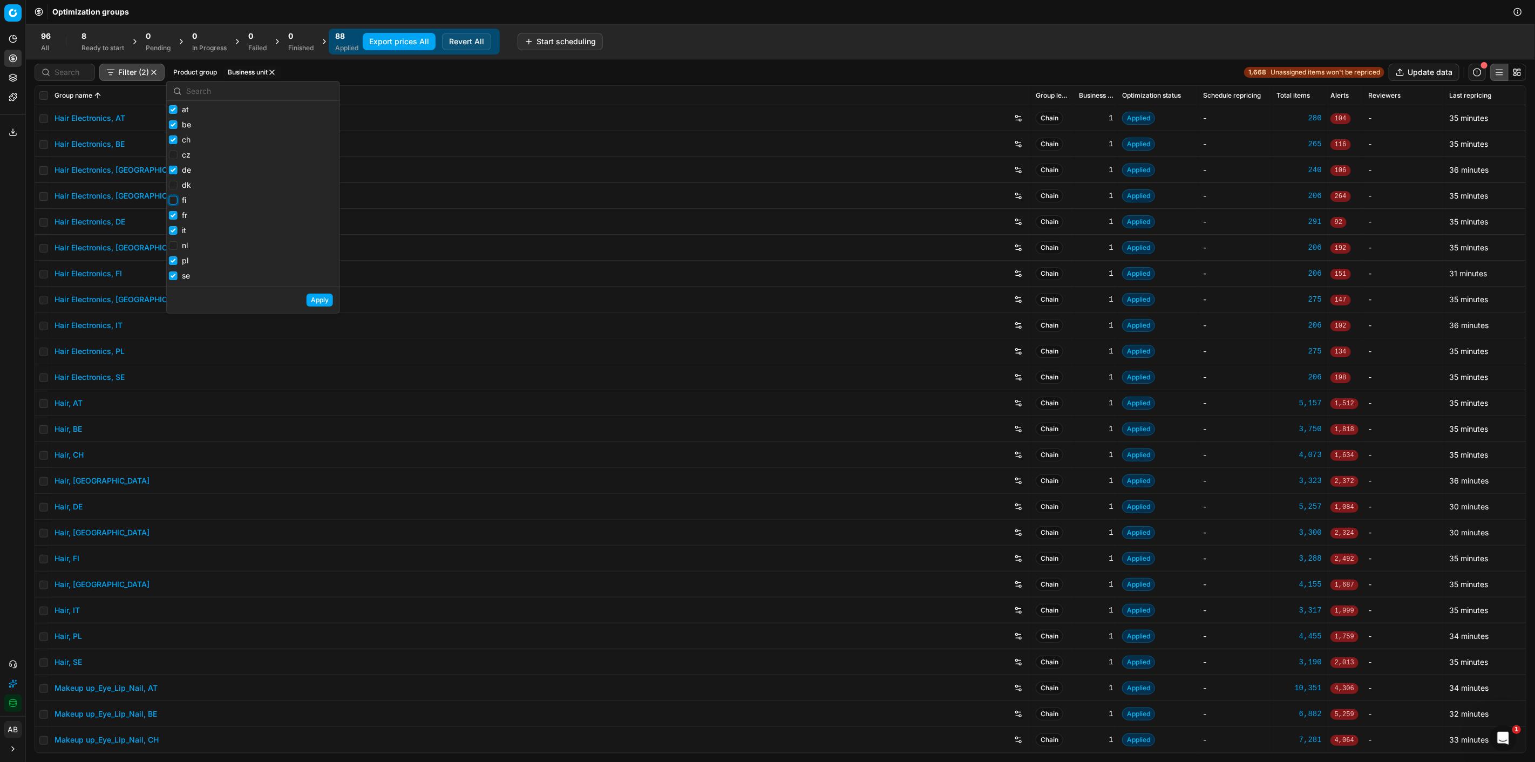
checkbox input "false"
click at [170, 234] on input "it" at bounding box center [173, 230] width 9 height 9
checkbox input "false"
click at [171, 279] on input "se" at bounding box center [173, 276] width 9 height 9
checkbox input "false"
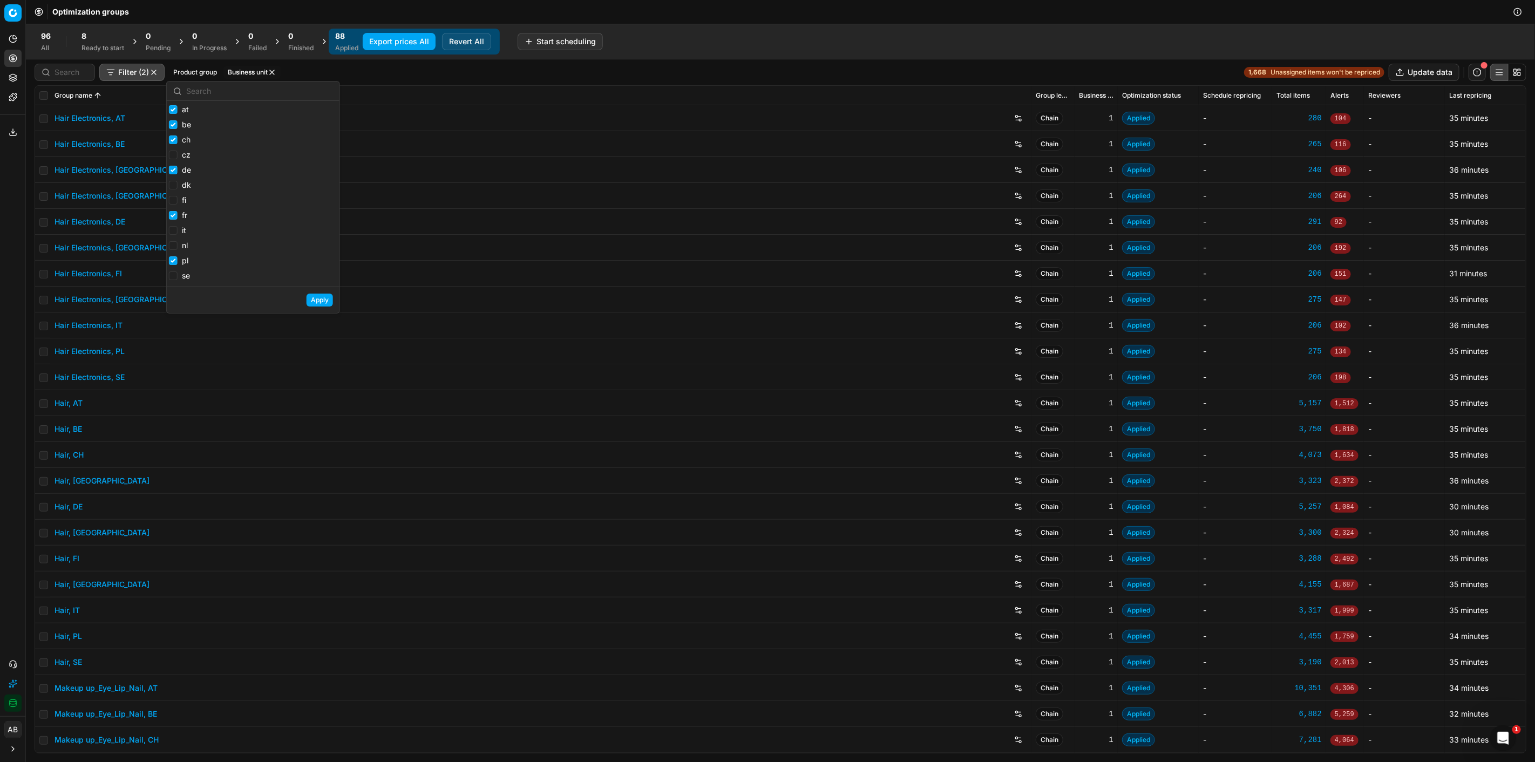
click at [326, 303] on button "Apply" at bounding box center [320, 300] width 26 height 13
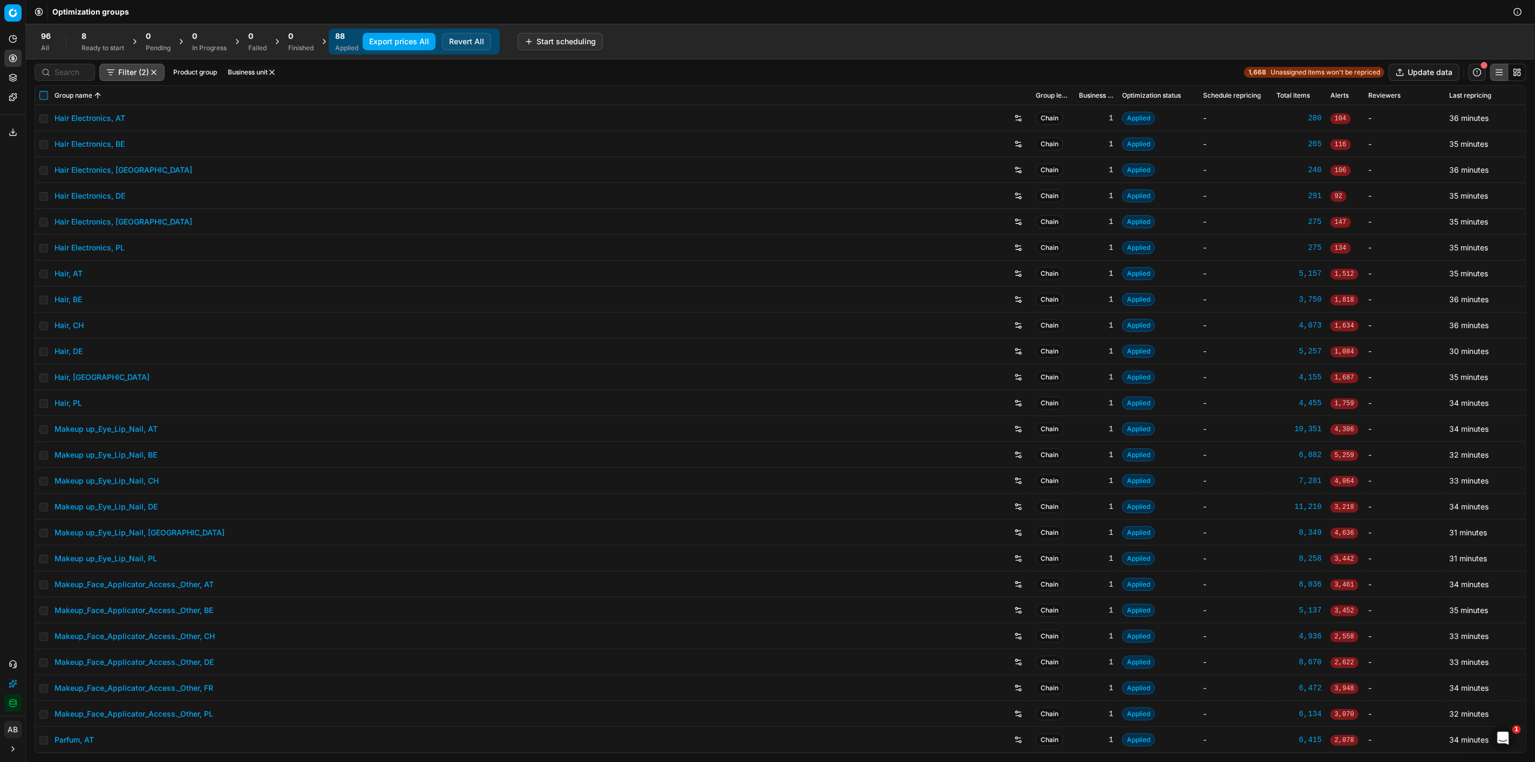
click at [45, 96] on input "checkbox" at bounding box center [43, 95] width 9 height 9
checkbox input "true"
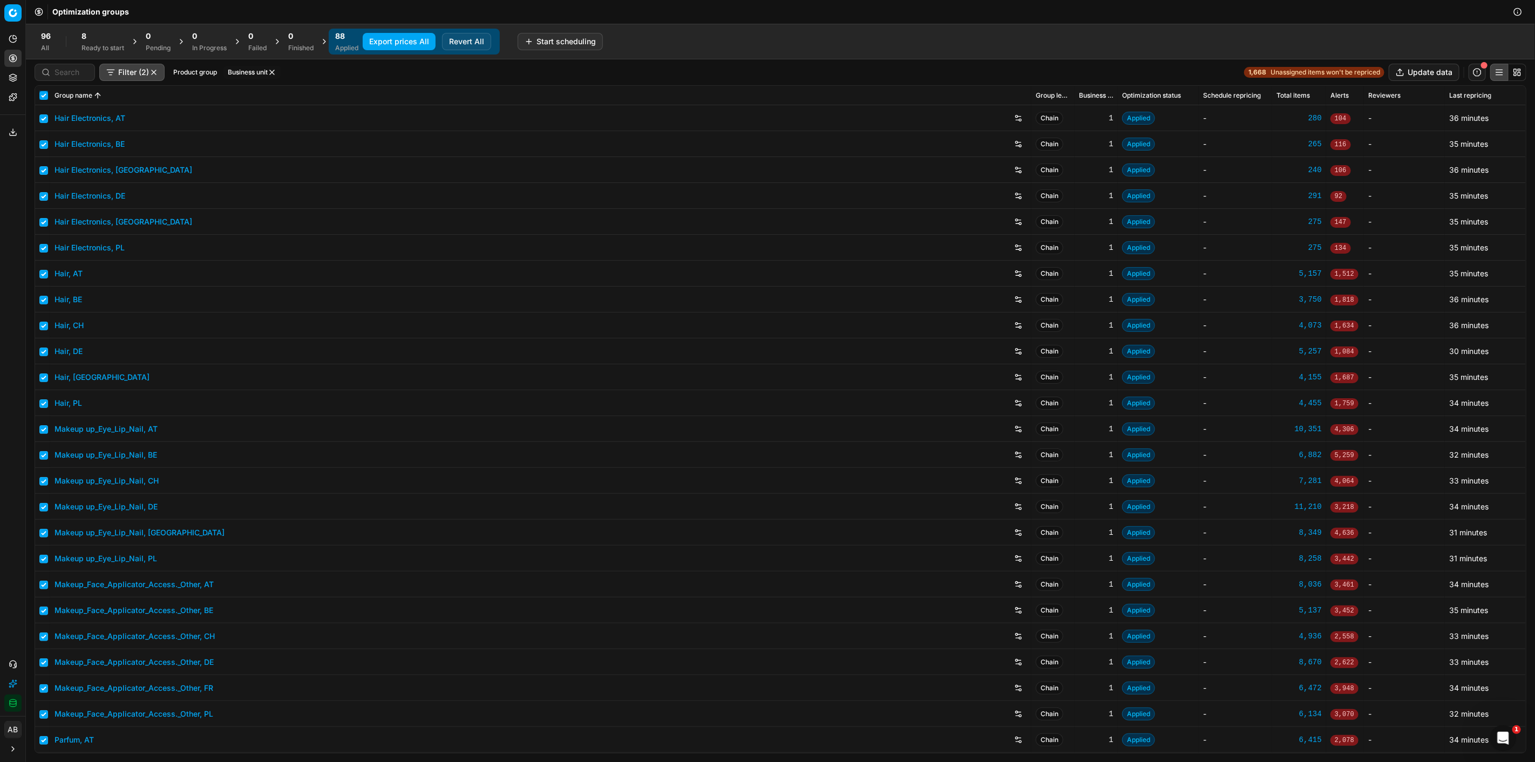
checkbox input "true"
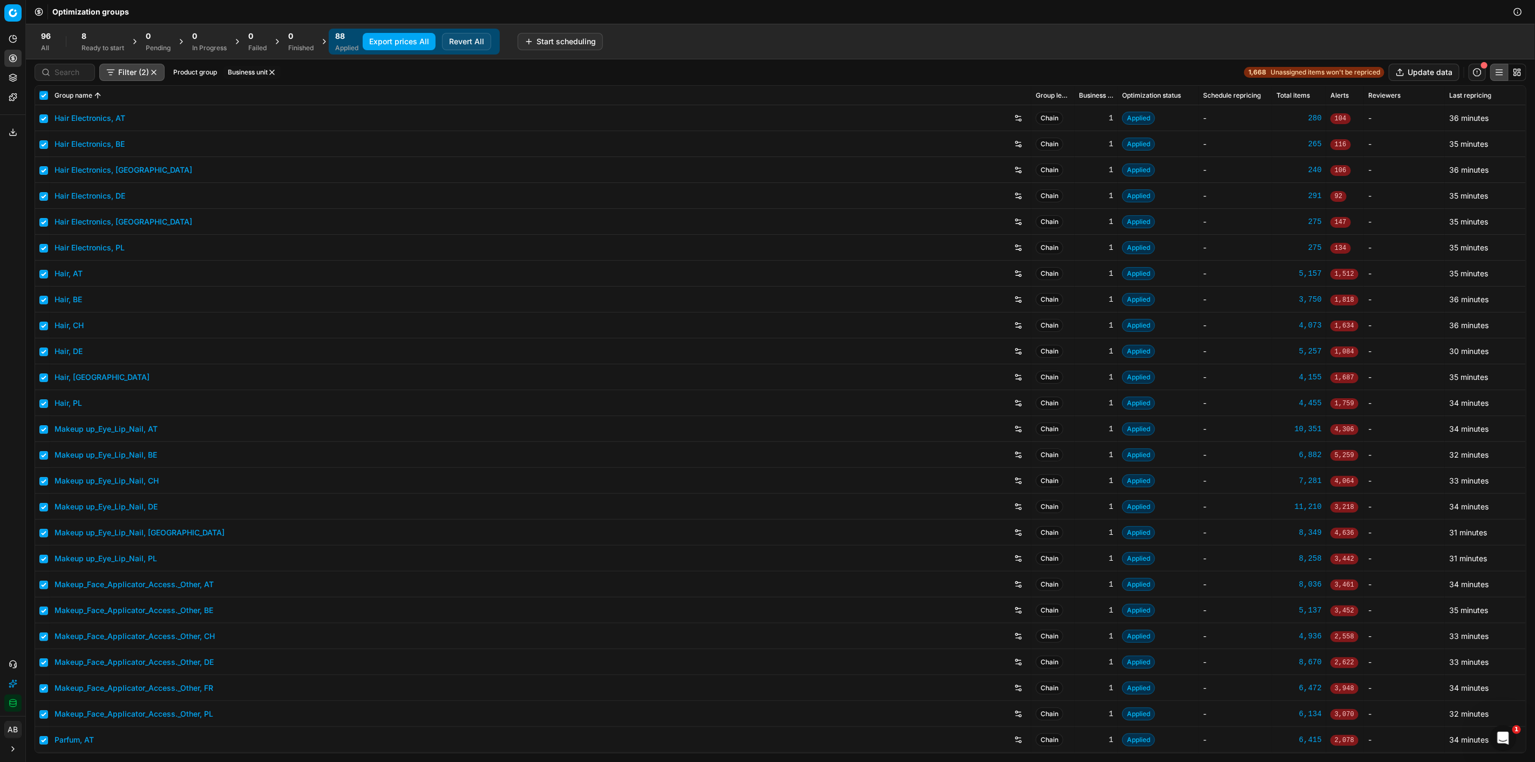
checkbox input "true"
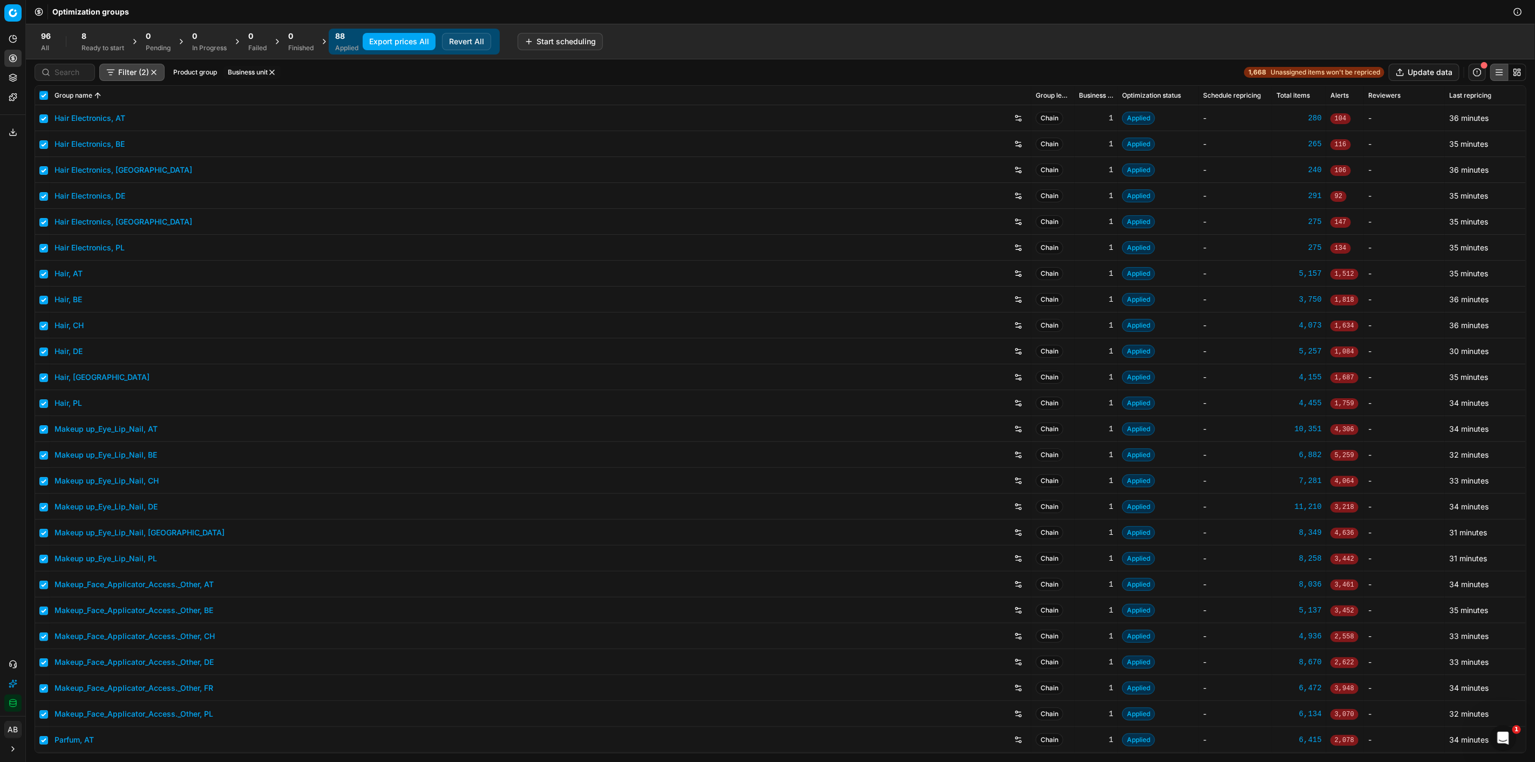
checkbox input "true"
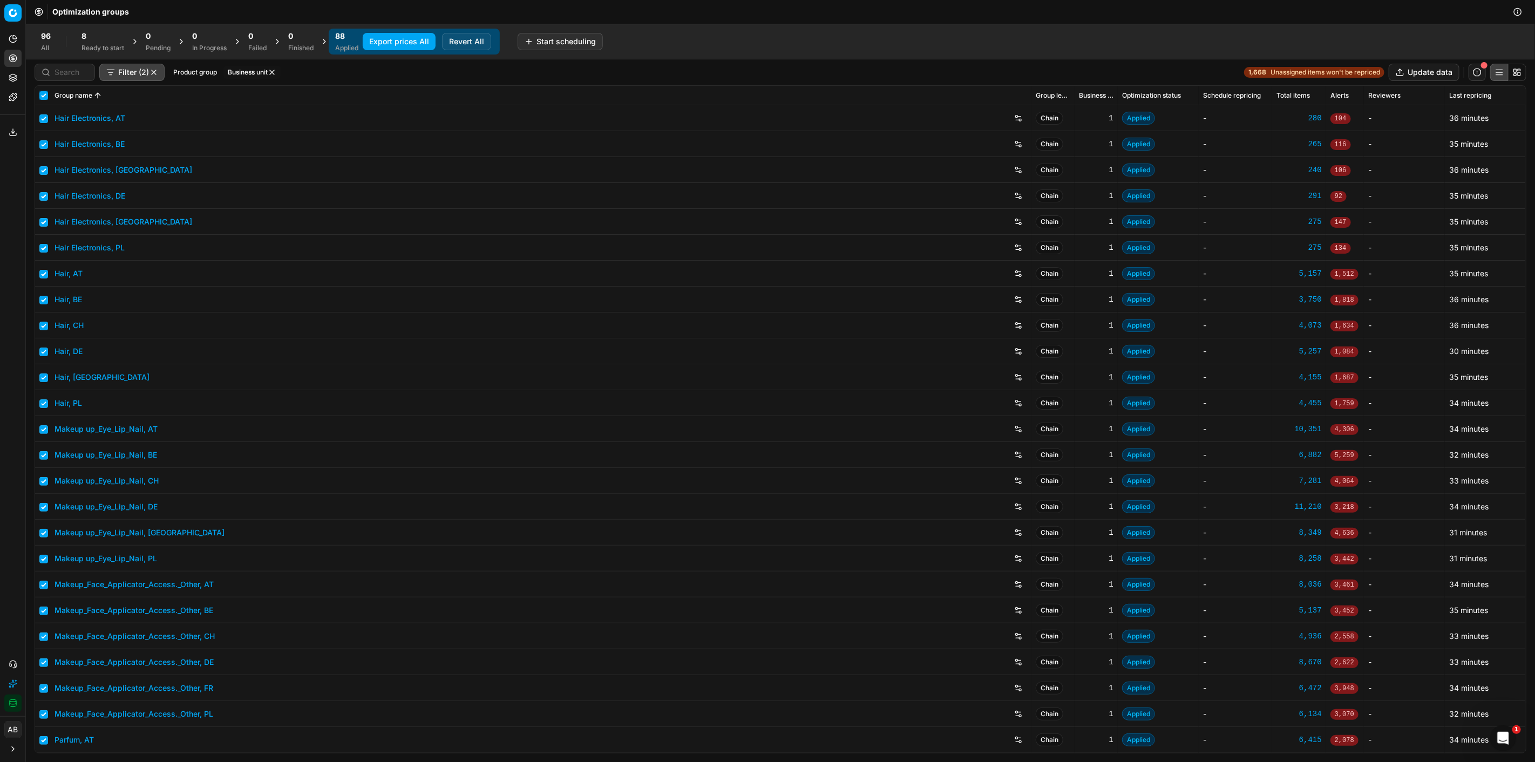
checkbox input "true"
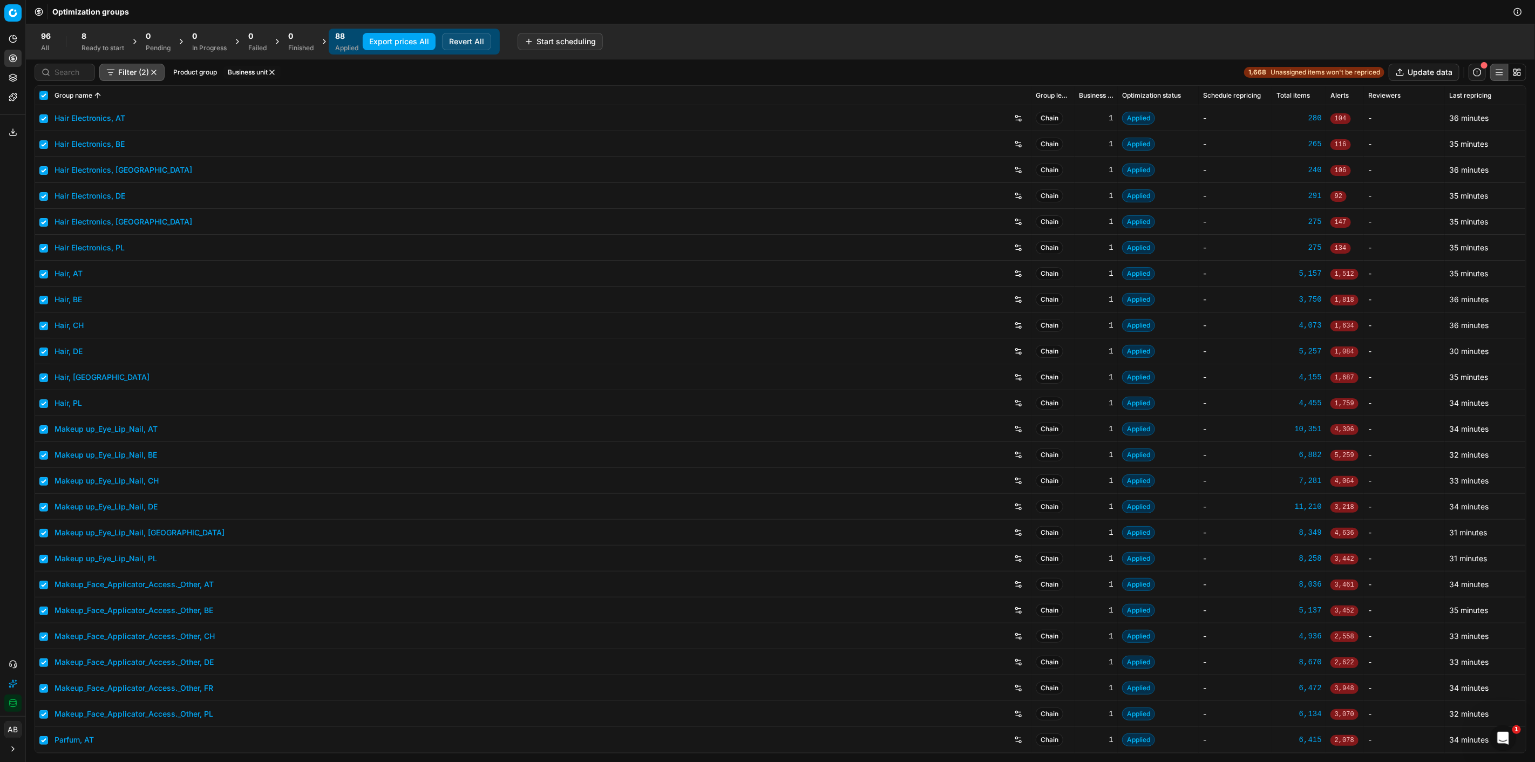
checkbox input "true"
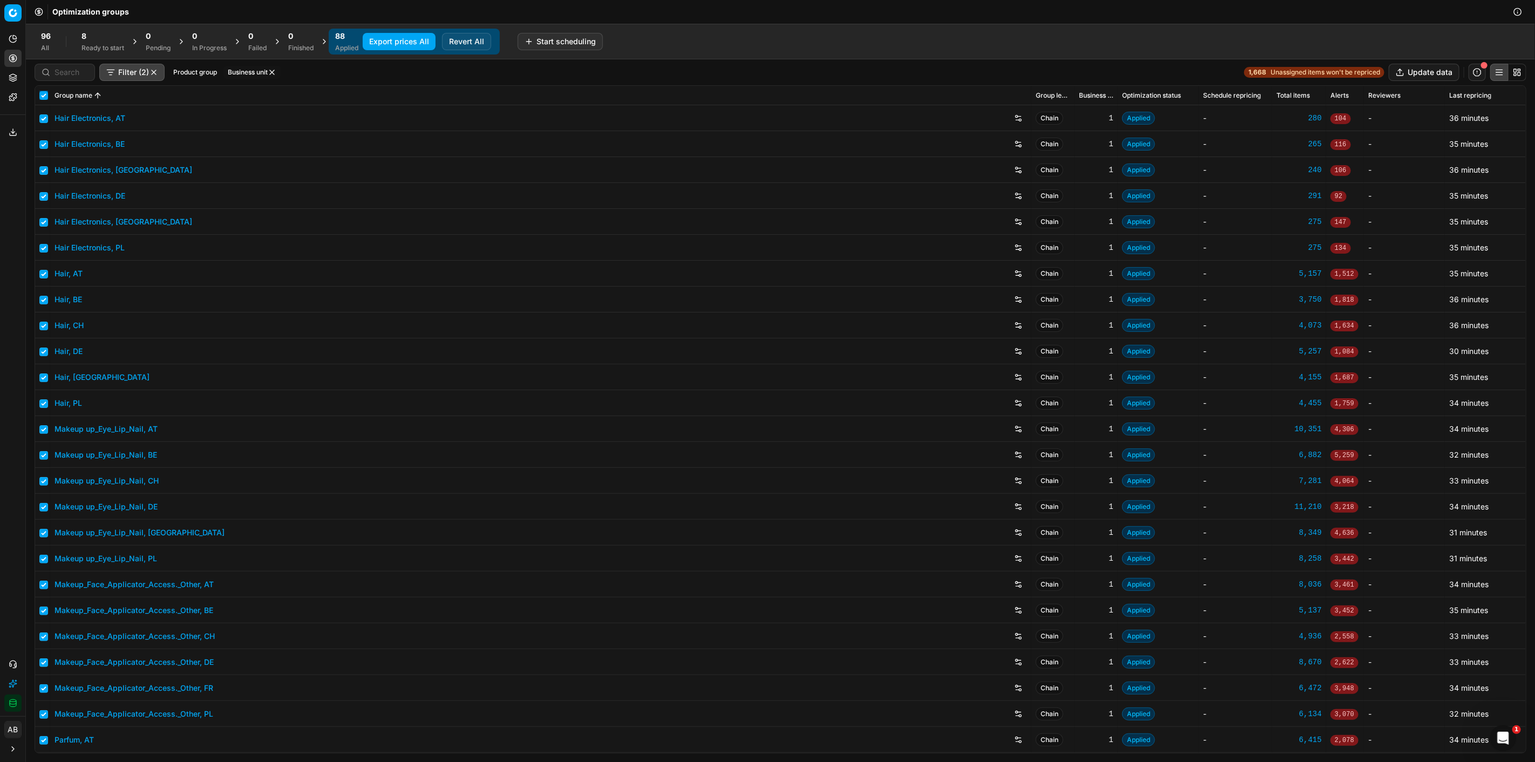
checkbox input "true"
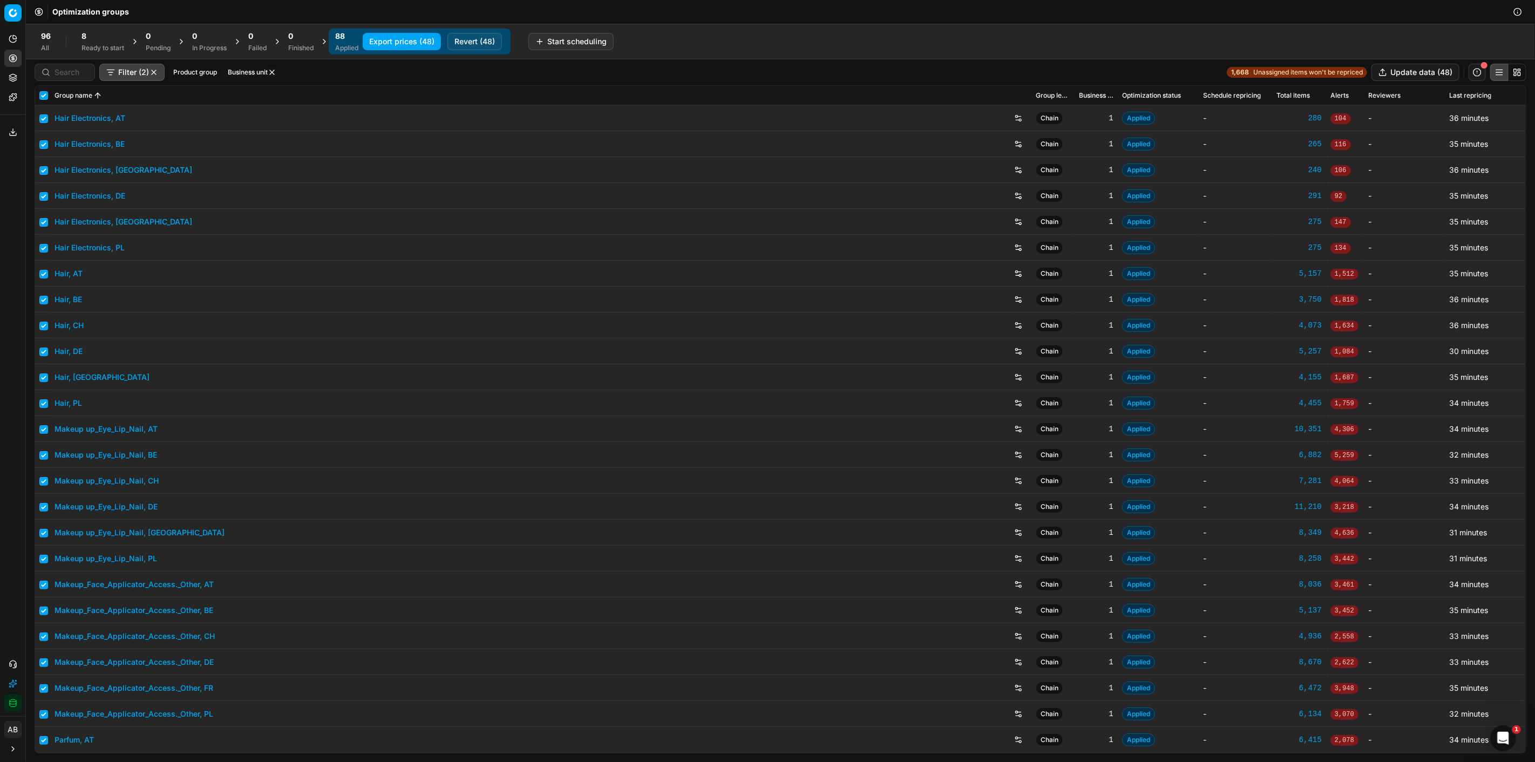
click at [254, 73] on button "Business unit" at bounding box center [251, 72] width 57 height 13
click at [397, 79] on div "Filter (2) Product group Business unit 1,668 Unassigned items won't be repriced…" at bounding box center [781, 72] width 1492 height 17
click at [409, 42] on button "Export prices (48)" at bounding box center [402, 41] width 78 height 17
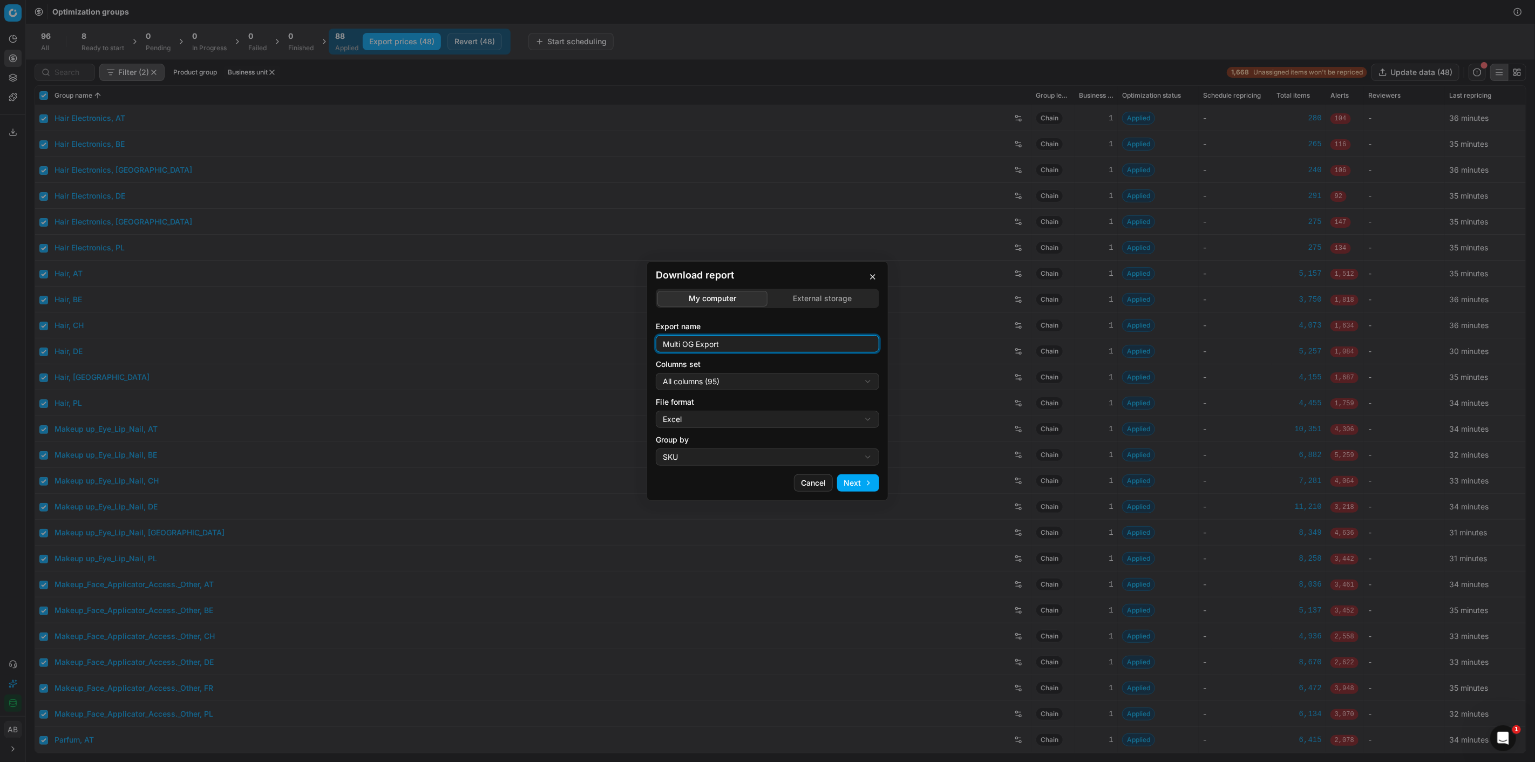
click at [732, 341] on input "Multi OG Export" at bounding box center [768, 344] width 214 height 16
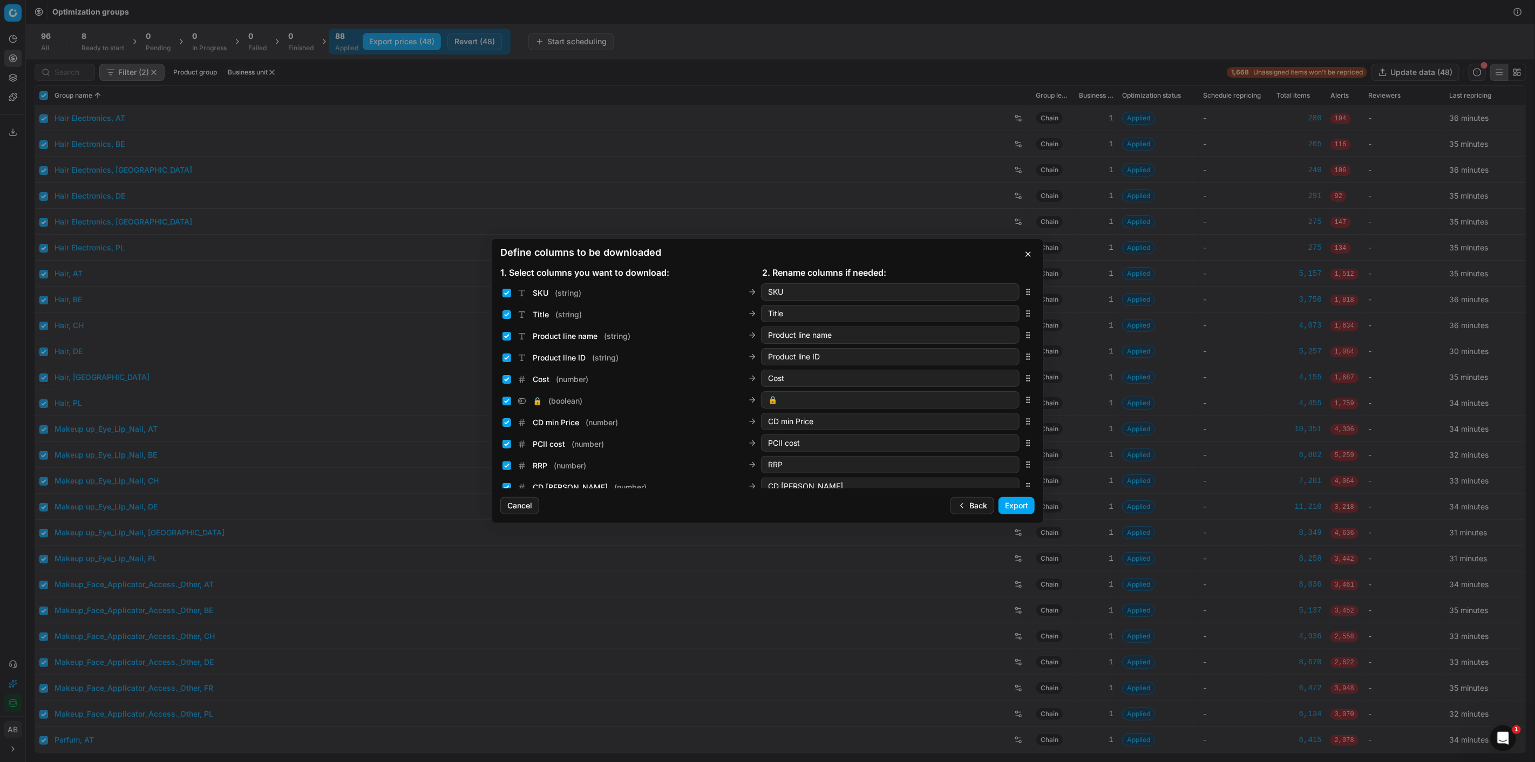
click at [973, 504] on button "Back" at bounding box center [973, 505] width 44 height 17
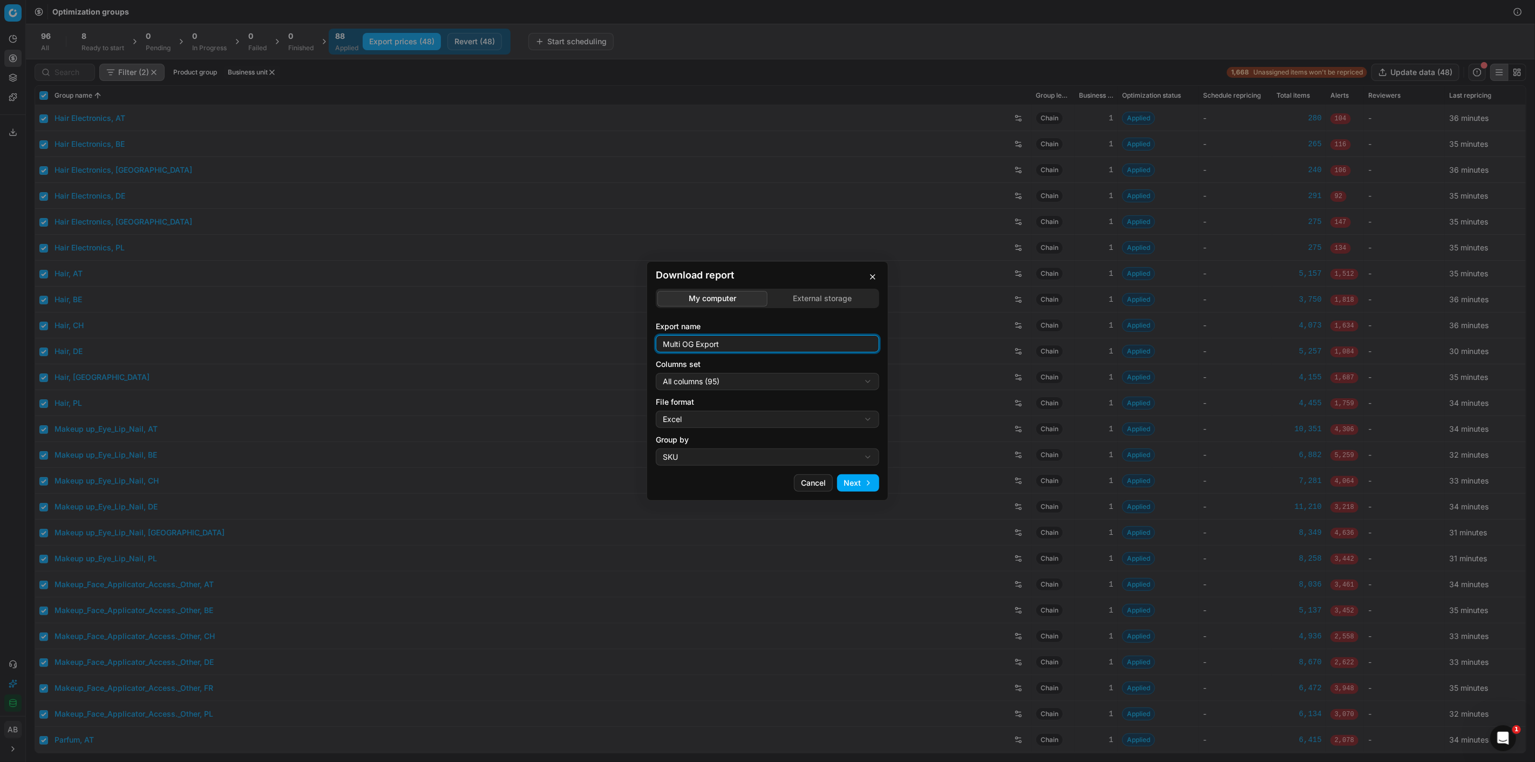
click at [732, 346] on input "Multi OG Export" at bounding box center [768, 344] width 214 height 16
type input "Multi OG Export_old"
click at [726, 380] on div "Download report My computer External storage Export name Multi OG Export_old Co…" at bounding box center [767, 381] width 1535 height 762
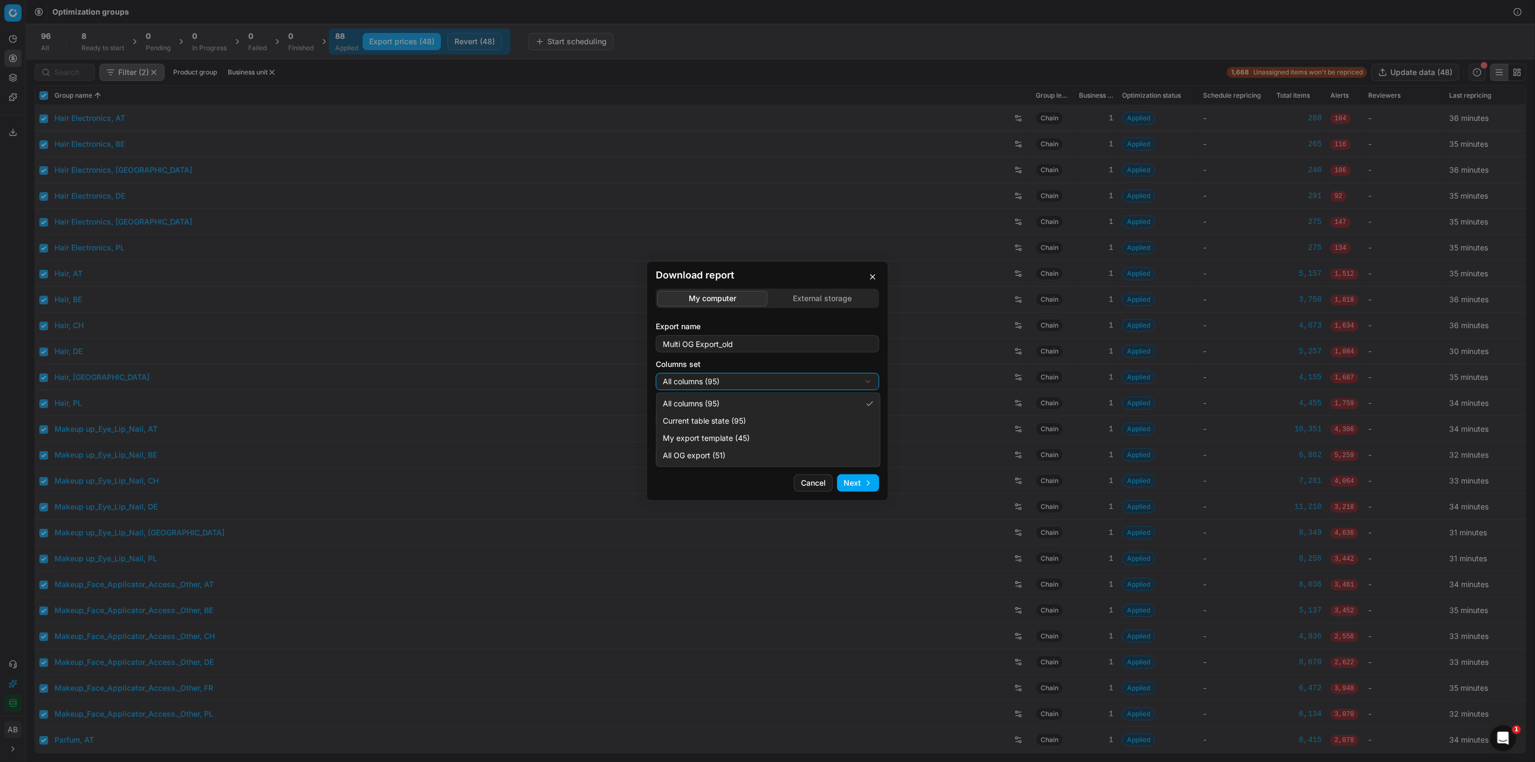
select select "custom"
click at [699, 415] on div "Download report My computer External storage Export name Multi OG Export_old Co…" at bounding box center [767, 381] width 1535 height 762
select select "csv"
click at [865, 479] on button "Next" at bounding box center [858, 483] width 42 height 17
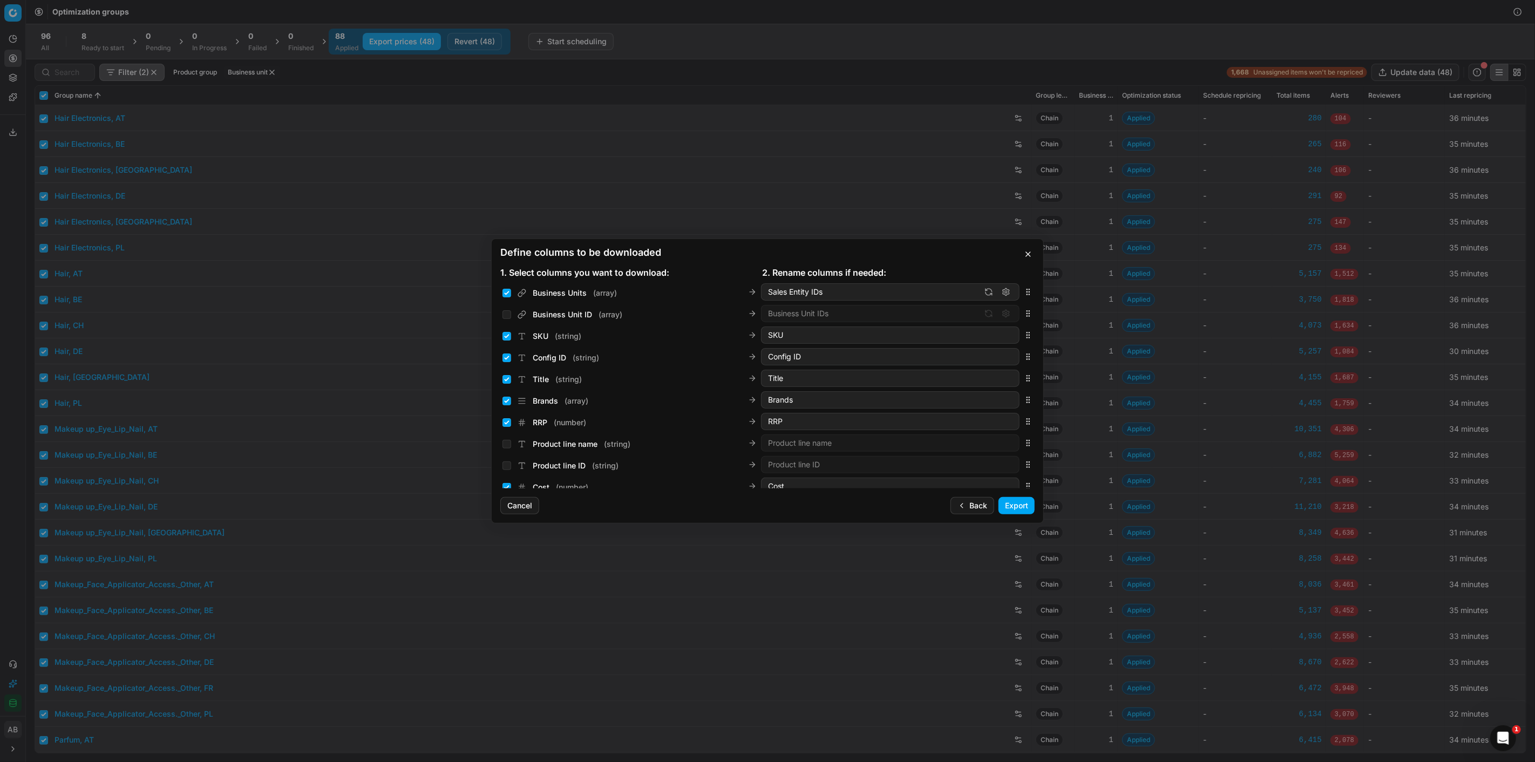
click at [1031, 509] on button "Export" at bounding box center [1017, 505] width 36 height 17
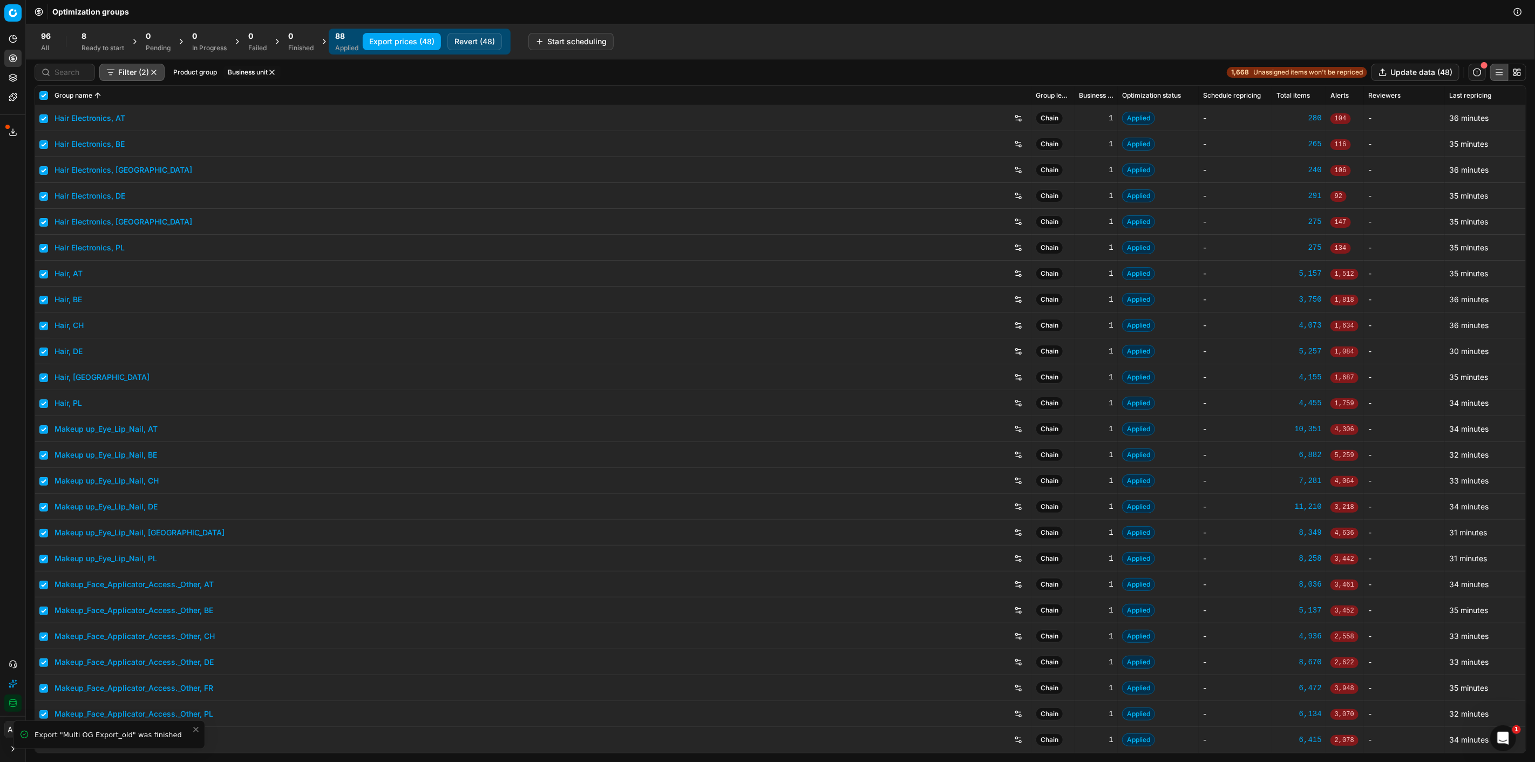
click at [2, 133] on div "Export service 20" at bounding box center [12, 132] width 25 height 26
click at [9, 133] on icon at bounding box center [13, 132] width 9 height 9
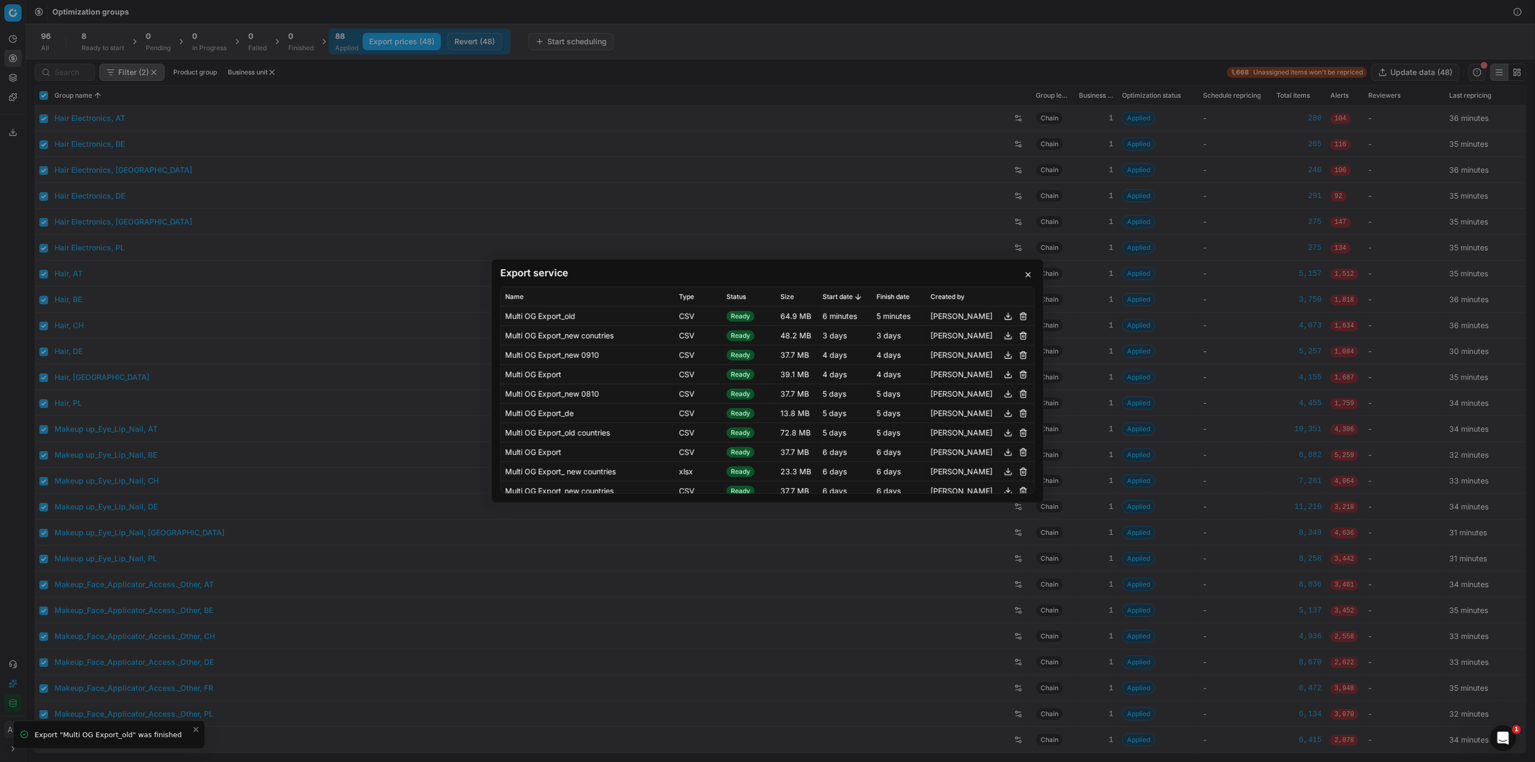
click at [1002, 316] on button "button" at bounding box center [1008, 316] width 13 height 13
click at [5, 564] on div "Export service Name Type Status Size Start date Finish date Created by Multi OG…" at bounding box center [767, 381] width 1535 height 762
